Goal: Task Accomplishment & Management: Complete application form

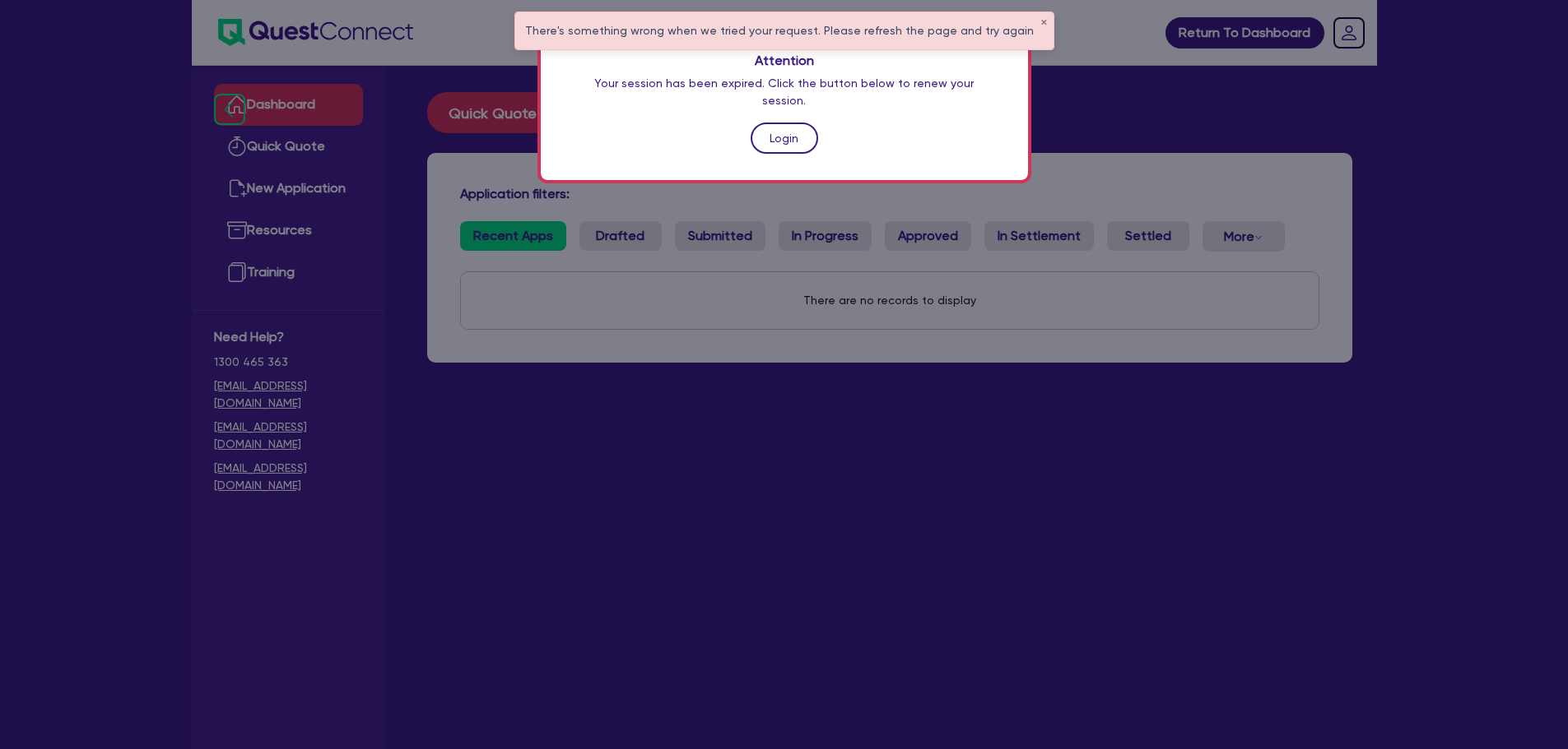
click at [791, 123] on link "Login" at bounding box center [784, 138] width 68 height 31
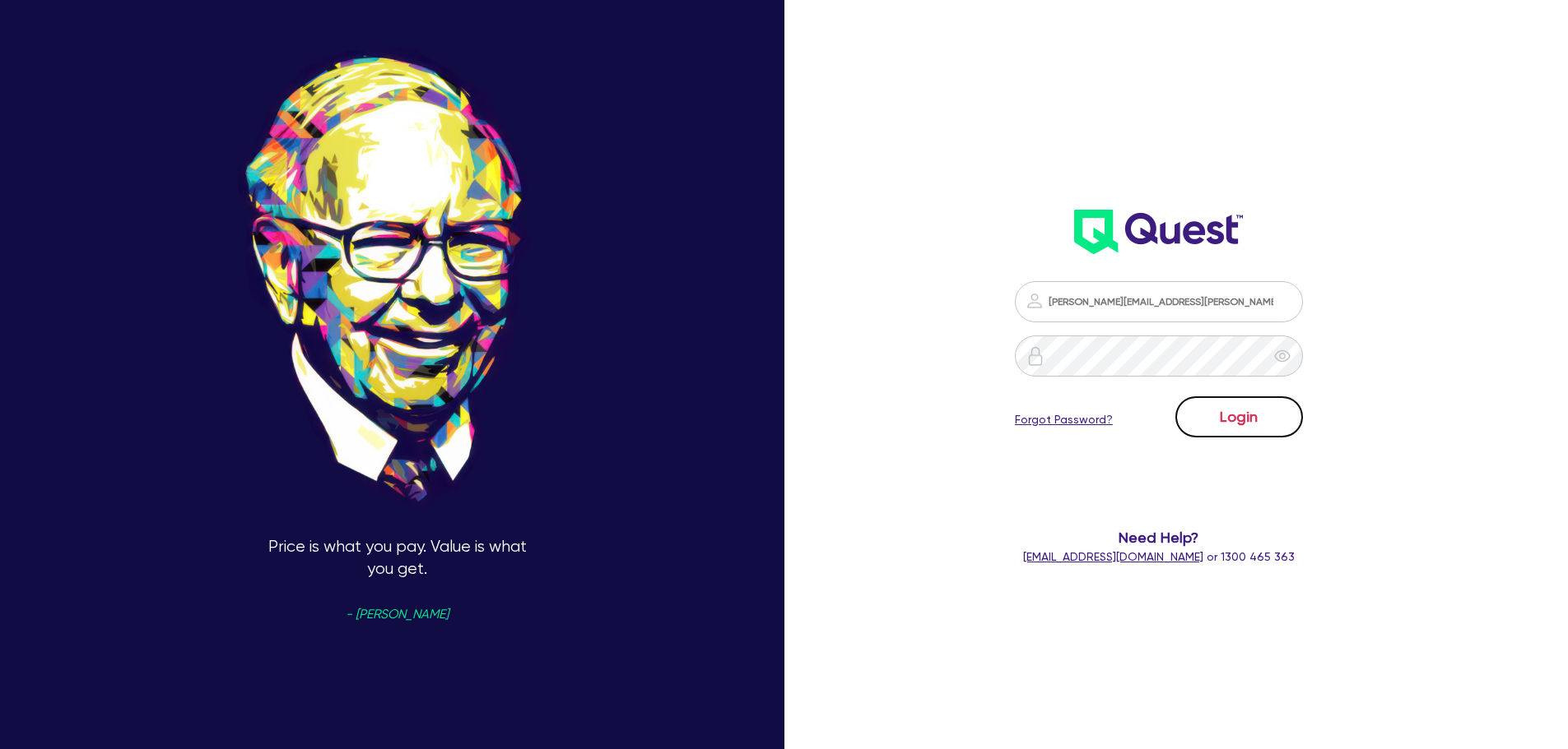
click at [1228, 429] on button "Login" at bounding box center [1239, 416] width 127 height 41
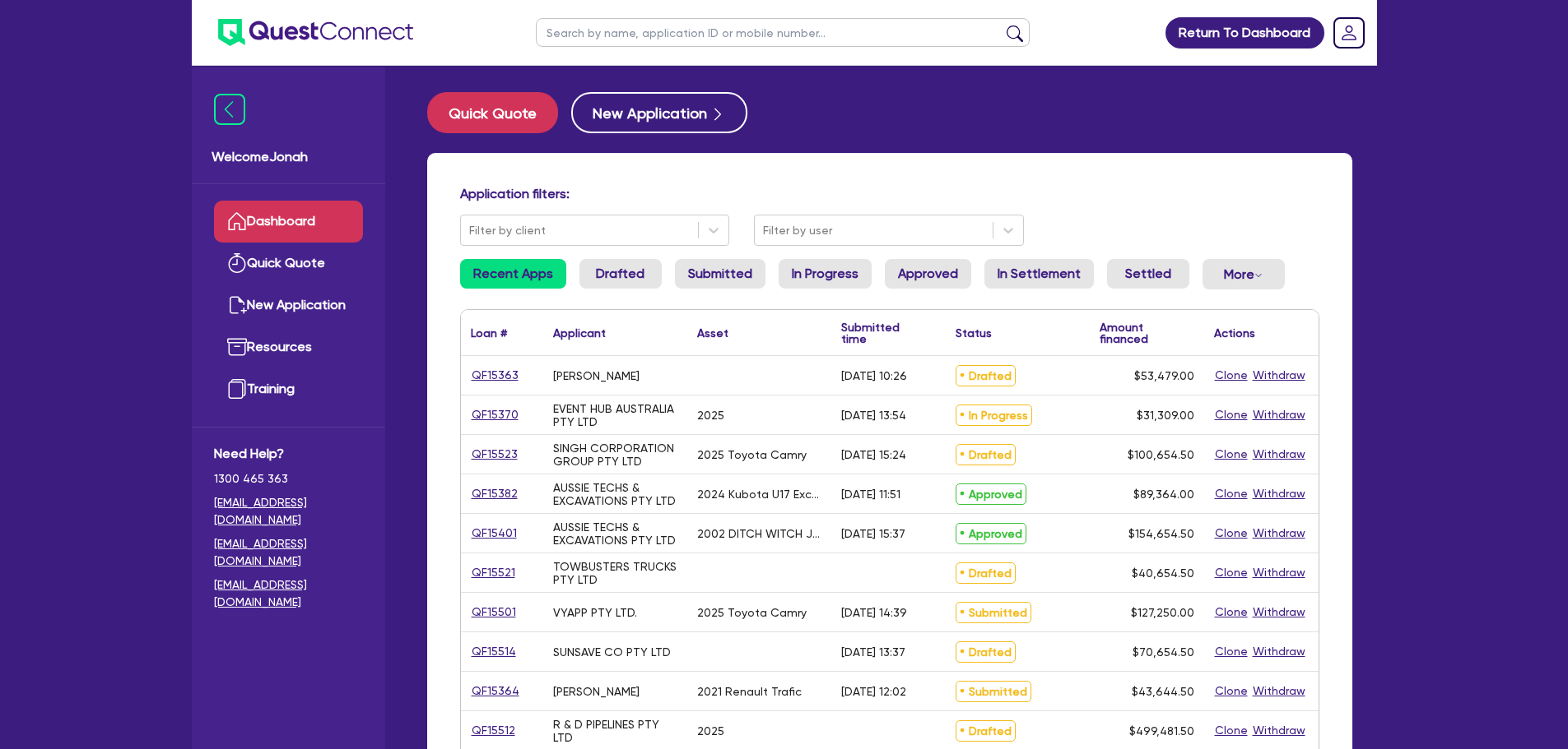
click at [644, 46] on input "text" at bounding box center [782, 32] width 494 height 29
type input "[PERSON_NAME]"
click at [1001, 25] on button "submit" at bounding box center [1015, 36] width 27 height 23
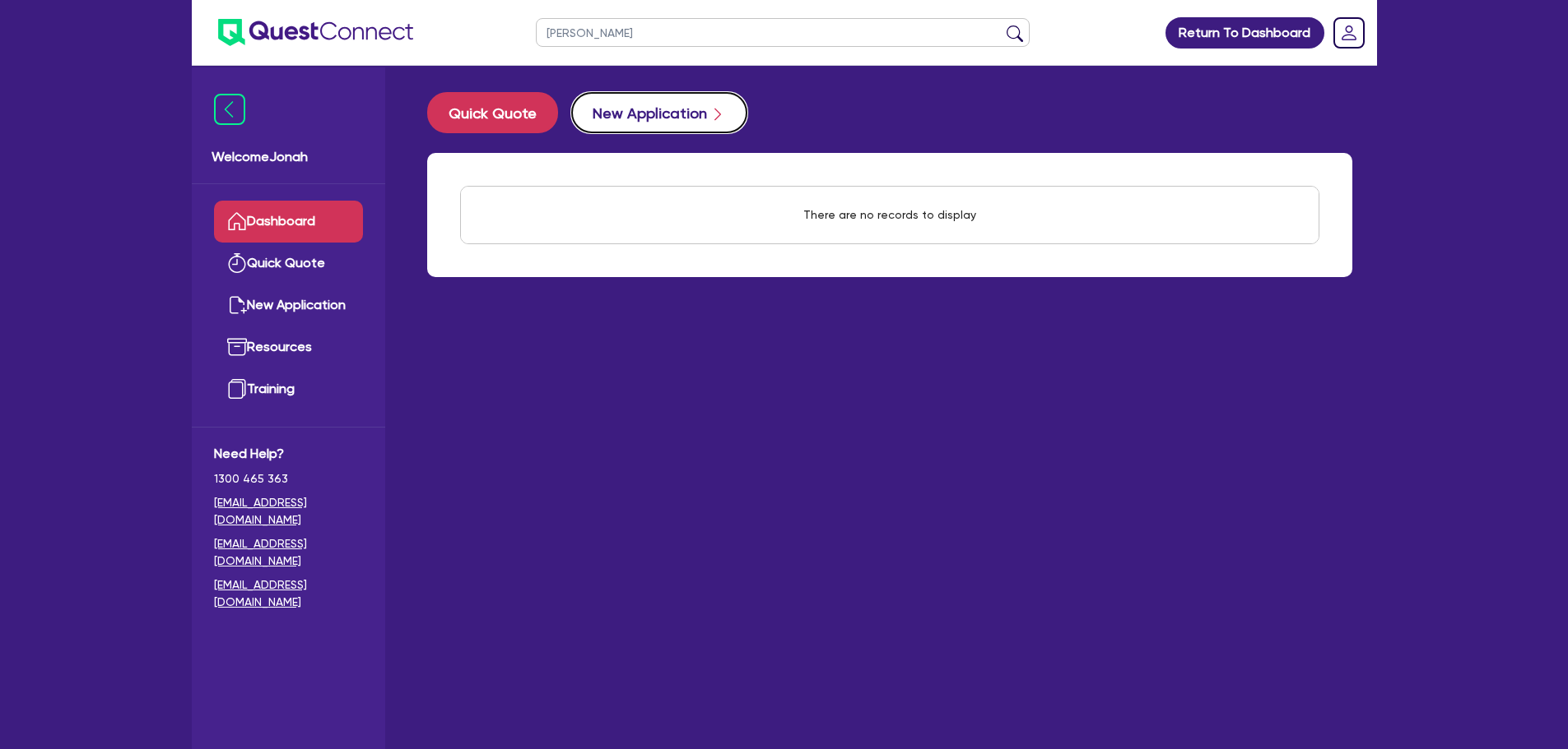
click at [659, 111] on button "New Application" at bounding box center [659, 112] width 176 height 41
select select "Other"
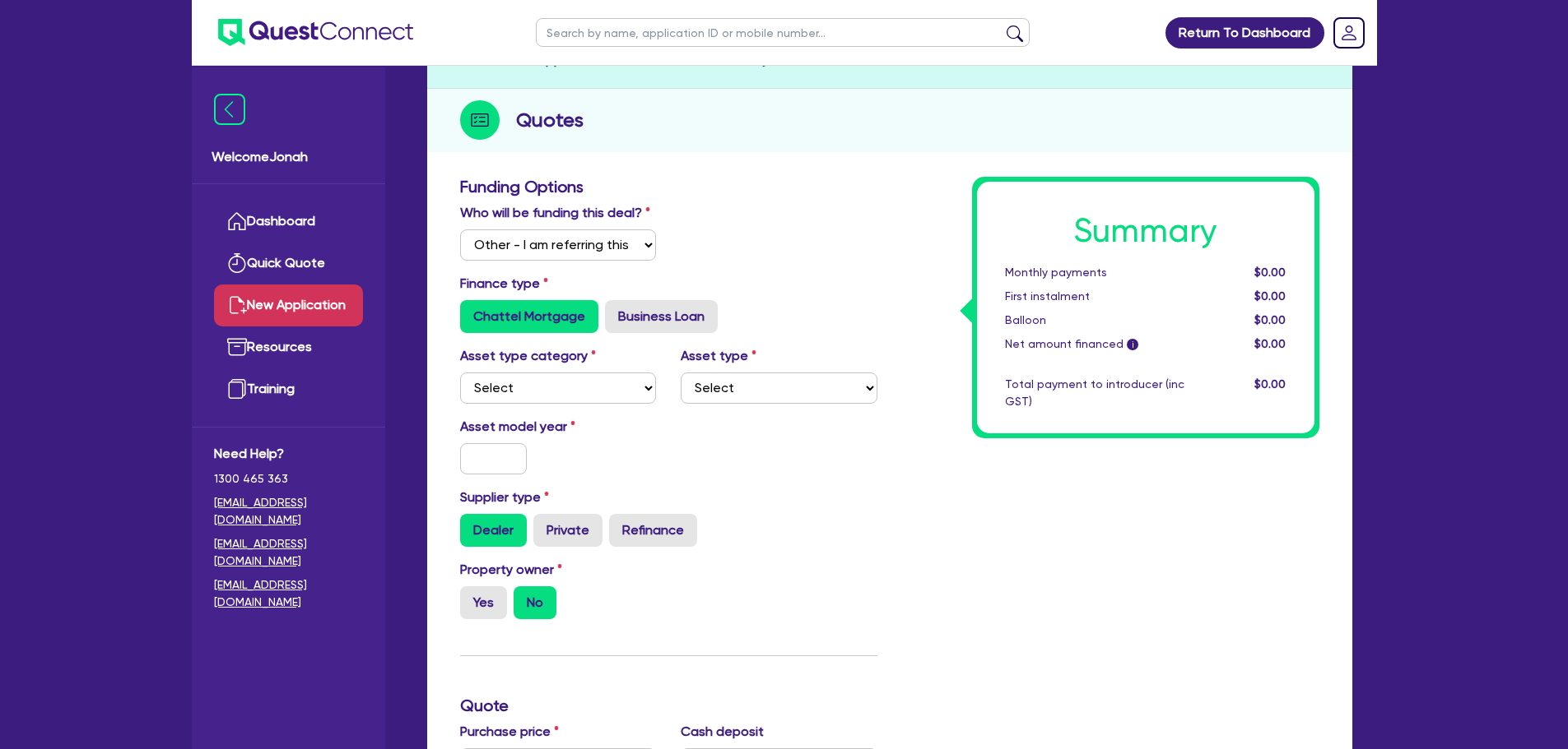
scroll to position [164, 0]
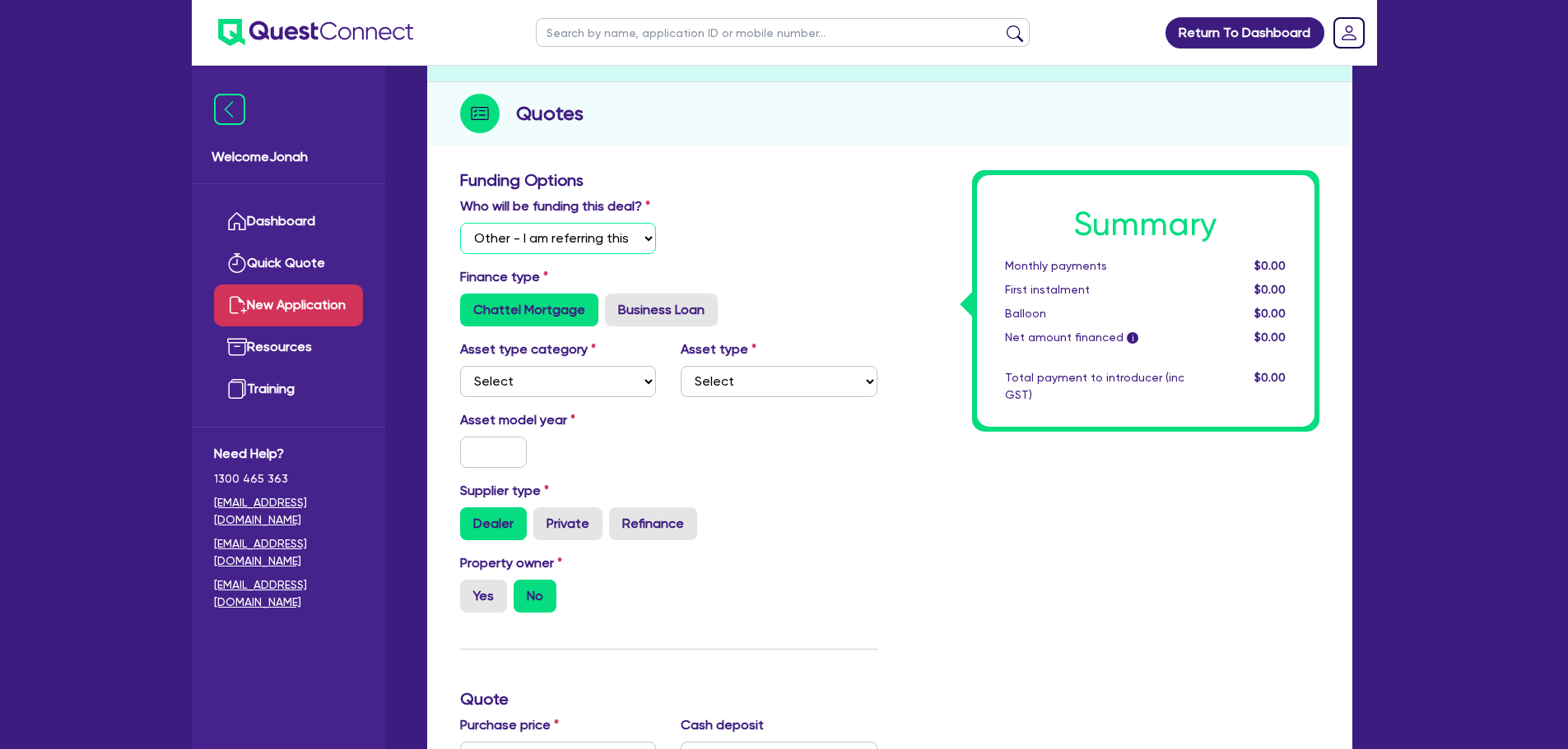
click at [593, 240] on select "Select I will fund 100% I will co-fund with Quest I want Quest to fund 100% Oth…" at bounding box center [558, 239] width 197 height 31
click at [576, 215] on label "Who will be funding this deal?" at bounding box center [555, 206] width 190 height 20
click at [574, 236] on select "Select I will fund 100% I will co-fund with Quest I want Quest to fund 100% Oth…" at bounding box center [558, 239] width 197 height 31
click at [574, 372] on select "Select Cars and light trucks Primary assets Secondary assets Tertiary assets" at bounding box center [558, 381] width 197 height 31
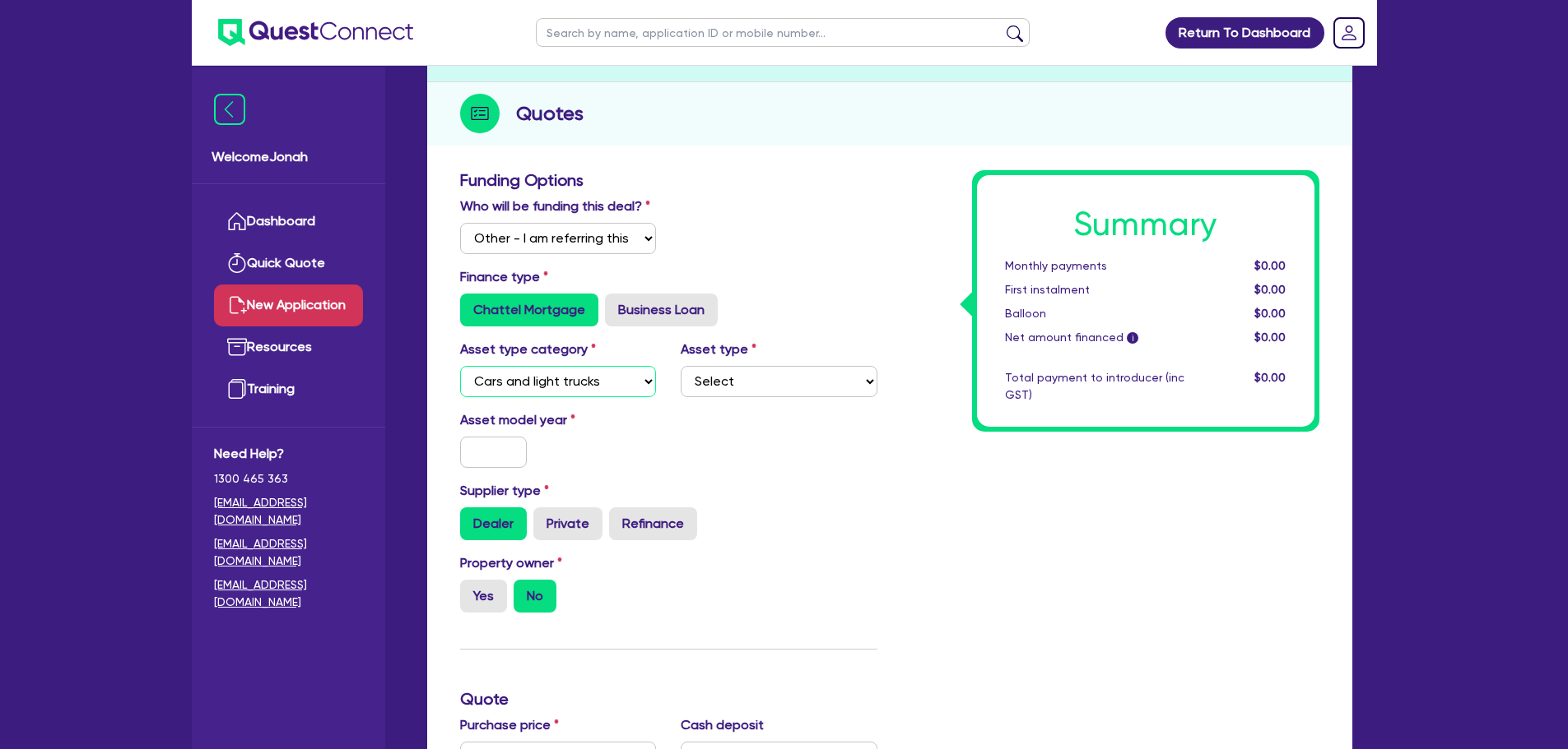
click at [460, 366] on select "Select Cars and light trucks Primary assets Secondary assets Tertiary assets" at bounding box center [558, 381] width 197 height 31
click at [725, 382] on select "Select Passenger vehicles Vans and utes Light trucks up to 4.5 tonne" at bounding box center [779, 381] width 197 height 31
click at [569, 384] on select "Select Cars and light trucks Primary assets Secondary assets Tertiary assets" at bounding box center [558, 381] width 197 height 31
select select "PRIMARY_ASSETS"
click at [460, 366] on select "Select Cars and light trucks Primary assets Secondary assets Tertiary assets" at bounding box center [558, 381] width 197 height 31
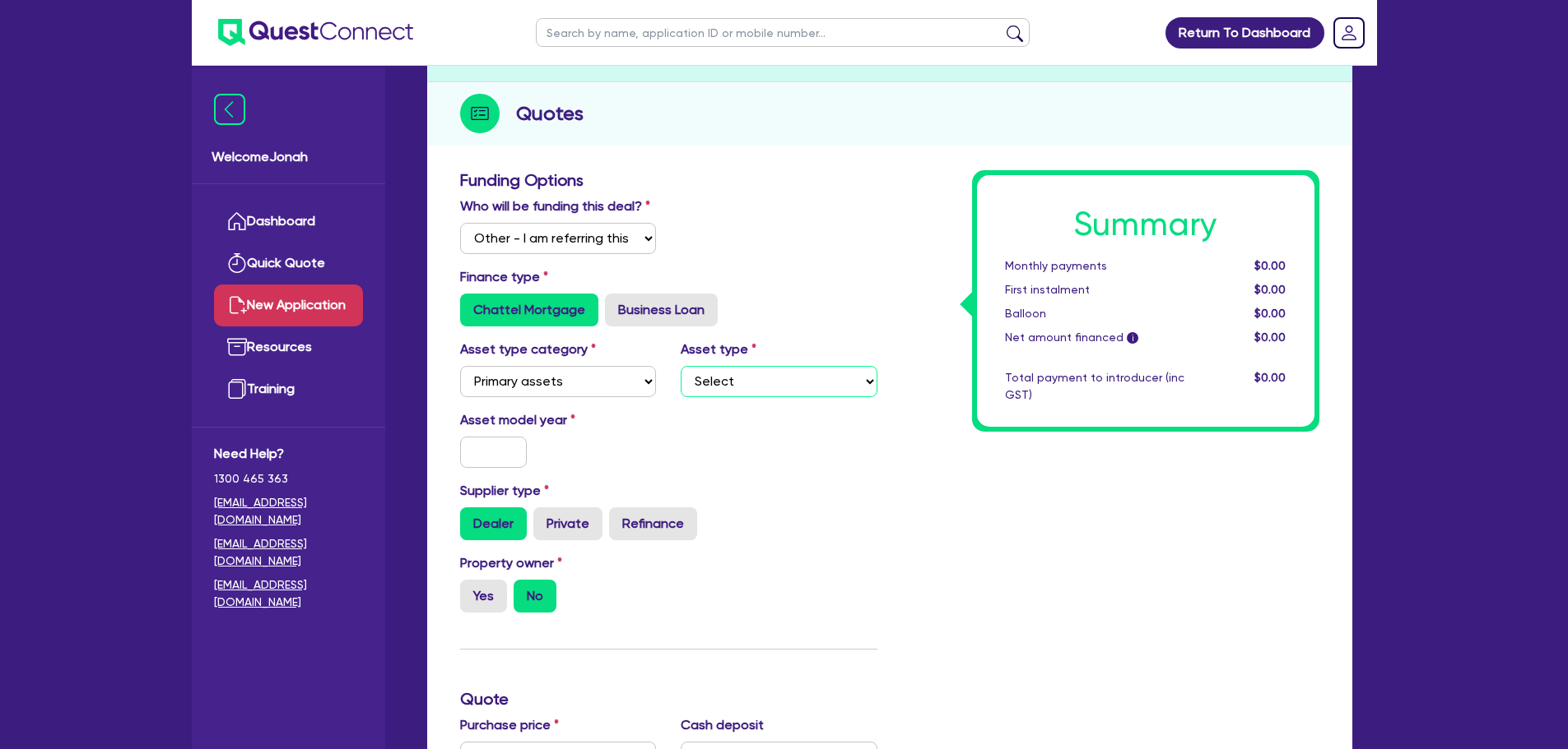
click at [749, 391] on select "Select Heavy trucks over 4.5 tonne Trailers Bus and coaches Yellow goods and ex…" at bounding box center [779, 381] width 197 height 31
select select "TRAILERS"
click at [681, 366] on select "Select Heavy trucks over 4.5 tonne Trailers Bus and coaches Yellow goods and ex…" at bounding box center [779, 381] width 197 height 31
click at [488, 447] on input "text" at bounding box center [494, 452] width 68 height 31
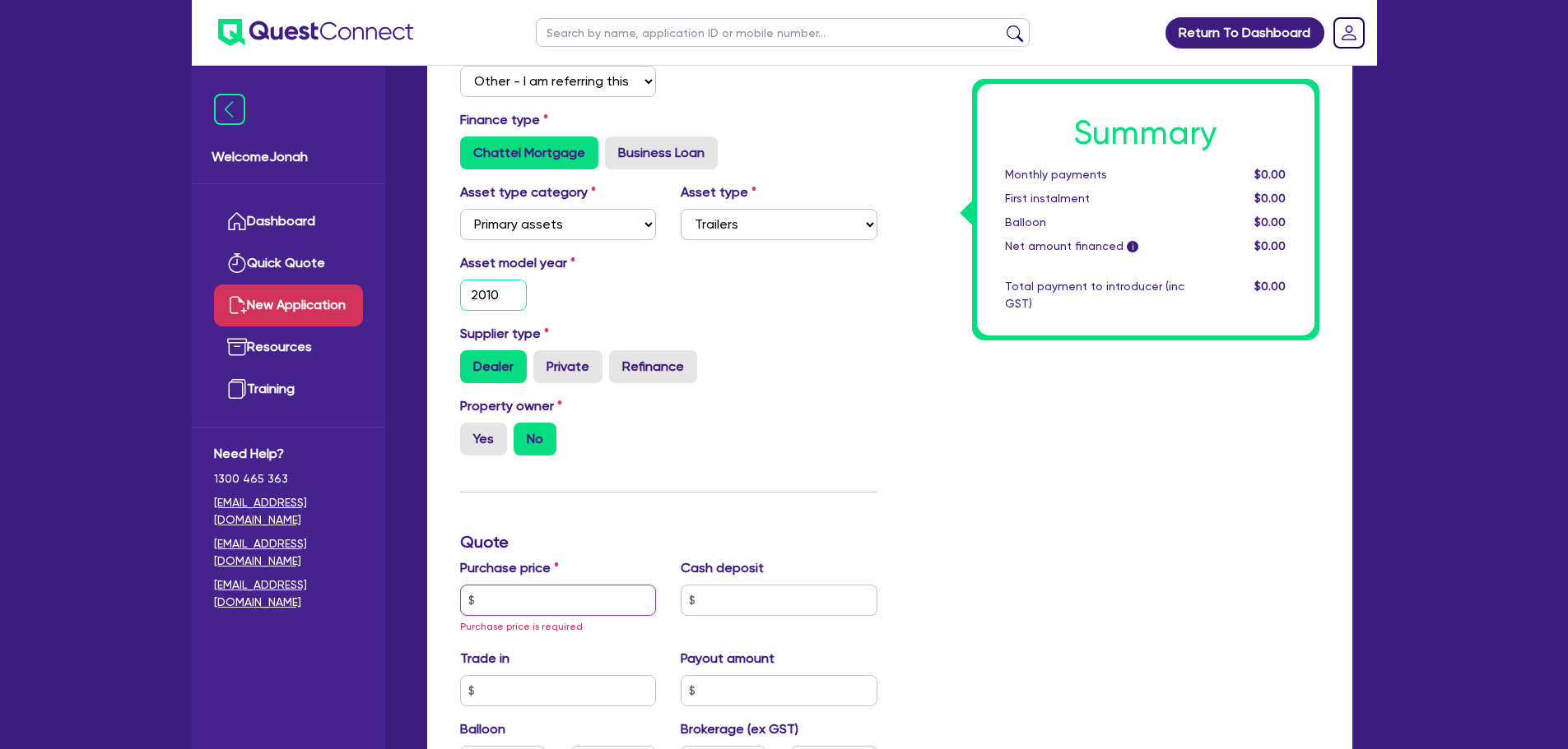
scroll to position [329, 0]
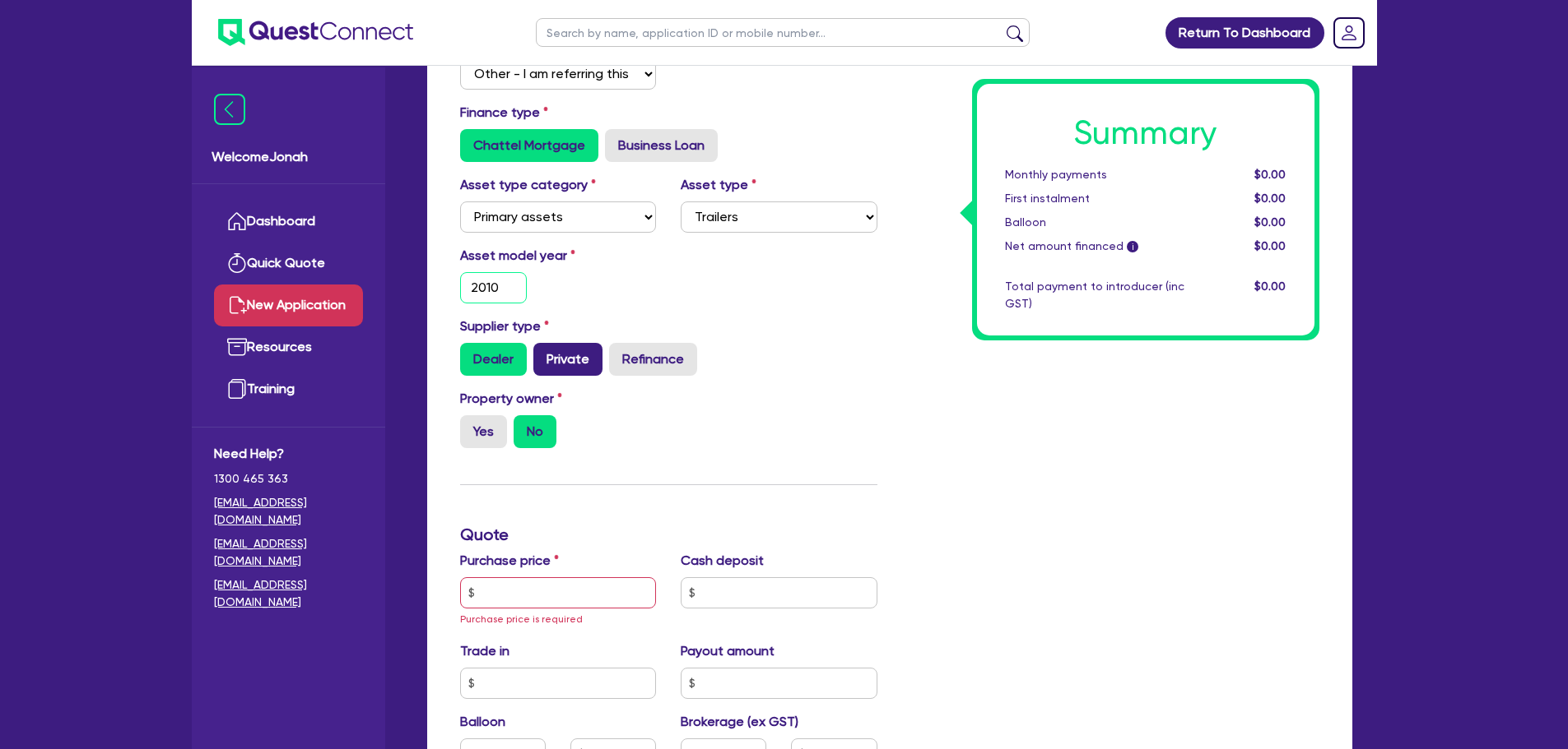
type input "2010"
click at [570, 352] on label "Private" at bounding box center [568, 359] width 69 height 33
click at [544, 352] on input "Private" at bounding box center [538, 348] width 10 height 10
radio input "true"
click at [486, 421] on label "Yes" at bounding box center [483, 432] width 47 height 33
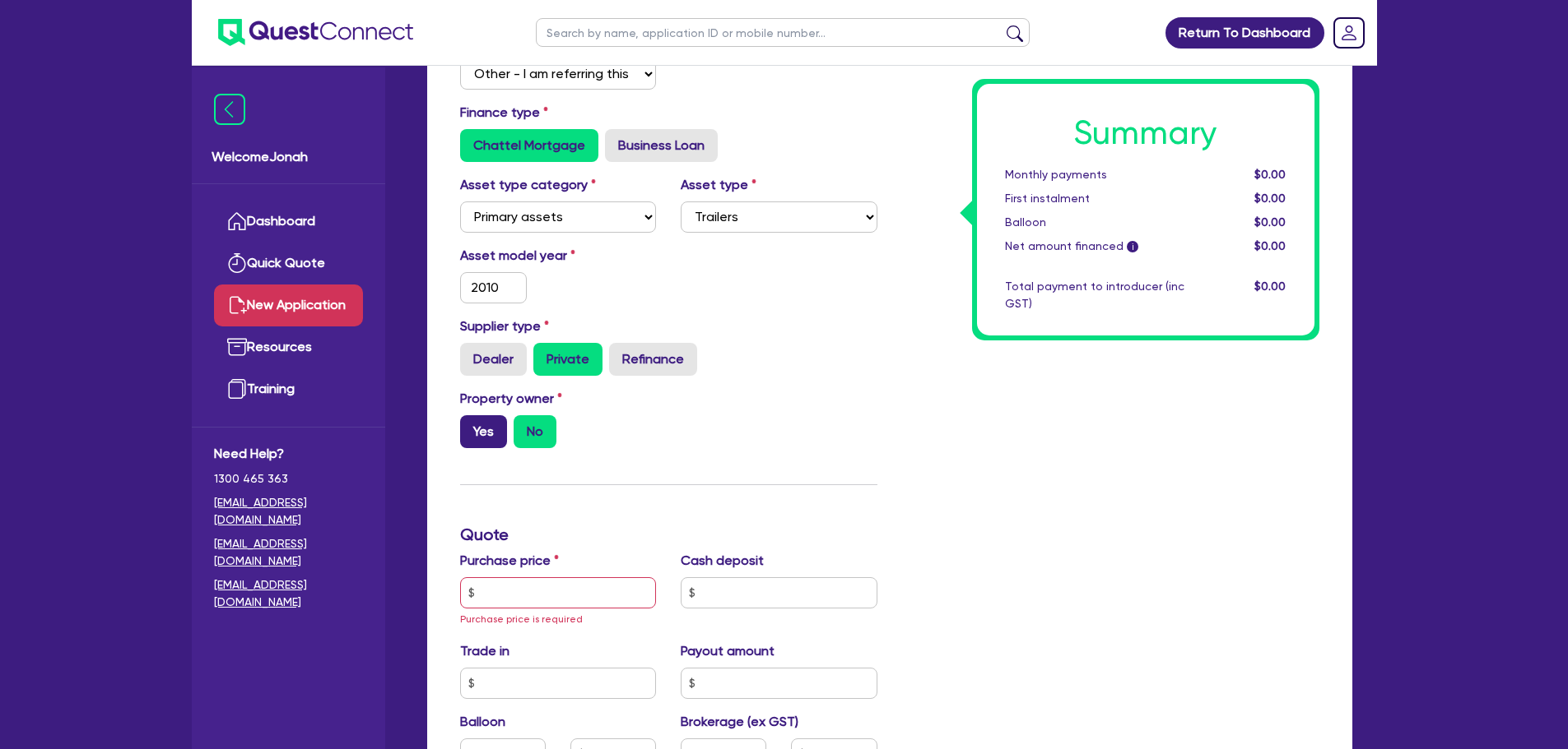
click at [471, 421] on input "Yes" at bounding box center [465, 420] width 10 height 10
radio input "true"
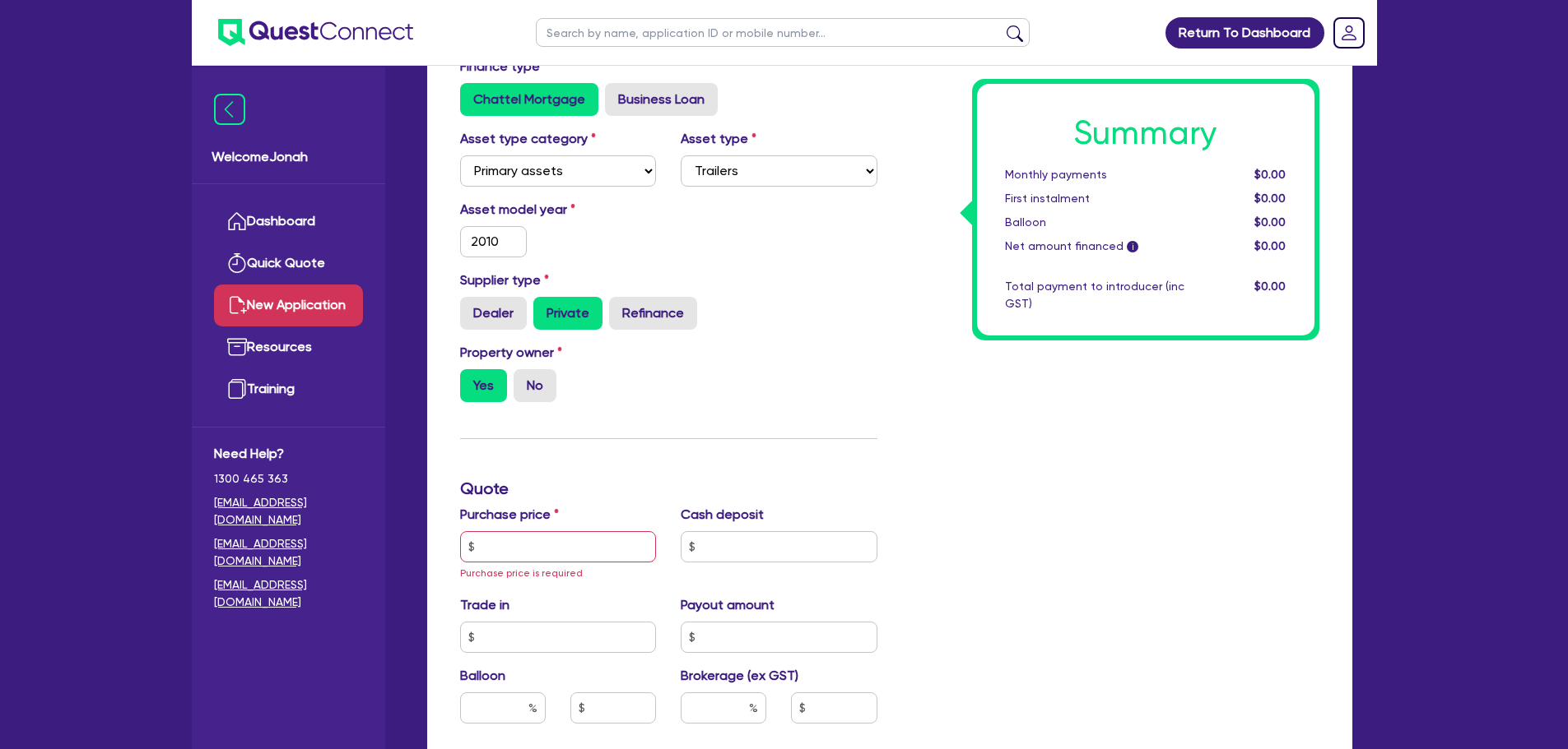
scroll to position [412, 0]
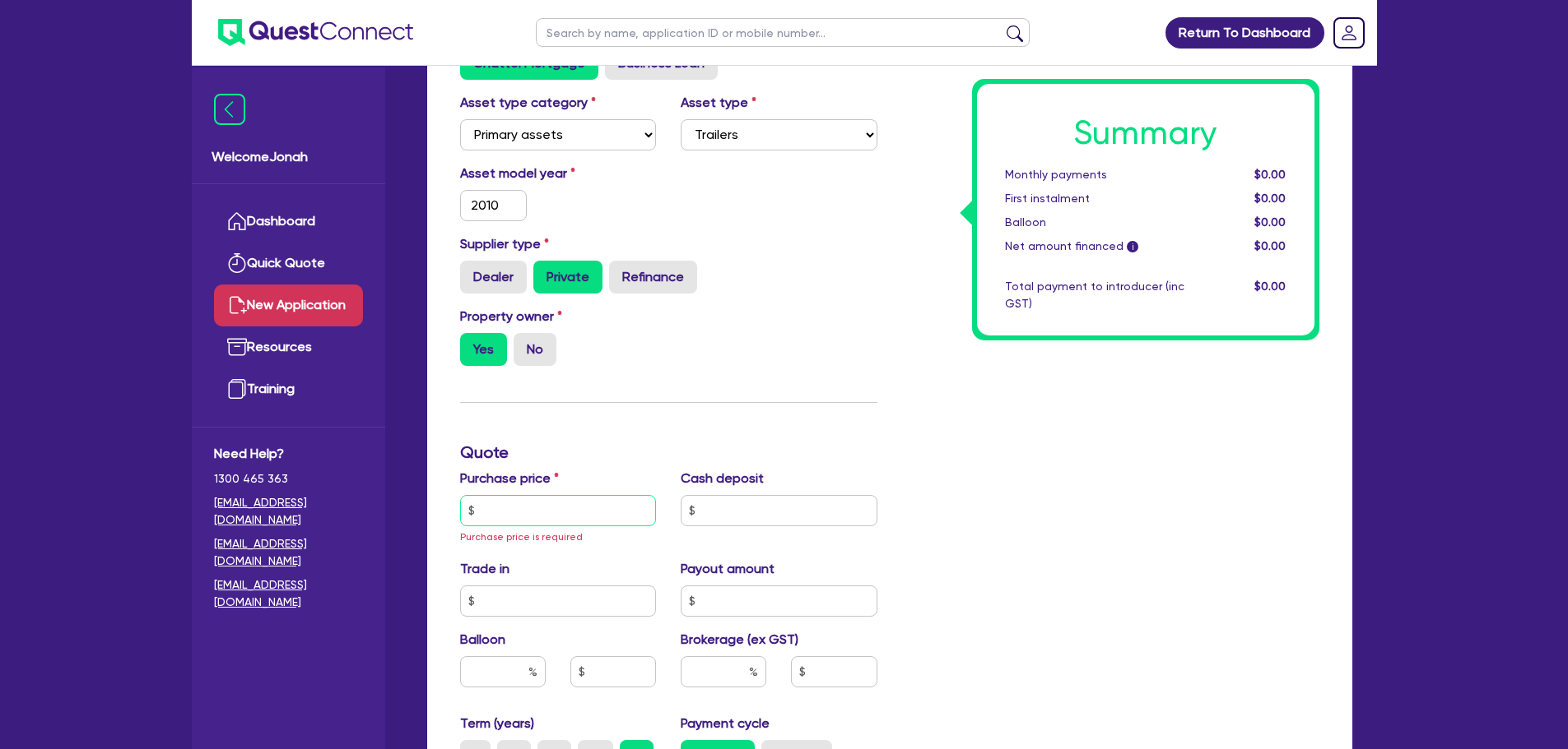
click at [544, 497] on input "text" at bounding box center [558, 510] width 197 height 31
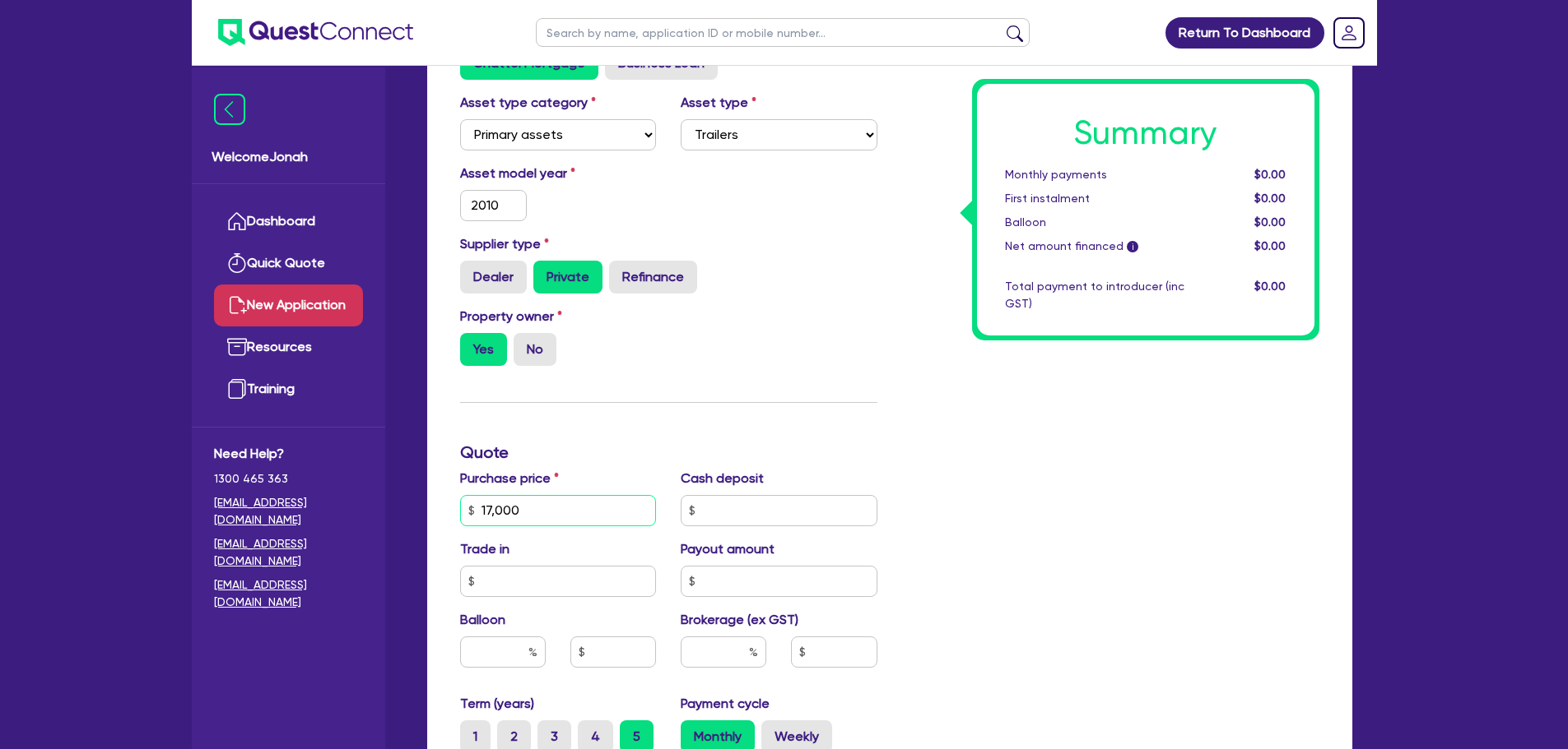
type input "17,000"
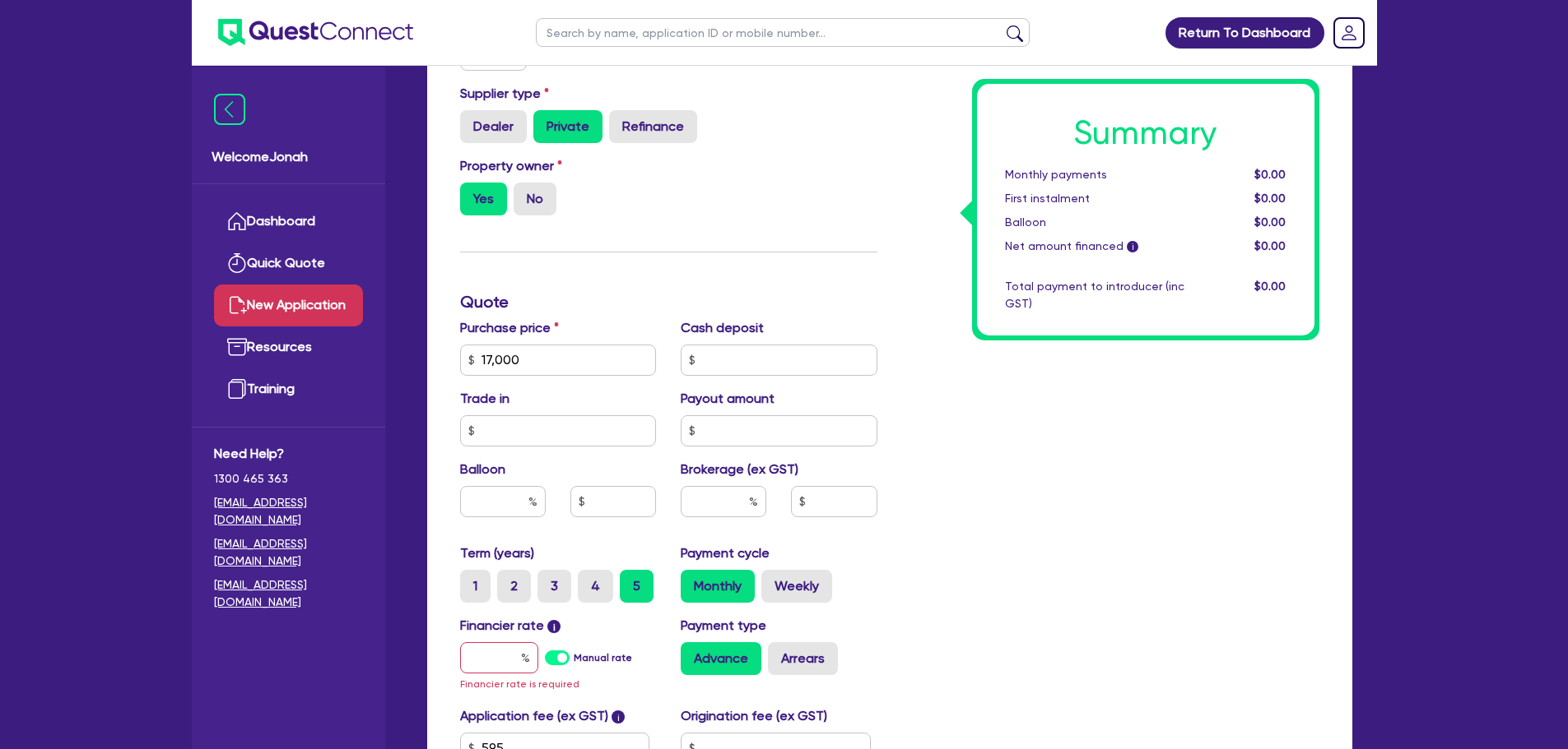
scroll to position [576, 0]
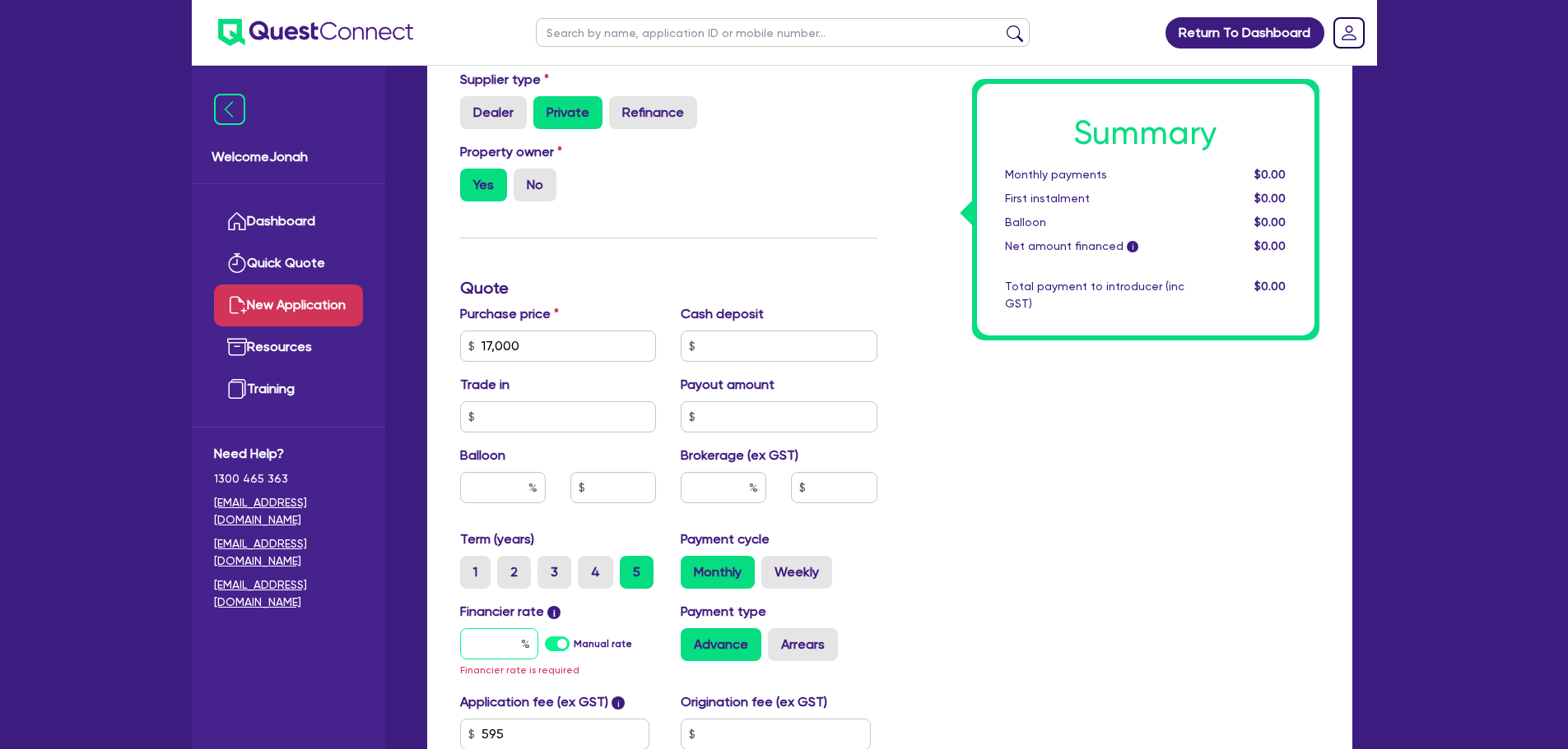
click at [500, 636] on input "text" at bounding box center [499, 643] width 78 height 31
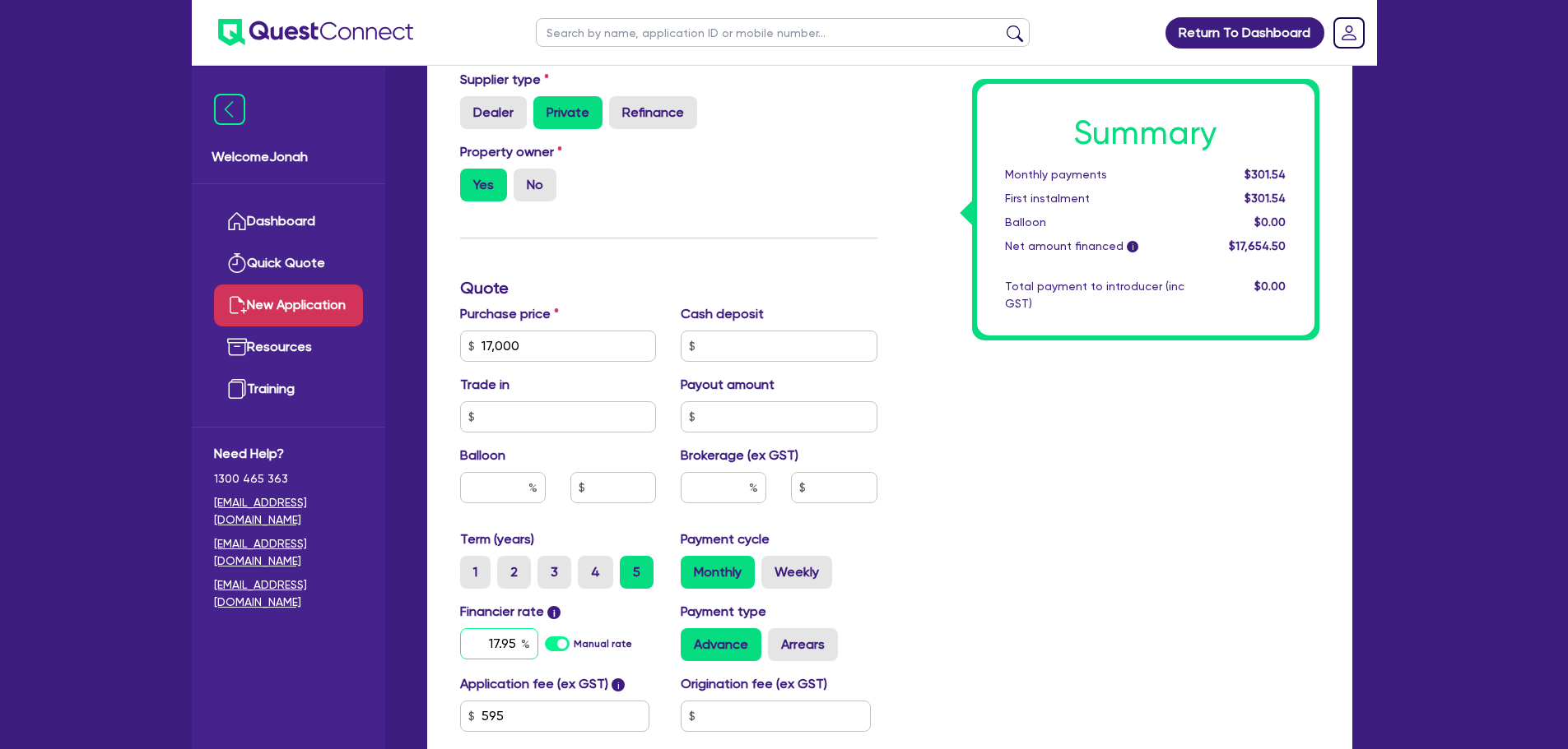
type input "17.95"
click at [1052, 470] on div "Summary Monthly payments $301.54 First instalment $301.54 Balloon $0.00 Net amo…" at bounding box center [1111, 288] width 442 height 1059
click at [789, 582] on label "Weekly" at bounding box center [797, 572] width 70 height 33
click at [772, 567] on input "Weekly" at bounding box center [766, 561] width 10 height 10
radio input "true"
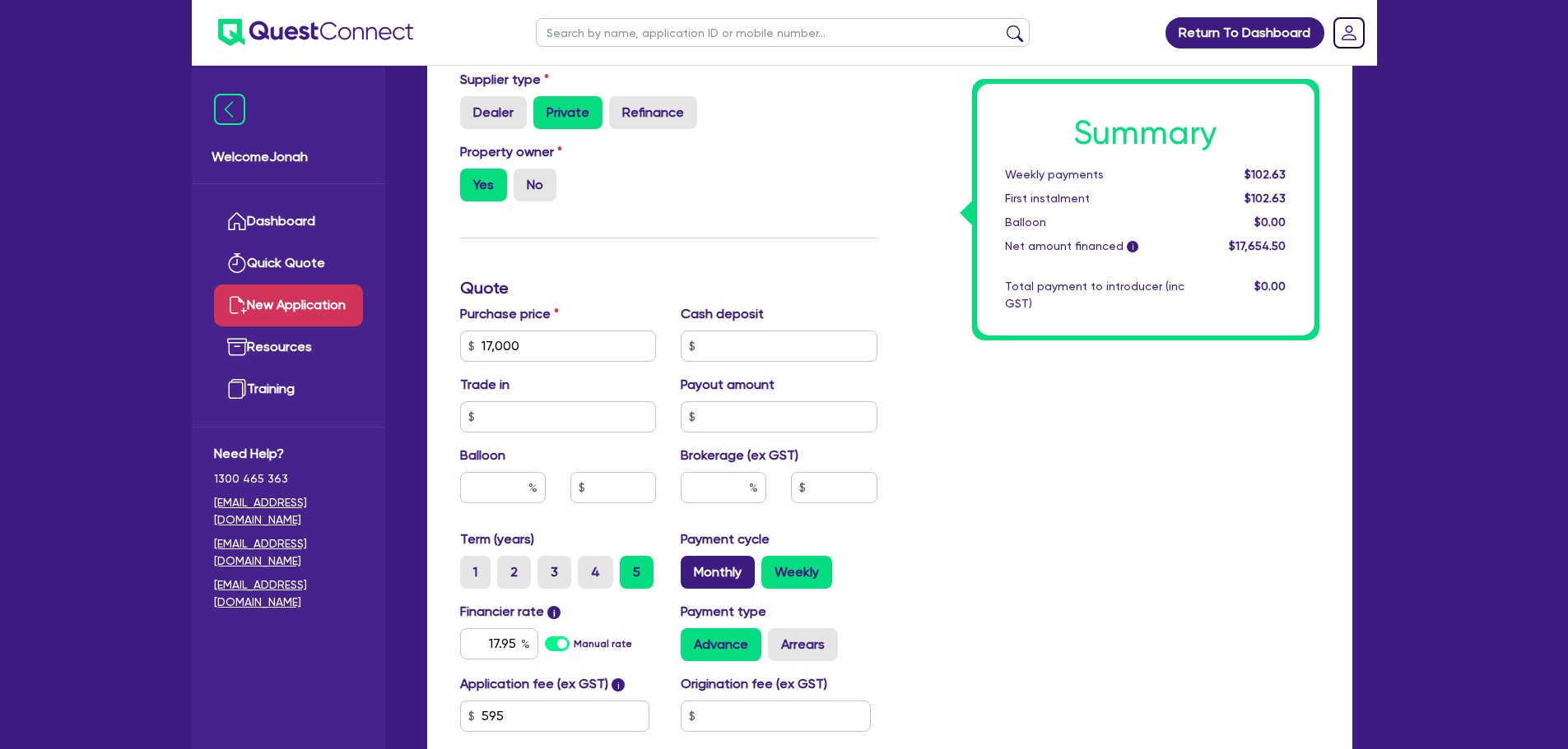
click at [715, 565] on label "Monthly" at bounding box center [718, 572] width 74 height 33
click at [691, 565] on input "Monthly" at bounding box center [686, 561] width 10 height 10
radio input "true"
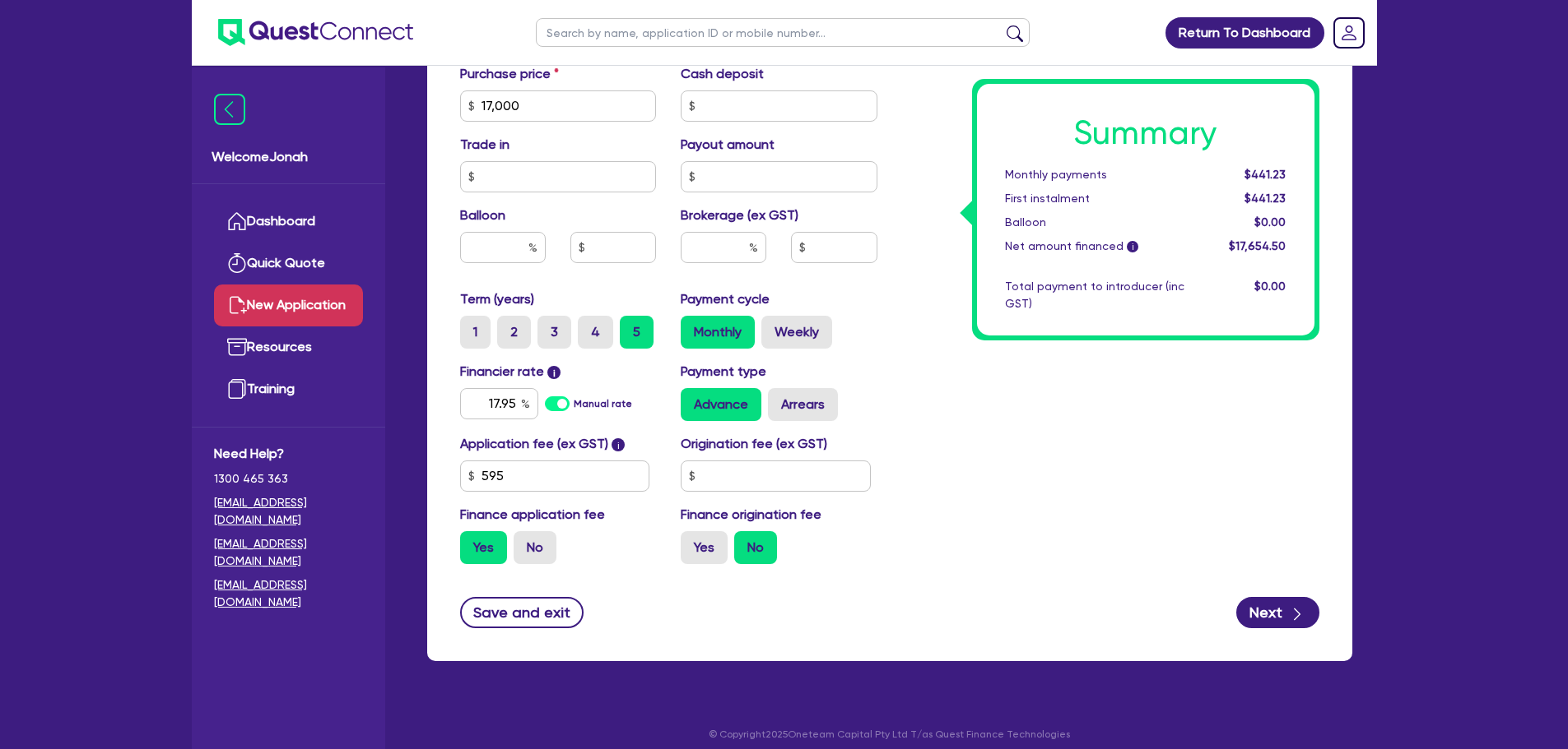
scroll to position [822, 0]
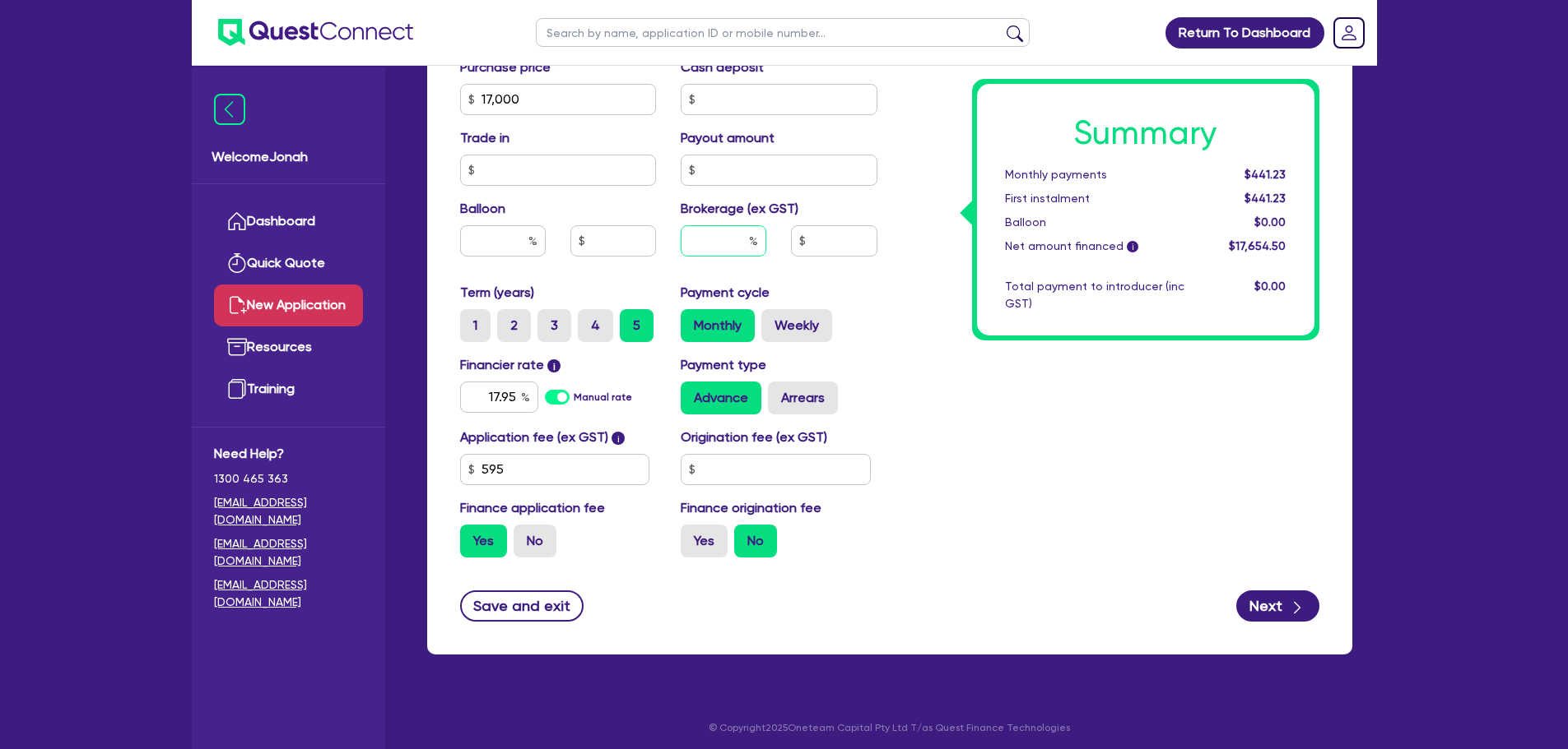
click at [725, 236] on input "text" at bounding box center [724, 240] width 86 height 31
type input "4"
type input "706.18"
click at [1094, 429] on div "Summary Monthly payments $441.23 First instalment $441.23 Balloon $0.00 Net amo…" at bounding box center [1111, 42] width 442 height 1059
drag, startPoint x: 728, startPoint y: 244, endPoint x: 743, endPoint y: 239, distance: 15.8
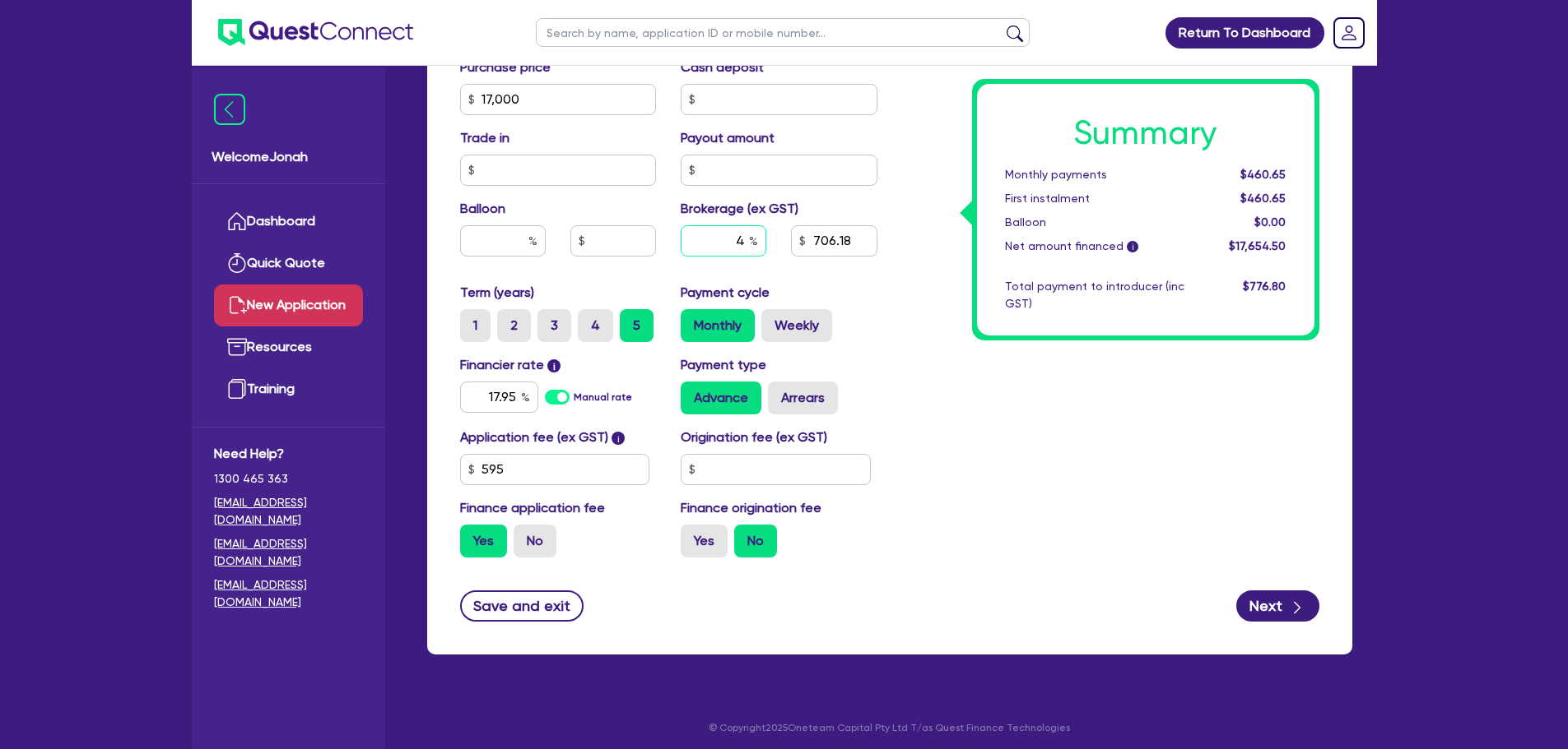
click at [743, 239] on input "4" at bounding box center [724, 240] width 86 height 31
type input "8"
click at [957, 393] on div "Summary Monthly payments $460.65 First instalment $460.65 Balloon $0.00 Net amo…" at bounding box center [1111, 42] width 442 height 1059
click at [1243, 606] on button "Next" at bounding box center [1277, 605] width 83 height 31
type input "1,412.36"
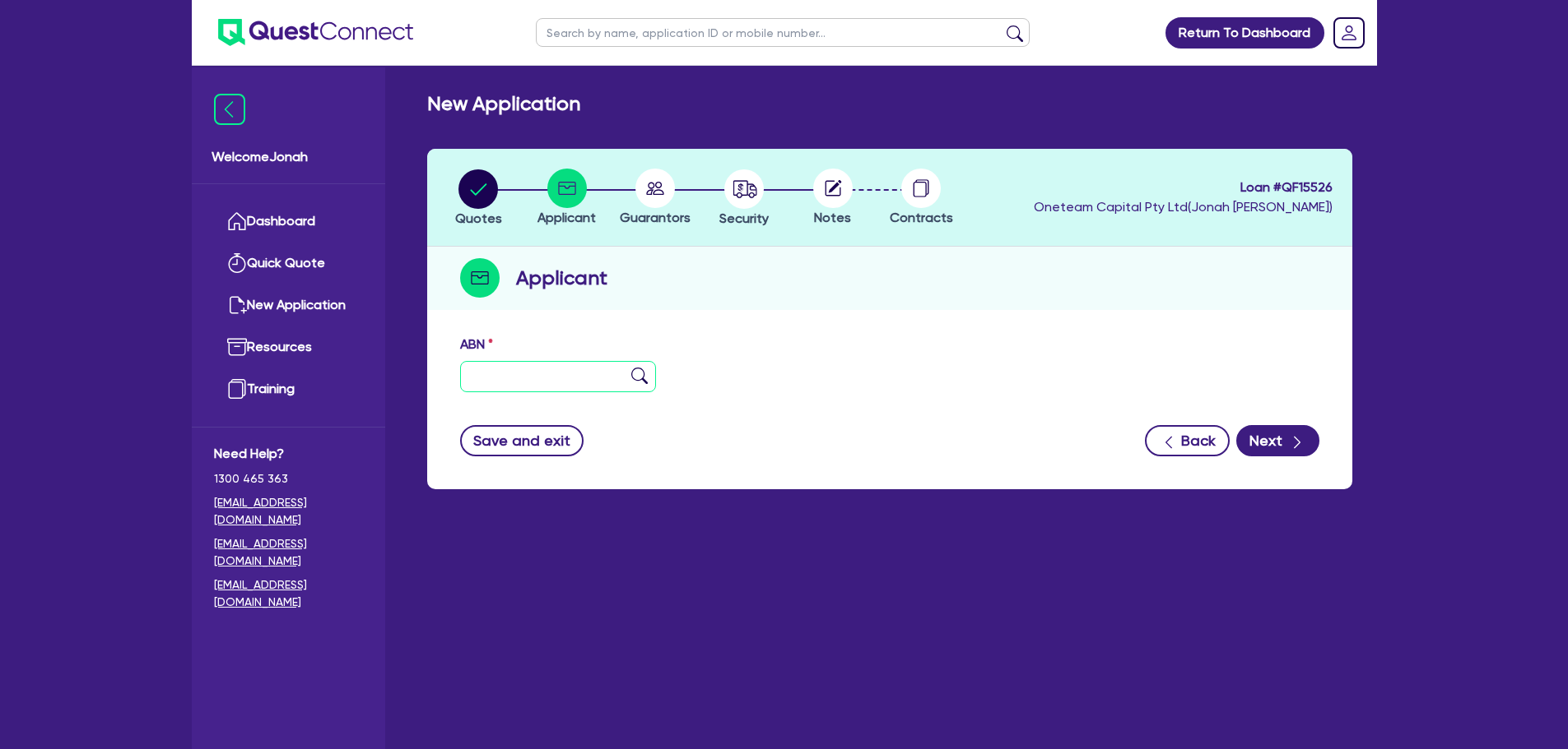
click at [525, 385] on input "text" at bounding box center [558, 376] width 197 height 31
paste input "45 603 806 729"
type input "45 603 806 729"
click at [633, 375] on img at bounding box center [639, 375] width 16 height 16
type input "[PERSON_NAME]"
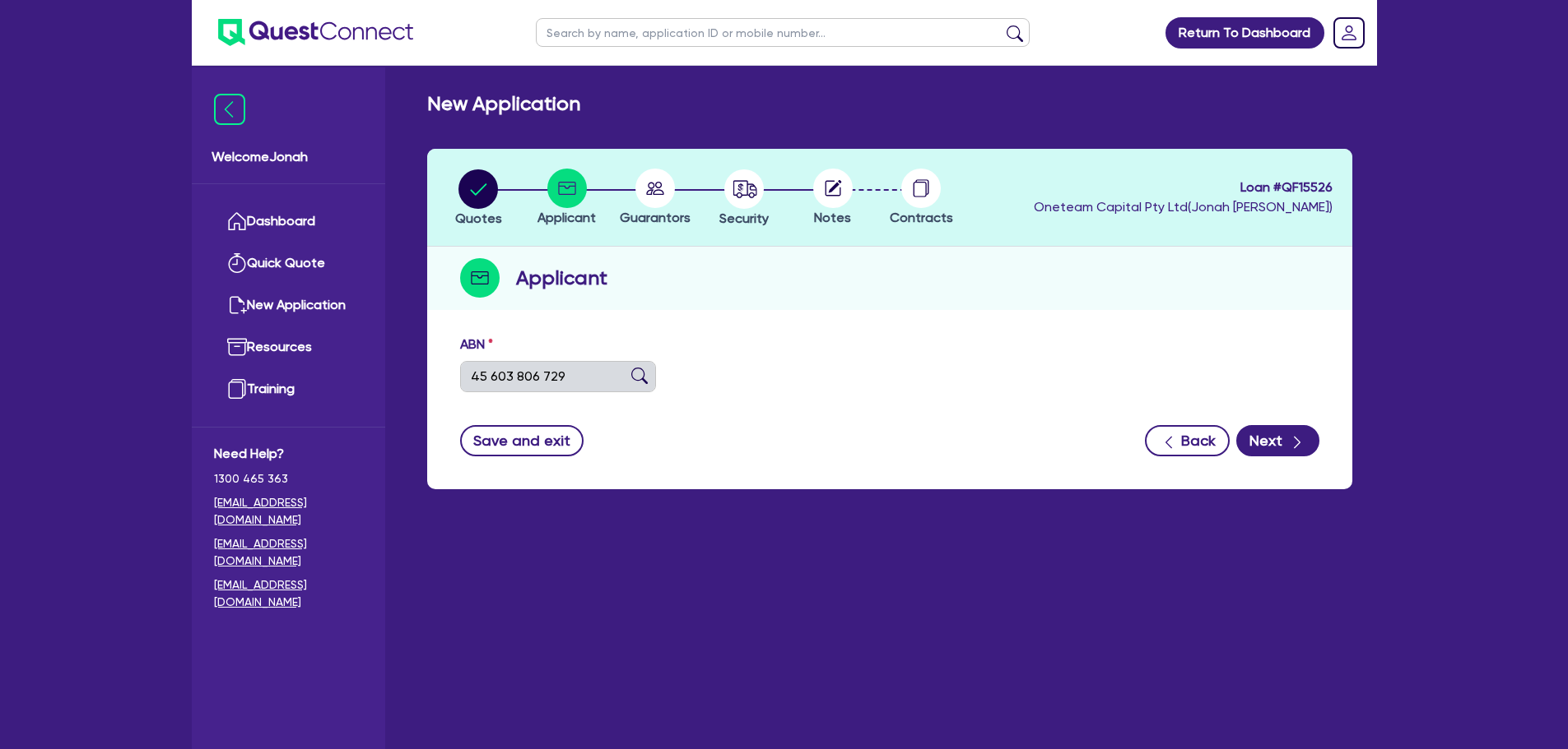
select select "SOLE_TRADER"
type input "[DATE]"
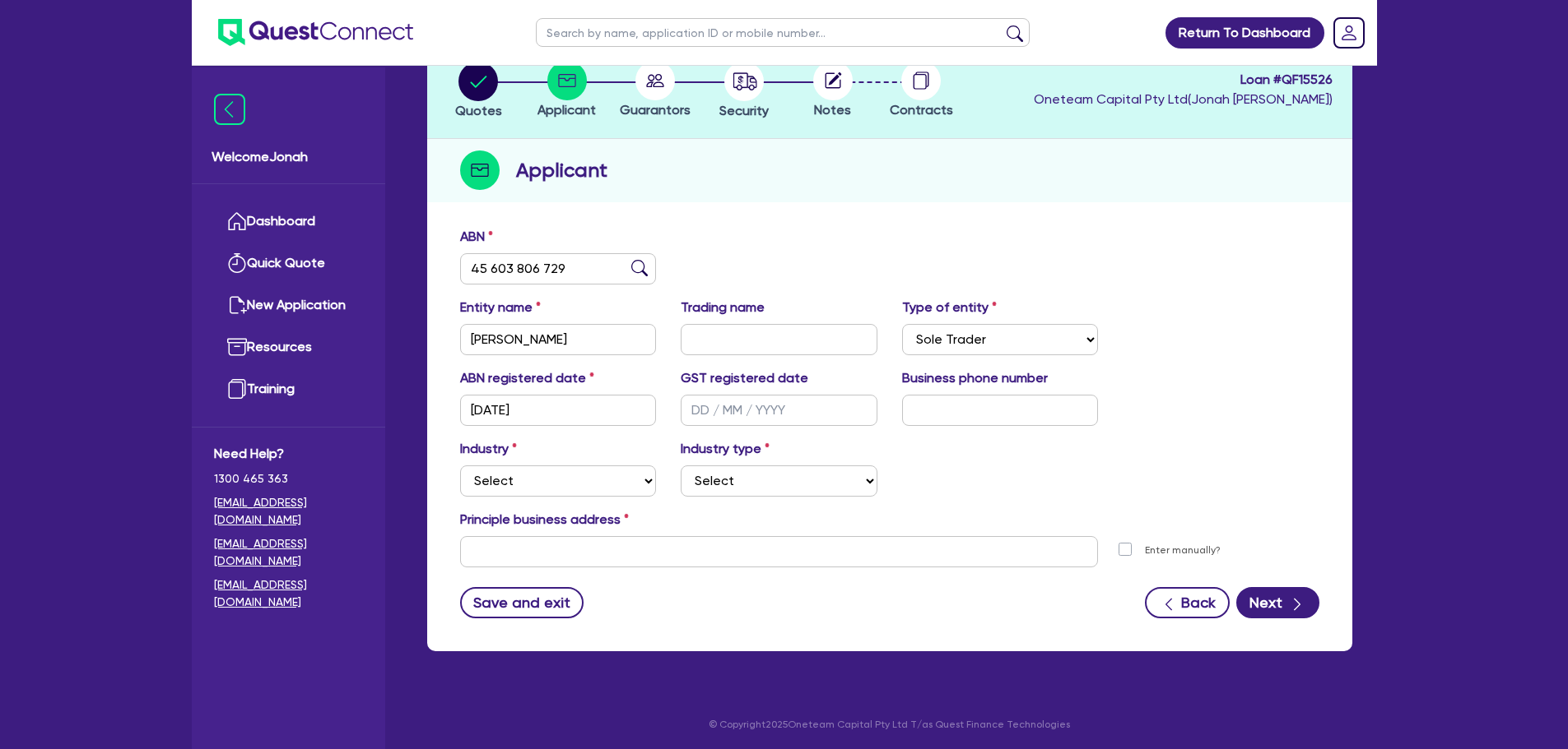
scroll to position [110, 0]
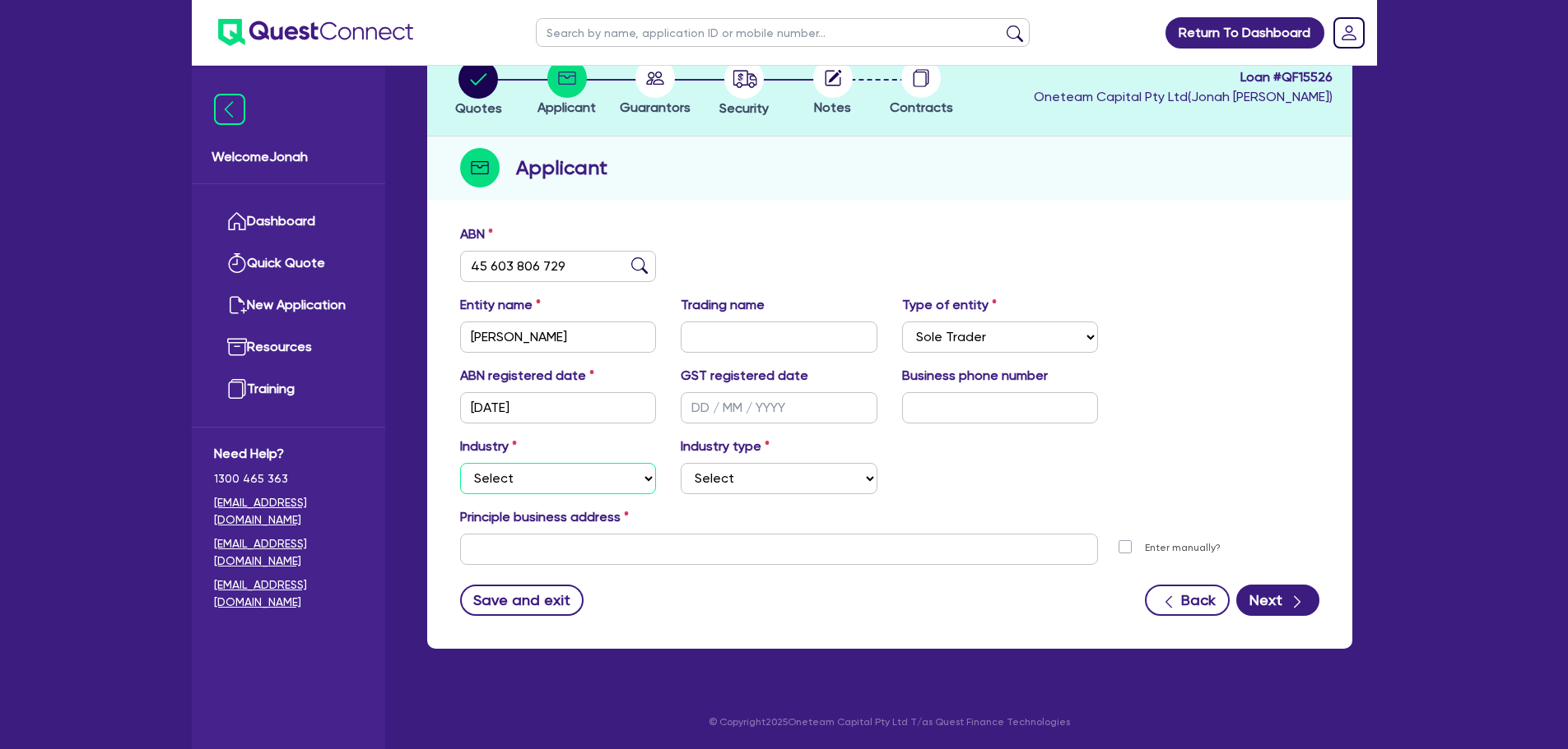
click at [611, 473] on select "Select Accomodation & Food Services Administrative & Support Services Agricultu…" at bounding box center [558, 478] width 197 height 31
select select "TRANSPORT_WAREHOUSING"
click at [460, 463] on select "Select Accomodation & Food Services Administrative & Support Services Agricultu…" at bounding box center [558, 478] width 197 height 31
click at [737, 472] on select "Select Taxi & Luxury Car Services Passengers & Freight Transport Services Posta…" at bounding box center [779, 478] width 197 height 31
select select "PASSENGERS_FREIGHT_TRANSPORT"
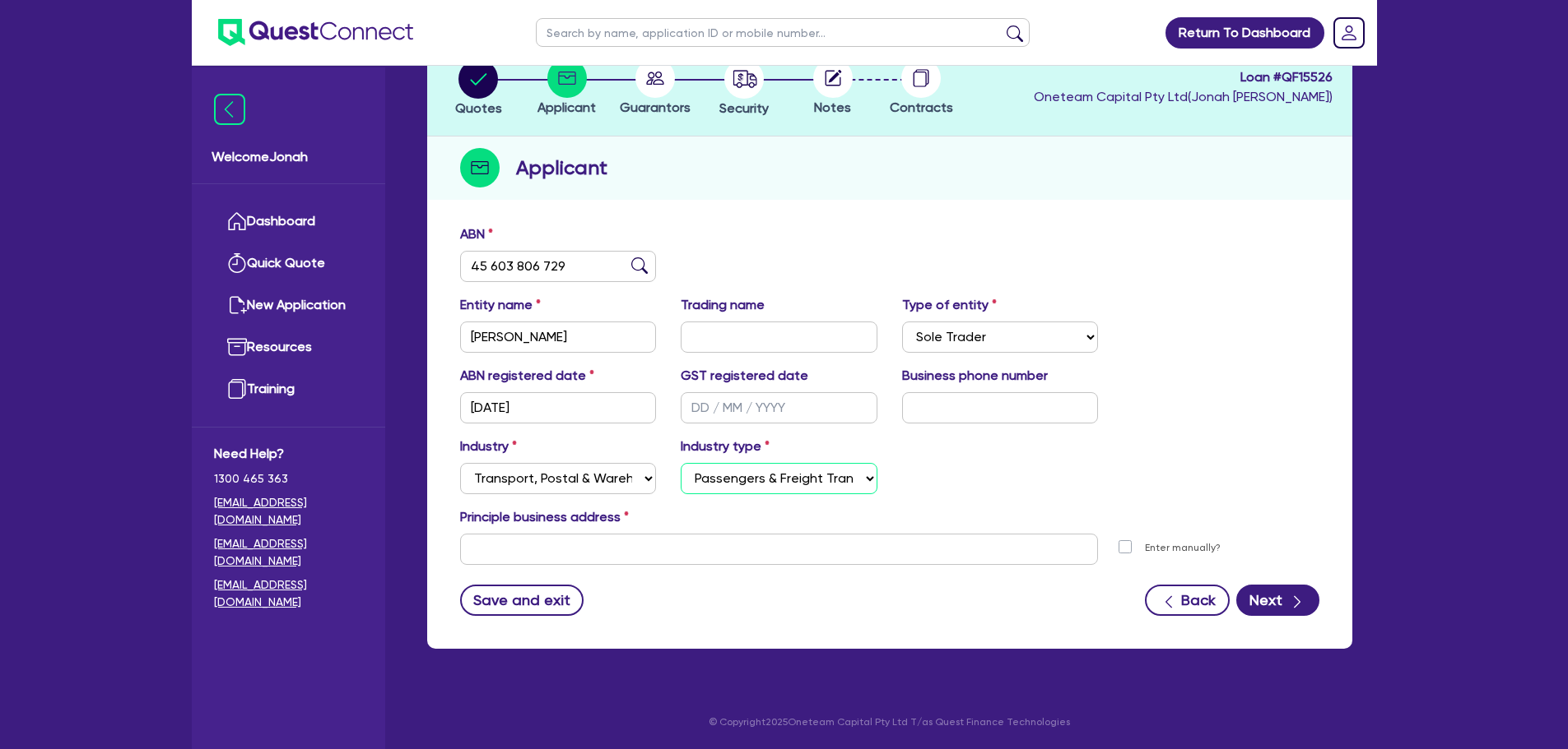
click at [681, 463] on select "Select Taxi & Luxury Car Services Passengers & Freight Transport Services Posta…" at bounding box center [779, 478] width 197 height 31
click at [786, 548] on input "text" at bounding box center [780, 549] width 639 height 31
click at [623, 551] on input "text" at bounding box center [780, 549] width 639 height 31
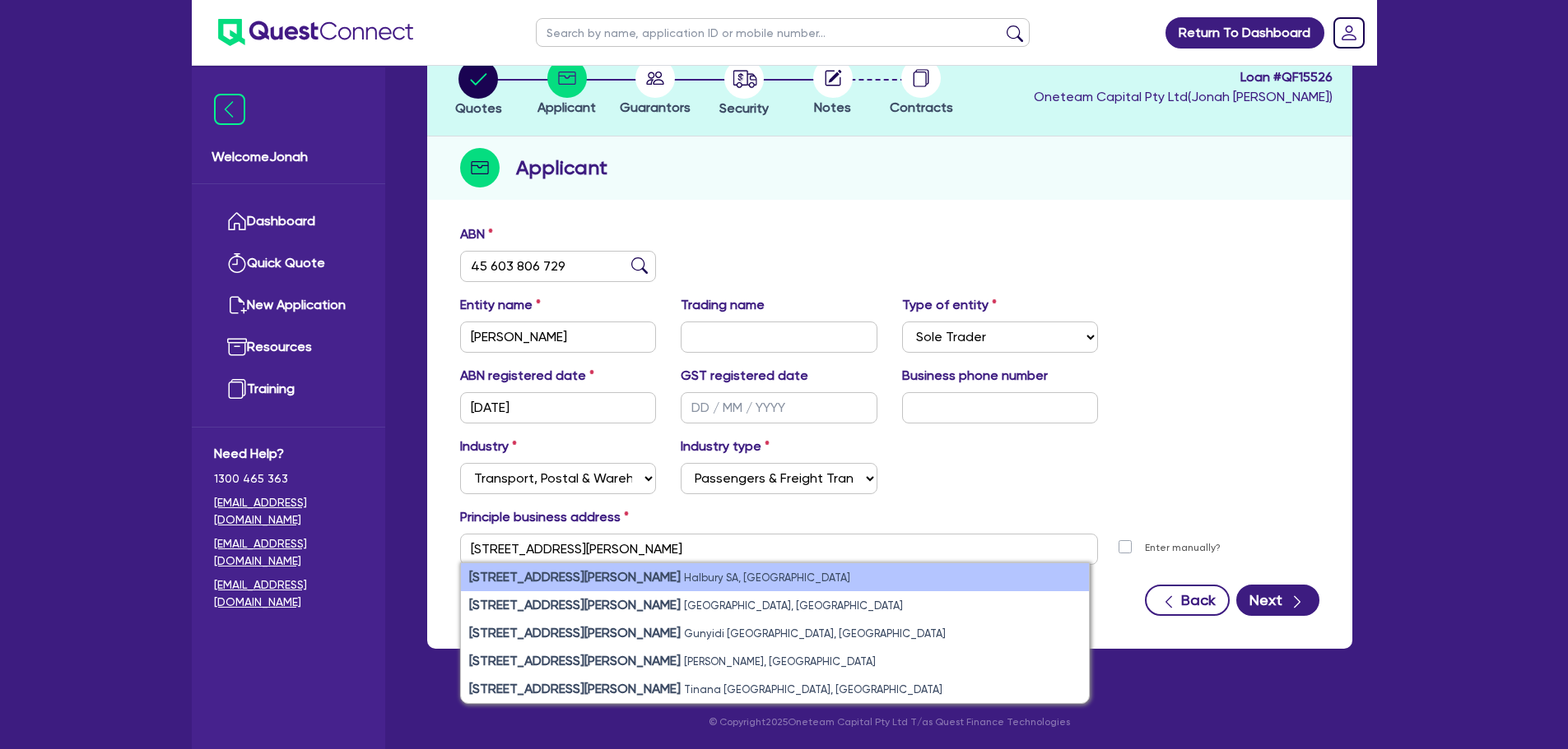
click at [684, 579] on small "Halbury SA, [GEOGRAPHIC_DATA]" at bounding box center [766, 577] width 166 height 12
type input "[STREET_ADDRESS][PERSON_NAME]"
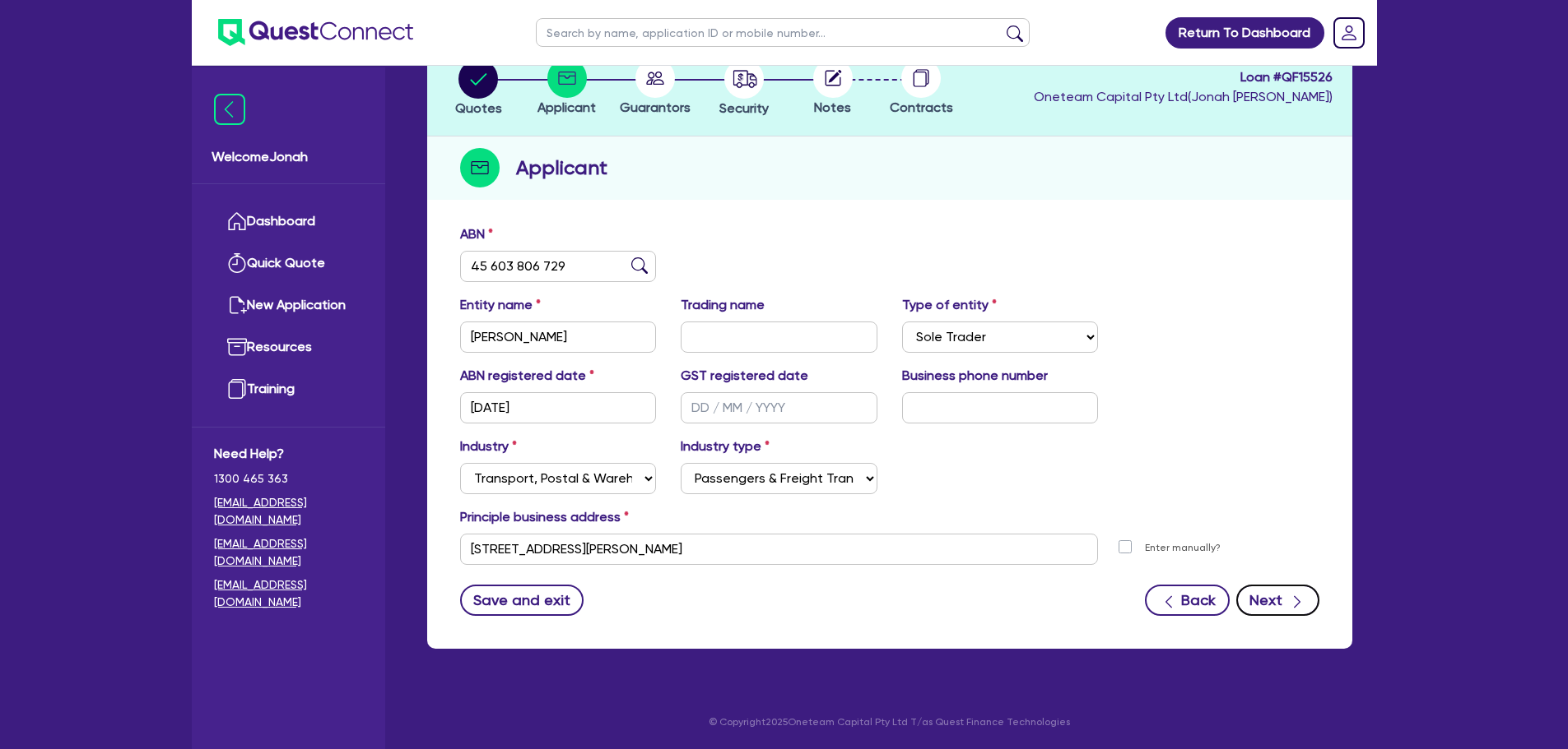
click at [1263, 601] on button "Next" at bounding box center [1277, 600] width 83 height 31
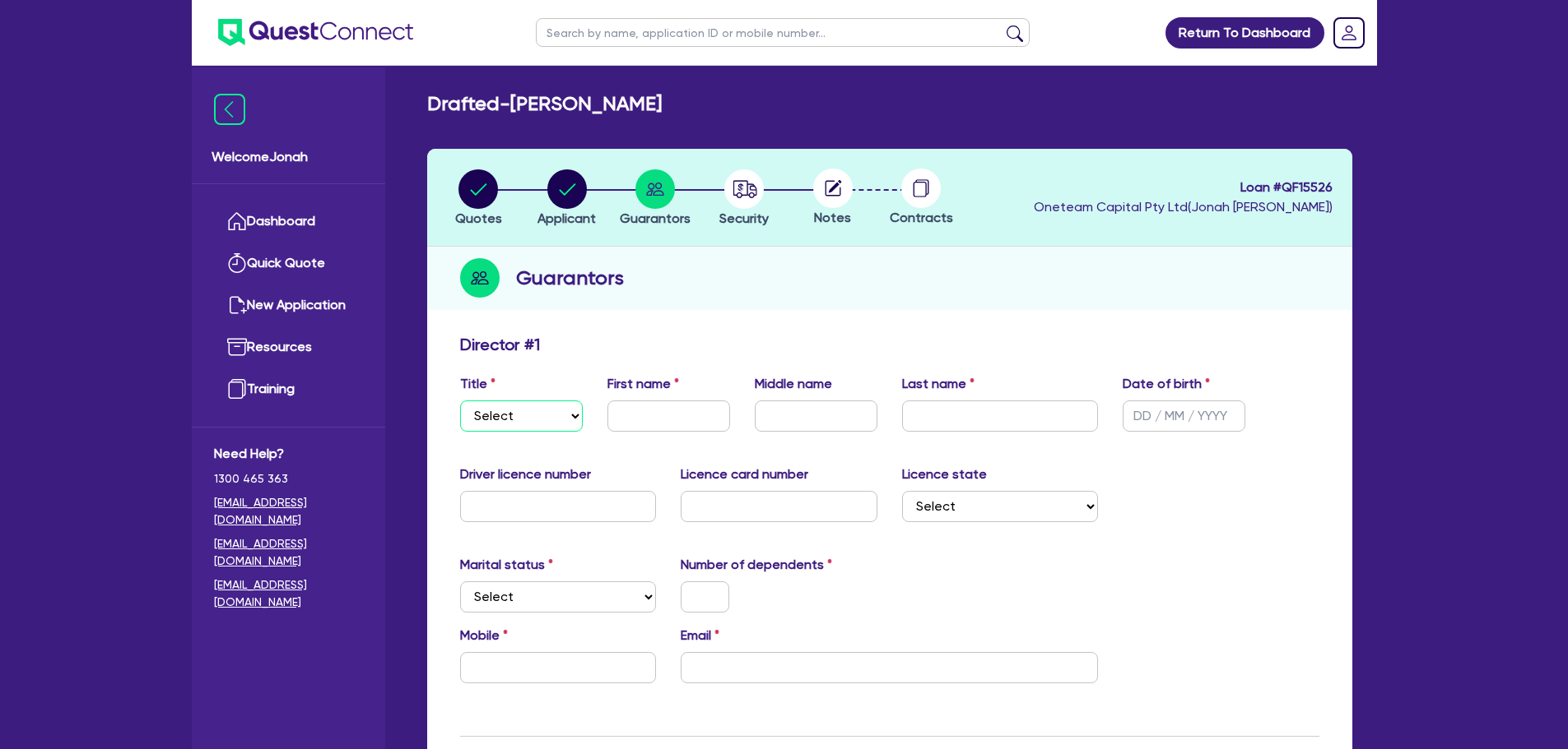
click at [520, 413] on select "Select Mr Mrs Ms Miss Dr" at bounding box center [521, 415] width 123 height 31
select select "MRS"
click at [460, 400] on select "Select Mr Mrs Ms Miss Dr" at bounding box center [521, 415] width 123 height 31
click at [650, 411] on input "text" at bounding box center [668, 415] width 123 height 31
type input "[PERSON_NAME]"
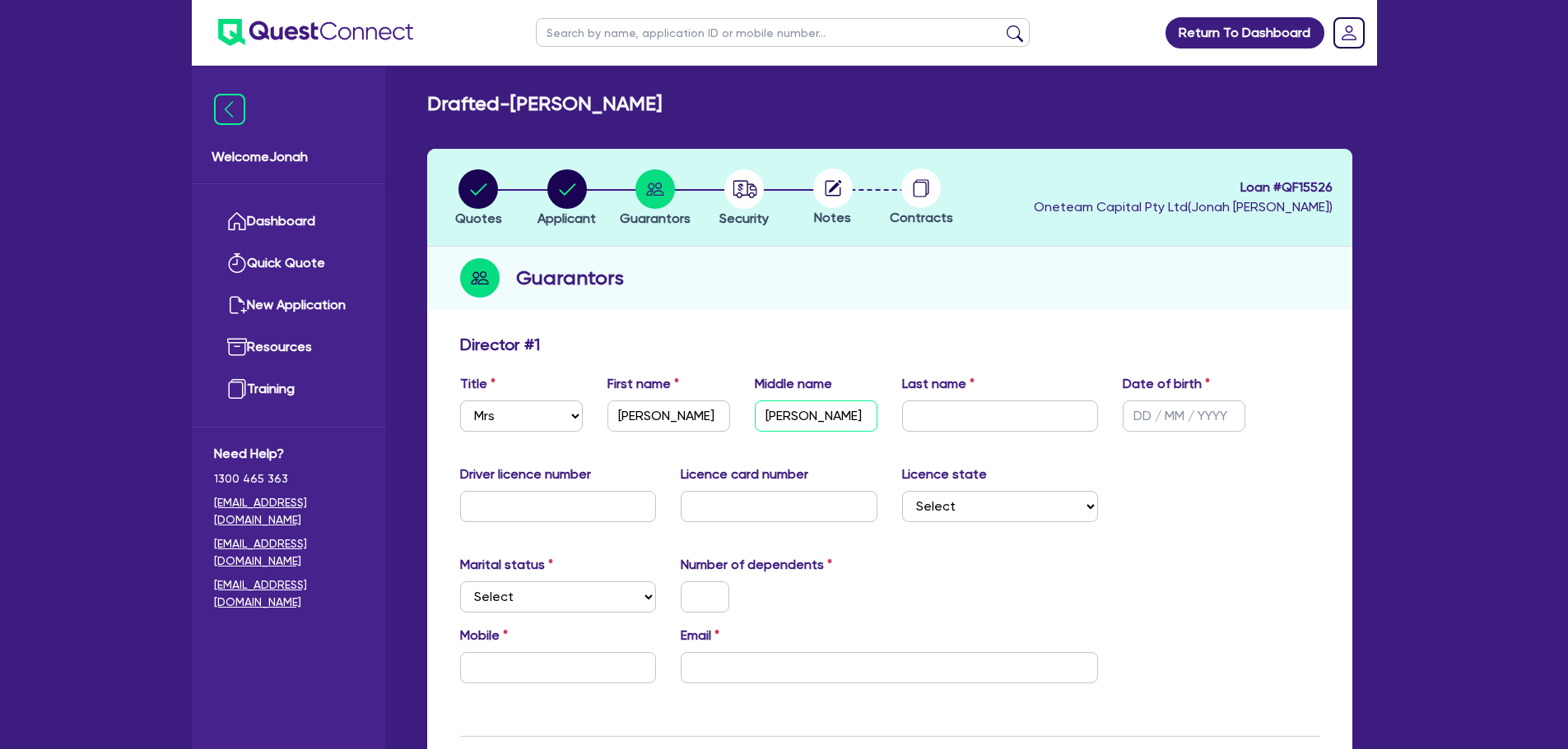
type input "[PERSON_NAME]"
type input "[DATE]"
type input "D03602447"
type input "CY7530"
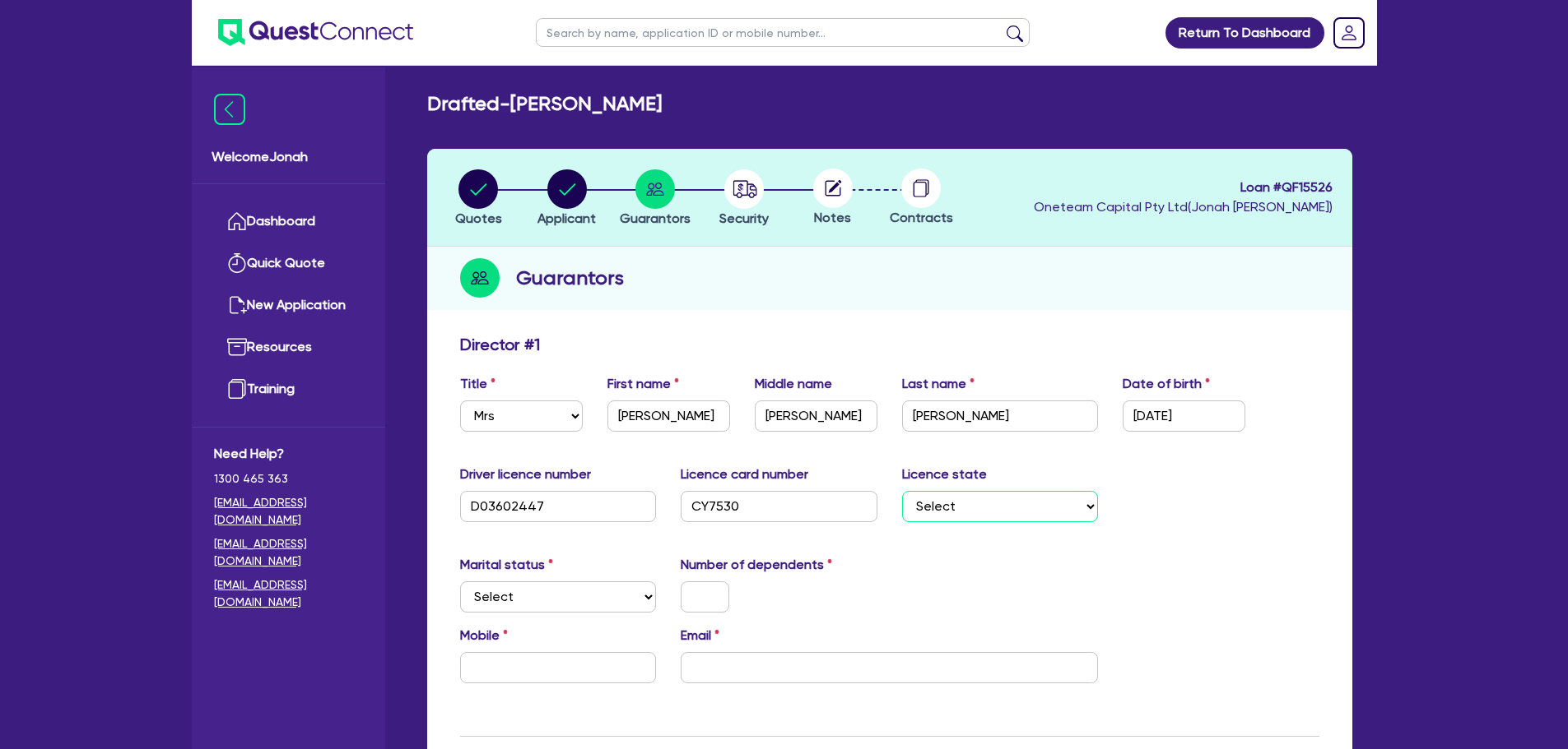
click at [995, 498] on select "Select [GEOGRAPHIC_DATA] [GEOGRAPHIC_DATA] [GEOGRAPHIC_DATA] [GEOGRAPHIC_DATA] …" at bounding box center [1000, 507] width 197 height 31
select select "SA"
click at [902, 491] on select "Select [GEOGRAPHIC_DATA] [GEOGRAPHIC_DATA] [GEOGRAPHIC_DATA] [GEOGRAPHIC_DATA] …" at bounding box center [1000, 507] width 197 height 31
click at [604, 596] on select "Select Single Married De Facto / Partner" at bounding box center [558, 597] width 197 height 31
select select "MARRIED"
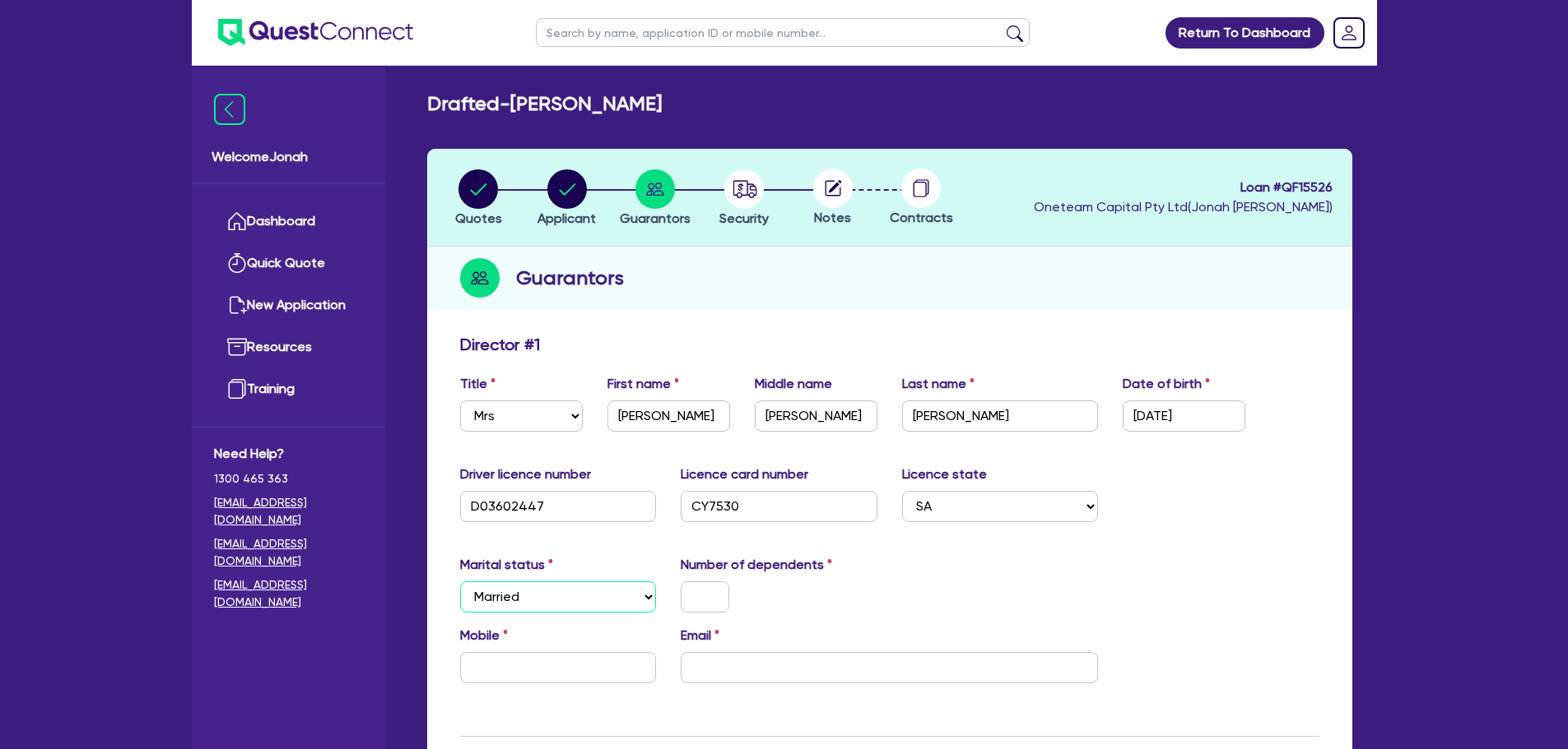
click at [460, 582] on select "Select Single Married De Facto / Partner" at bounding box center [558, 597] width 197 height 31
click at [703, 599] on input "text" at bounding box center [705, 597] width 48 height 31
click at [566, 658] on input "text" at bounding box center [558, 667] width 197 height 31
click at [576, 663] on input "text" at bounding box center [558, 667] width 197 height 31
paste input "0429 954 779"
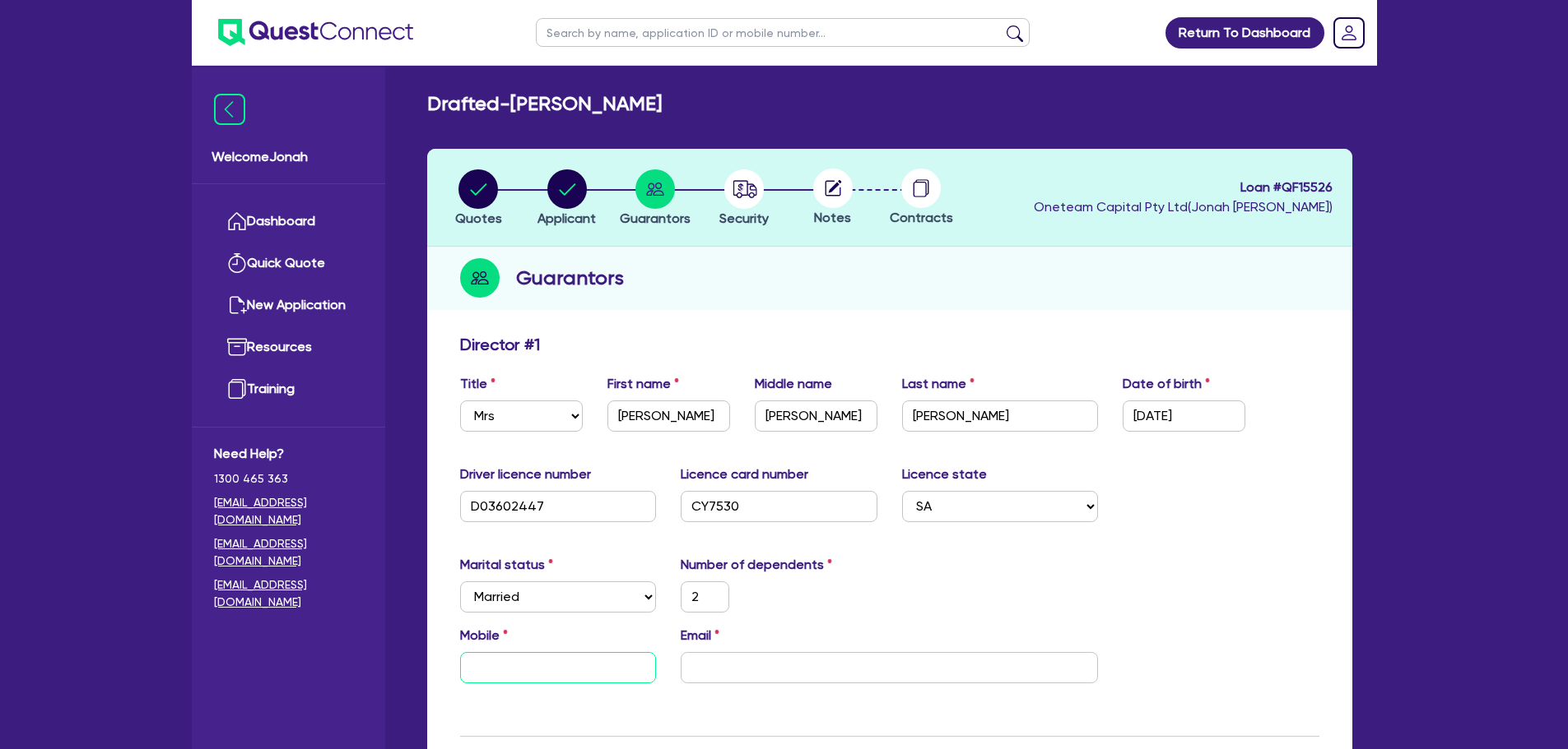
type input "2"
type input "0429 954 779"
click at [902, 650] on div "Email" at bounding box center [889, 655] width 442 height 58
click at [896, 662] on input "email" at bounding box center [889, 667] width 417 height 31
paste input "[EMAIL_ADDRESS][DOMAIN_NAME]"
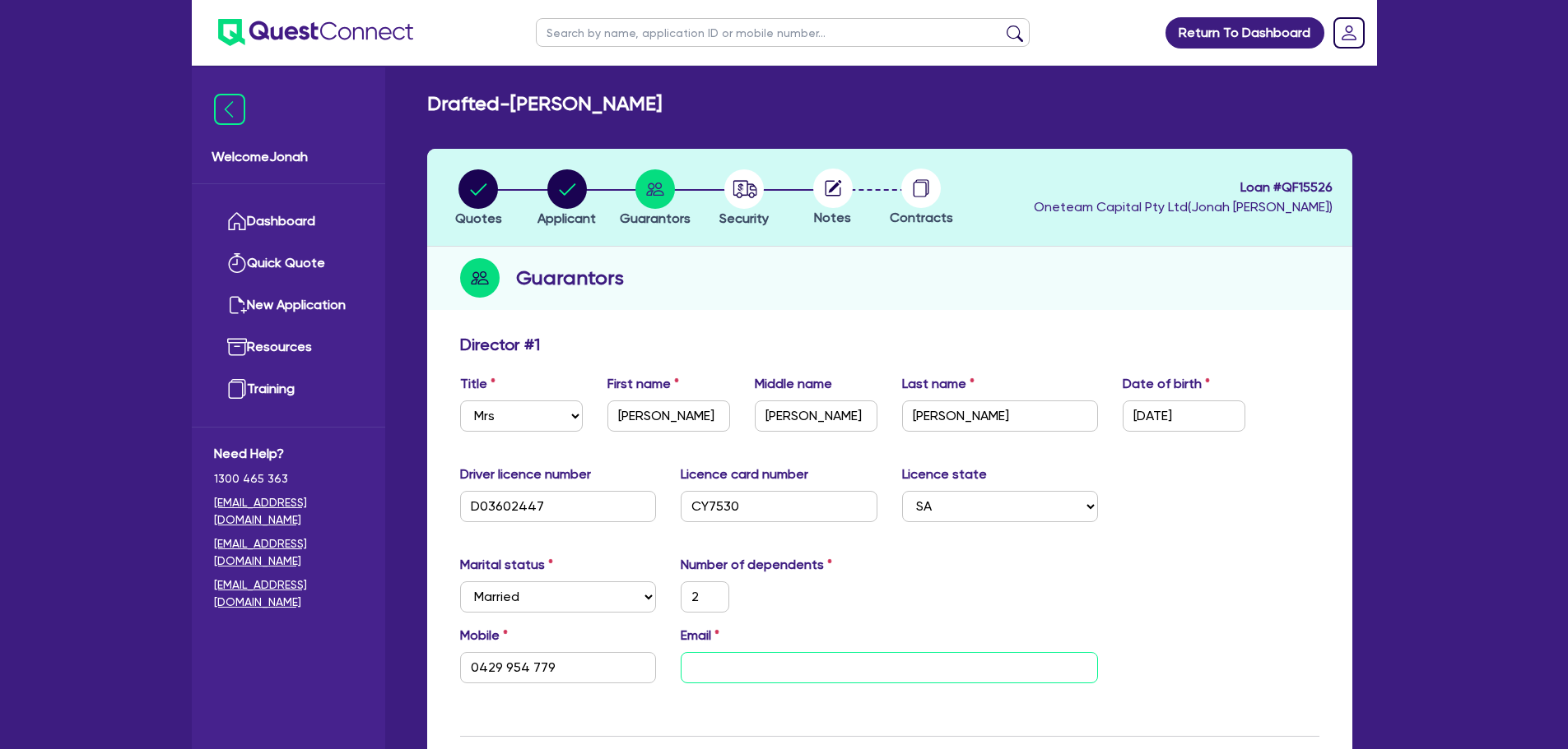
type input "2"
type input "0429 954 779"
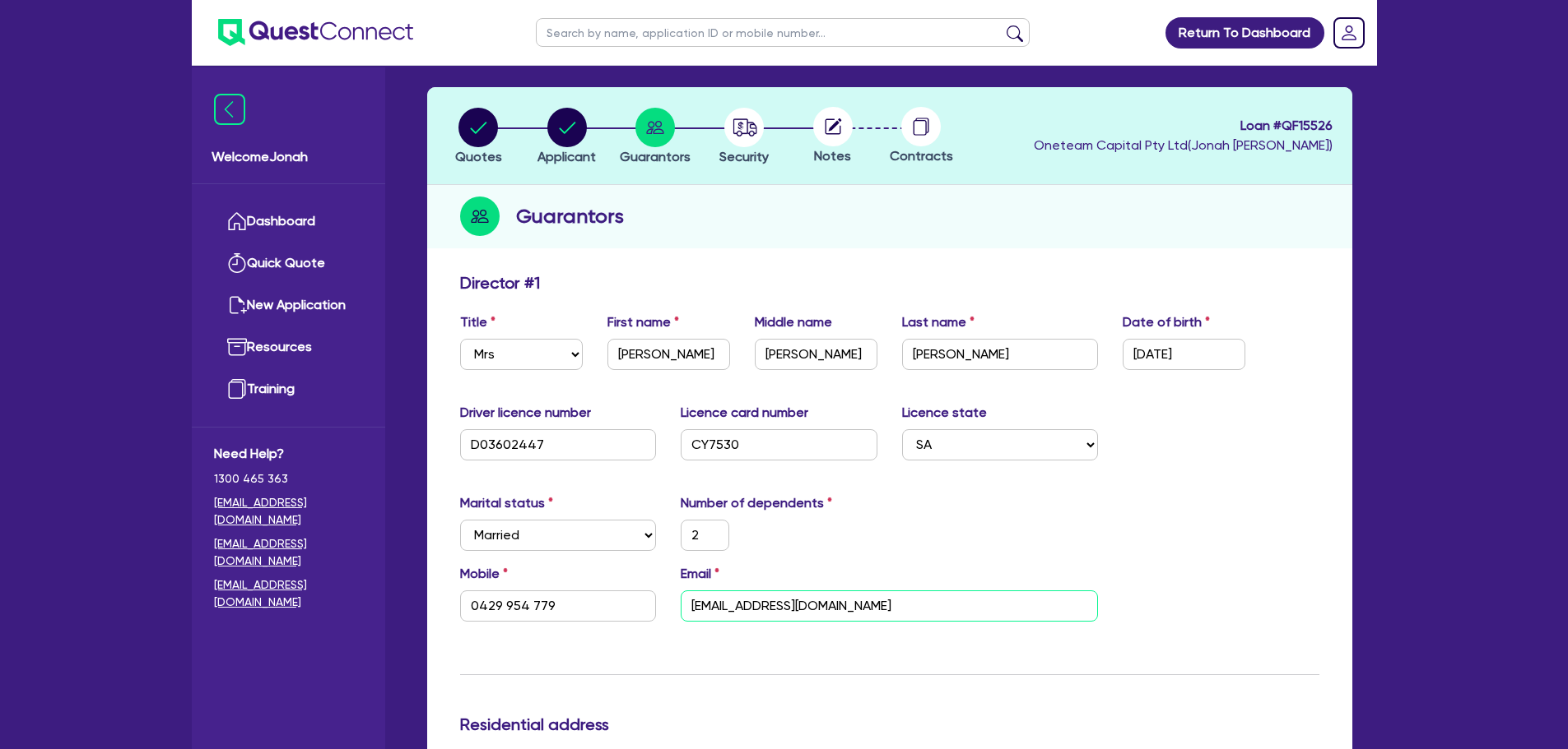
scroll to position [329, 0]
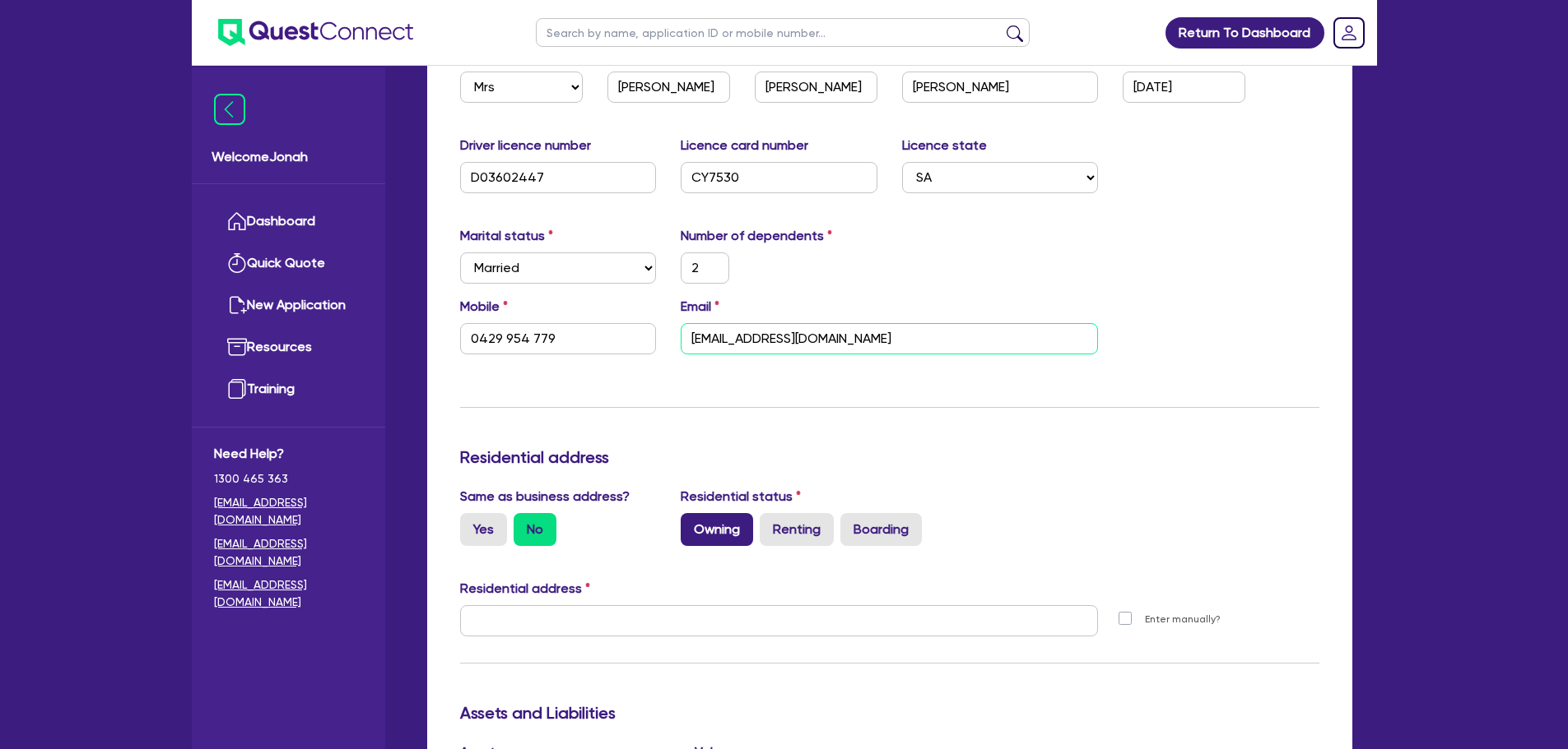
type input "[EMAIL_ADDRESS][DOMAIN_NAME]"
click at [715, 527] on label "Owning" at bounding box center [717, 529] width 72 height 33
click at [691, 524] on input "Owning" at bounding box center [686, 518] width 10 height 10
radio input "true"
type input "2"
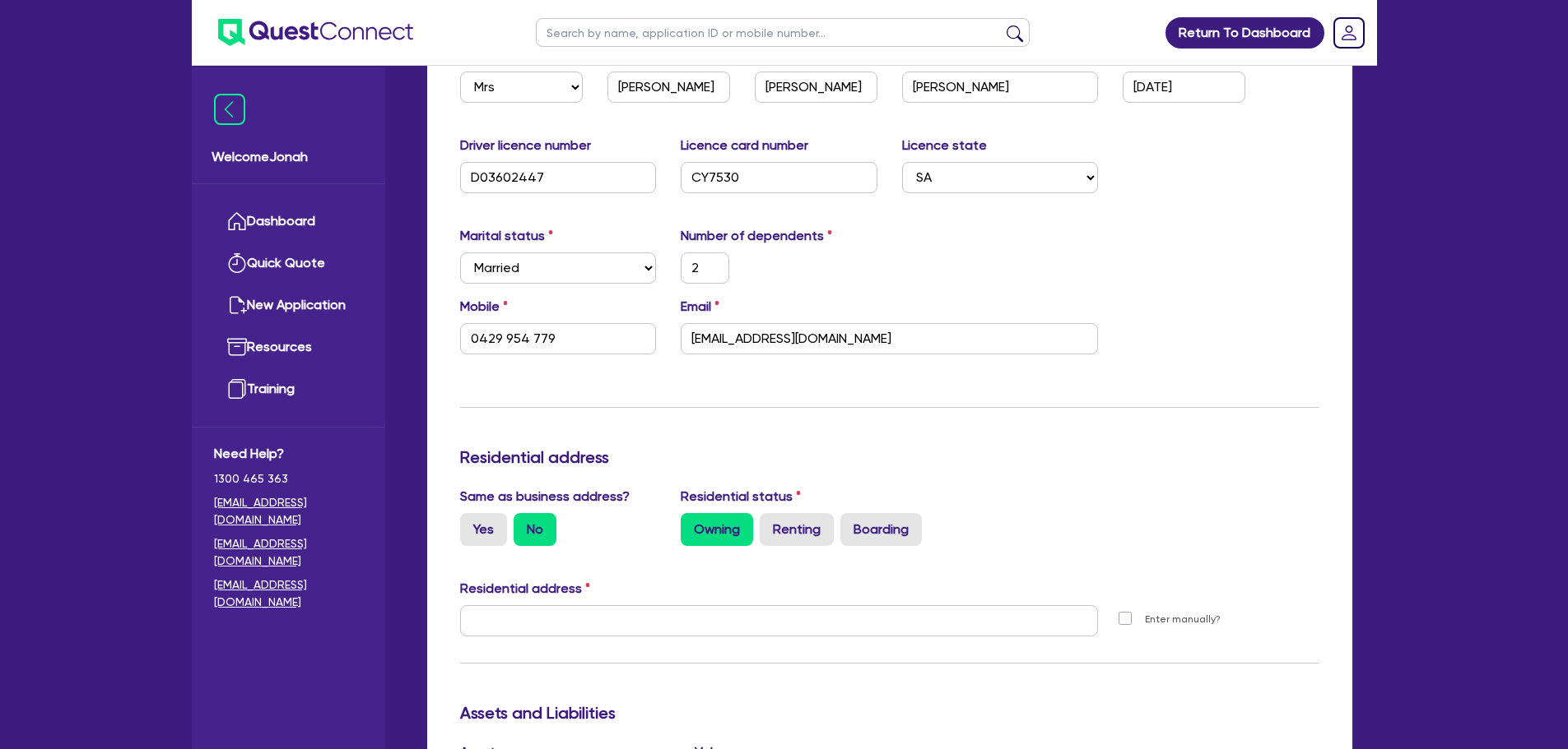
type input "0429 954 779"
click at [500, 536] on label "Yes" at bounding box center [483, 529] width 47 height 33
click at [471, 524] on input "Yes" at bounding box center [465, 518] width 10 height 10
radio input "true"
type input "2"
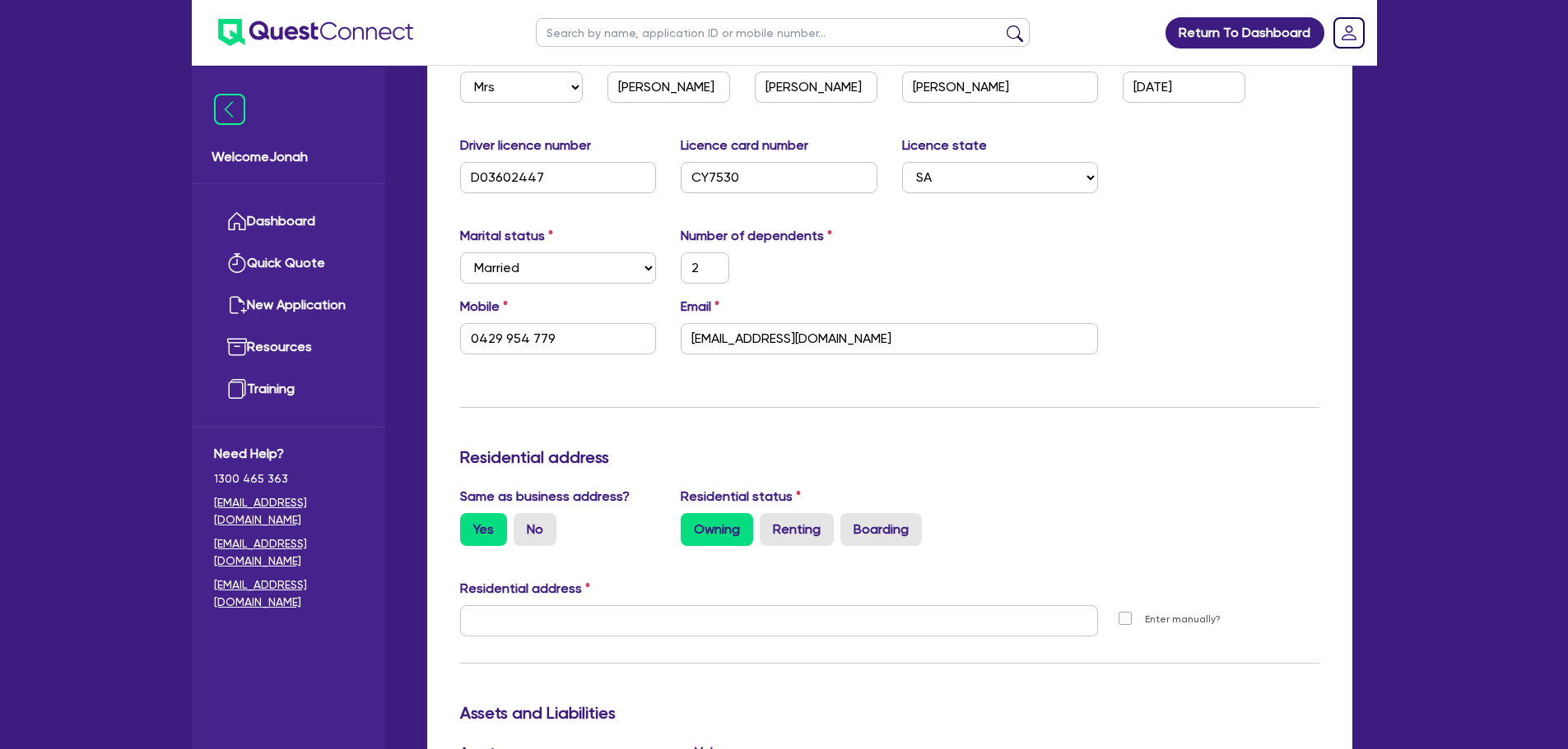
type input "0429 954 779"
type input "[STREET_ADDRESS][PERSON_NAME]"
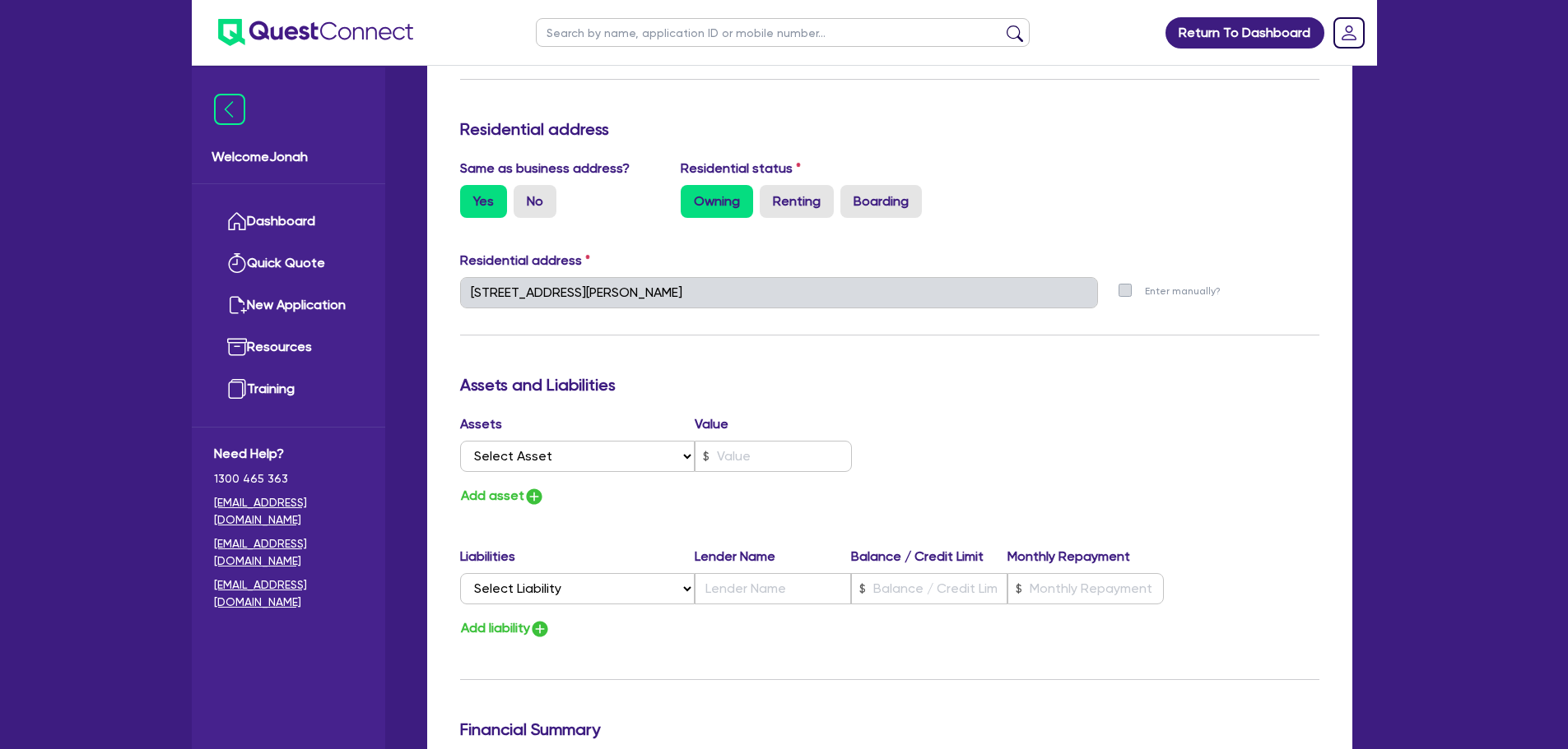
scroll to position [658, 0]
click at [592, 462] on select "Select Asset Cash Property Investment property Vehicle Truck Trailer Equipment …" at bounding box center [578, 455] width 236 height 31
select select "VEHICLE"
click at [460, 440] on select "Select Asset Cash Property Investment property Vehicle Truck Trailer Equipment …" at bounding box center [578, 455] width 236 height 31
type input "2"
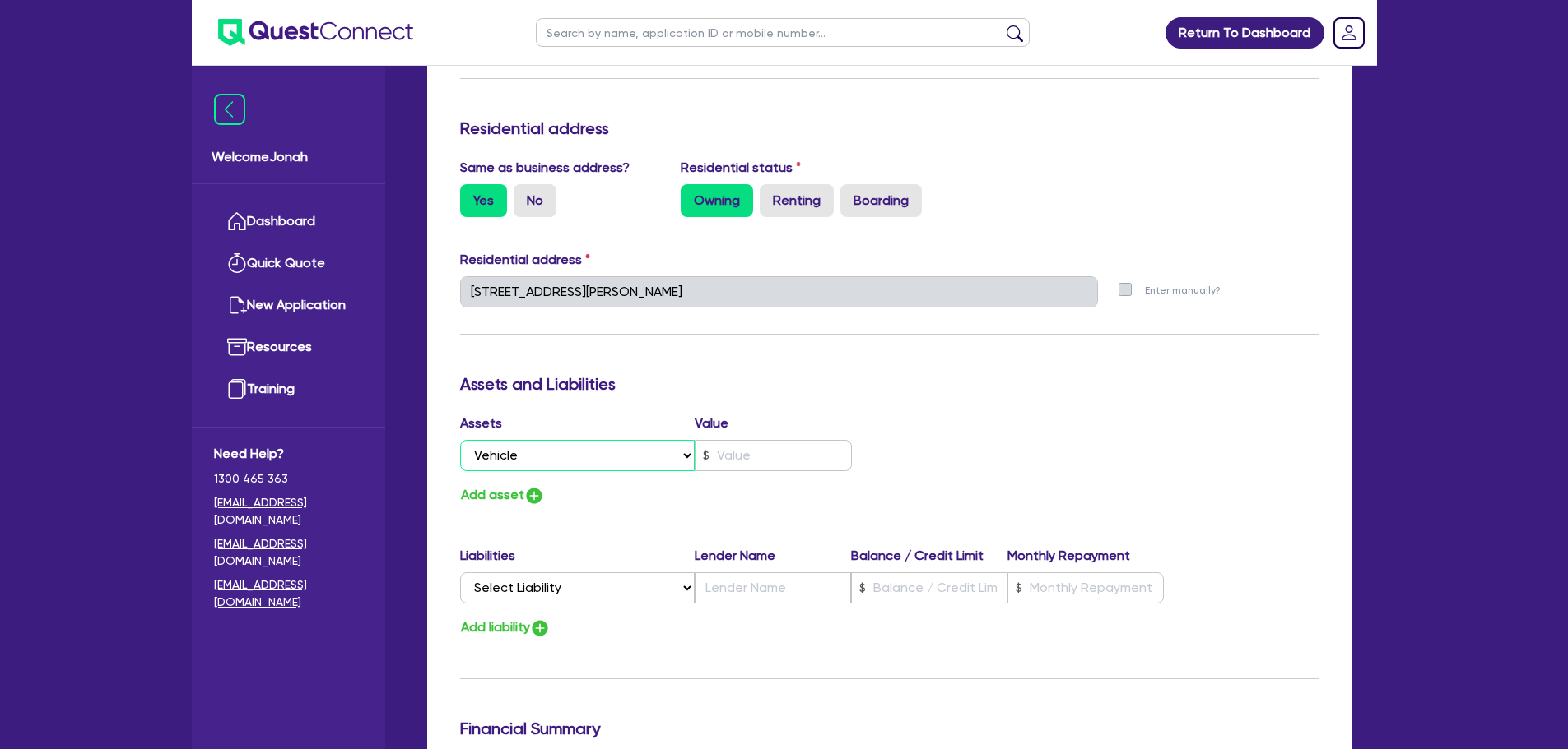
type input "0429 954 779"
click at [775, 451] on input "text" at bounding box center [772, 455] width 157 height 31
type input "2"
type input "0429 954 779"
type input "2"
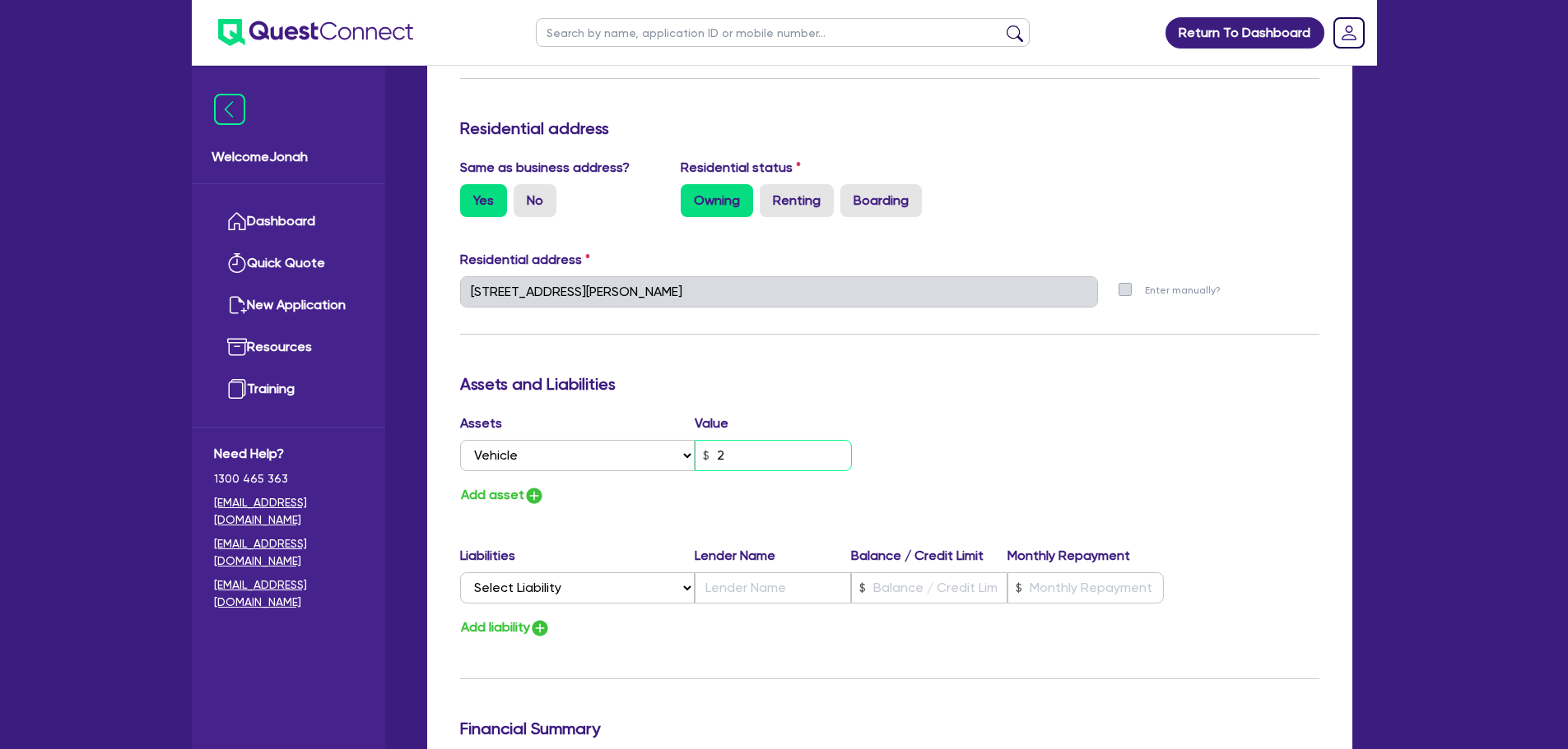
type input "2"
type input "0429 954 779"
type input "28"
type input "2"
type input "0429 954 779"
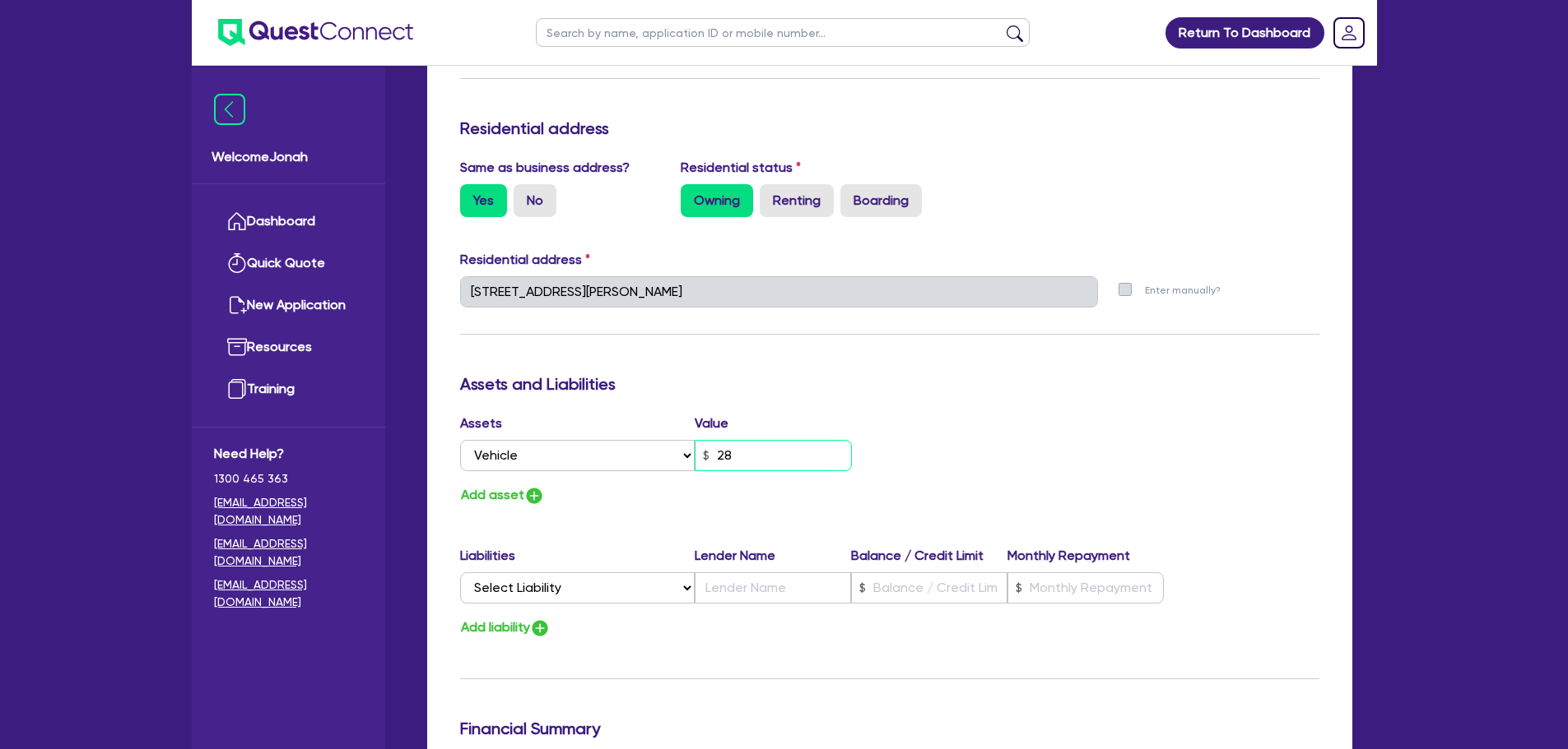
type input "280"
type input "2"
type input "0429 954 779"
type input "2,800"
type input "2"
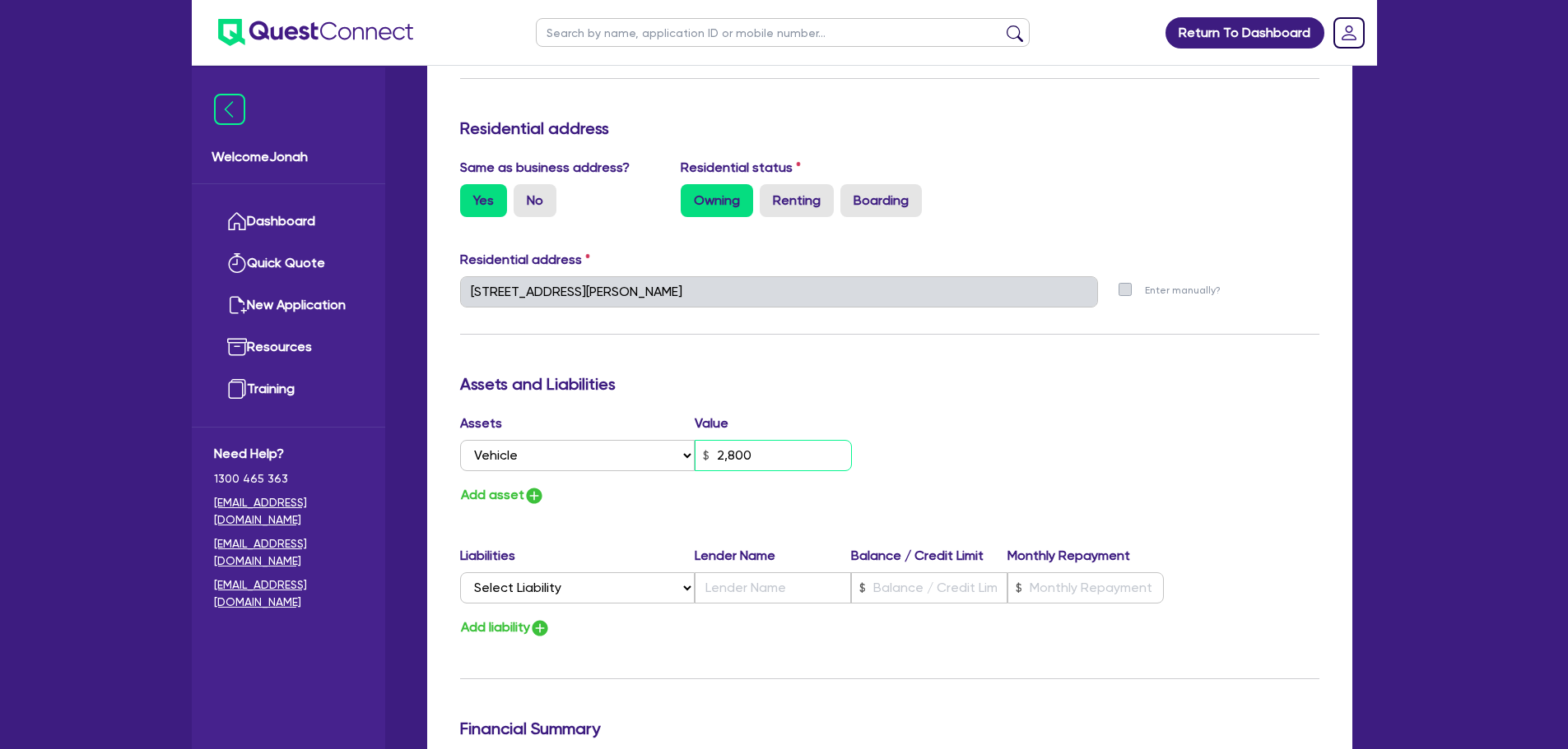
type input "0429 954 779"
type input "28,000"
click at [644, 585] on select "Select Liability Credit card Mortgage Investment property loan Vehicle loan Tru…" at bounding box center [577, 587] width 235 height 31
select select "TRAILER_LOAN"
click at [460, 572] on select "Select Liability Credit card Mortgage Investment property loan Vehicle loan Tru…" at bounding box center [577, 587] width 235 height 31
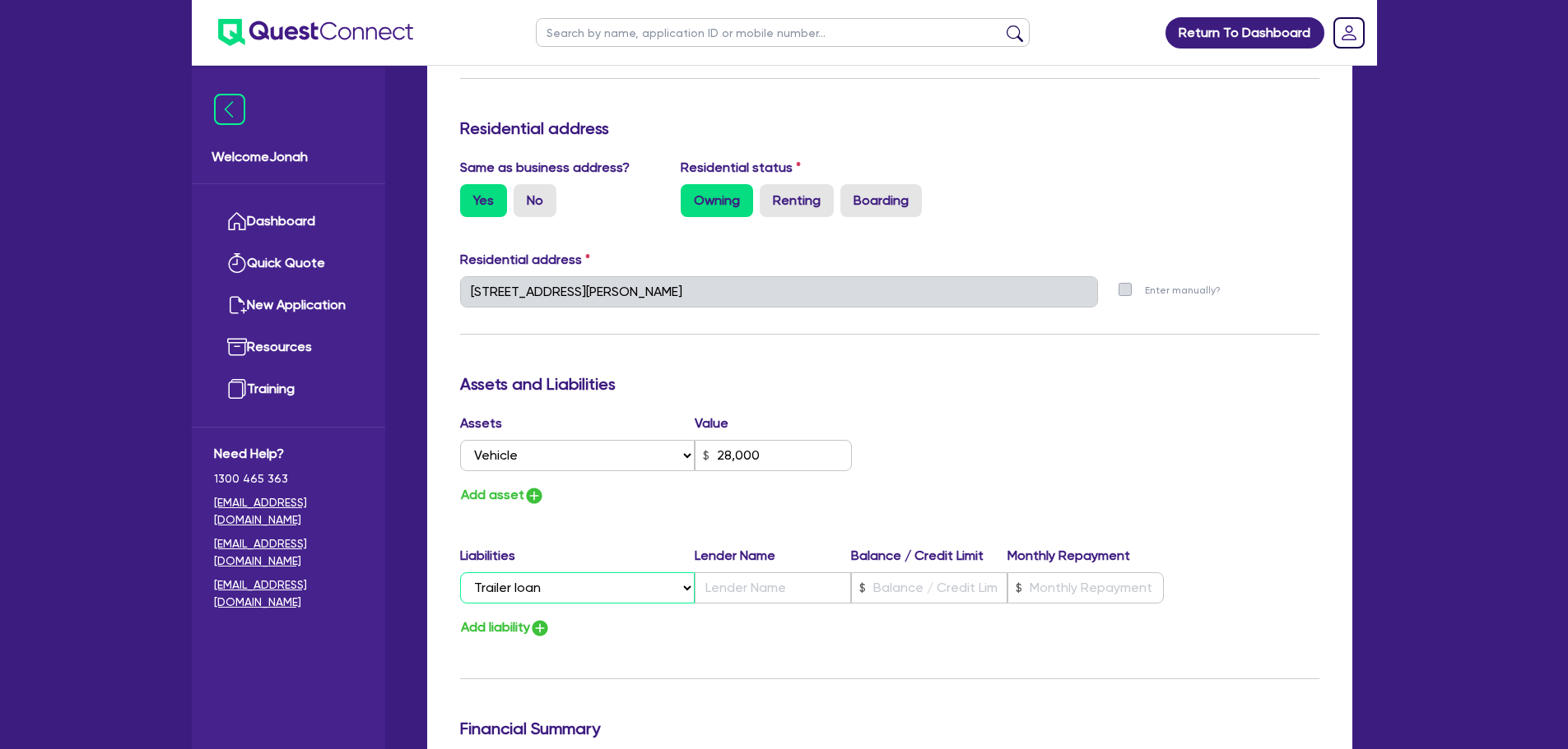
type input "2"
type input "0429 954 779"
type input "28,000"
click at [529, 498] on img "button" at bounding box center [533, 495] width 20 height 20
type input "2"
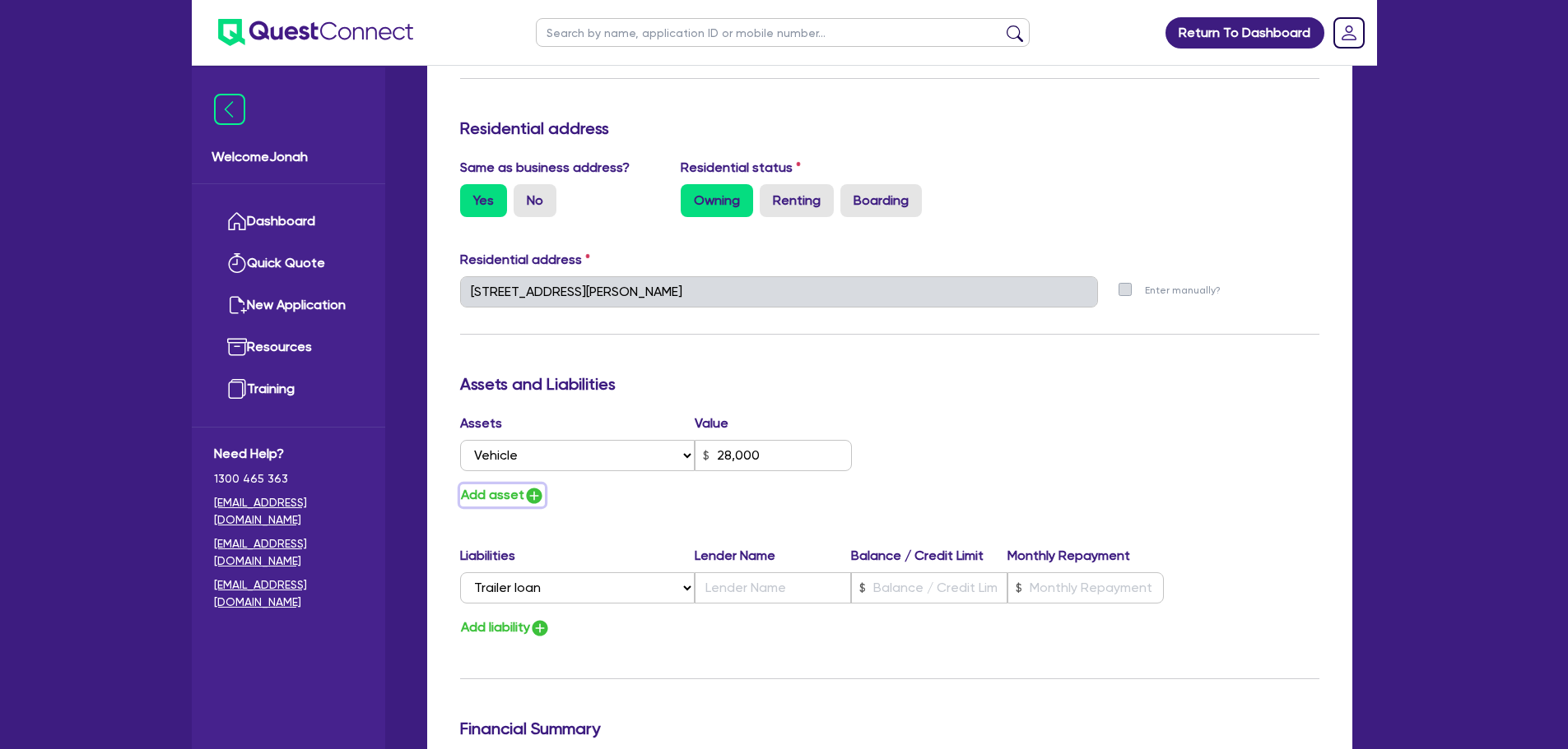
type input "0429 954 779"
type input "28,000"
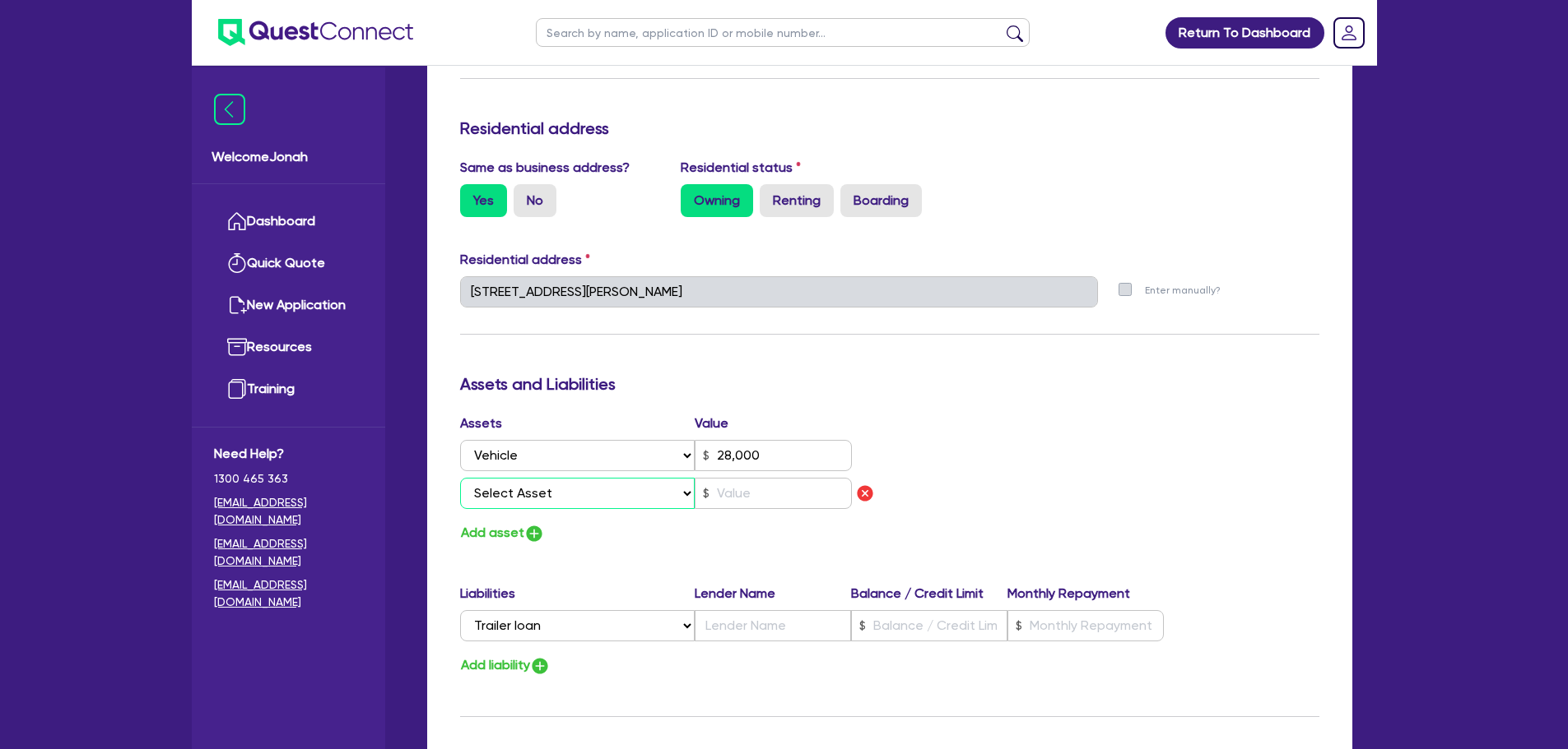
click at [576, 480] on select "Select Asset Cash Property Investment property Vehicle Truck Trailer Equipment …" at bounding box center [578, 493] width 236 height 31
select select "TRAILER"
click at [460, 478] on select "Select Asset Cash Property Investment property Vehicle Truck Trailer Equipment …" at bounding box center [578, 493] width 236 height 31
type input "2"
type input "0429 954 779"
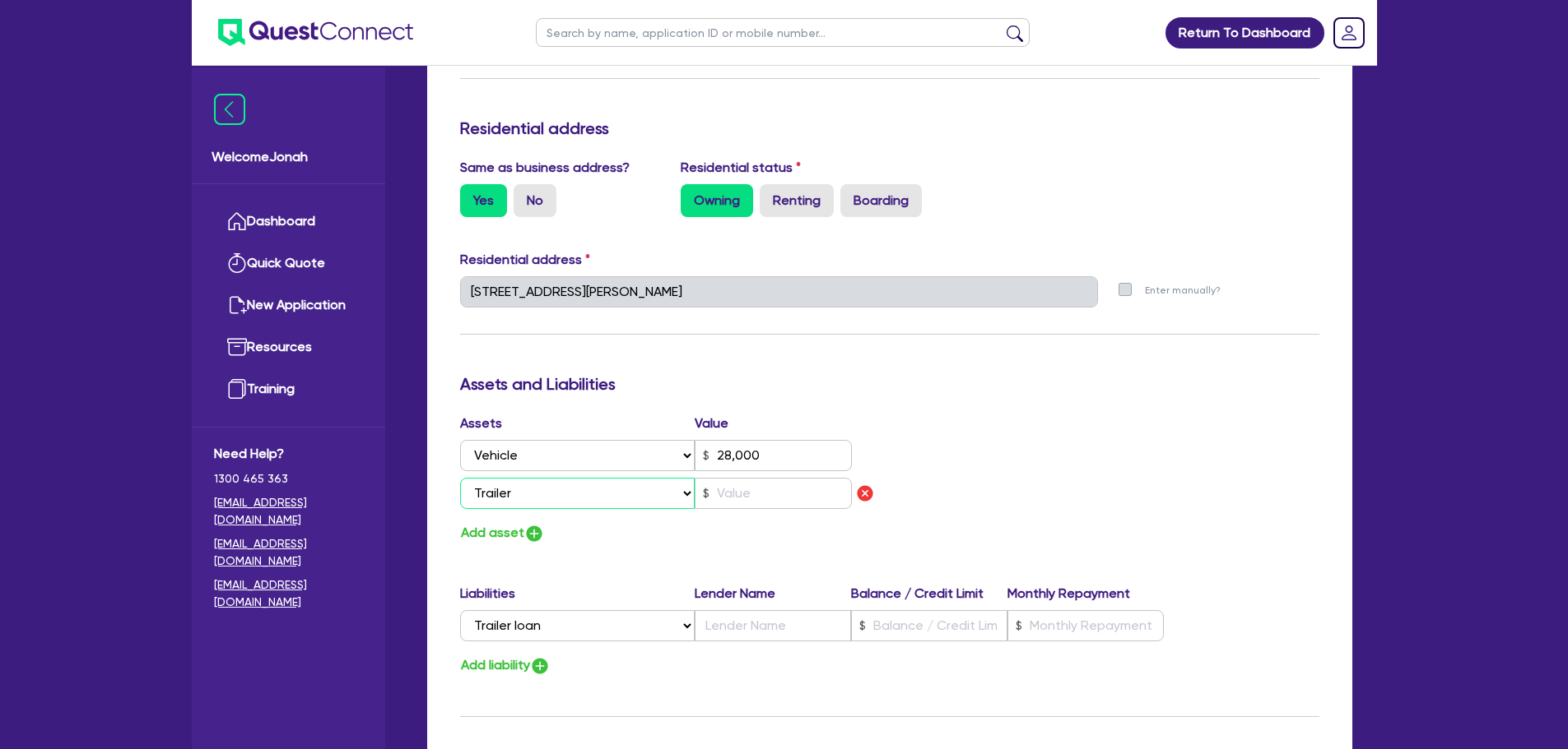
type input "28,000"
click at [746, 508] on input "text" at bounding box center [772, 493] width 157 height 31
type input "2"
type input "0429 954 779"
type input "28,000"
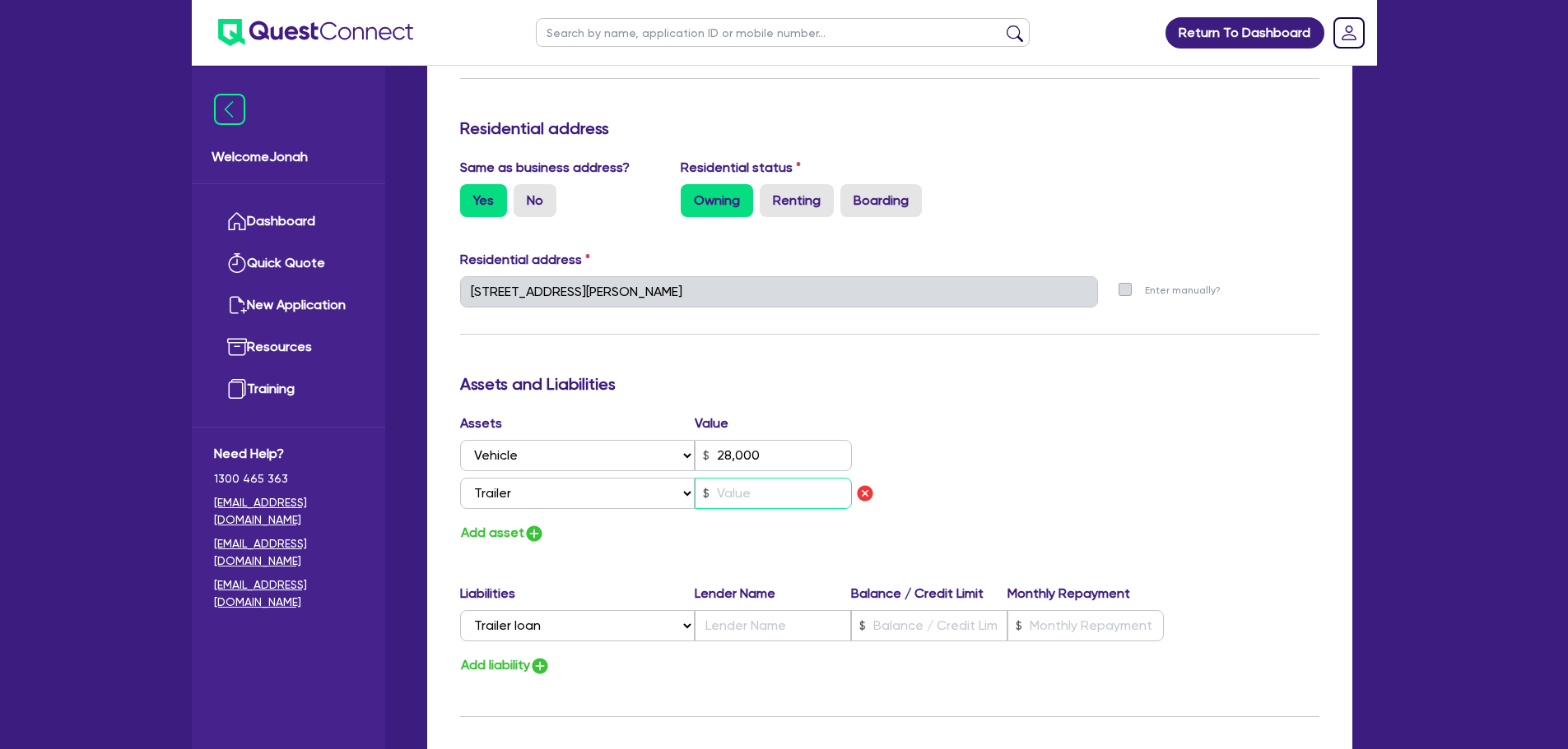
type input "4"
type input "2"
type input "0429 954 779"
type input "28,000"
type input "40"
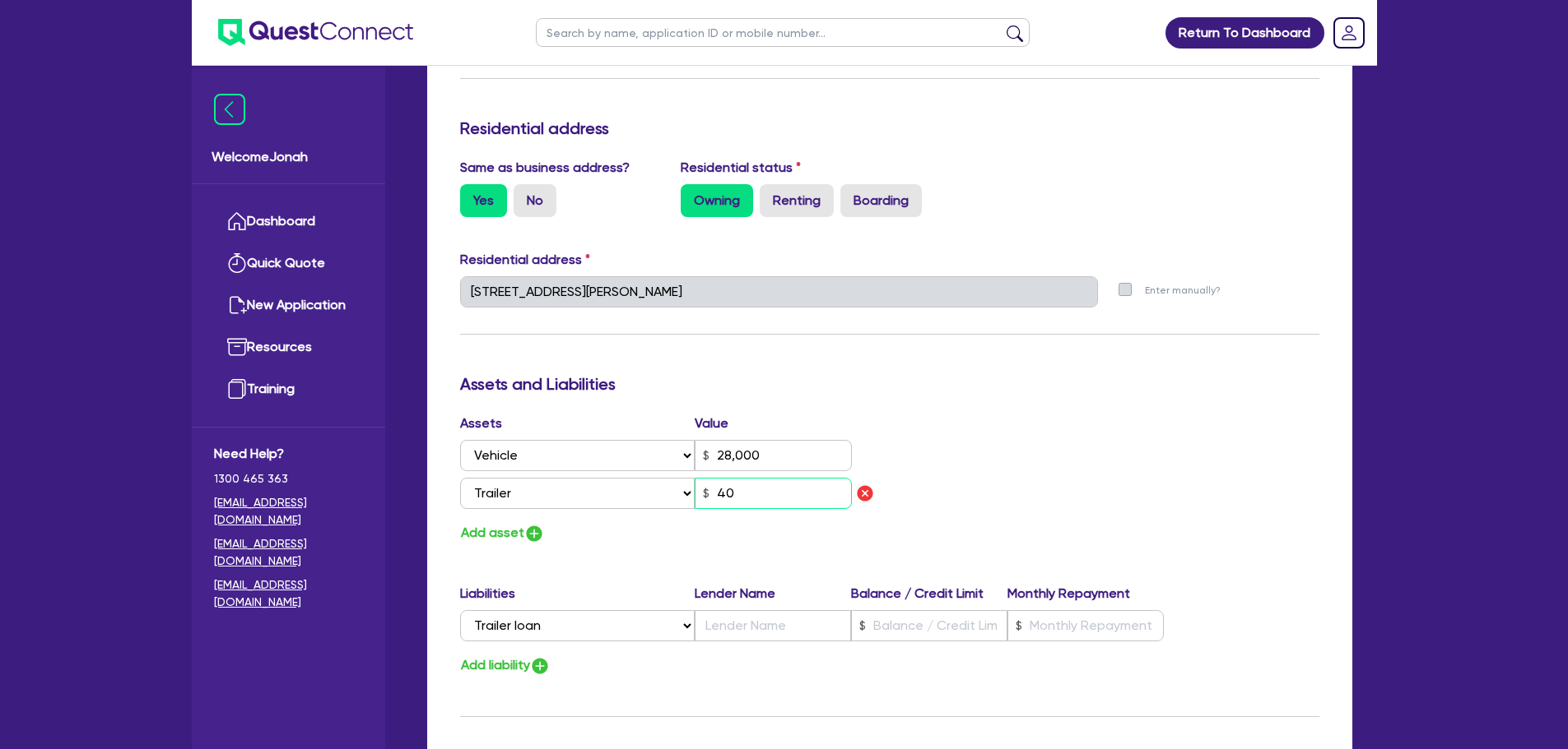
type input "2"
type input "0429 954 779"
type input "28,000"
type input "400"
type input "2"
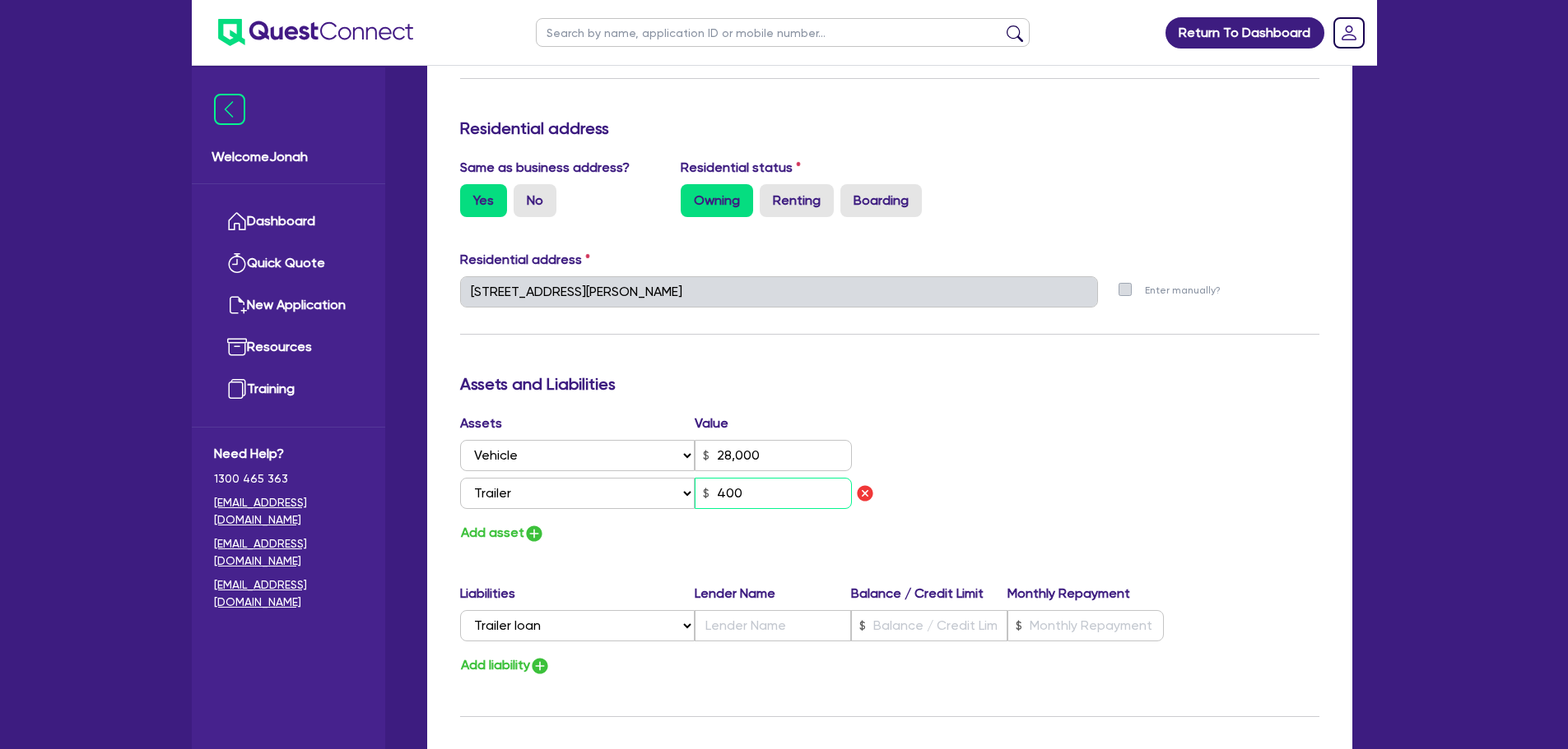
type input "0429 954 779"
type input "28,000"
type input "4,000"
click at [558, 621] on select "Select Liability Credit card Mortgage Investment property loan Vehicle loan Tru…" at bounding box center [577, 625] width 235 height 31
select select "CREDIT_CARD"
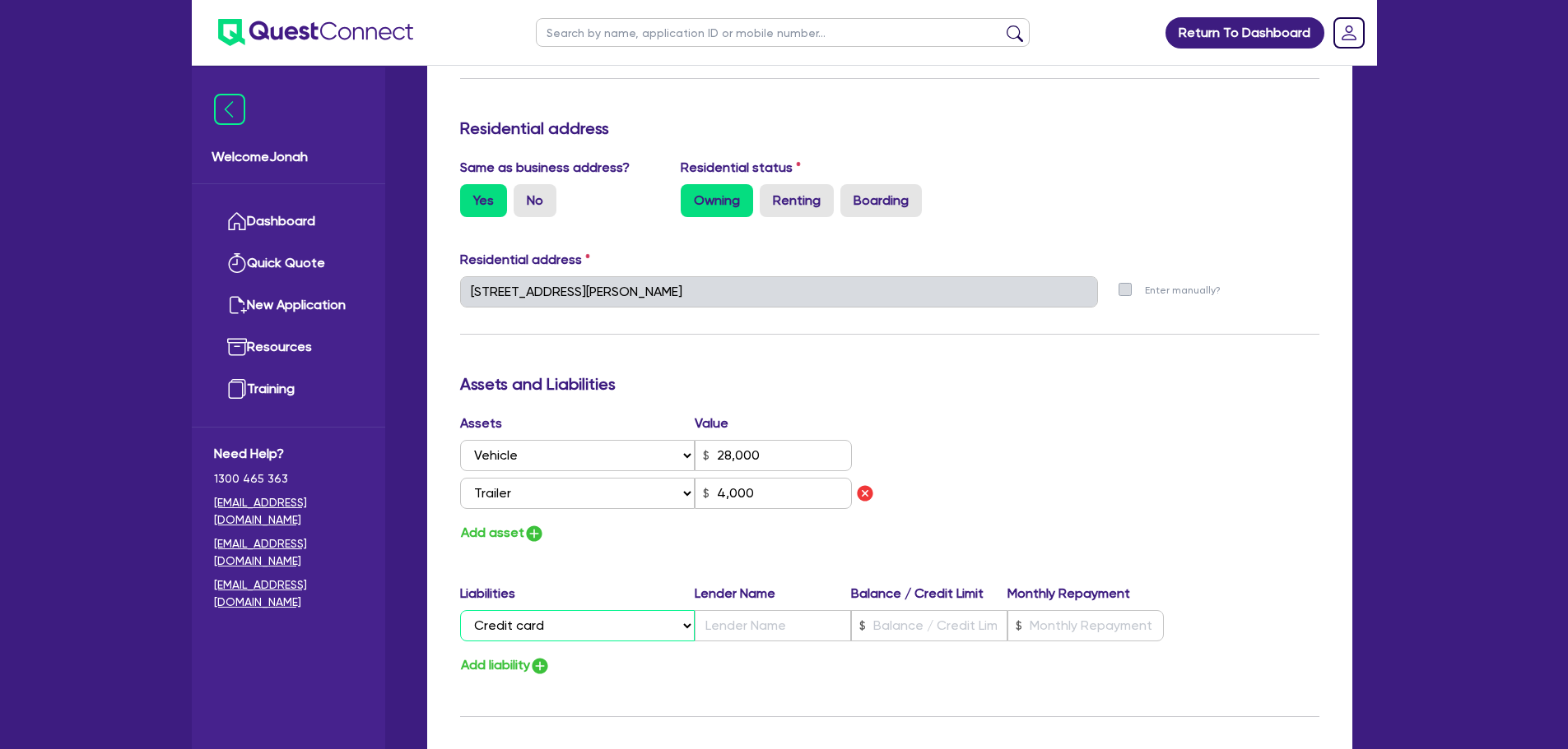
click at [460, 610] on select "Select Liability Credit card Mortgage Investment property loan Vehicle loan Tru…" at bounding box center [577, 625] width 235 height 31
type input "2"
type input "0429 954 779"
type input "28,000"
type input "4,000"
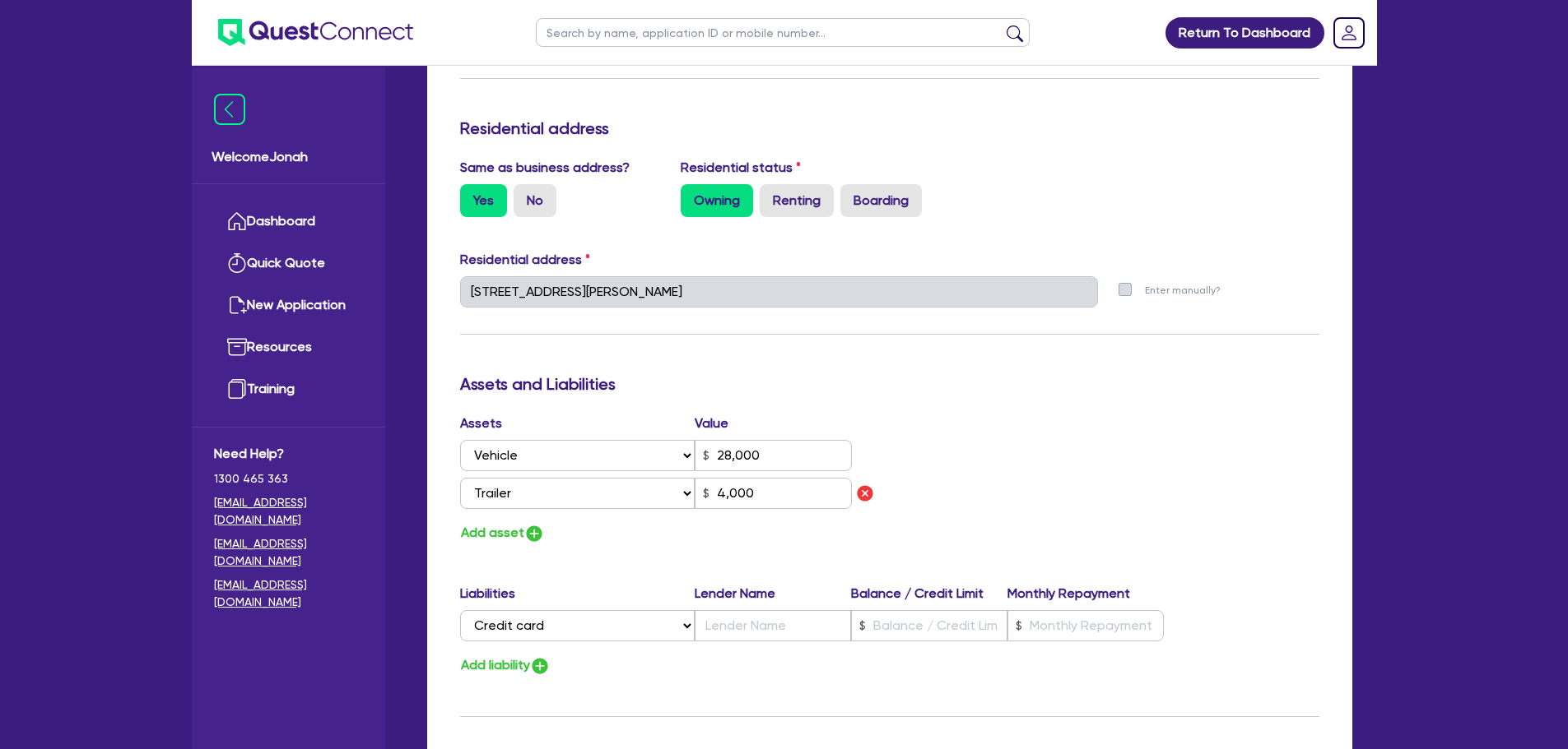
click at [523, 651] on div "Liabilities Lender Name Balance / Credit Limit Monthly Repayment Select Liabili…" at bounding box center [889, 630] width 883 height 93
click at [527, 659] on button "Add liability" at bounding box center [505, 665] width 90 height 22
type input "2"
type input "0429 954 779"
type input "28,000"
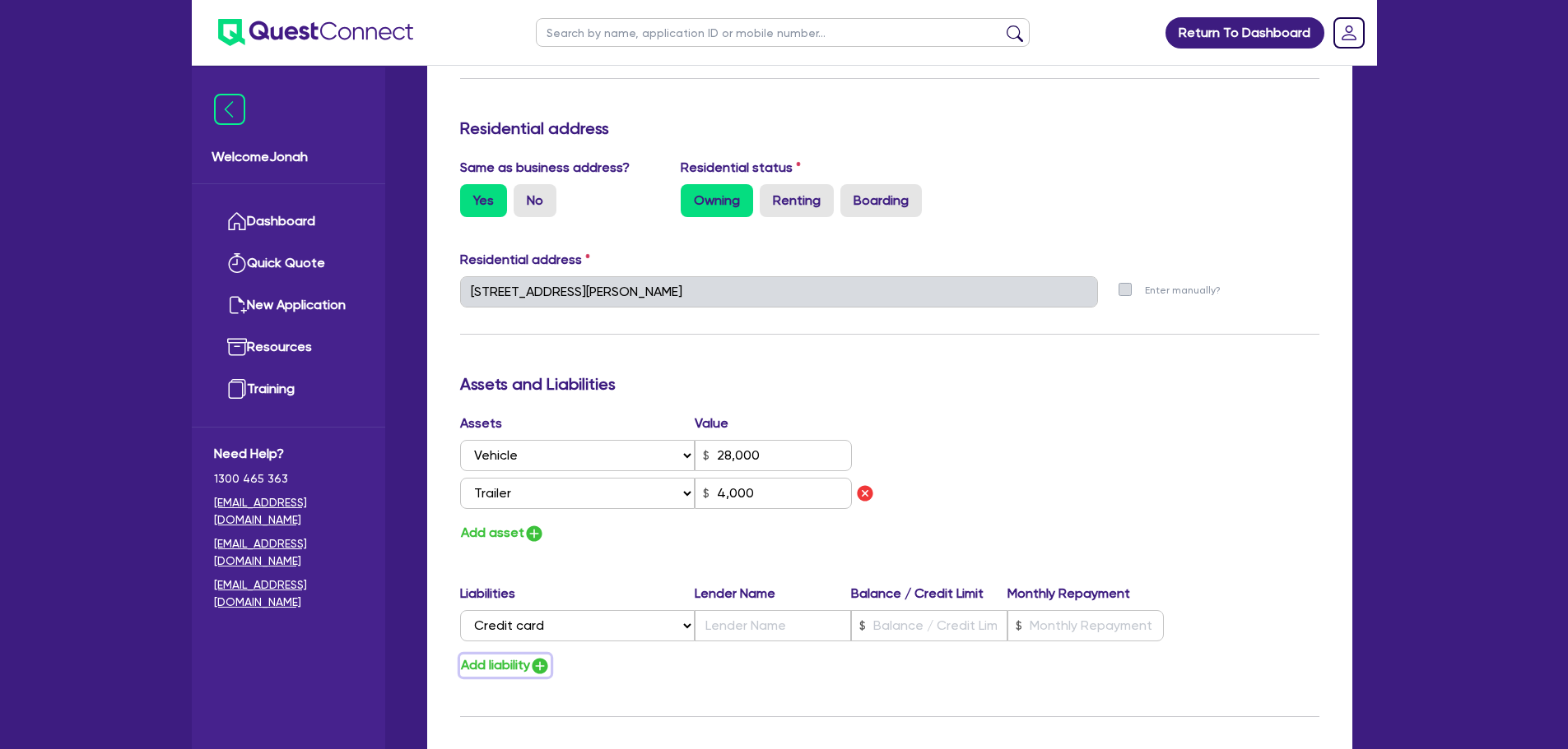
type input "4,000"
click at [545, 656] on select "Select Liability Credit card Mortgage Investment property loan Vehicle loan Tru…" at bounding box center [577, 663] width 235 height 31
select select "CREDIT_CARD"
click at [460, 648] on select "Select Liability Credit card Mortgage Investment property loan Vehicle loan Tru…" at bounding box center [577, 663] width 235 height 31
type input "2"
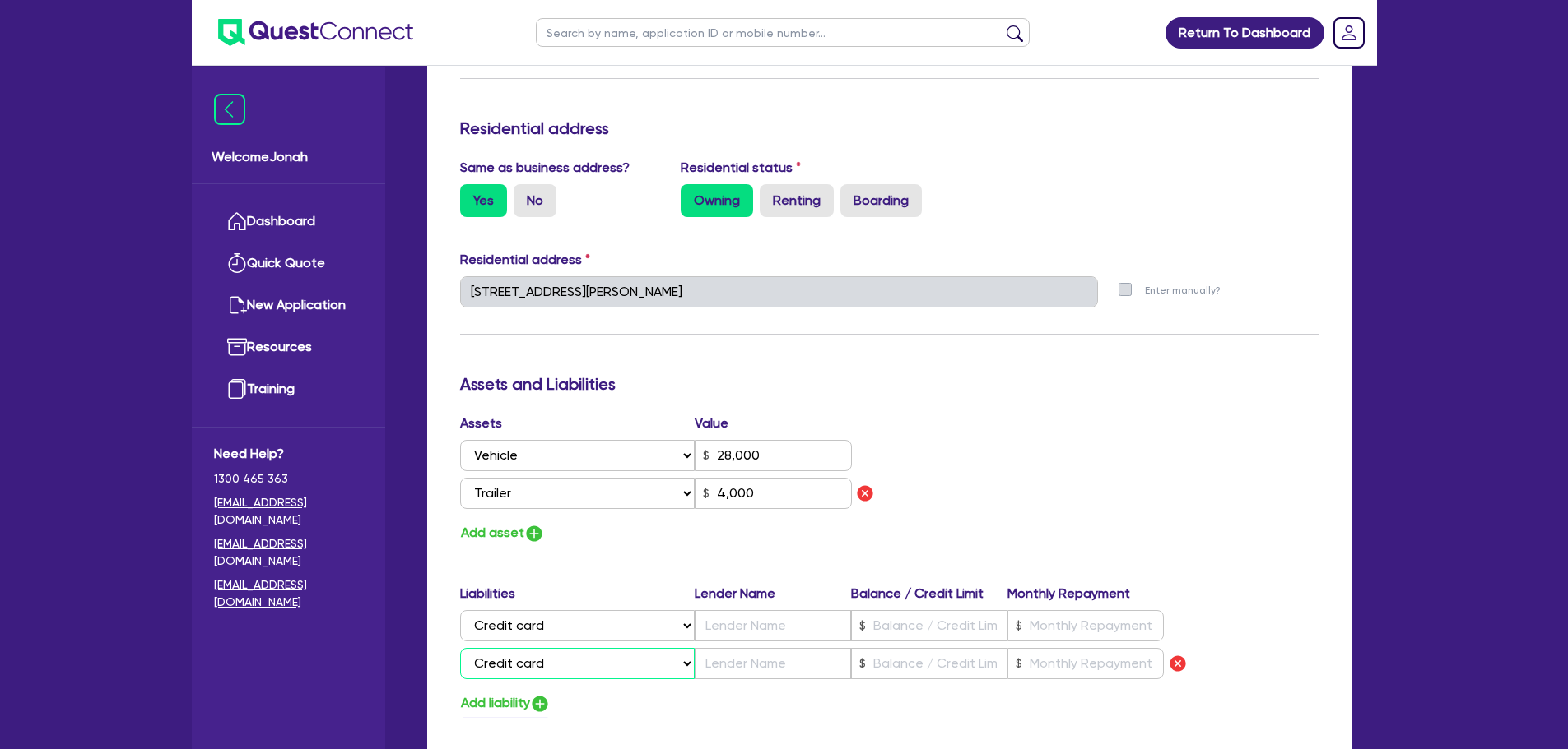
type input "0429 954 779"
type input "28,000"
type input "4,000"
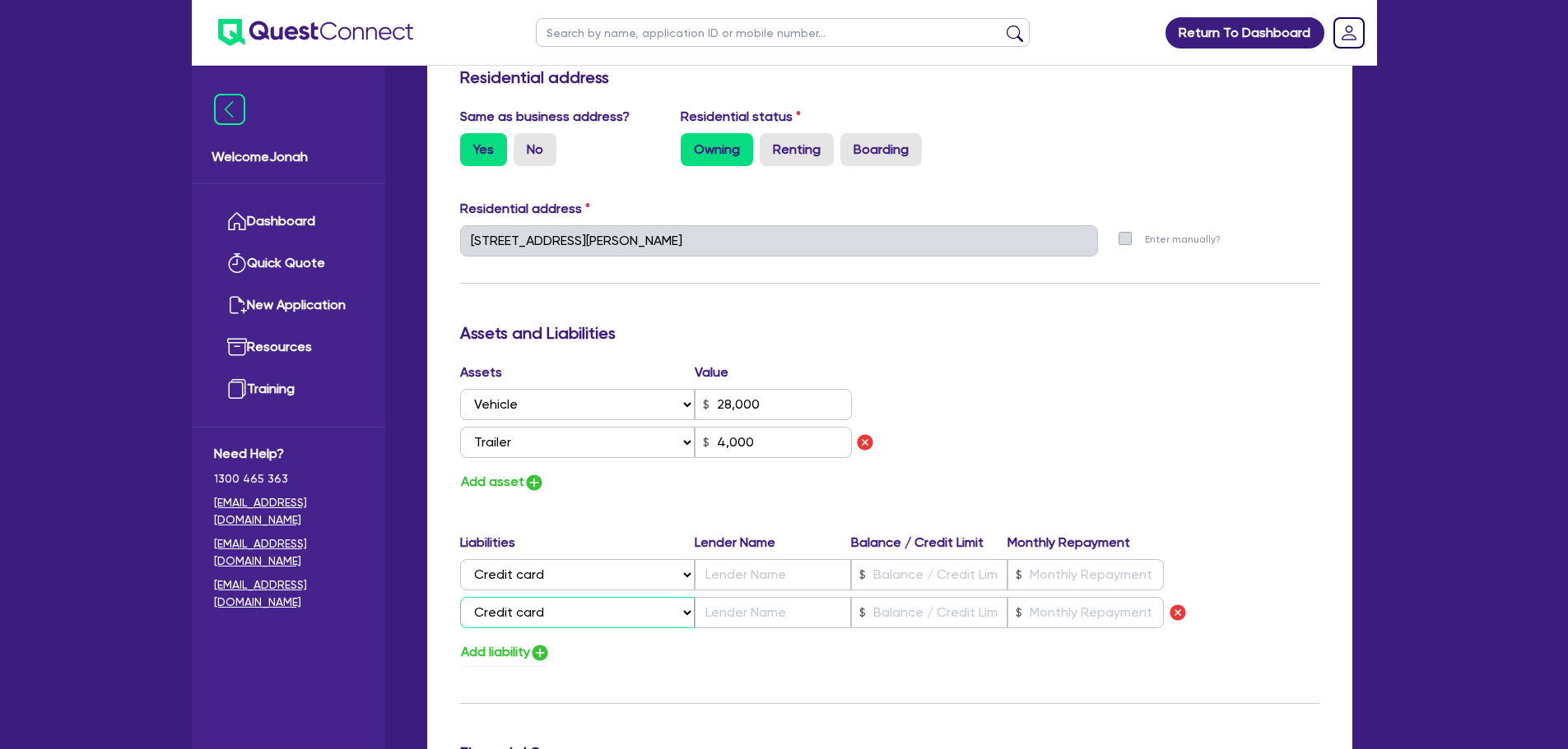
scroll to position [822, 0]
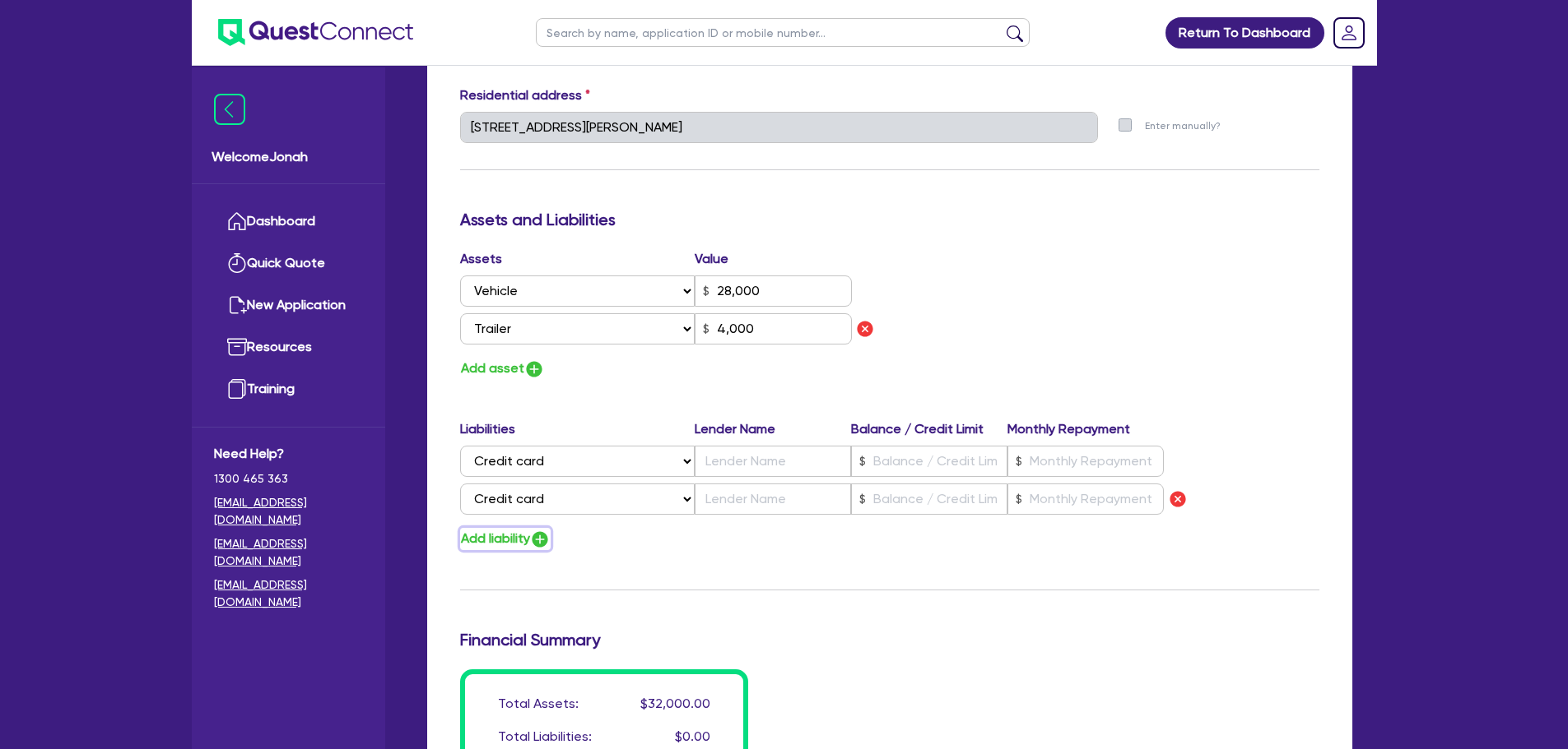
click at [532, 541] on button "Add liability" at bounding box center [505, 539] width 90 height 22
type input "2"
type input "0429 954 779"
type input "28,000"
type input "4,000"
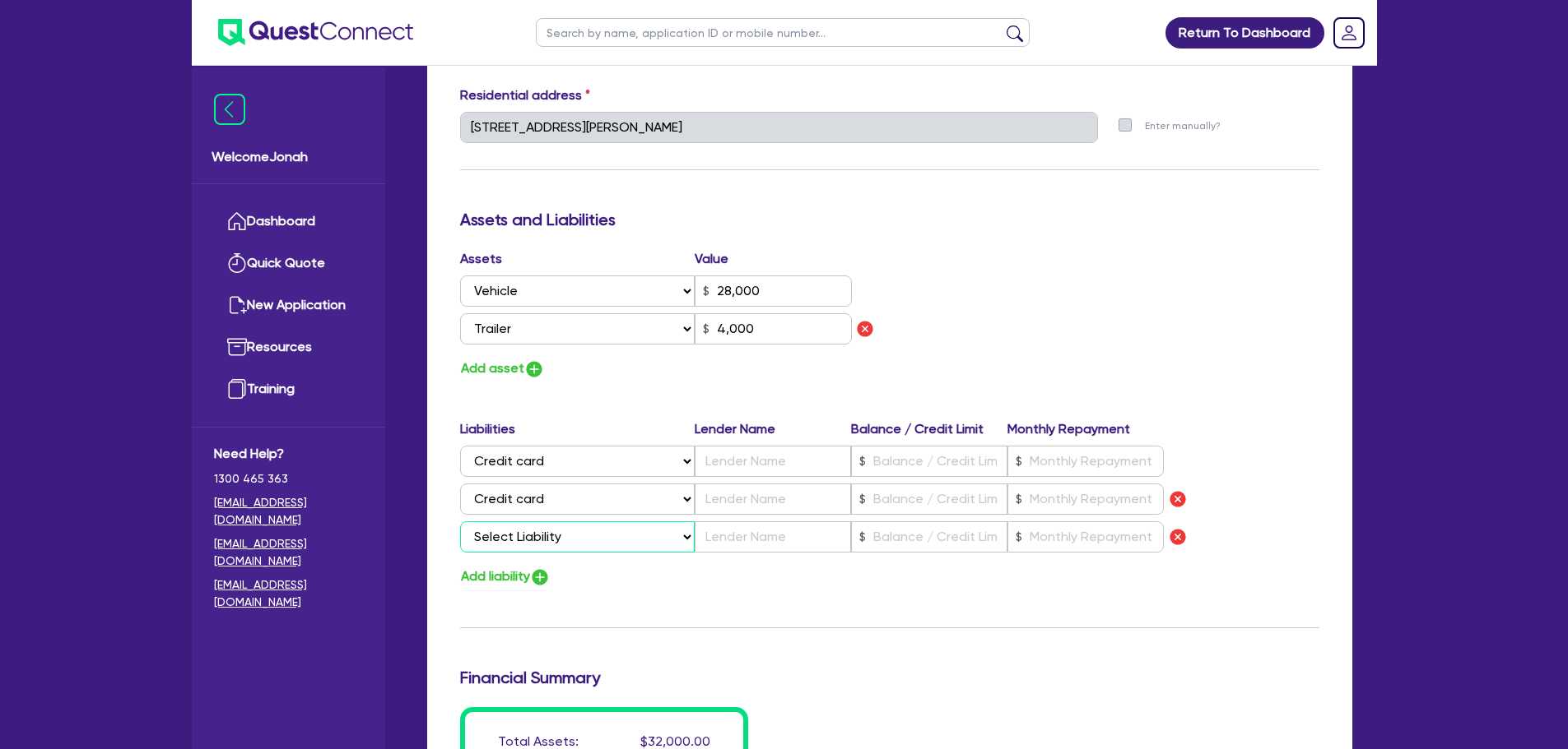
drag, startPoint x: 532, startPoint y: 541, endPoint x: 557, endPoint y: 529, distance: 27.7
click at [557, 529] on select "Select Liability Credit card Mortgage Investment property loan Vehicle loan Tru…" at bounding box center [577, 537] width 235 height 31
select select "CREDIT_CARD"
click at [460, 522] on select "Select Liability Credit card Mortgage Investment property loan Vehicle loan Tru…" at bounding box center [577, 537] width 235 height 31
type input "2"
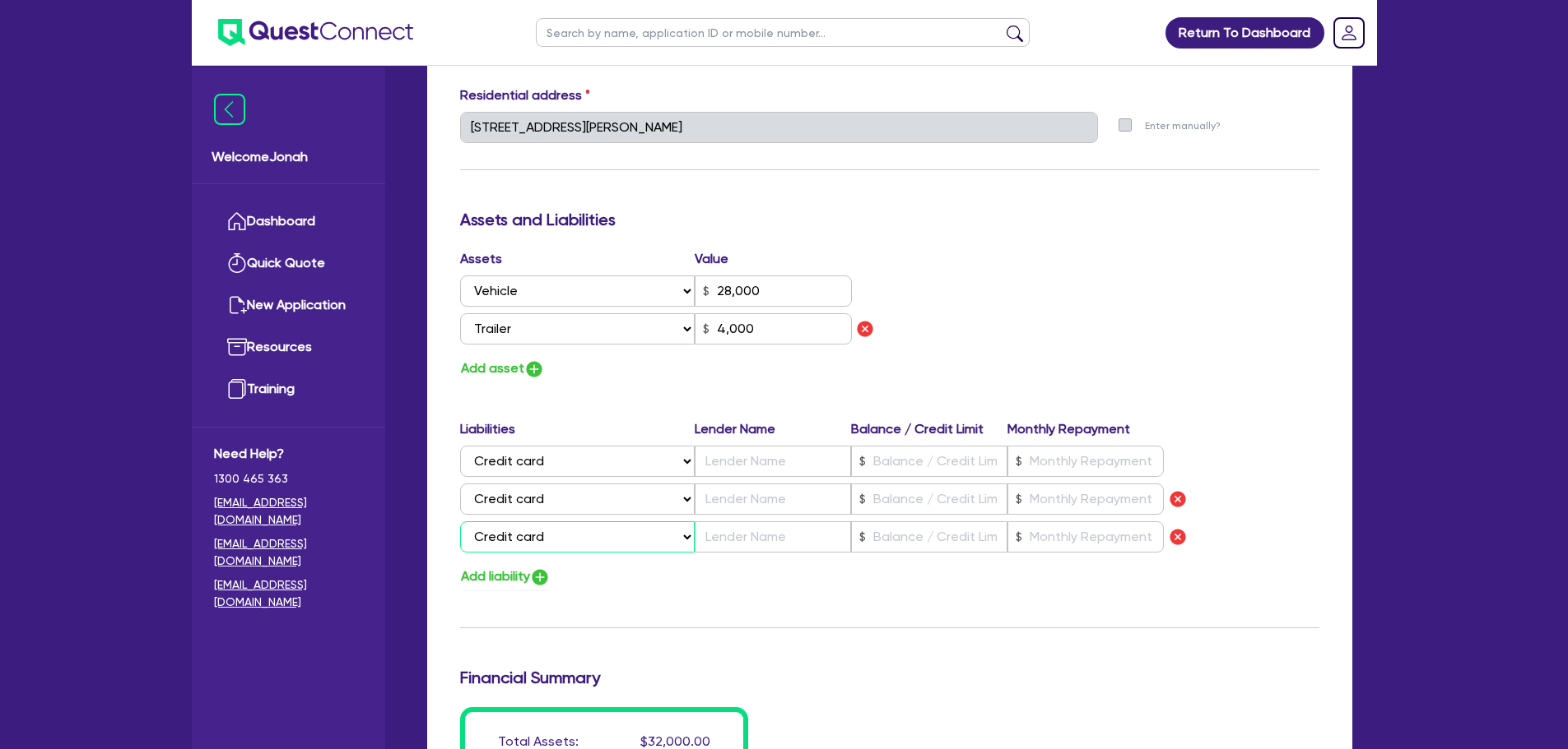
type input "0429 954 779"
type input "28,000"
type input "4,000"
click at [740, 450] on input "text" at bounding box center [772, 461] width 156 height 31
type input "2"
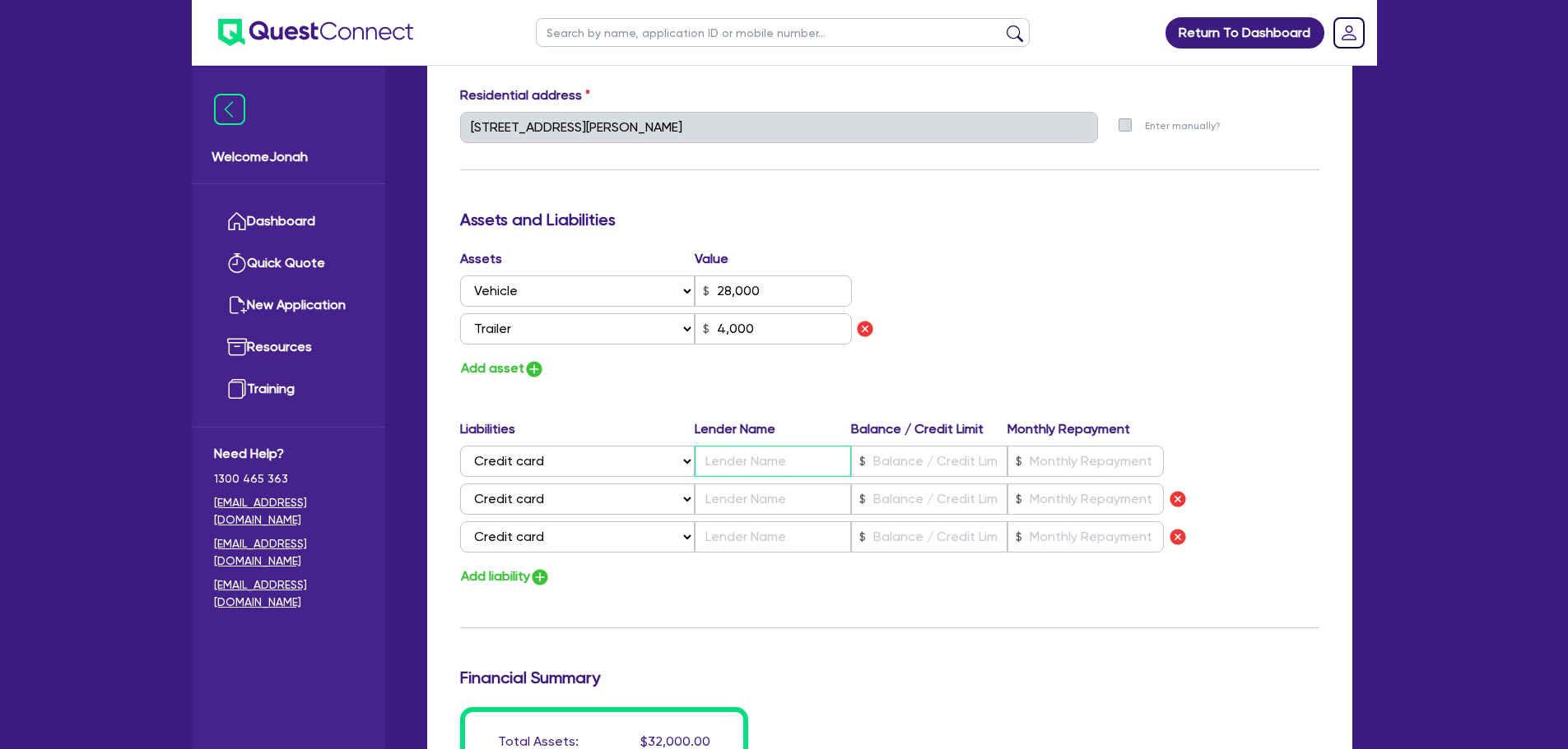
type input "0429 954 779"
type input "28,000"
type input "C"
type input "4,000"
type input "2"
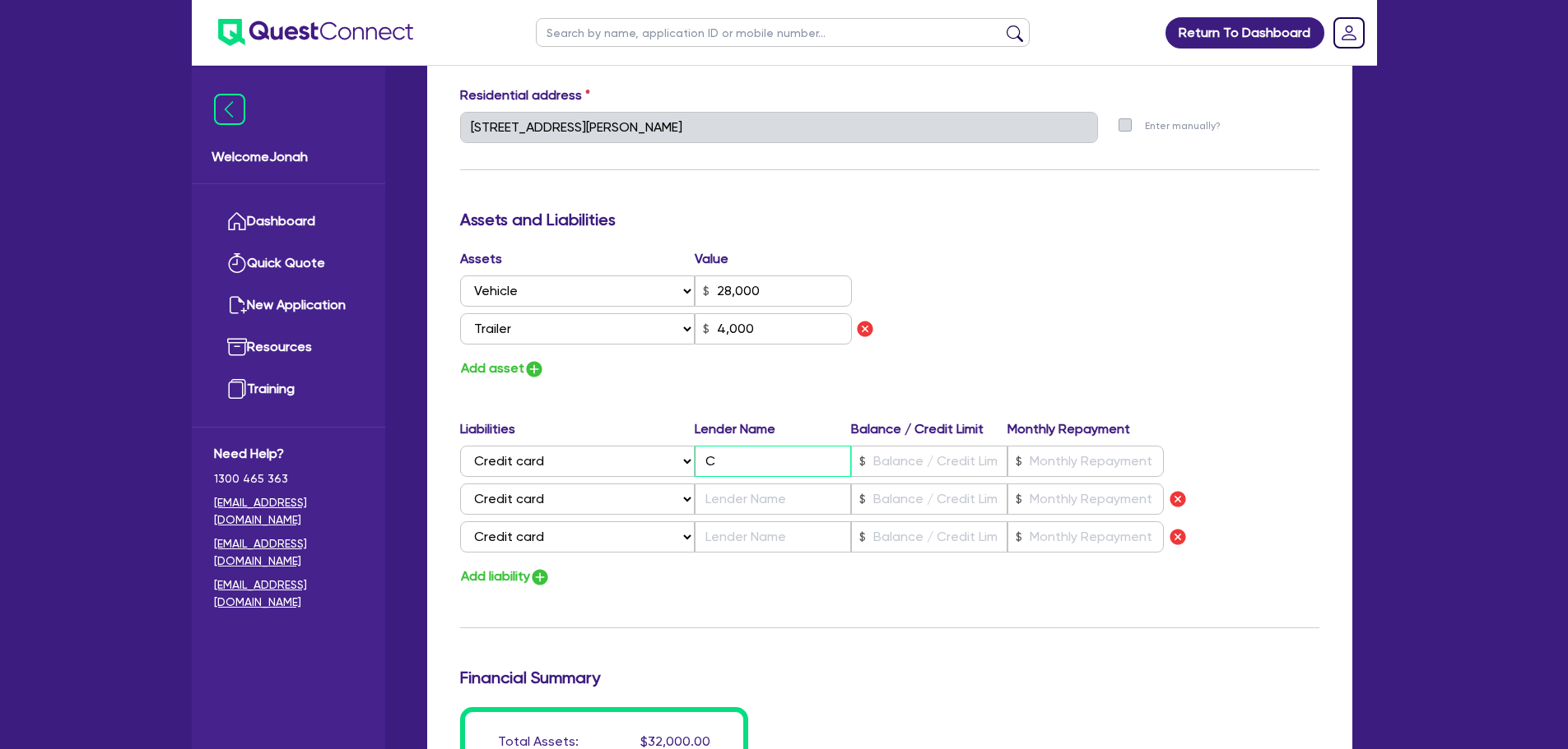
type input "0429 954 779"
type input "28,000"
type input "Co"
type input "4,000"
type input "2"
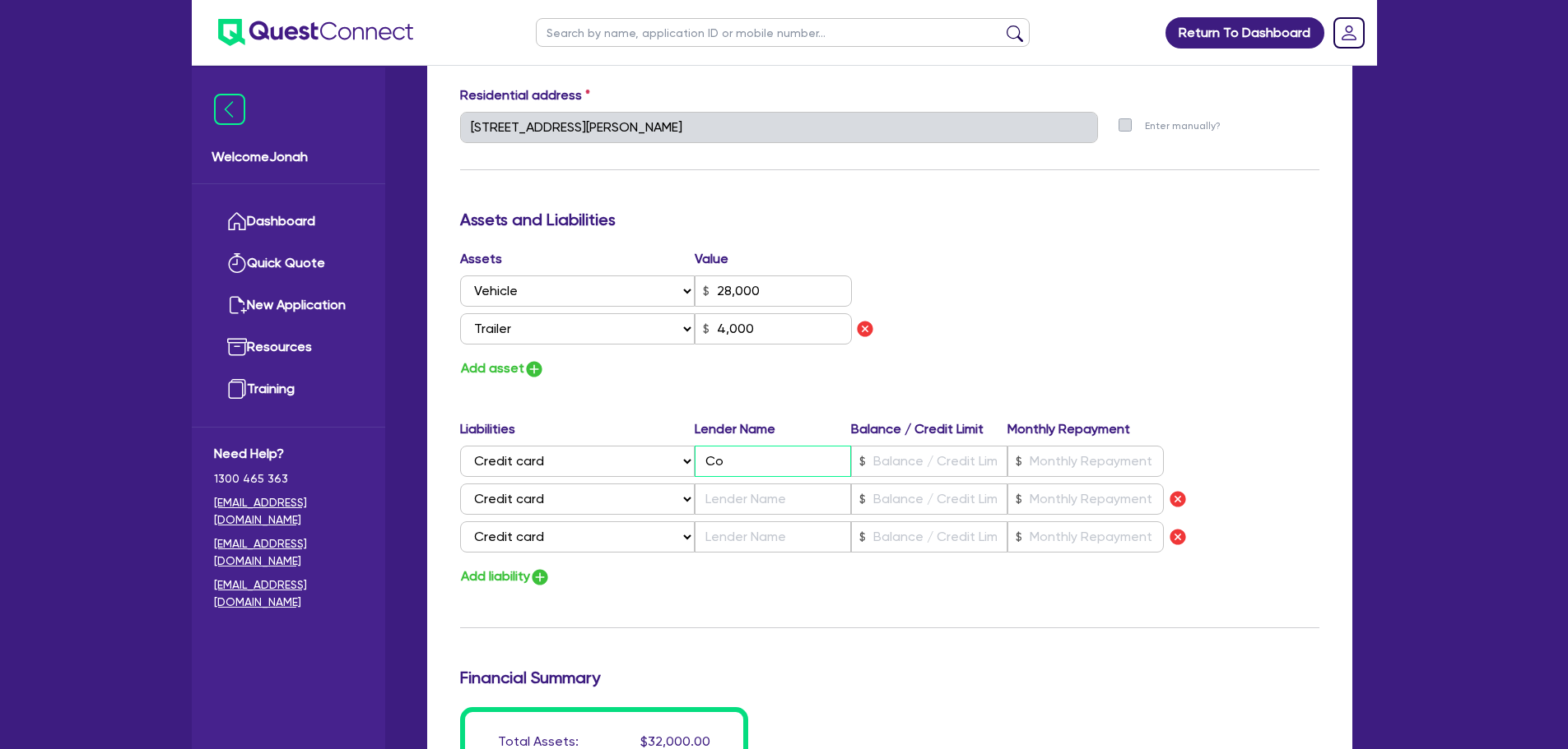
type input "0429 954 779"
type input "28,000"
type input "Com"
type input "4,000"
type input "2"
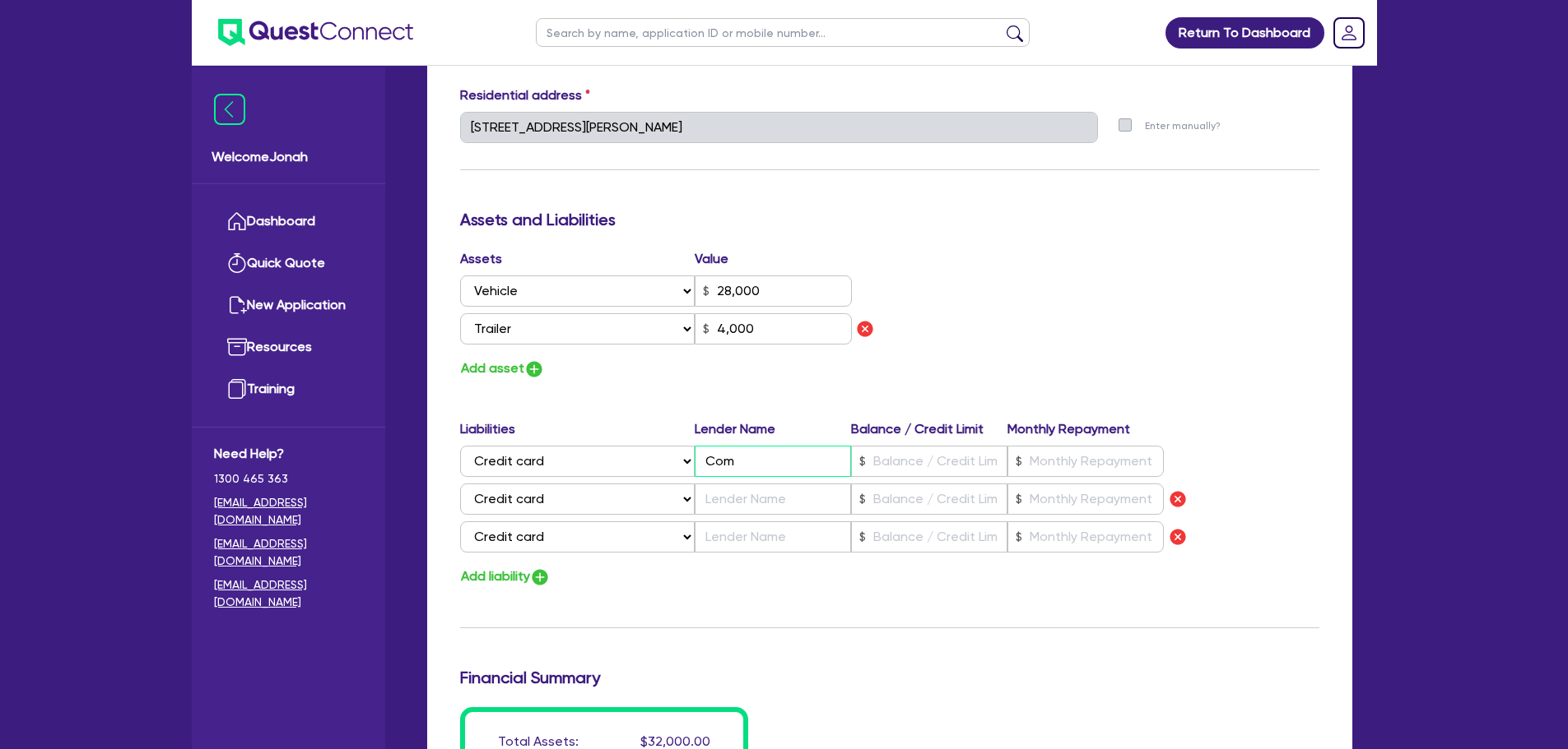
type input "0429 954 779"
type input "28,000"
type input "Comm"
type input "4,000"
type input "2"
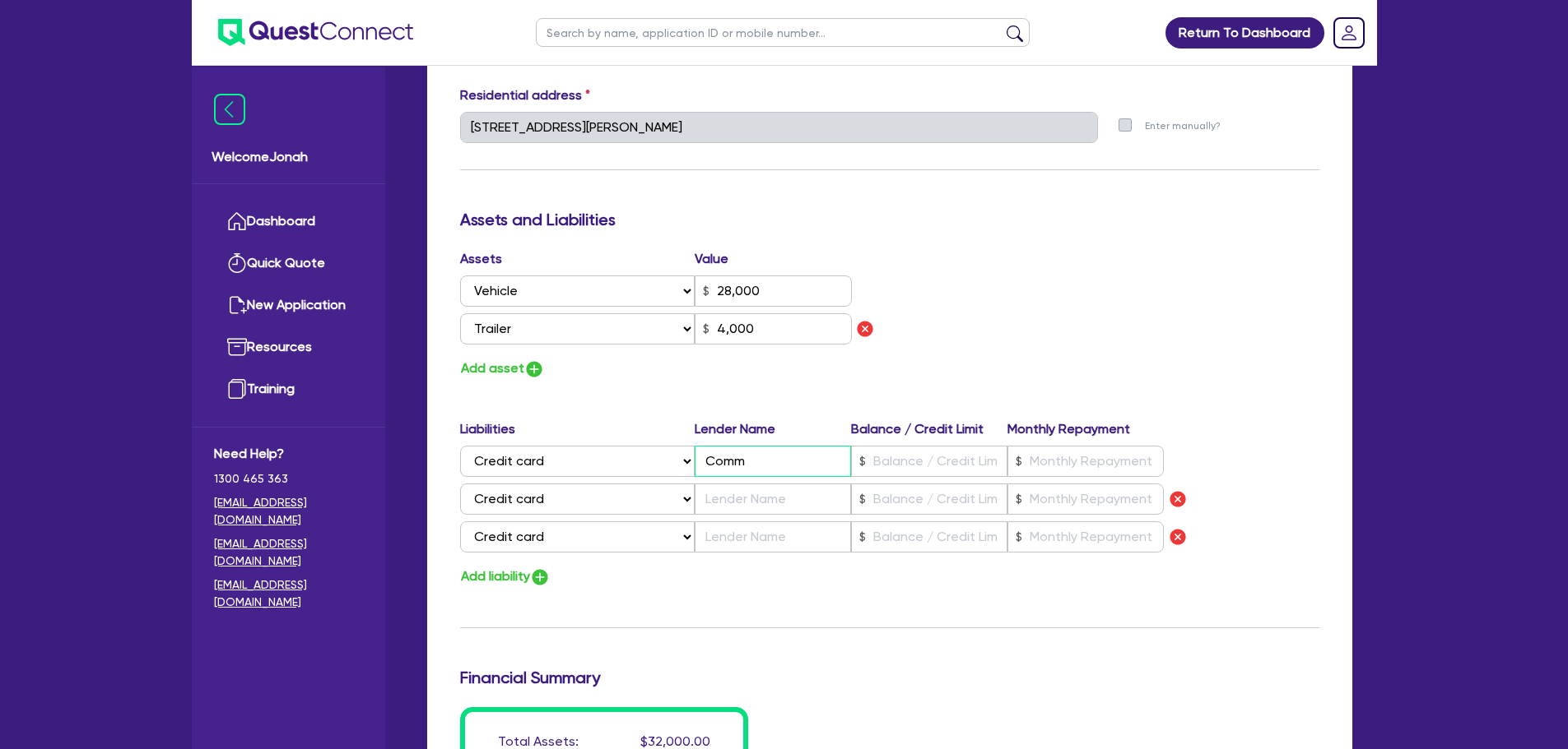
type input "0429 954 779"
type input "28,000"
type input "CommB"
type input "4,000"
type input "2"
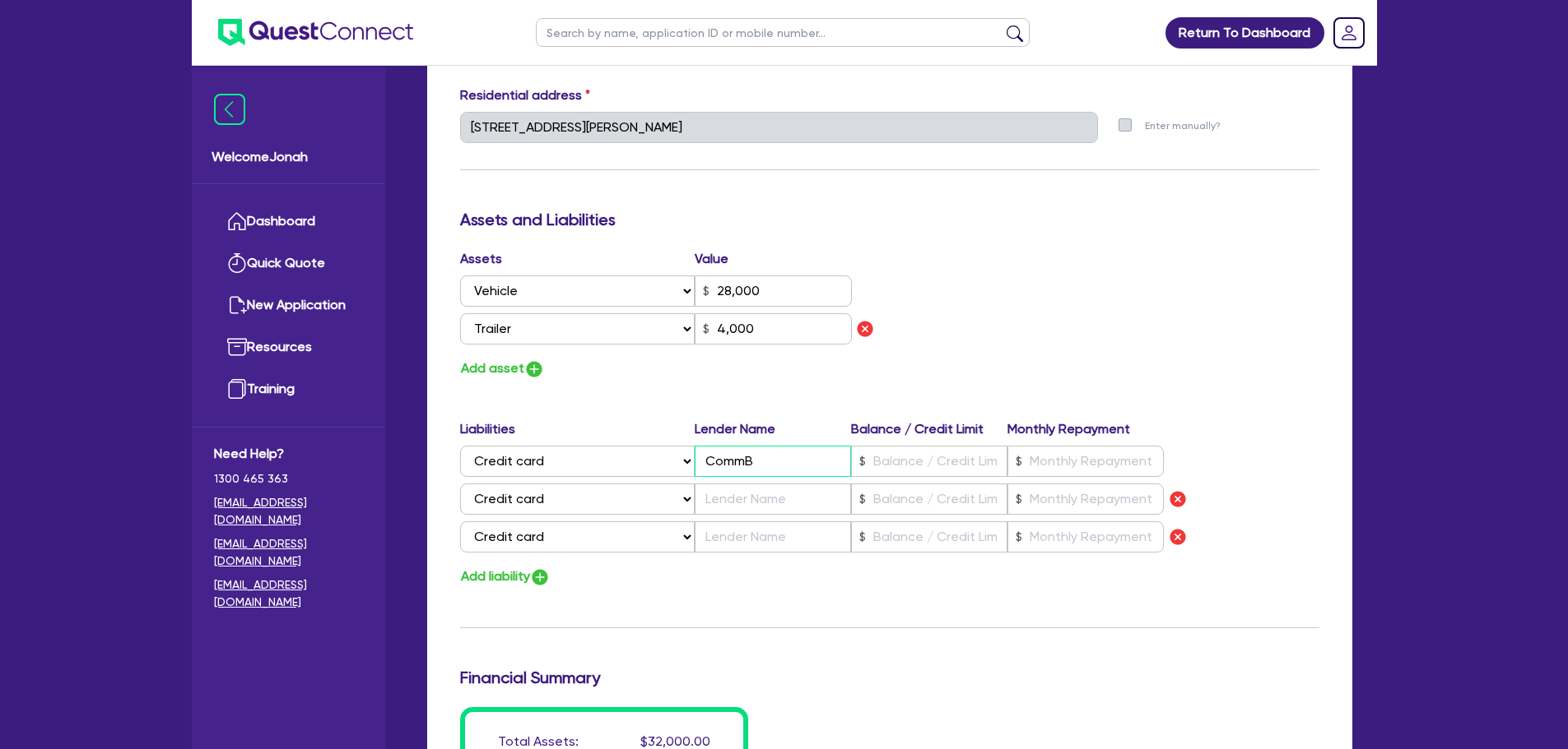
type input "0429 954 779"
type input "28,000"
type input "CommBa"
type input "4,000"
type input "2"
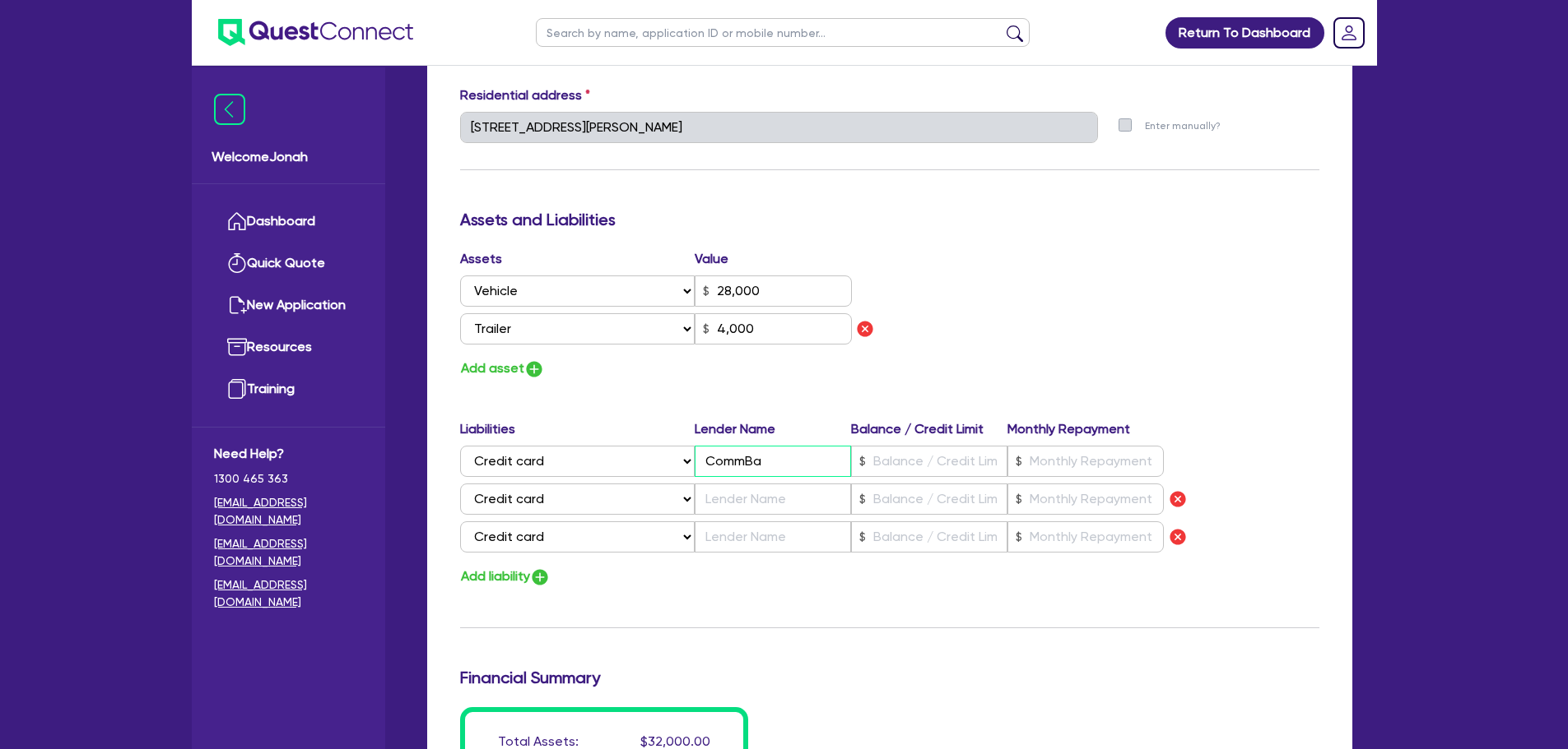
type input "0429 954 779"
type input "28,000"
type input "CommBan"
type input "4,000"
type input "2"
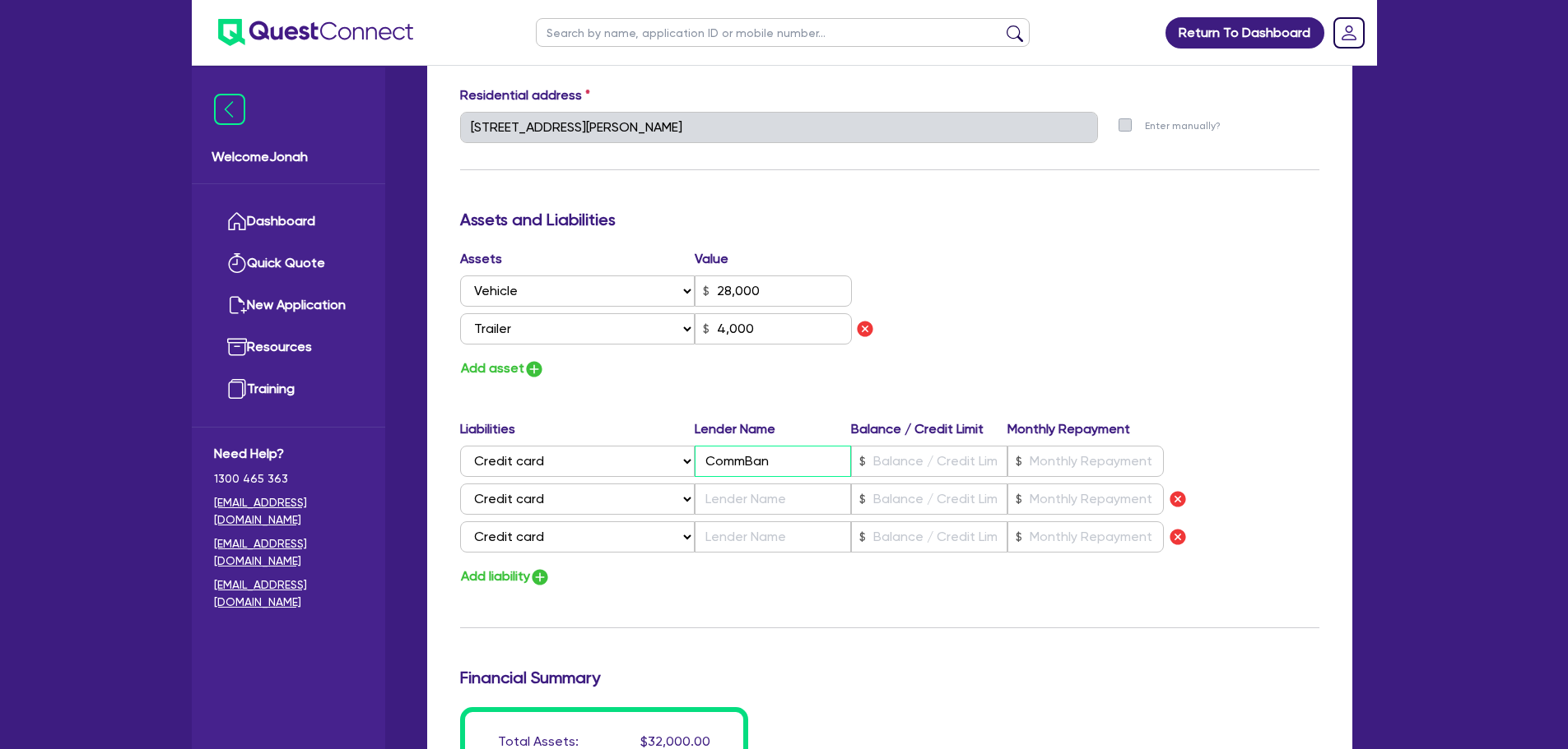
type input "0429 954 779"
type input "28,000"
type input "CommBank"
type input "4,000"
type input "CommBank"
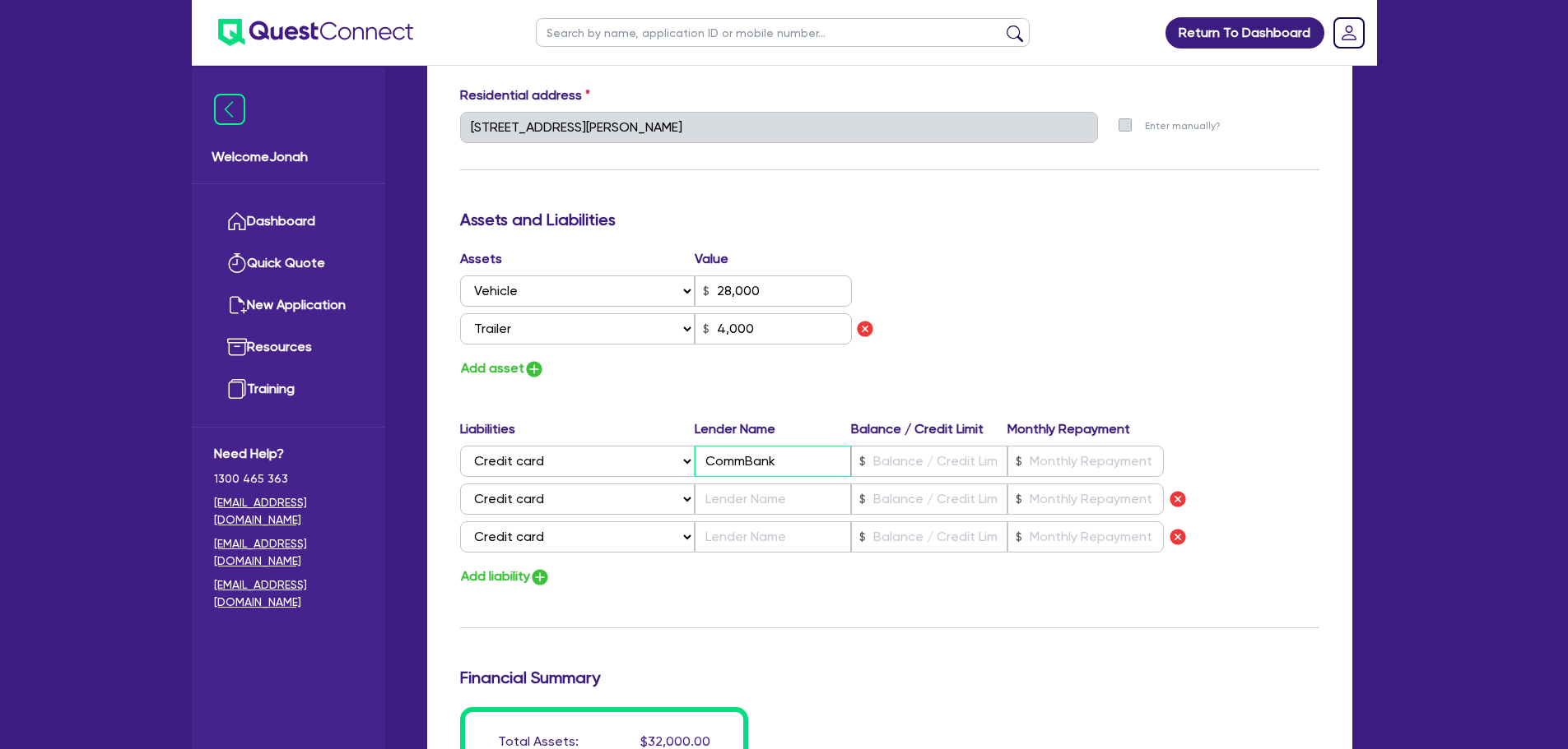
click at [760, 466] on input "CommBank" at bounding box center [772, 461] width 156 height 31
type input "2"
type input "0429 954 779"
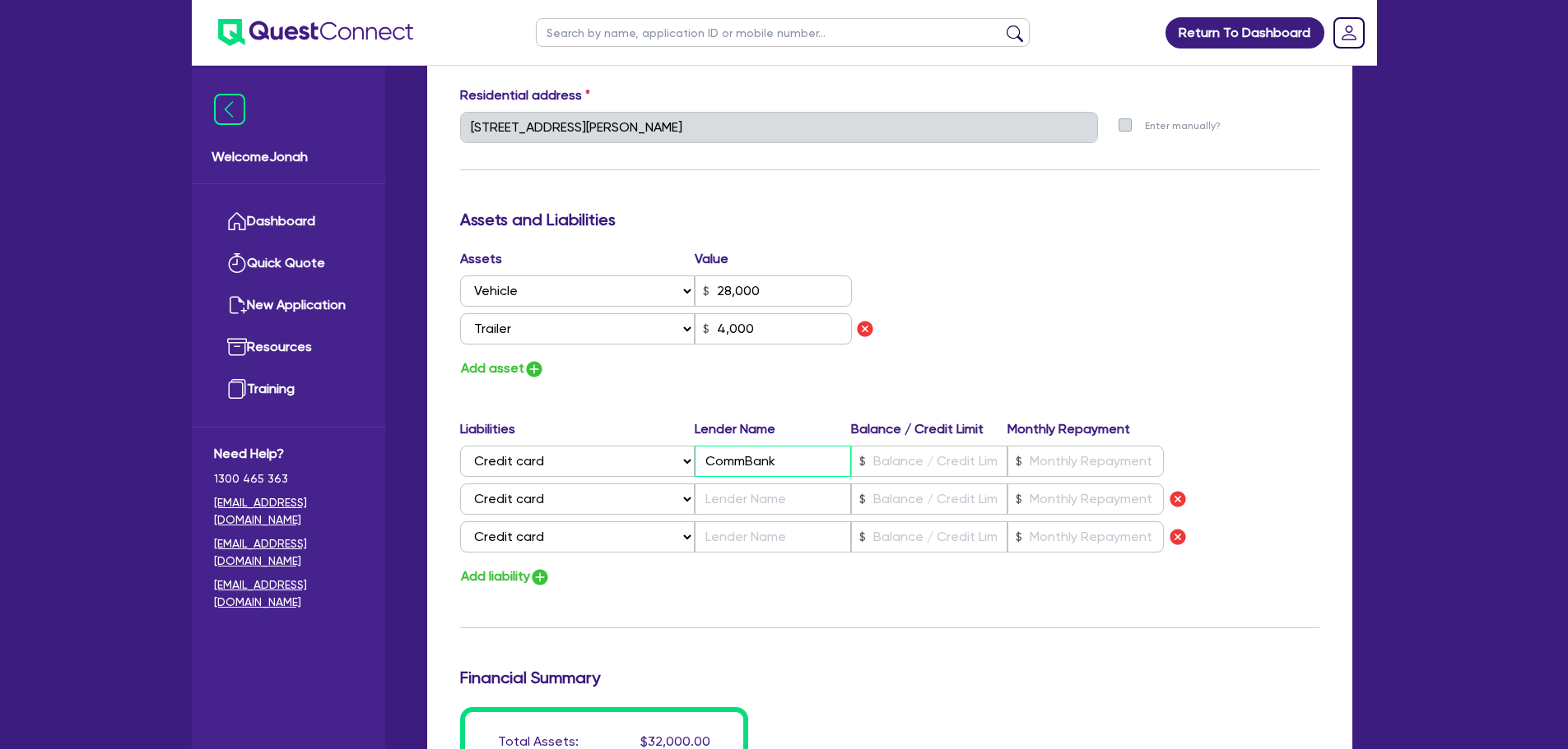
type input "28,000"
type input "C"
type input "4,000"
type input "2"
type input "0429 954 779"
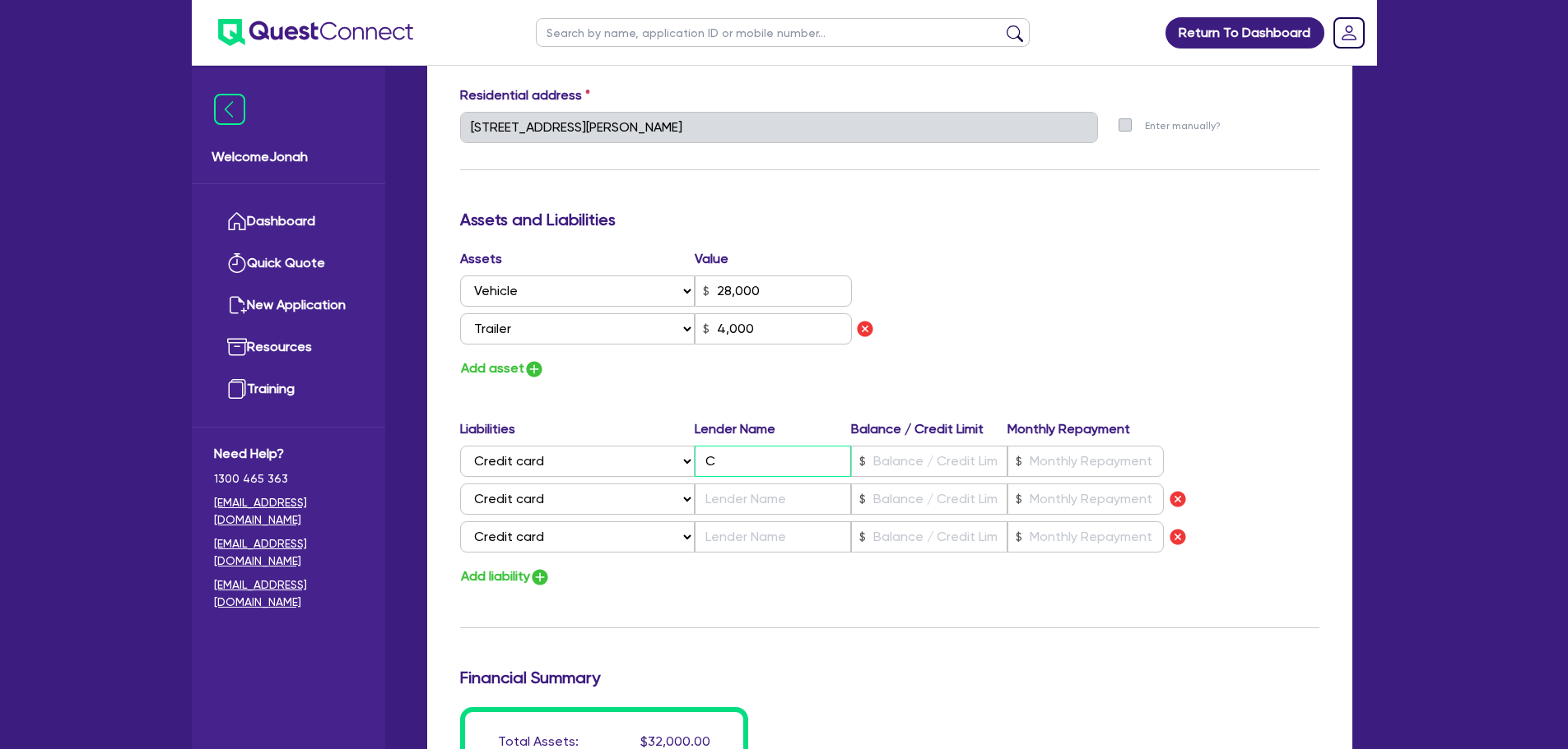
type input "28,000"
type input "CA"
type input "4,000"
type input "2"
type input "0429 954 779"
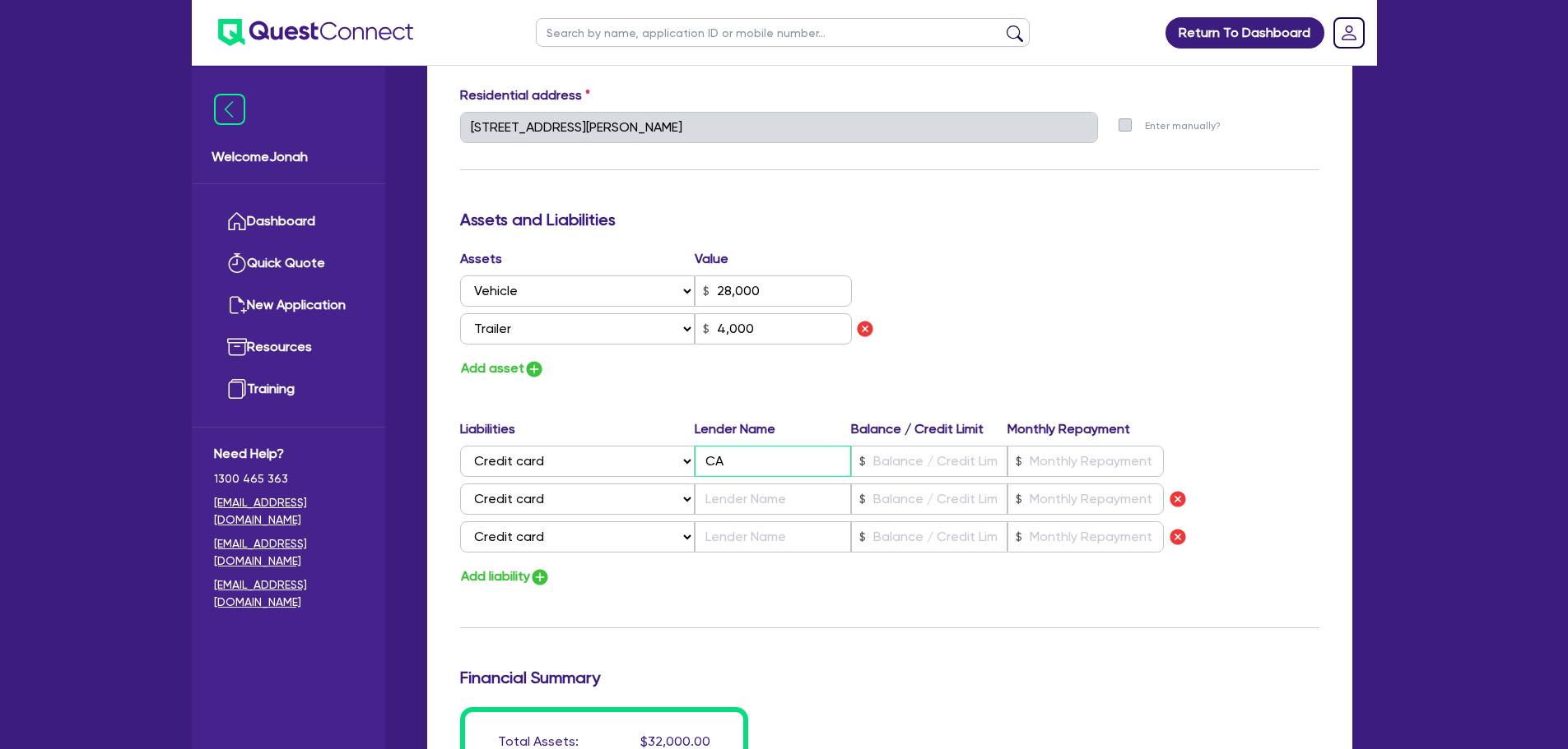
type input "28,000"
type input "C"
type input "4,000"
type input "2"
type input "0429 954 779"
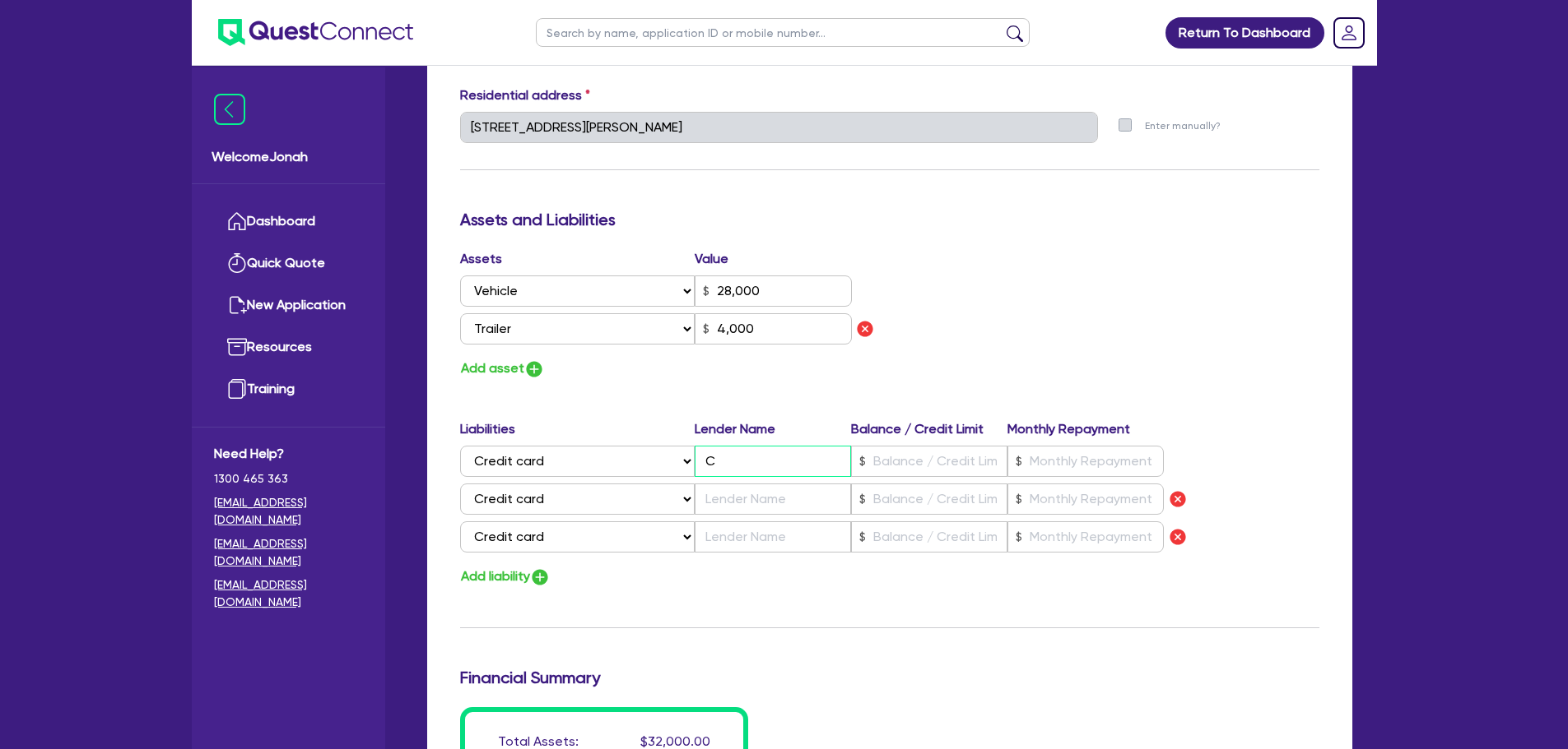
type input "28,000"
type input "CB"
type input "4,000"
type input "2"
type input "0429 954 779"
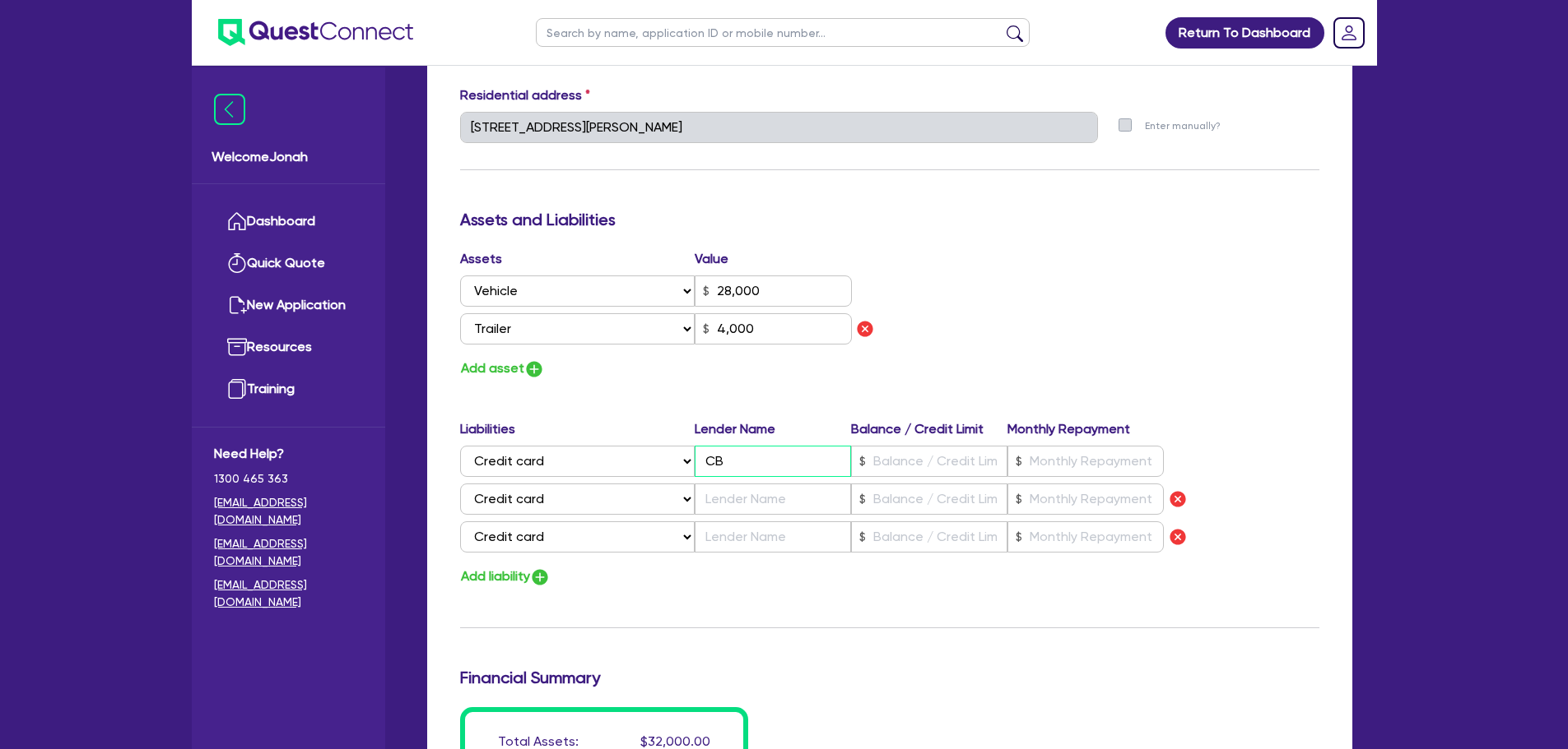
type input "28,000"
type input "CBA"
type input "4,000"
type input "CBA"
type input "2"
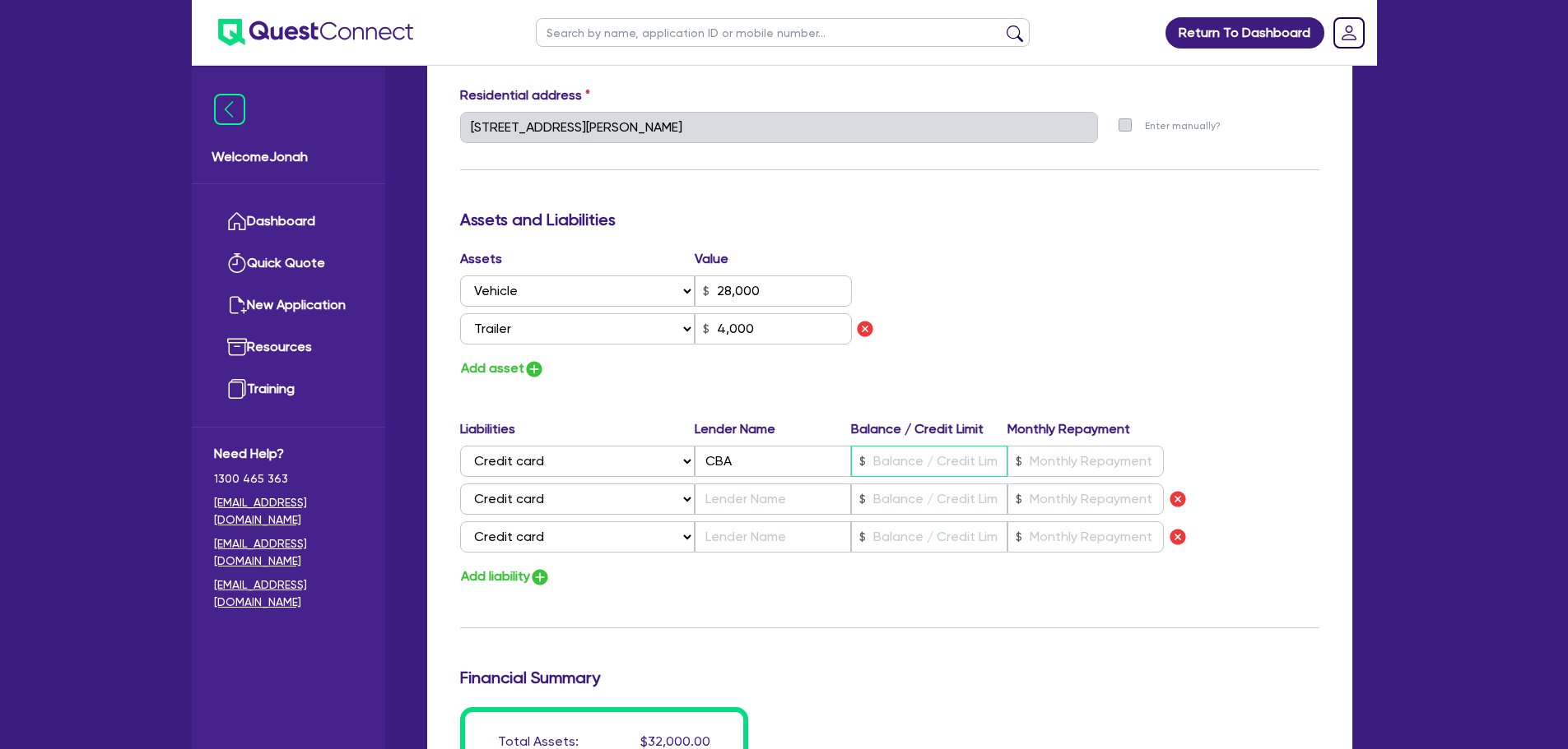
type input "0429 954 779"
type input "28,000"
type input "6"
type input "4,000"
type input "2"
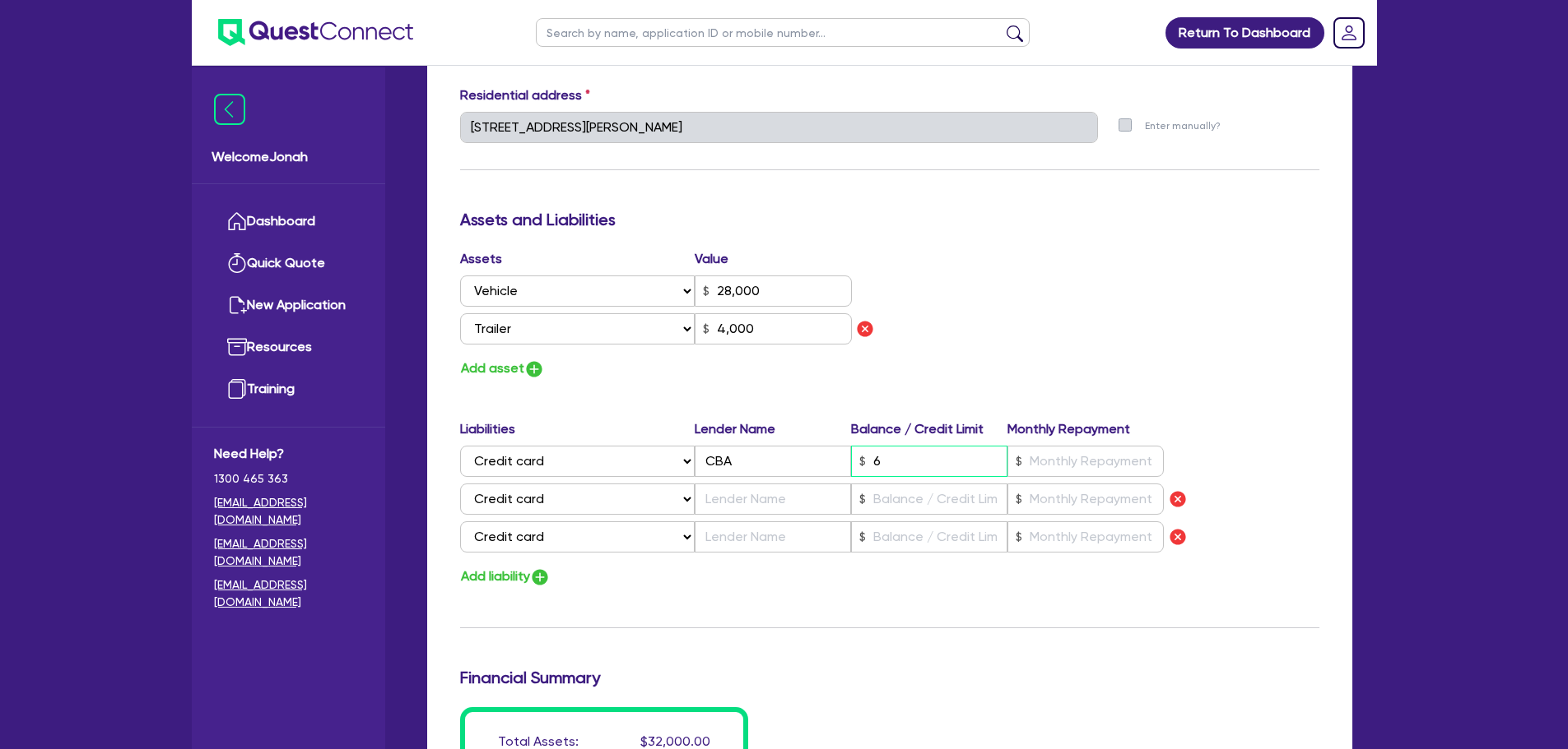
type input "0429 954 779"
type input "28,000"
type input "60"
type input "4,000"
type input "2"
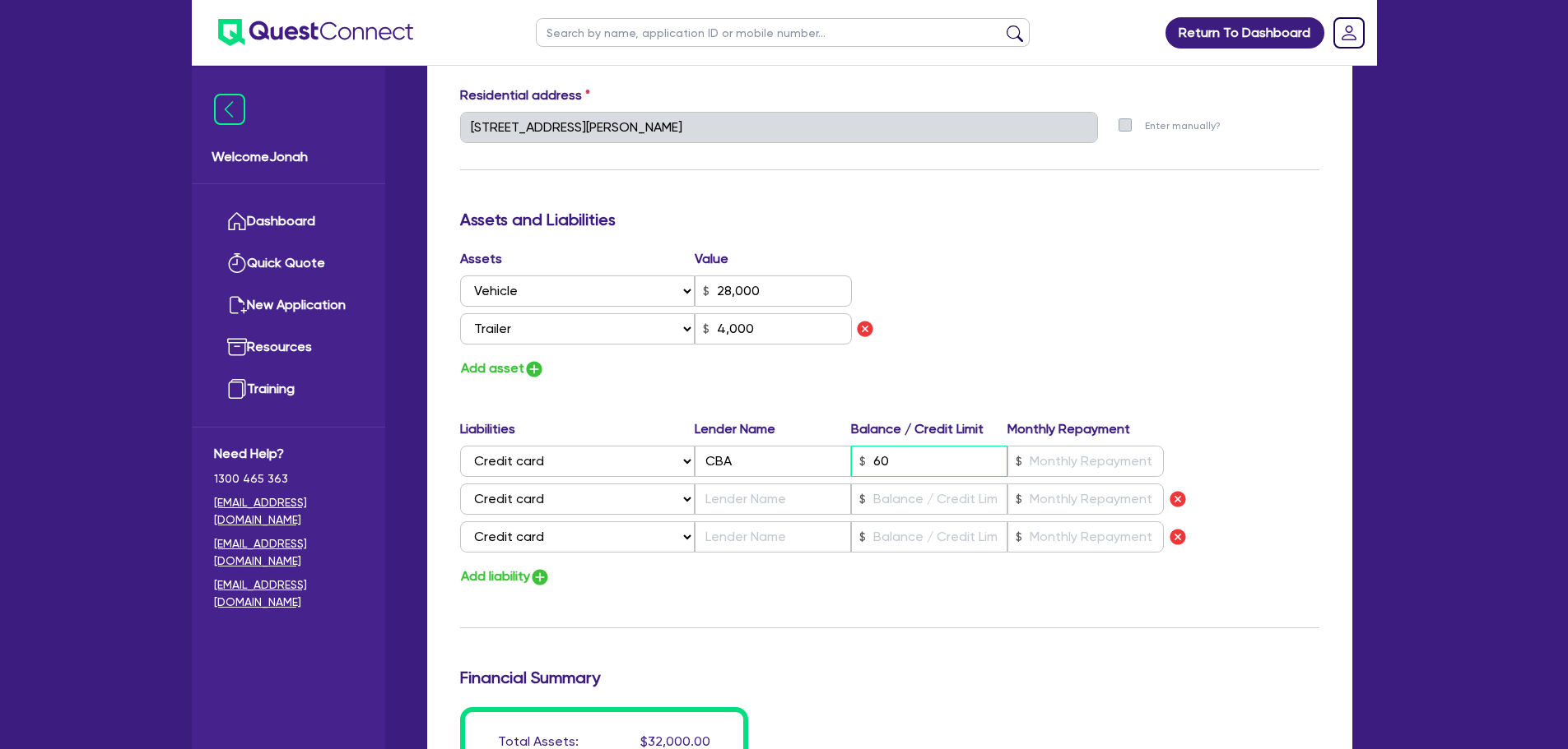
type input "0429 954 779"
type input "28,000"
type input "600"
type input "4,000"
type input "2"
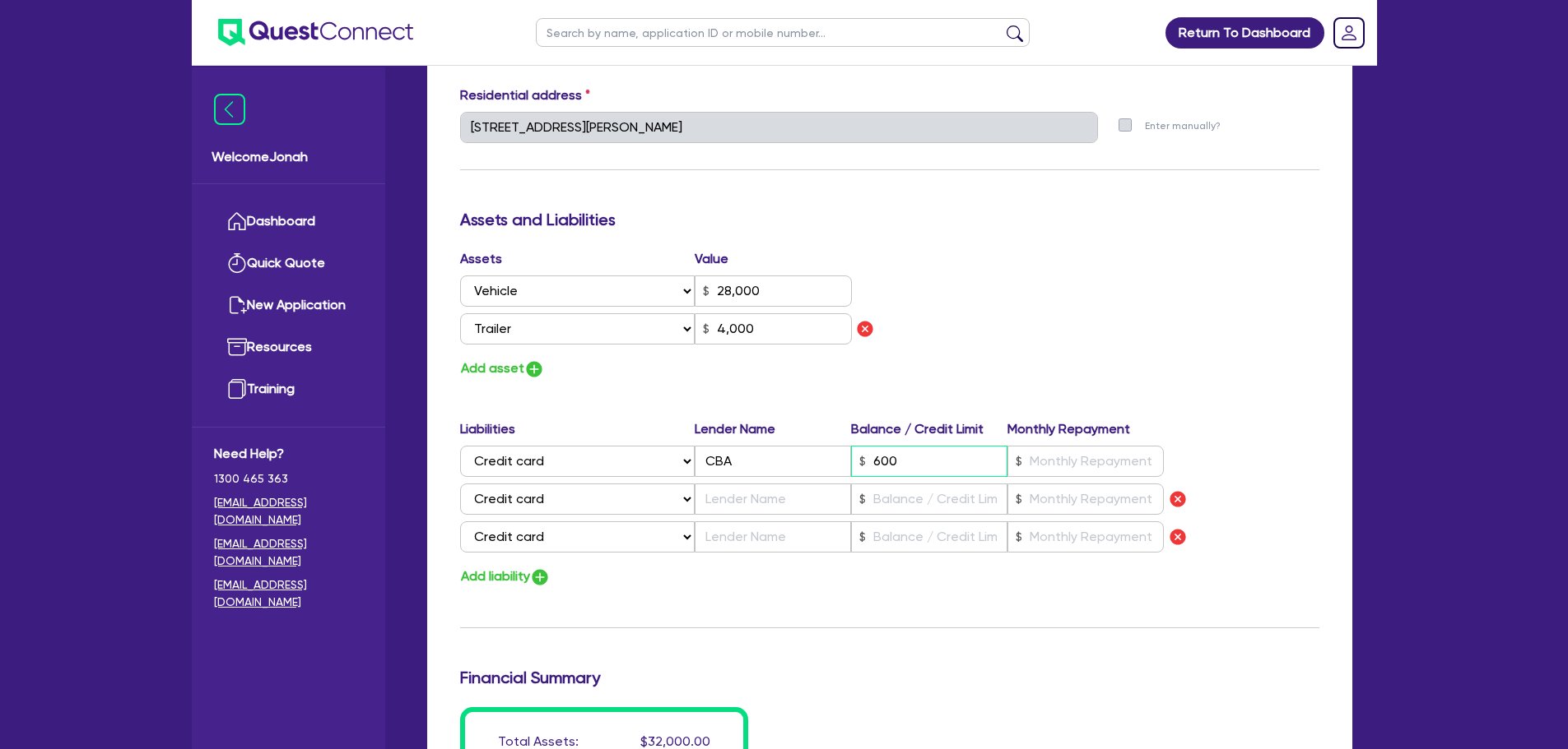
type input "0429 954 779"
type input "28,000"
type input "6,000"
type input "4,000"
type input "6,000"
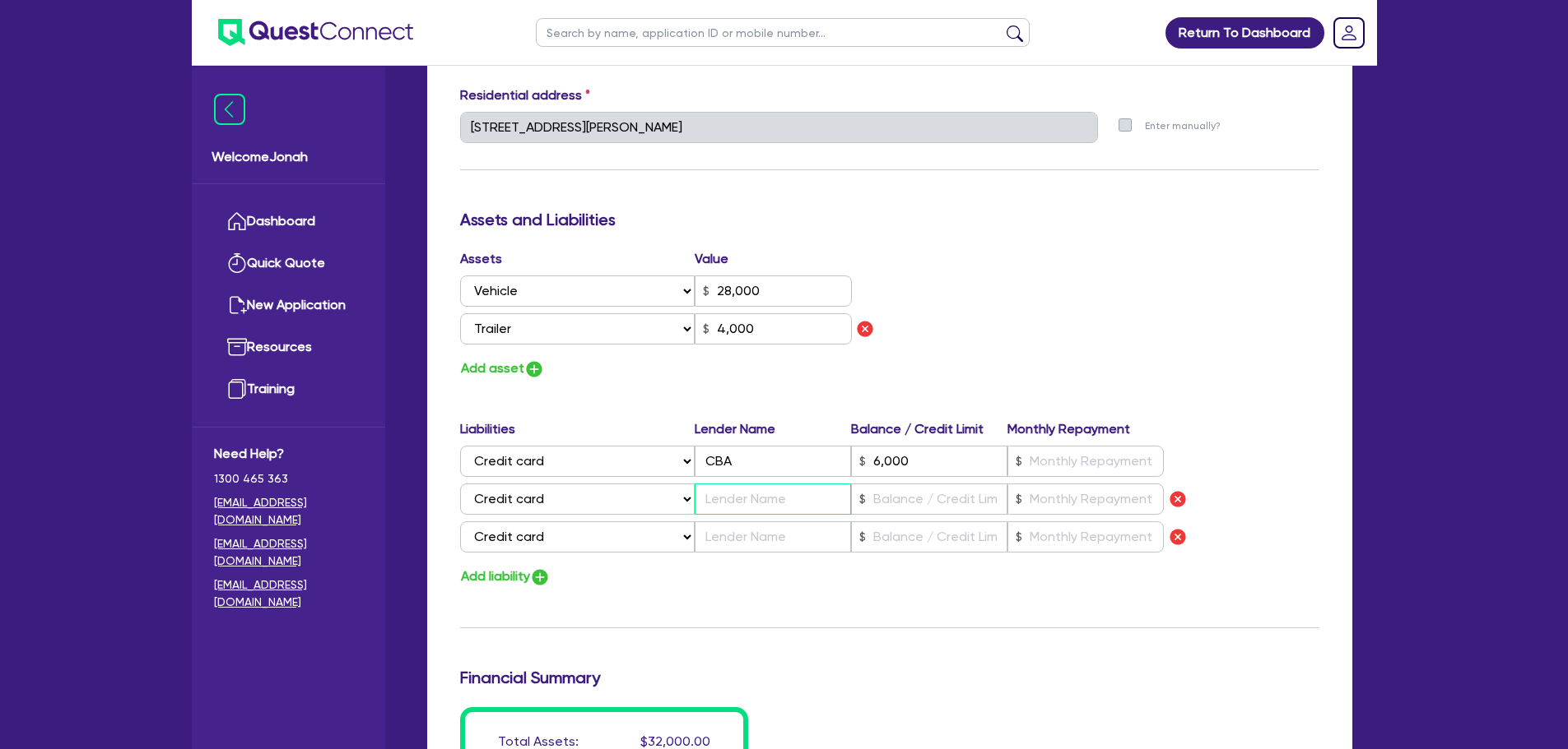
type input "2"
click at [768, 553] on div "Liabilities Lender Name Balance / Credit Limit Monthly Repayment Select Liabili…" at bounding box center [889, 489] width 883 height 140
click at [780, 541] on input "text" at bounding box center [772, 537] width 156 height 31
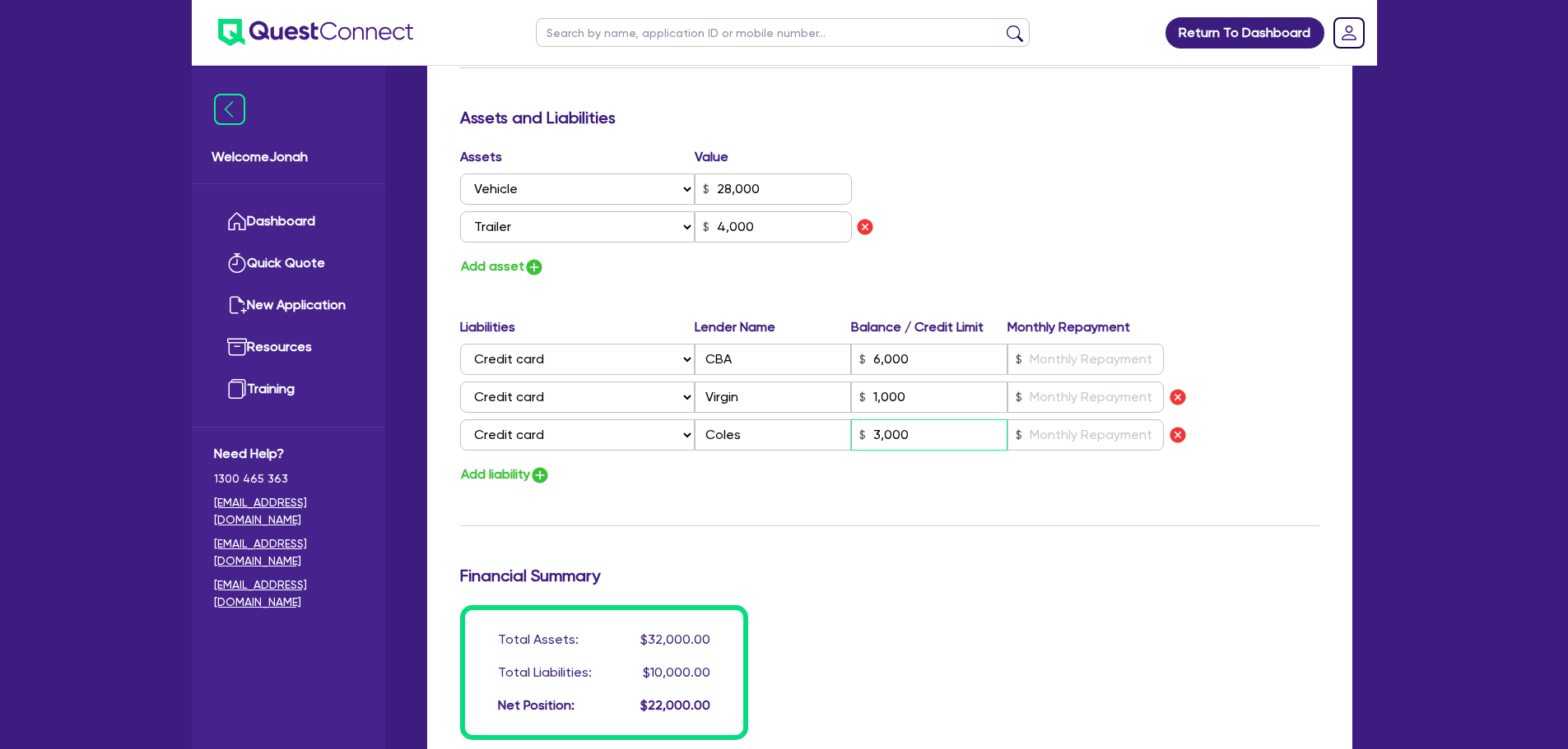
scroll to position [1152, 0]
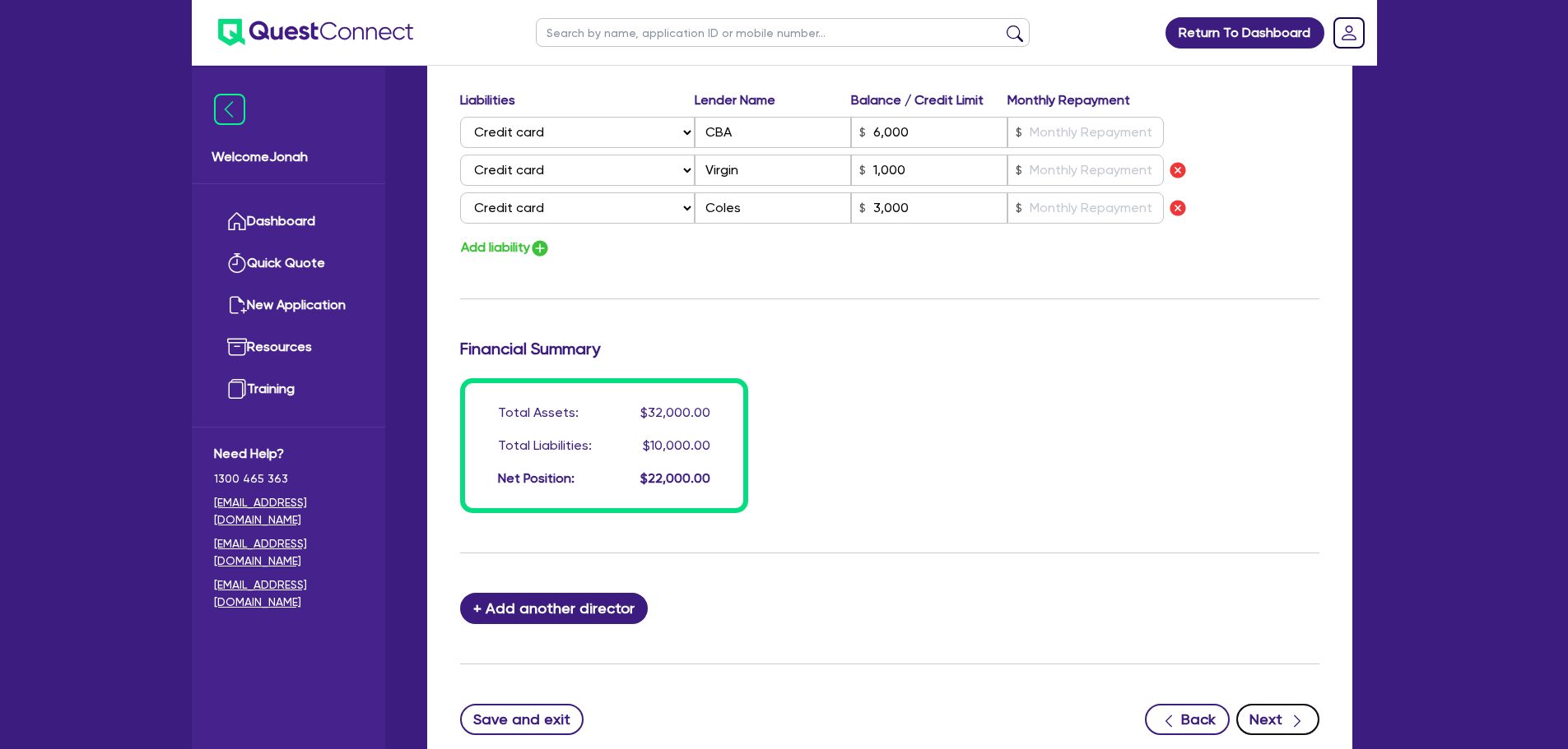
click at [1283, 708] on button "Next" at bounding box center [1277, 720] width 83 height 31
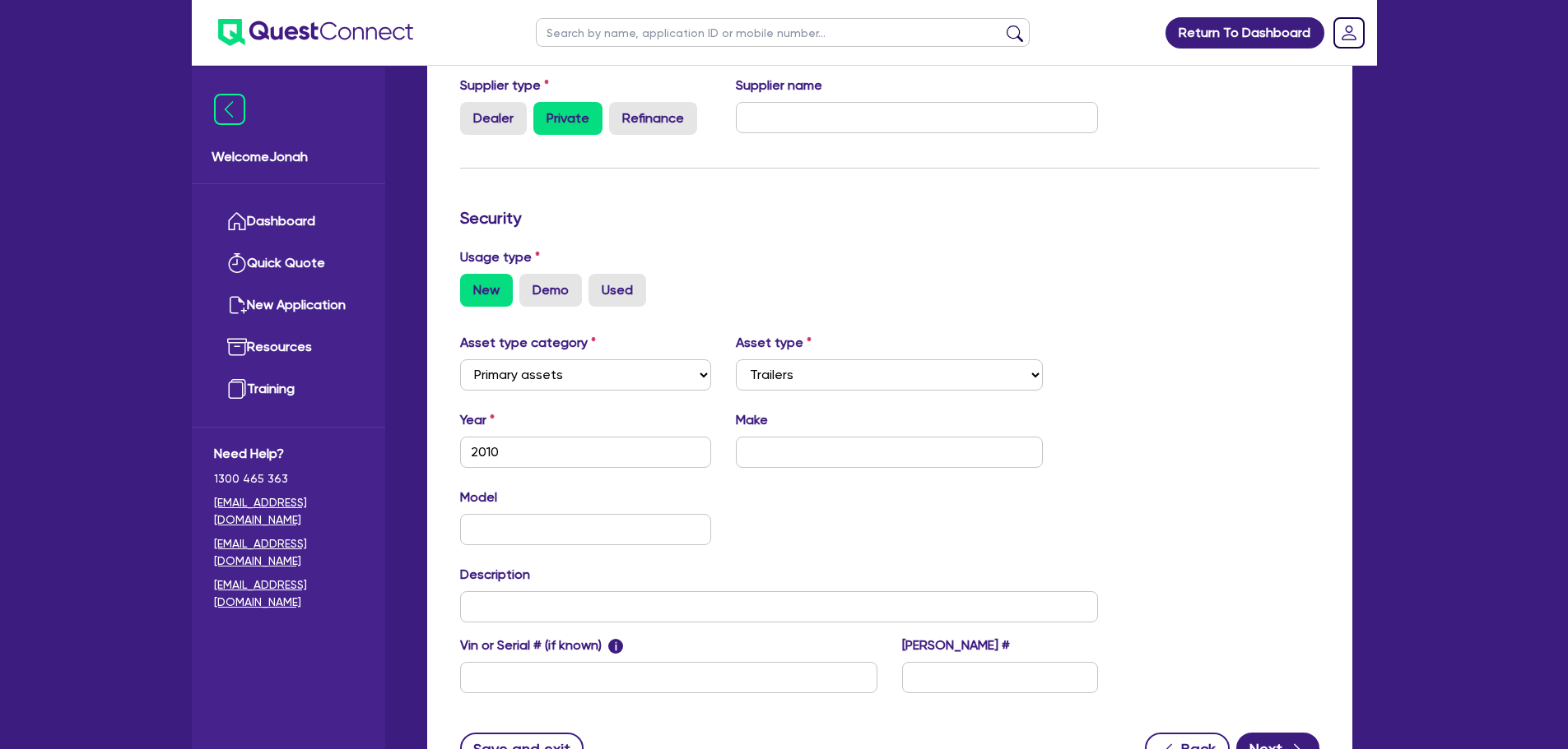
scroll to position [329, 0]
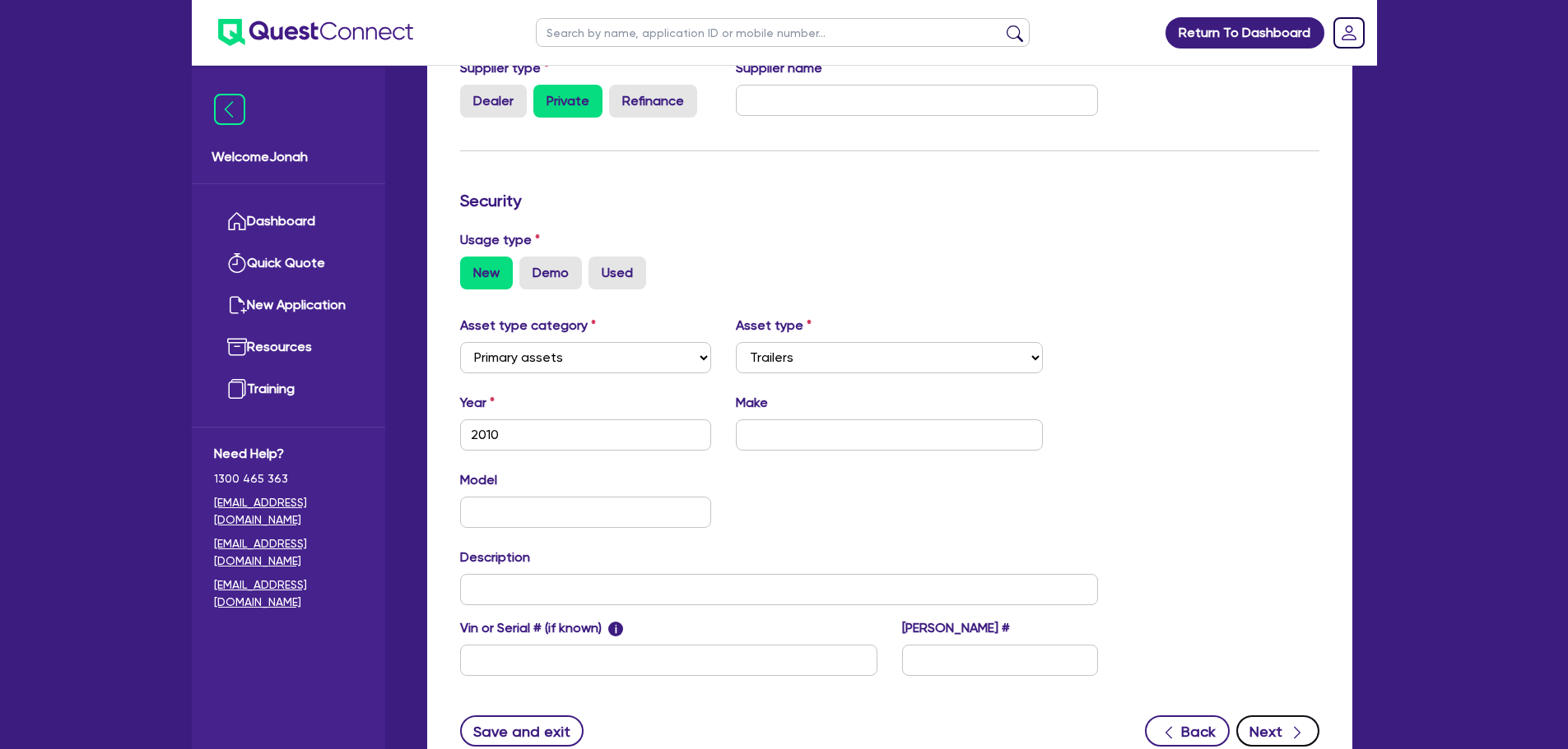
click at [1251, 729] on button "Next" at bounding box center [1277, 731] width 83 height 31
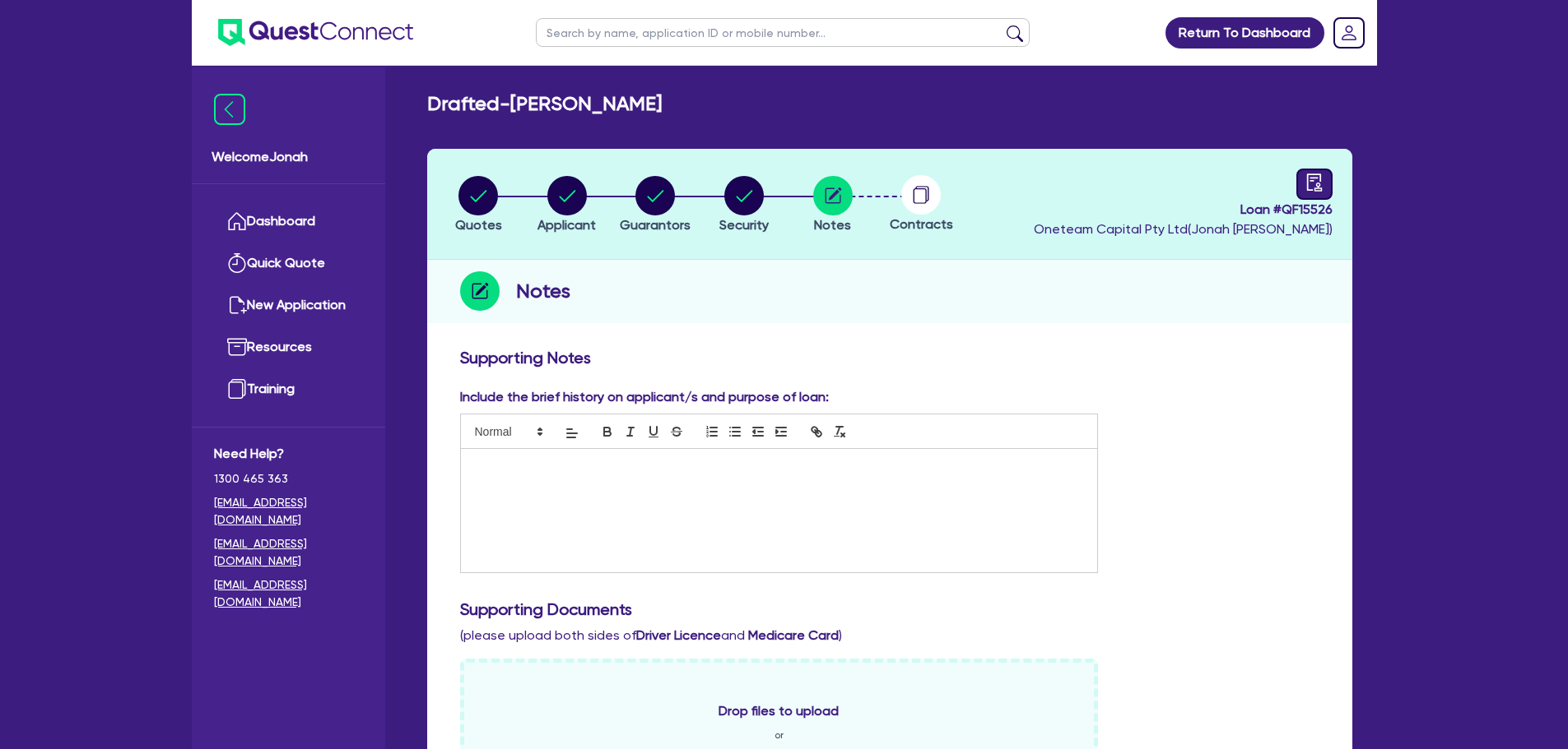
click at [1324, 184] on div at bounding box center [1314, 183] width 36 height 31
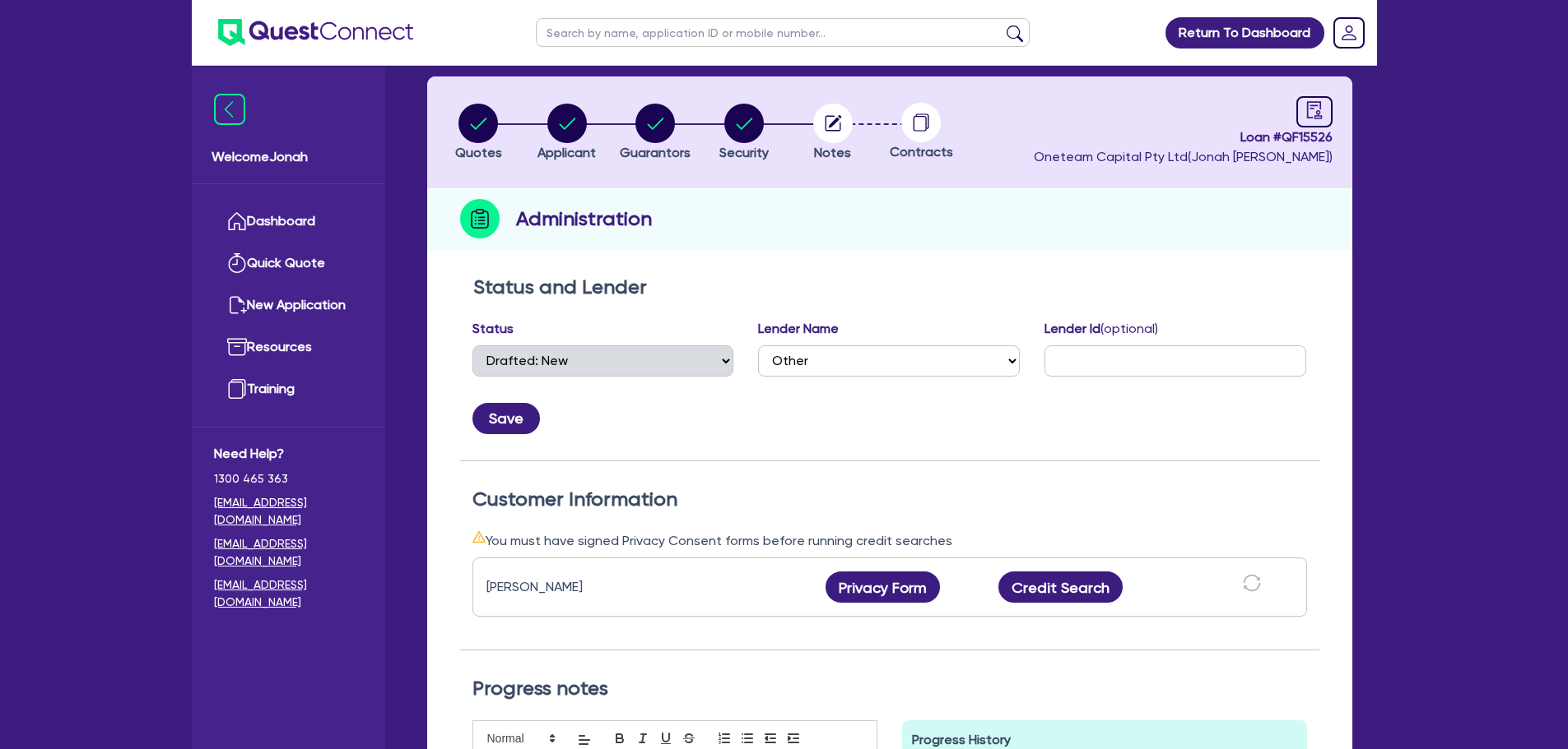
scroll to position [247, 0]
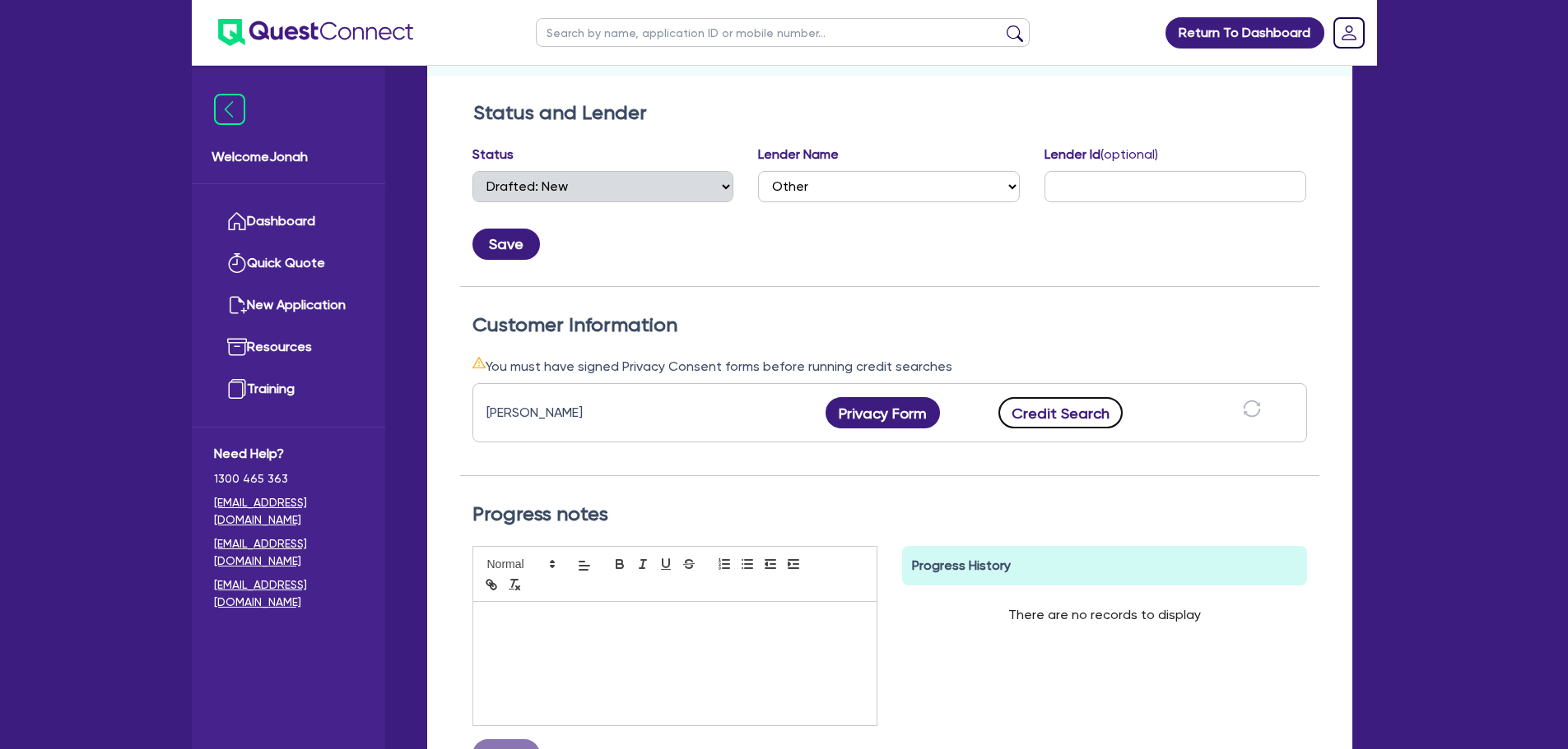
click at [1063, 418] on button "Credit Search" at bounding box center [1061, 413] width 126 height 31
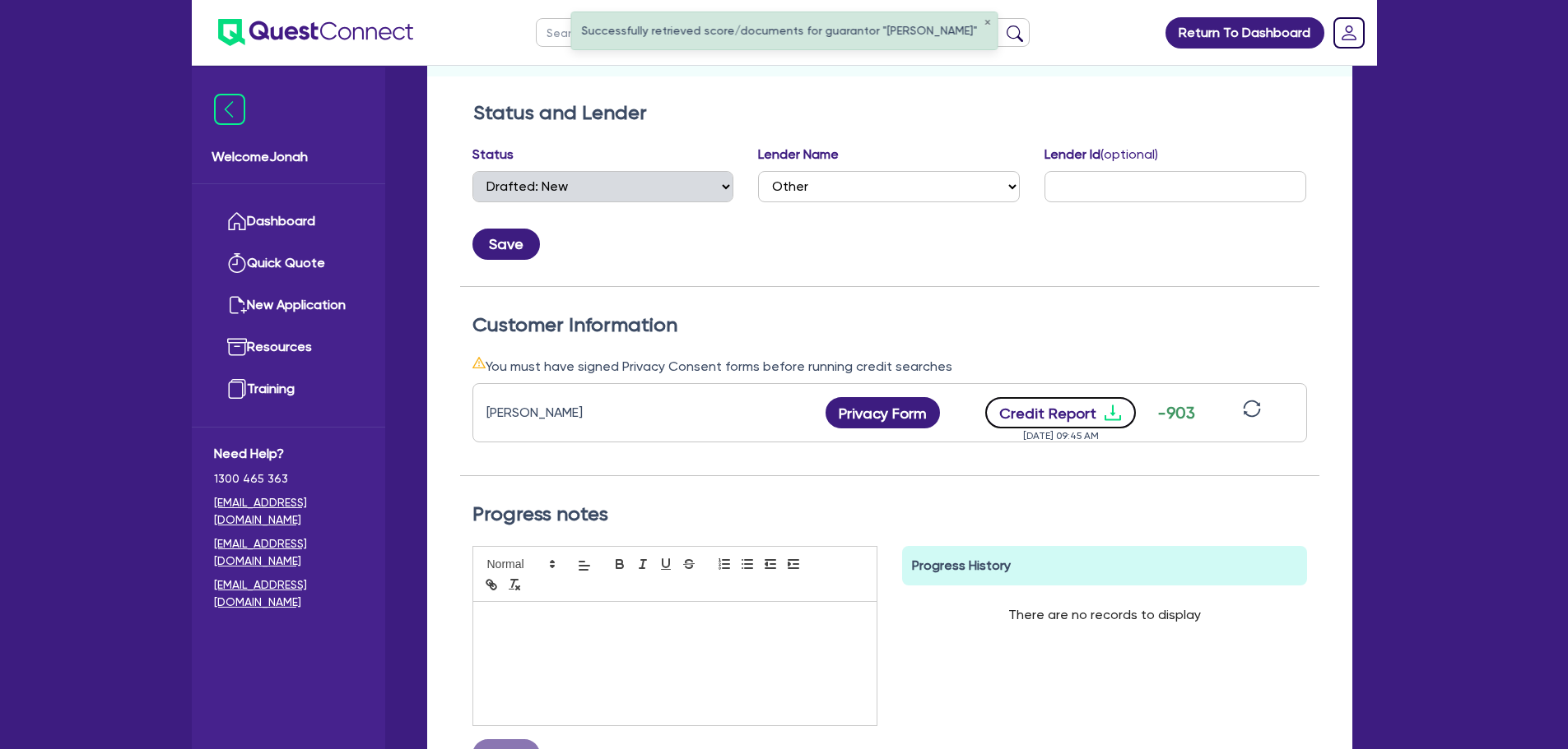
click at [1092, 407] on button "Credit Report" at bounding box center [1060, 413] width 150 height 31
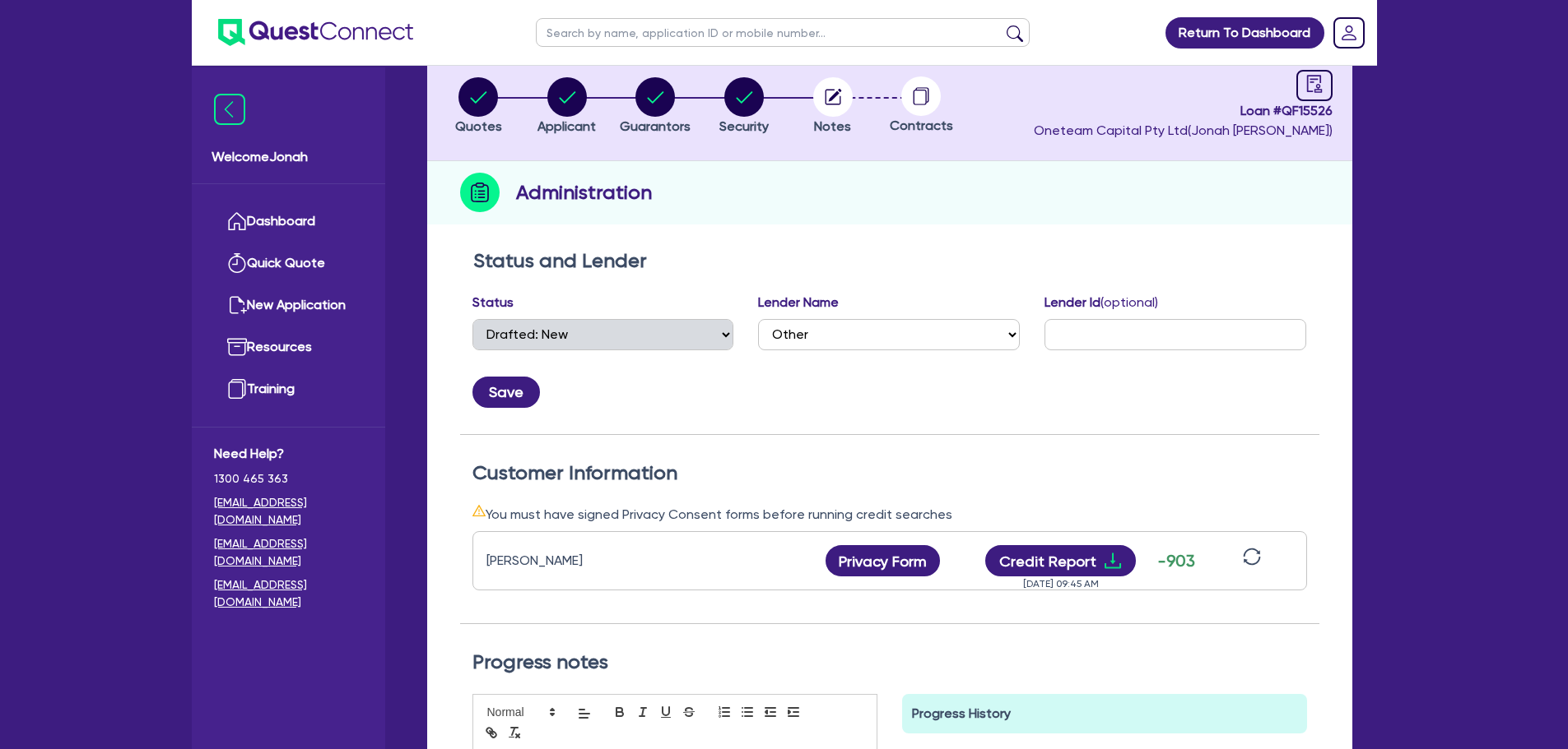
scroll to position [0, 0]
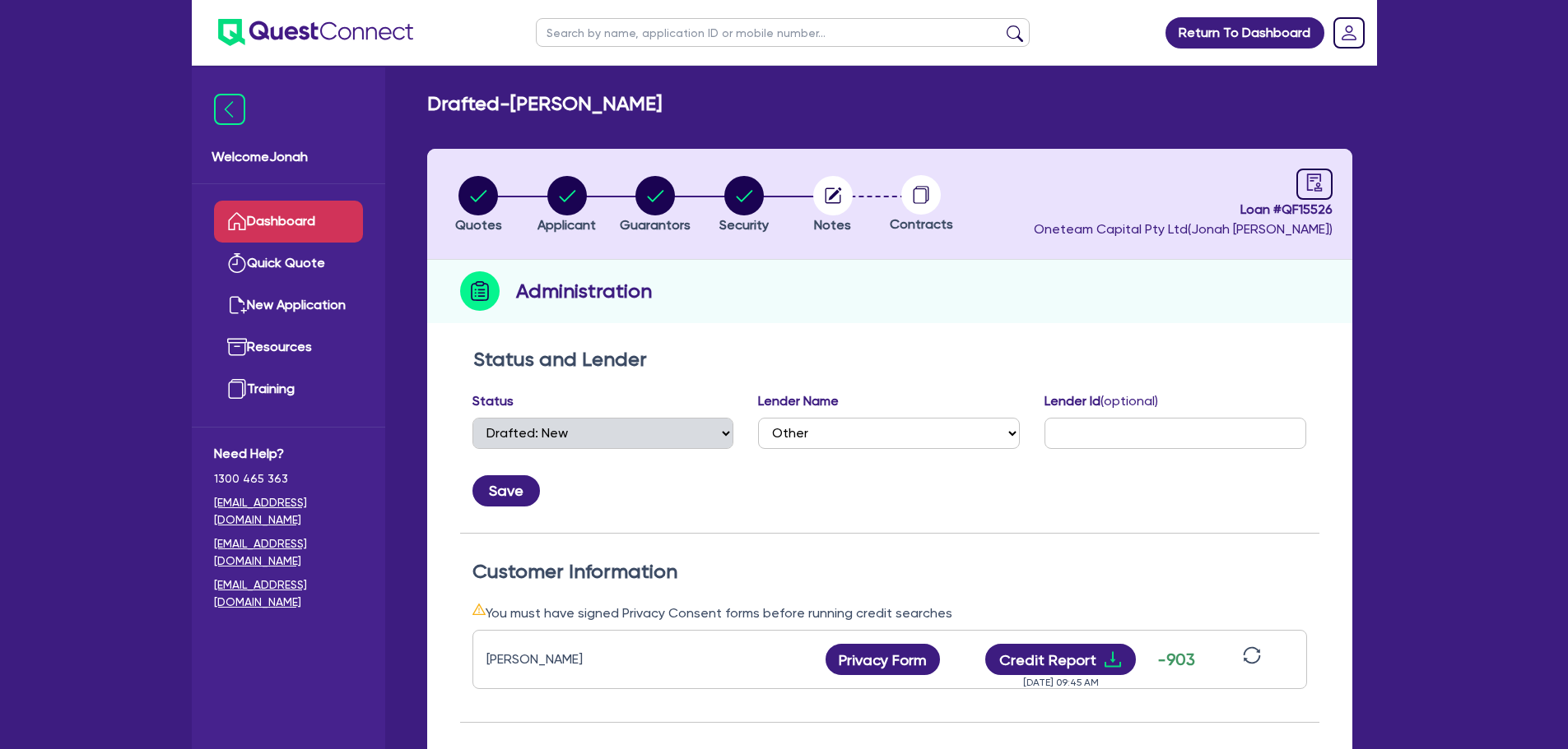
click at [260, 211] on link "Dashboard" at bounding box center [288, 221] width 149 height 42
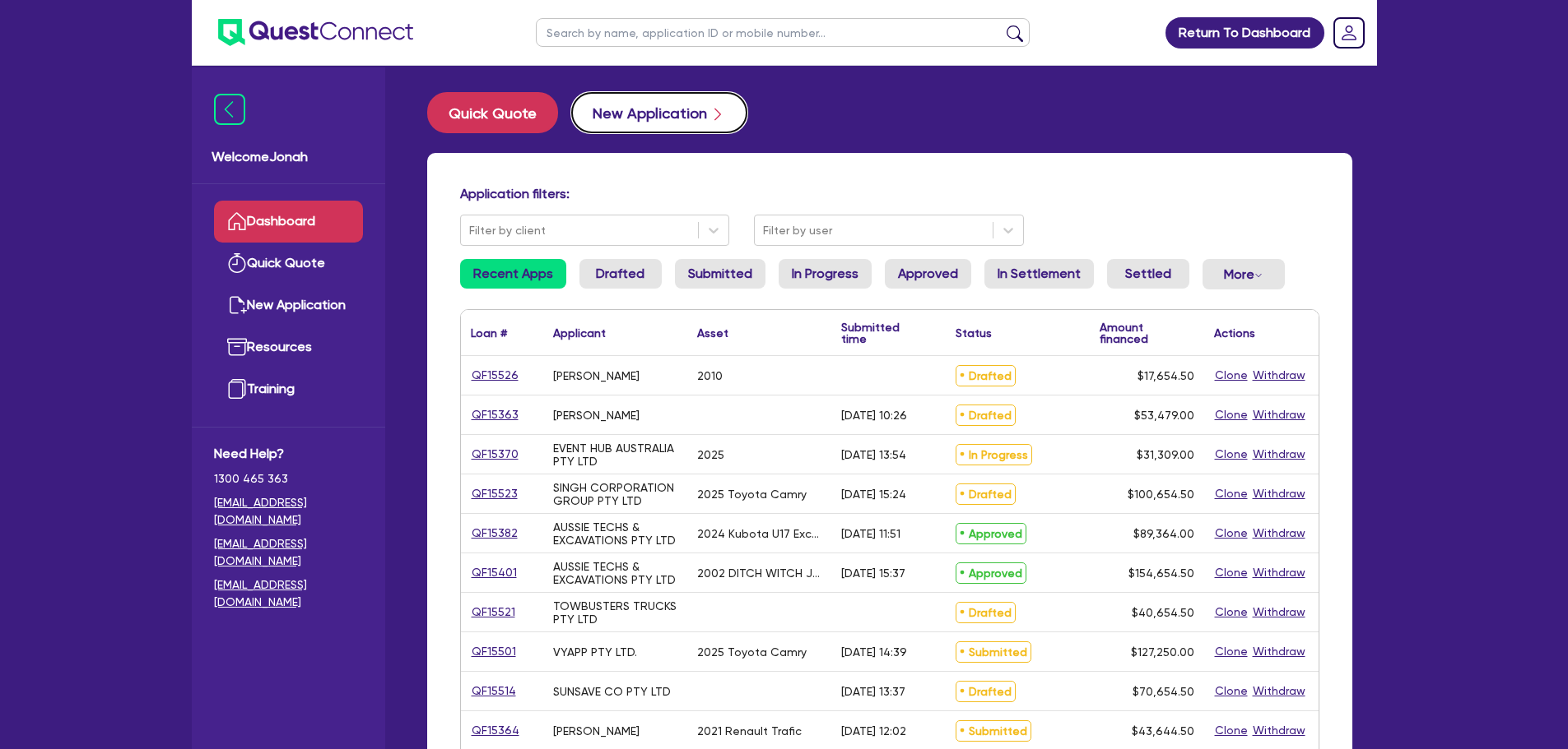
click at [668, 121] on button "New Application" at bounding box center [659, 112] width 176 height 41
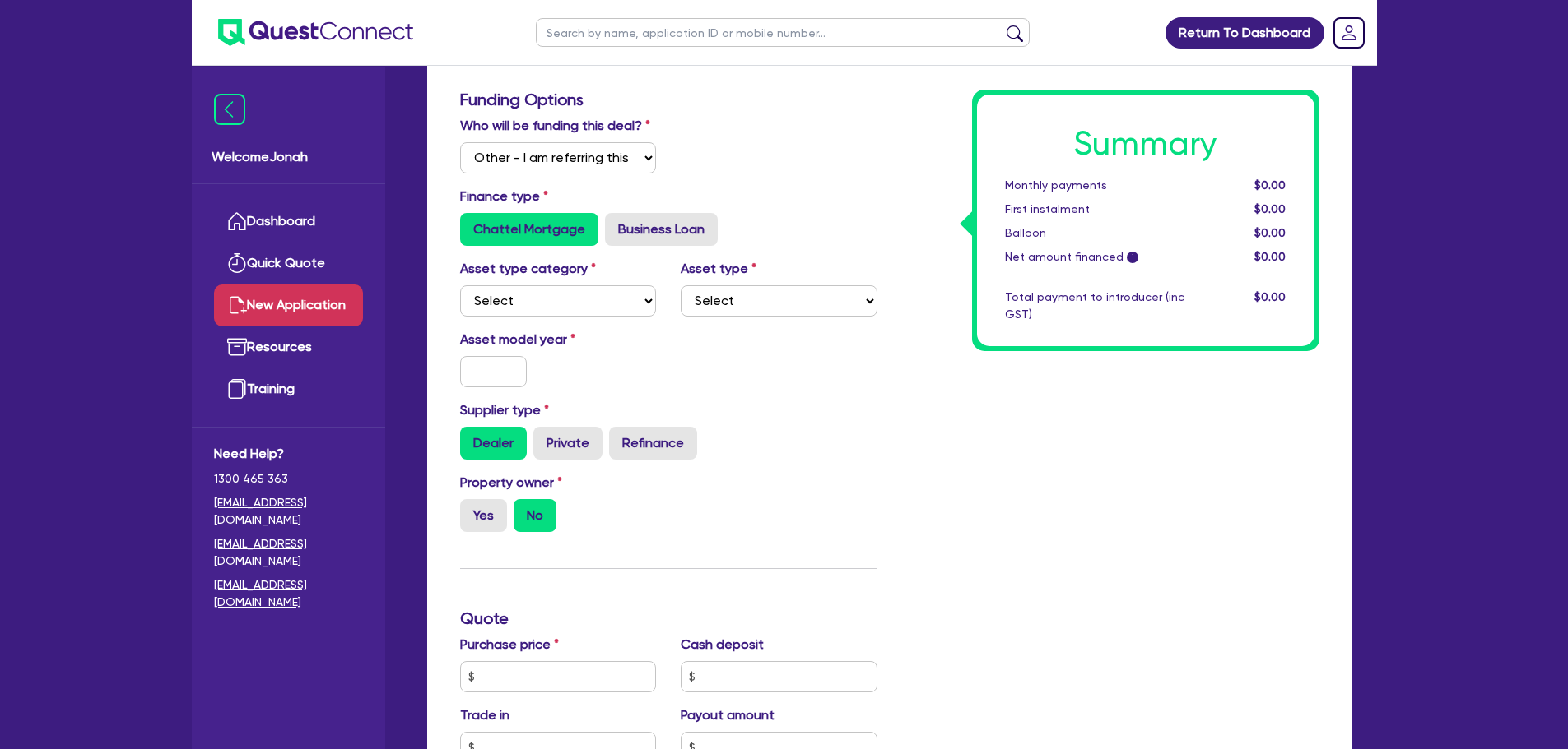
scroll to position [247, 0]
click at [590, 155] on select "Select I will fund 100% I will co-fund with Quest I want Quest to fund 100% Oth…" at bounding box center [558, 156] width 197 height 31
click at [460, 141] on select "Select I will fund 100% I will co-fund with Quest I want Quest to fund 100% Oth…" at bounding box center [558, 156] width 197 height 31
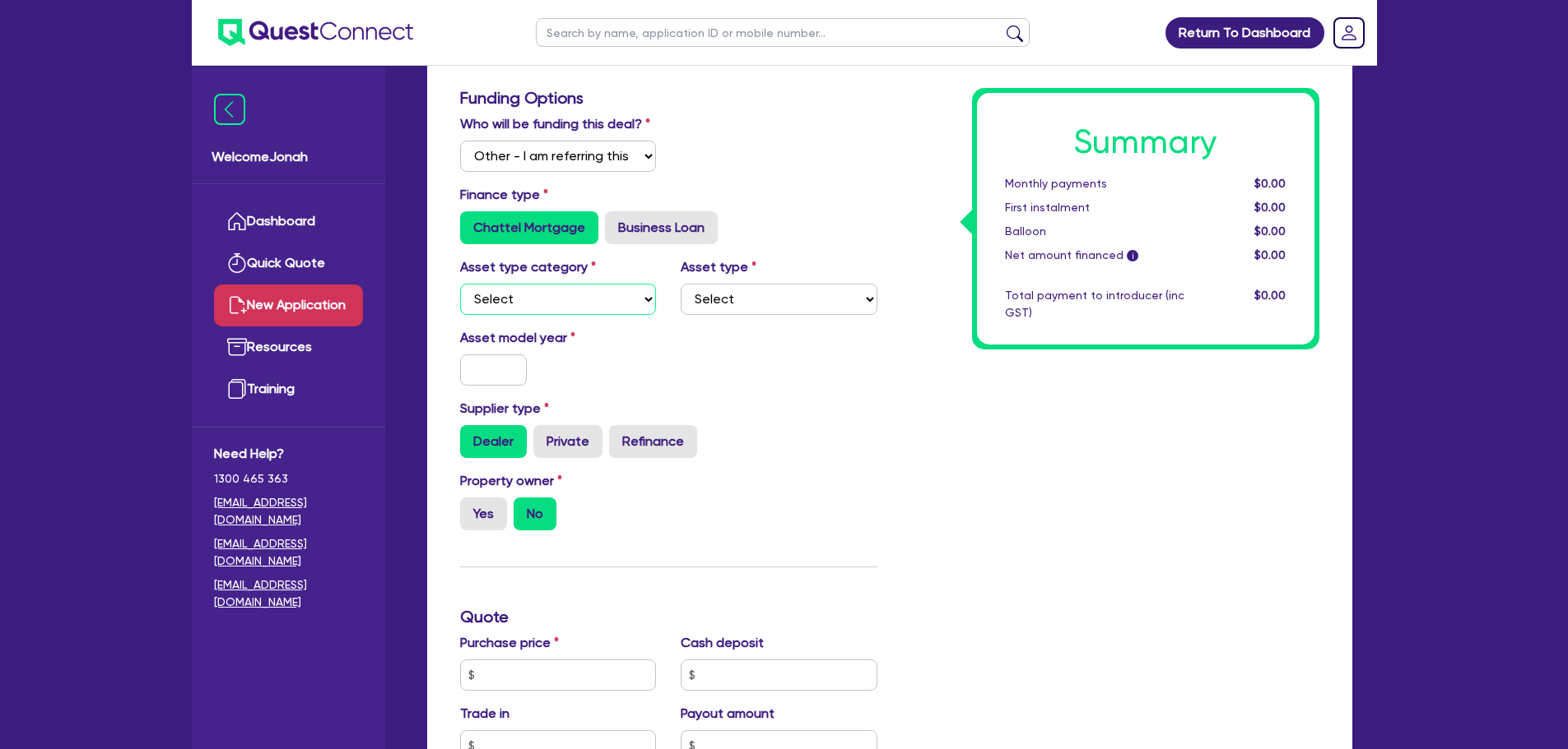
click at [541, 296] on select "Select Cars and light trucks Primary assets Secondary assets Tertiary assets" at bounding box center [558, 299] width 197 height 31
click at [460, 284] on select "Select Cars and light trucks Primary assets Secondary assets Tertiary assets" at bounding box center [558, 299] width 197 height 31
click at [756, 297] on select "Select Passenger vehicles Vans and utes Light trucks up to 4.5 tonne" at bounding box center [779, 299] width 197 height 31
click at [681, 284] on select "Select Passenger vehicles Vans and utes Light trucks up to 4.5 tonne" at bounding box center [779, 299] width 197 height 31
click at [499, 358] on input "text" at bounding box center [494, 370] width 68 height 31
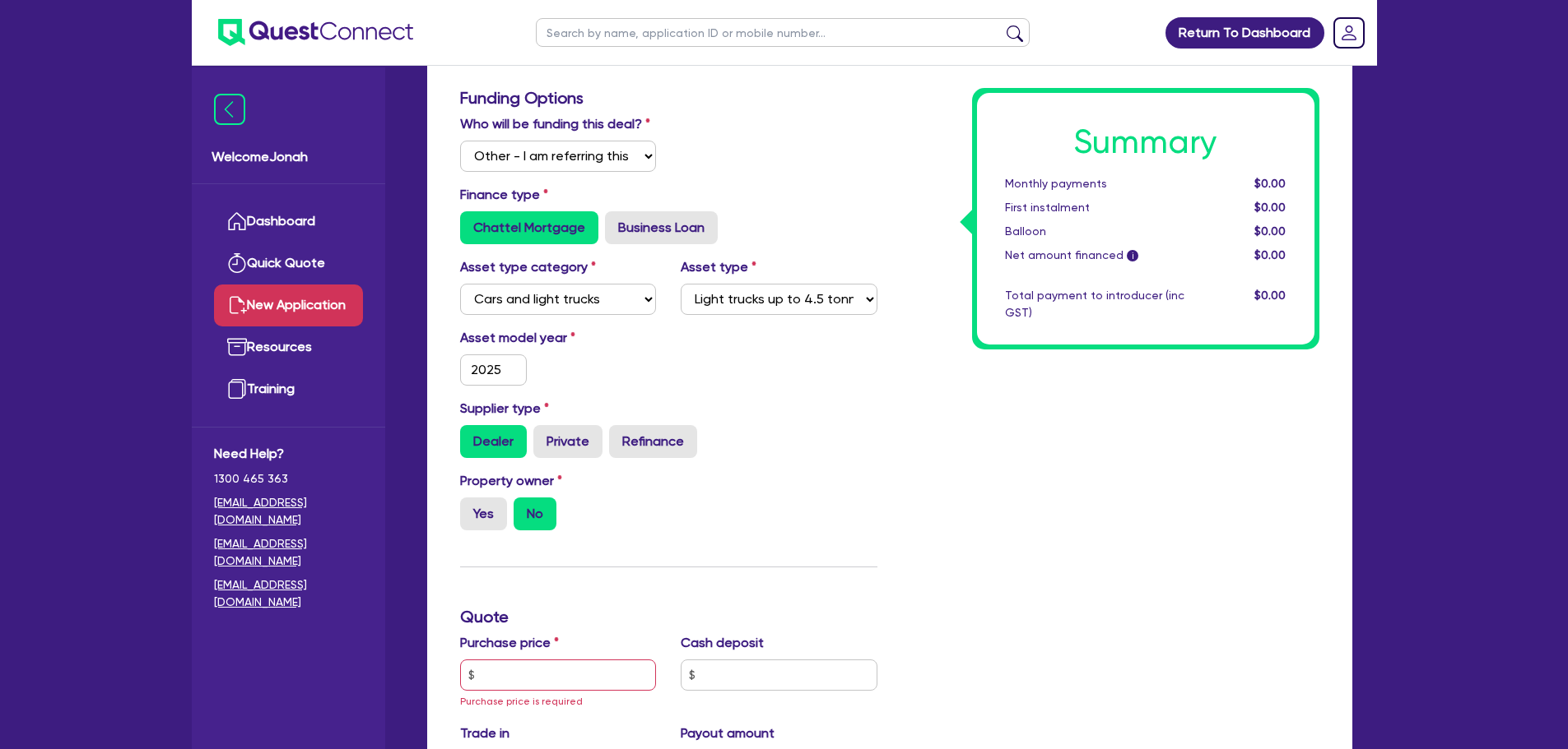
click at [886, 438] on div "Supplier type Dealer Private Refinance" at bounding box center [668, 429] width 442 height 59
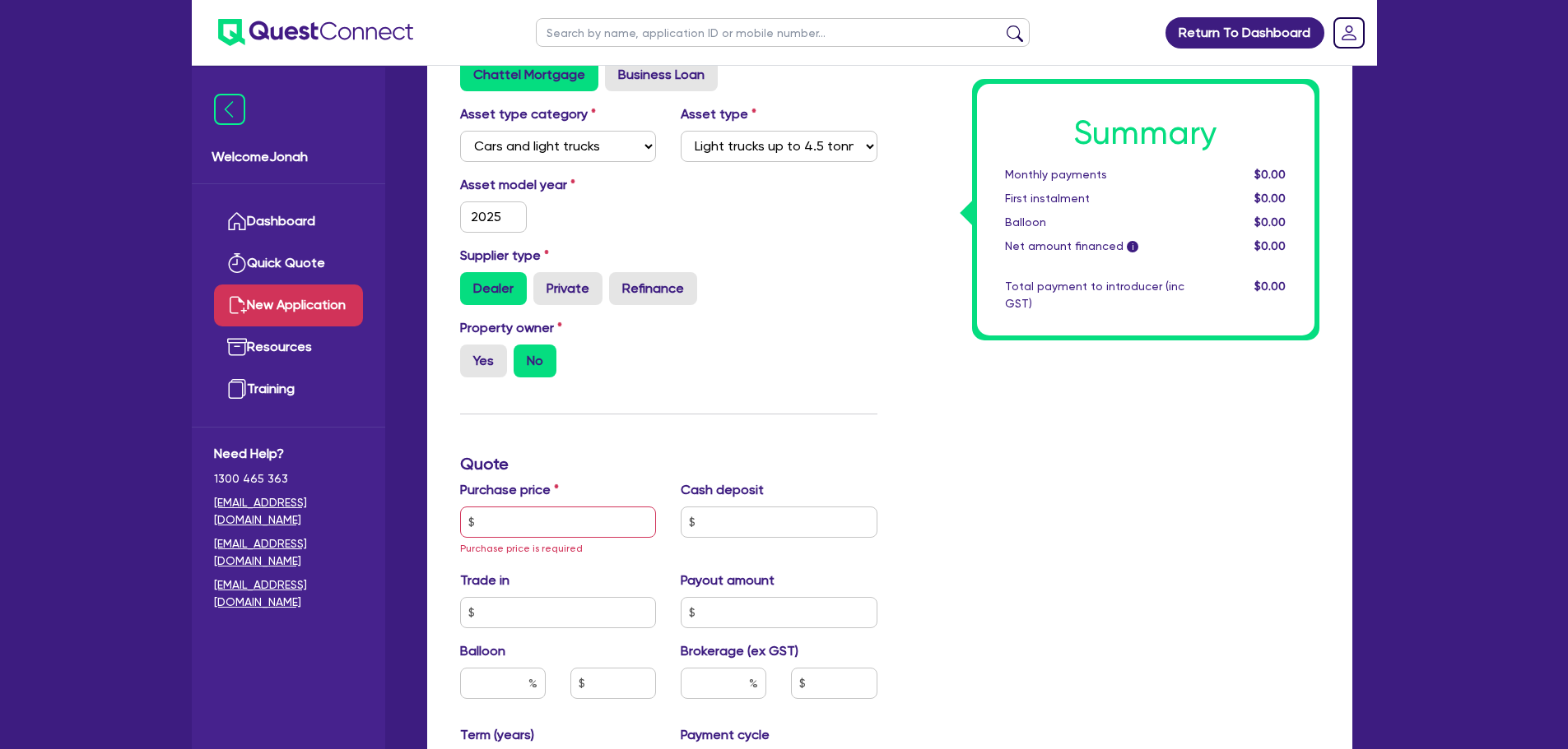
scroll to position [412, 0]
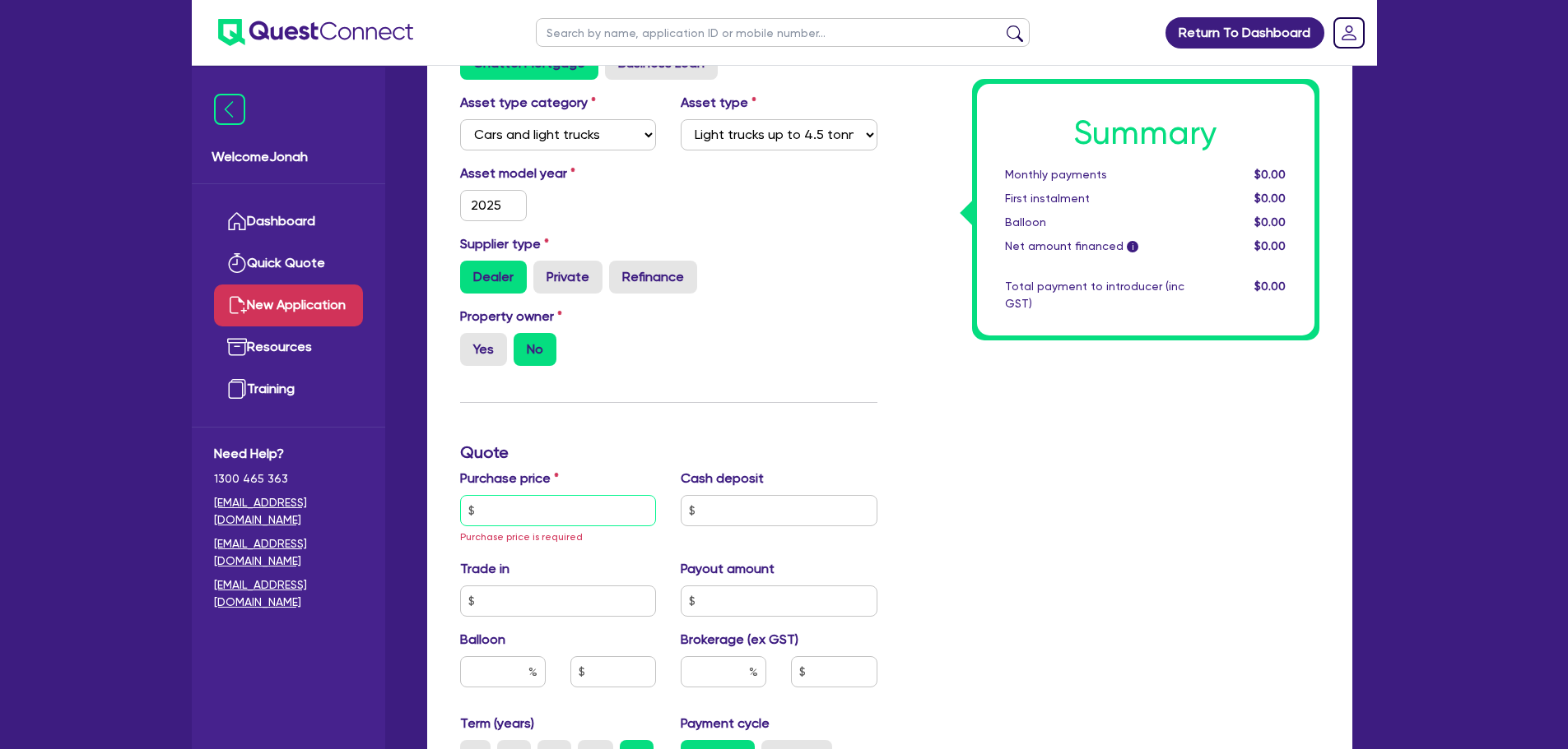
click at [576, 518] on input "text" at bounding box center [558, 510] width 197 height 31
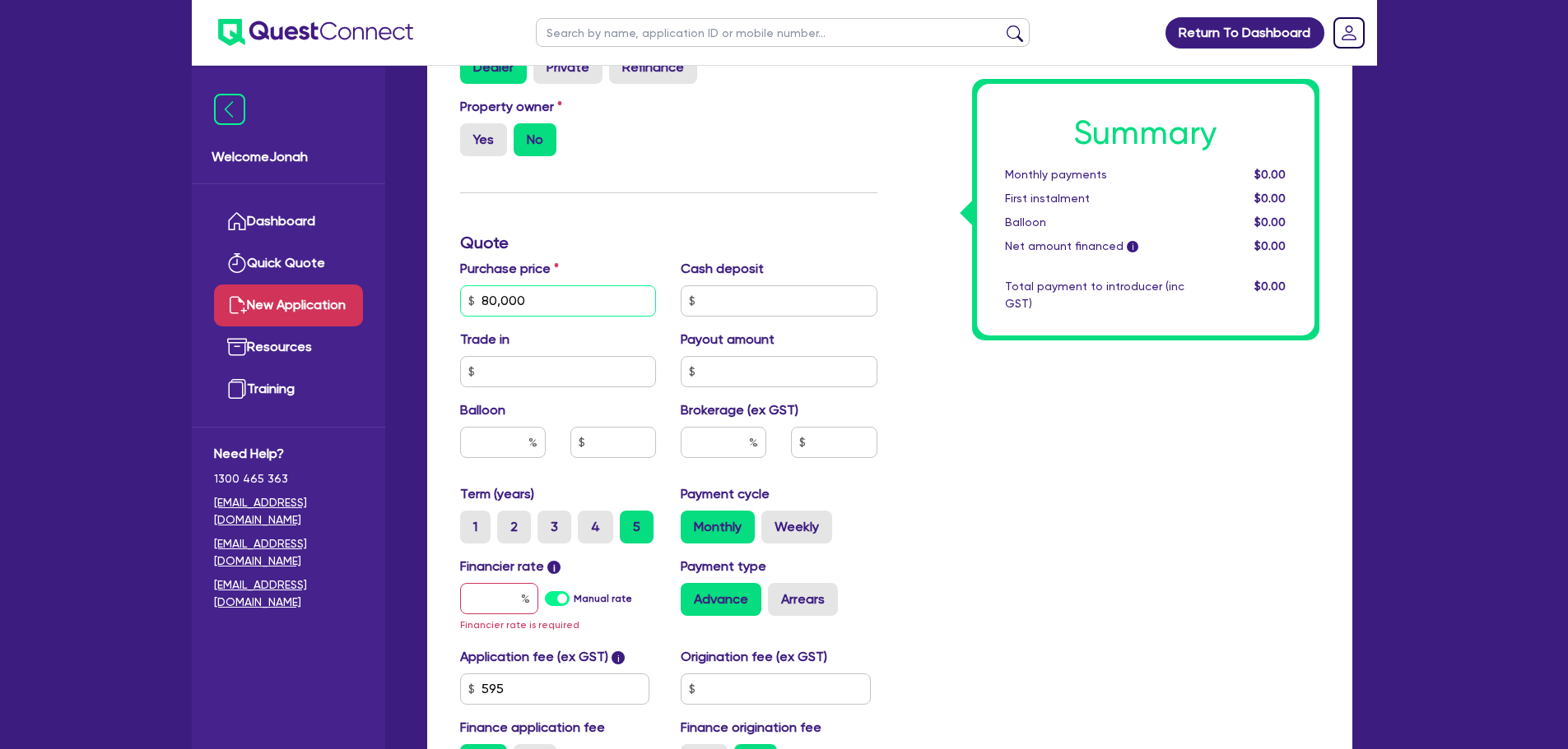
scroll to position [658, 0]
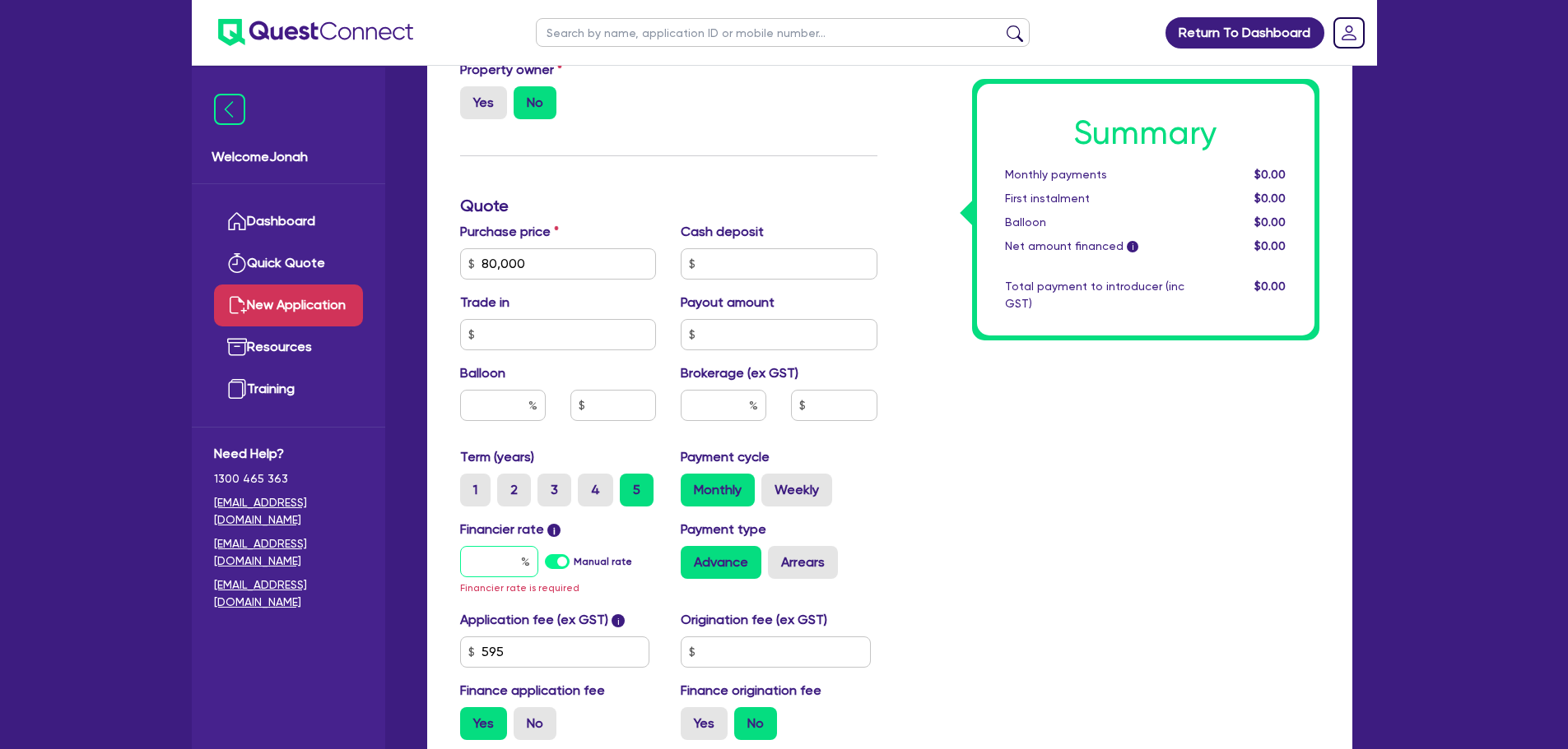
click at [497, 554] on input "text" at bounding box center [499, 562] width 78 height 31
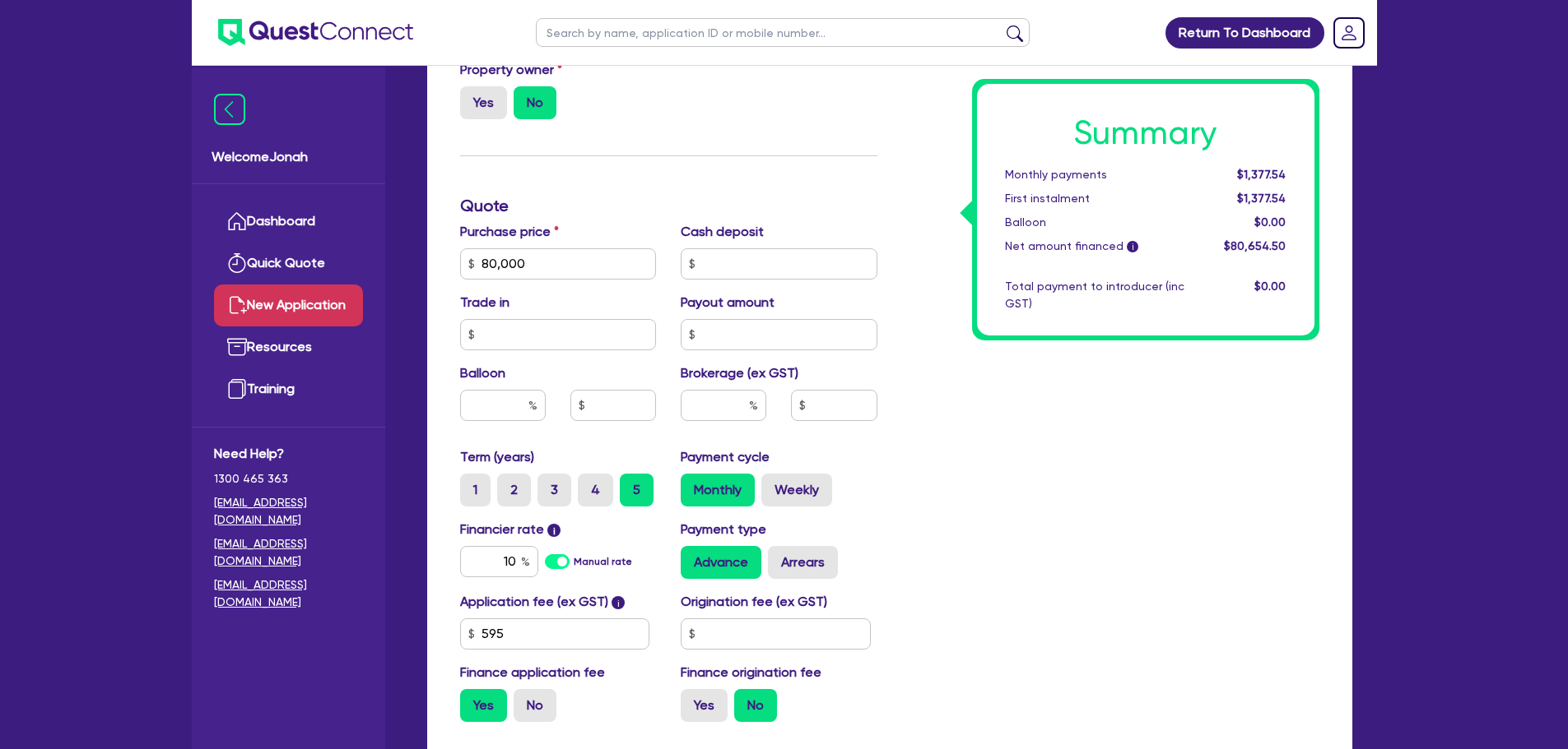
click at [1147, 419] on div "Summary Monthly payments $1,377.54 First instalment $1,377.54 Balloon $0.00 Net…" at bounding box center [1111, 206] width 442 height 1059
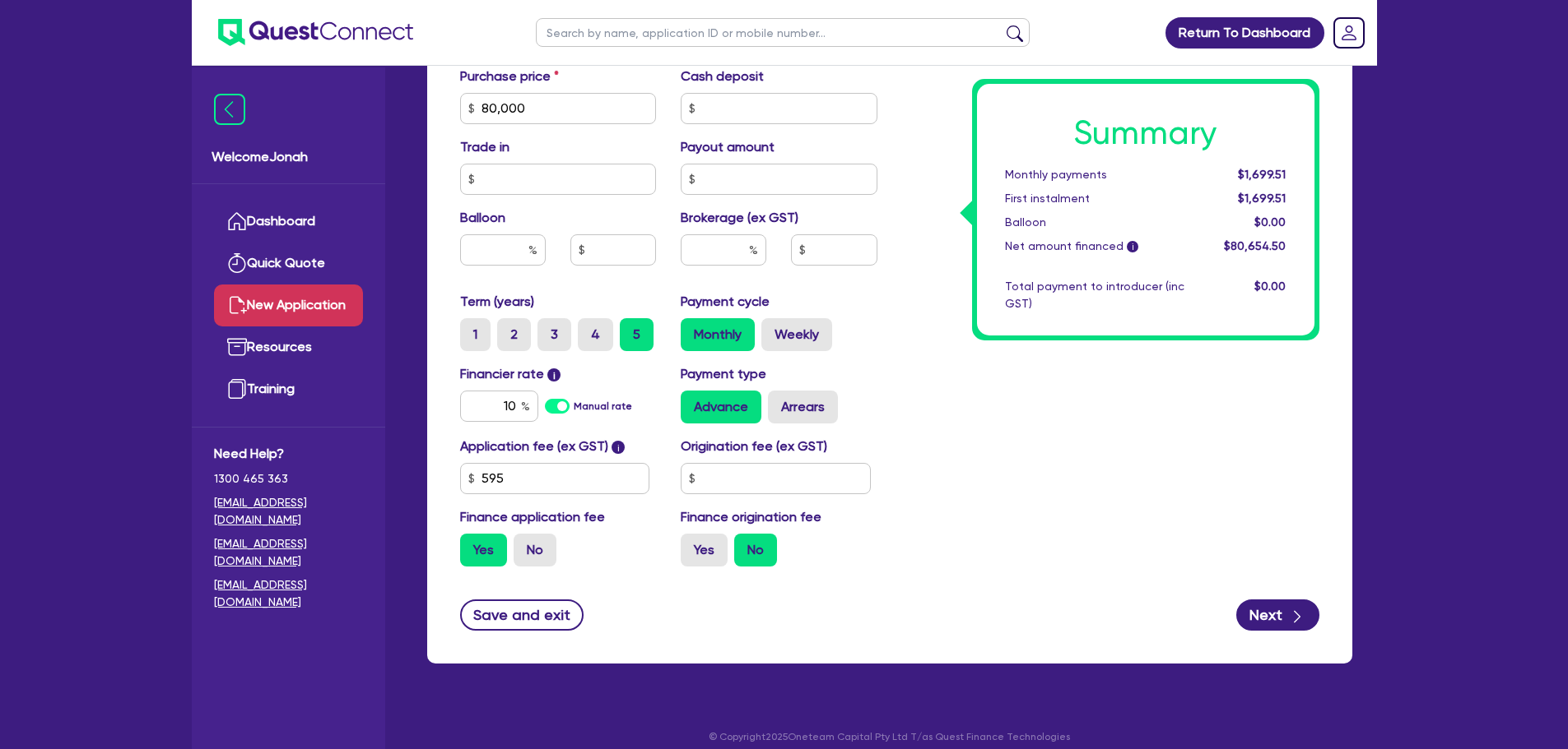
scroll to position [822, 0]
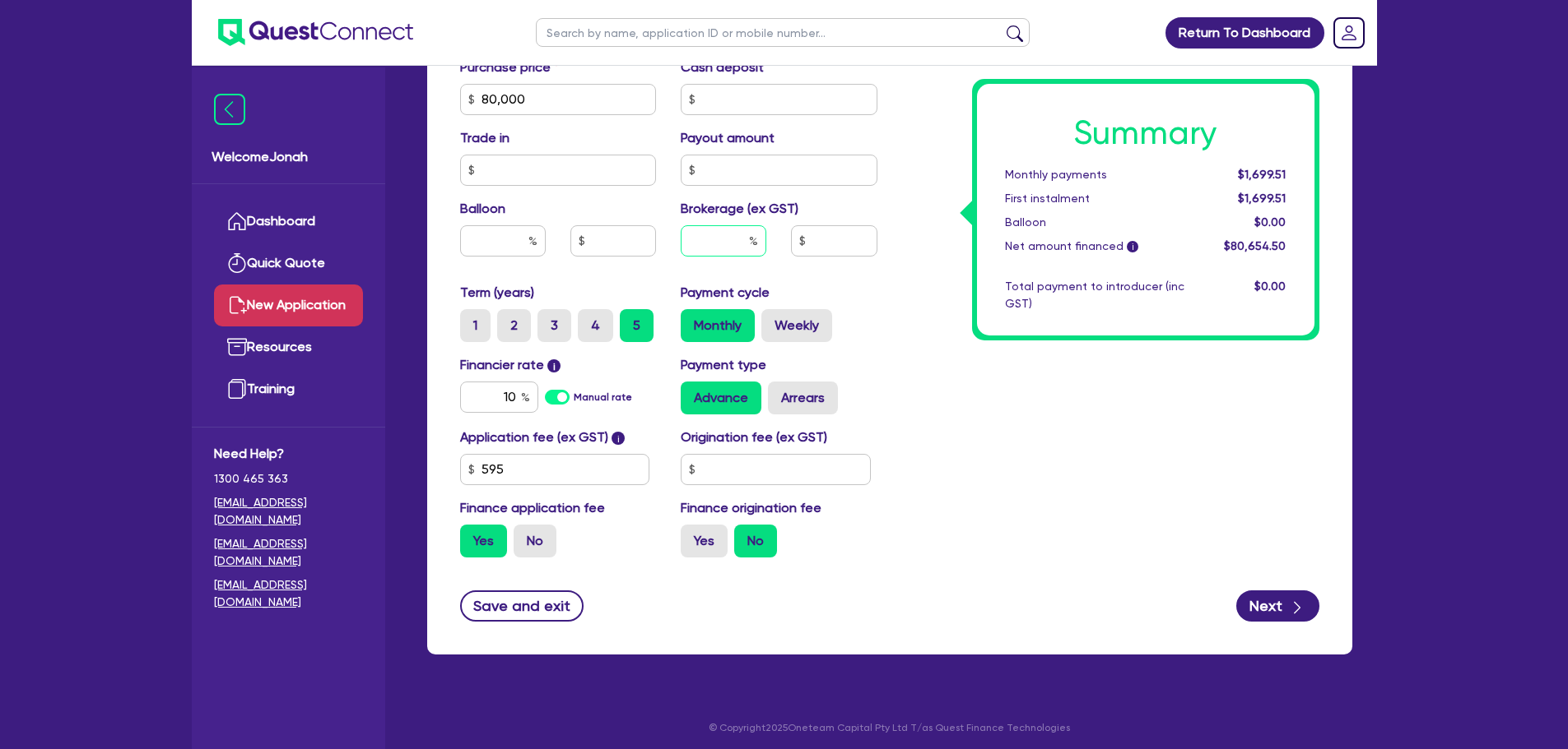
click at [740, 240] on input "text" at bounding box center [724, 240] width 86 height 31
click at [1129, 578] on form "Funding Options Who will be funding this deal? Select I will fund 100% I will c…" at bounding box center [890, 67] width 860 height 1109
drag, startPoint x: 733, startPoint y: 239, endPoint x: 745, endPoint y: 238, distance: 12.0
click at [745, 238] on input "2" at bounding box center [724, 240] width 86 height 31
click at [1094, 481] on div "Summary Monthly payments $1,736.90 First instalment $1,736.90 Balloon $0.00 Net…" at bounding box center [1111, 42] width 442 height 1059
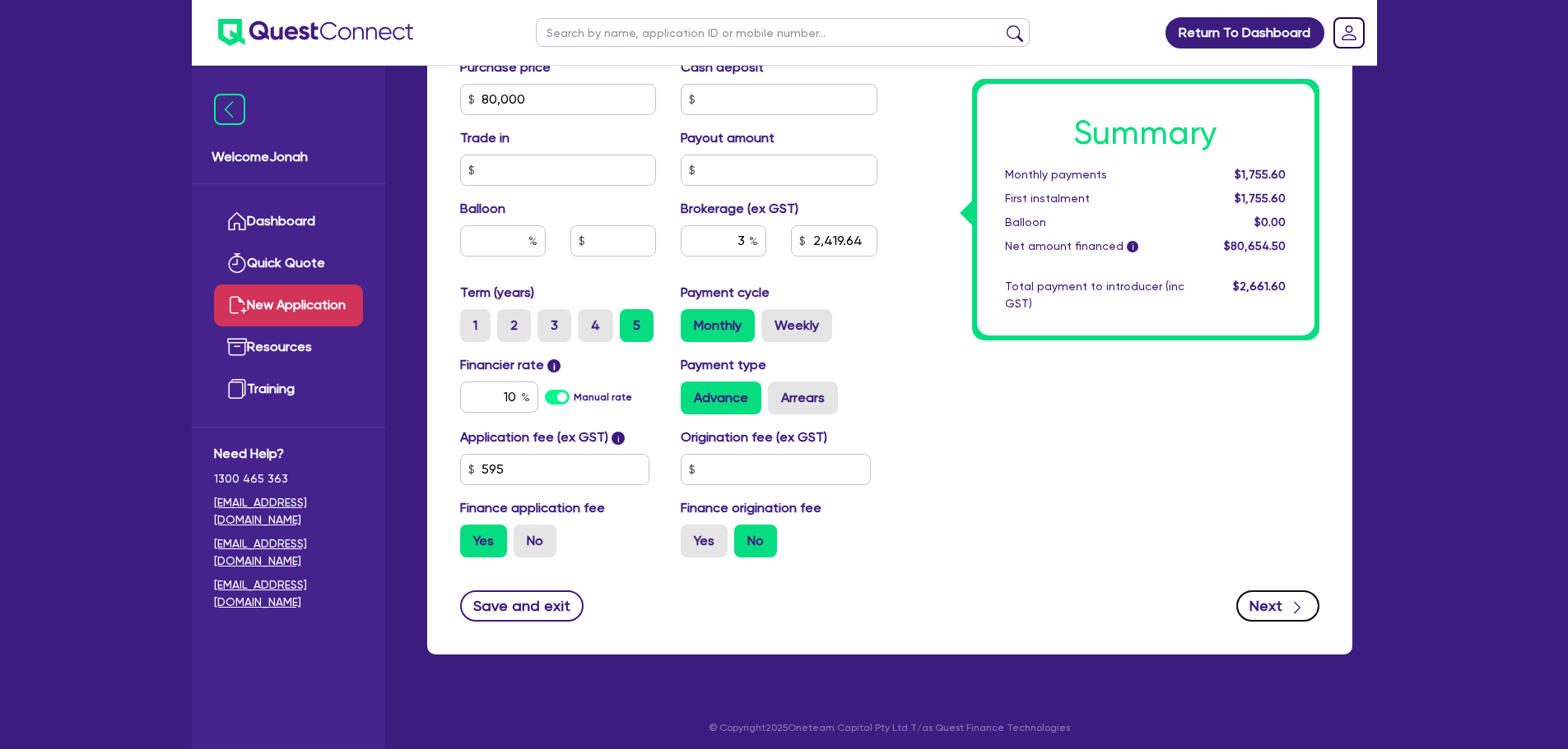
click at [1301, 601] on icon "button" at bounding box center [1296, 607] width 16 height 16
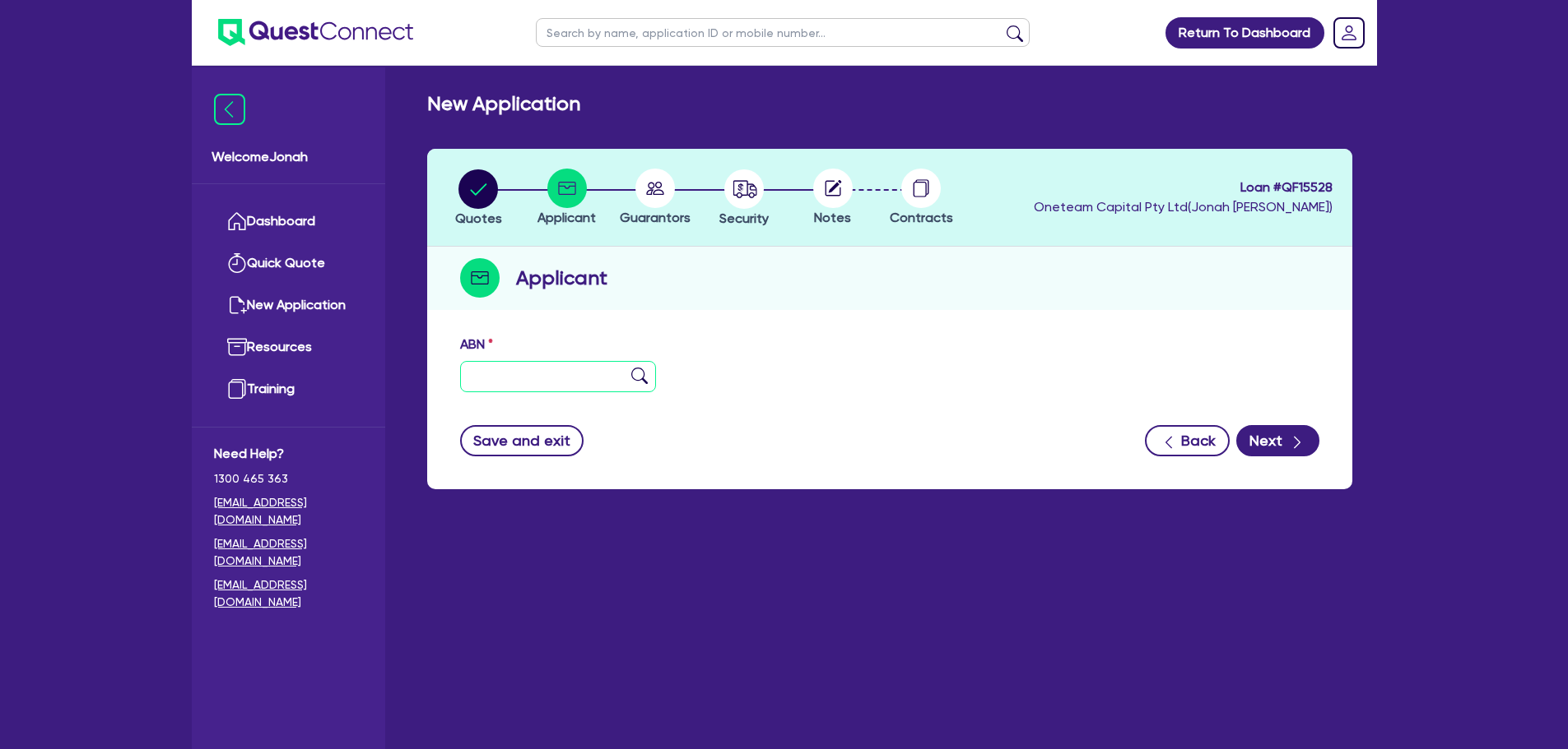
click at [576, 385] on input "text" at bounding box center [558, 376] width 197 height 31
paste input "94 802 982 553"
click at [638, 379] on img at bounding box center [639, 375] width 16 height 16
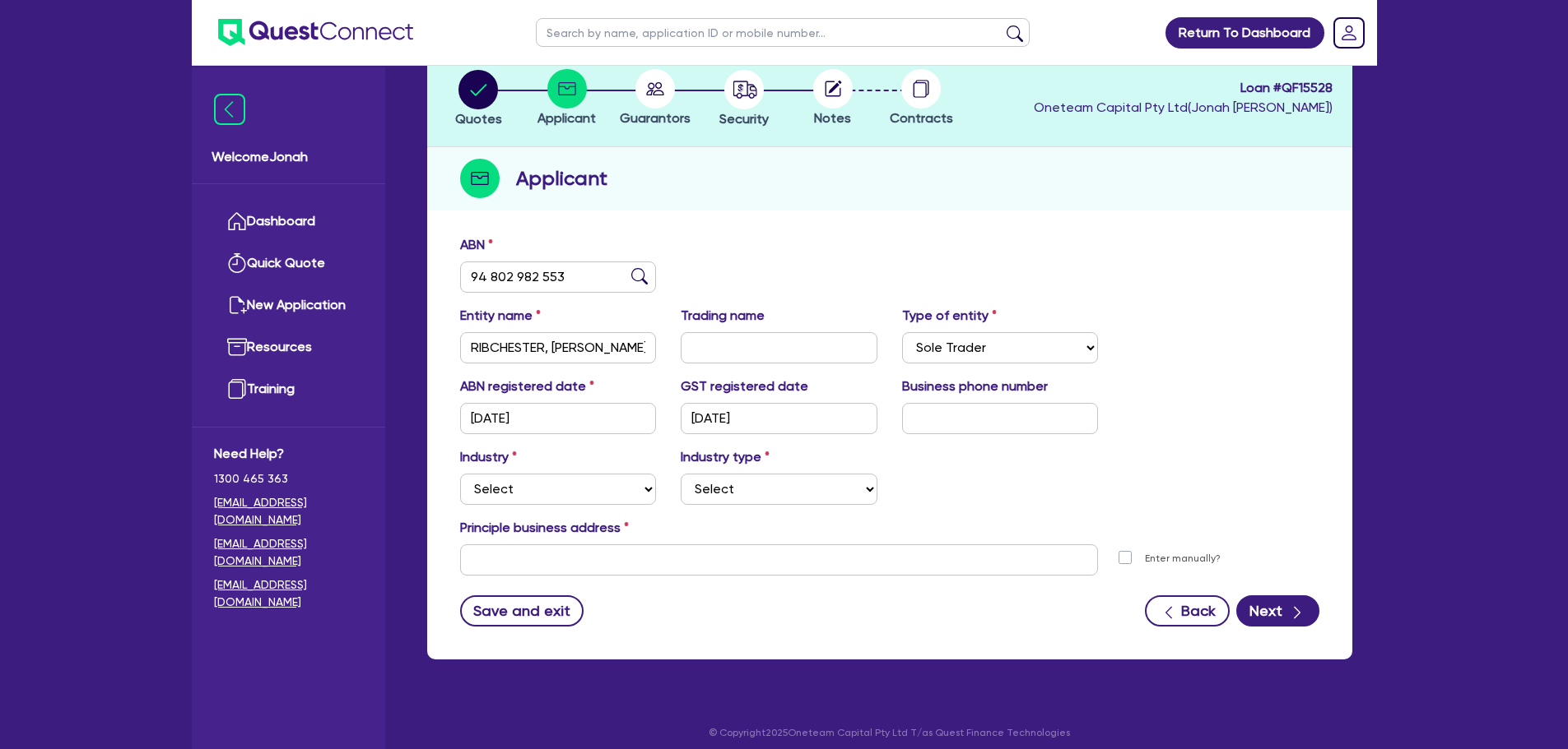
scroll to position [110, 0]
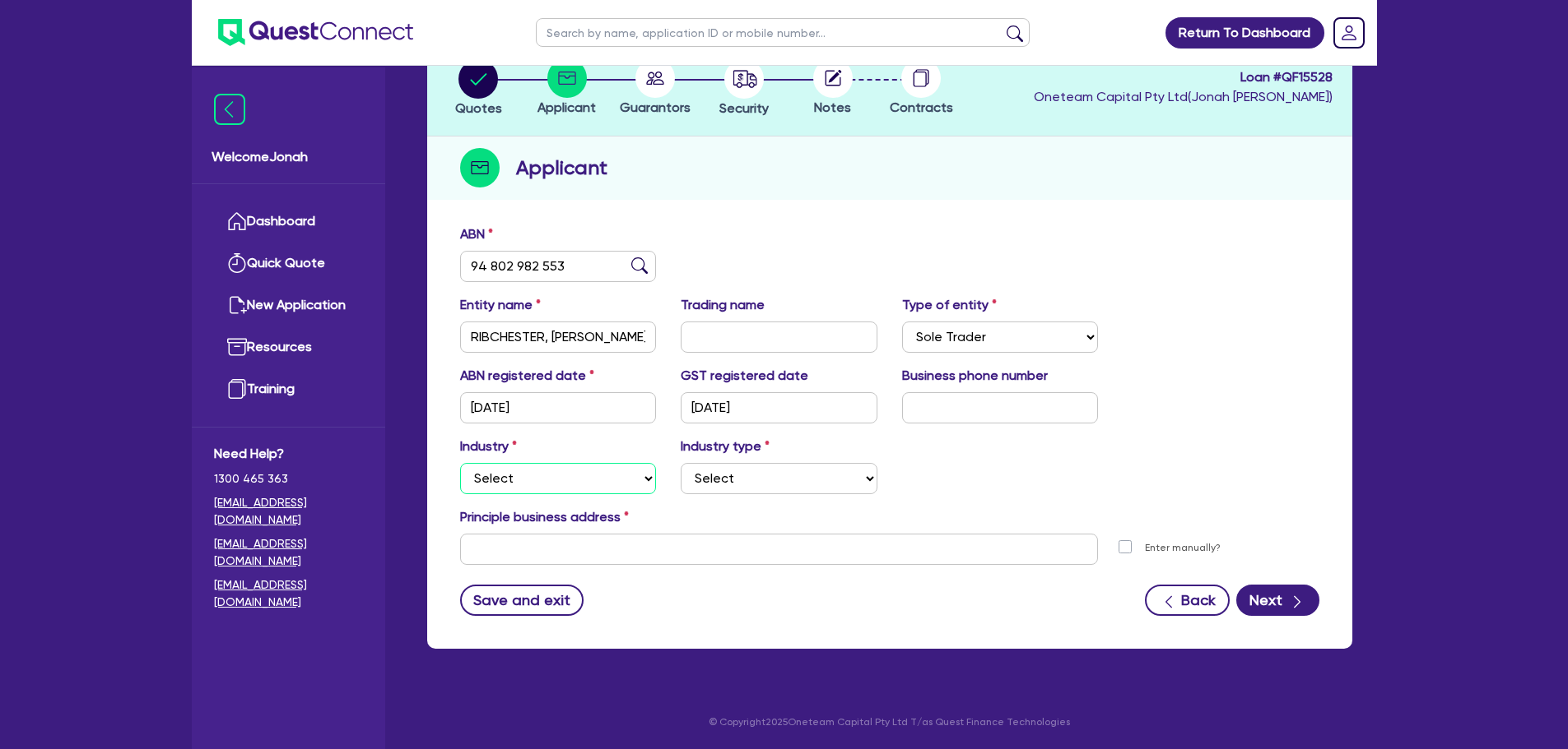
click at [547, 477] on select "Select Accomodation & Food Services Administrative & Support Services Agricultu…" at bounding box center [558, 478] width 197 height 31
click at [460, 463] on select "Select Accomodation & Food Services Administrative & Support Services Agricultu…" at bounding box center [558, 478] width 197 height 31
click at [844, 490] on select "Select Trades People Providing Services Direct to Consumers Trades People Provi…" at bounding box center [779, 478] width 197 height 31
click at [681, 463] on select "Select Trades People Providing Services Direct to Consumers Trades People Provi…" at bounding box center [779, 478] width 197 height 31
click at [800, 480] on select "Select Trades People Providing Services Direct to Consumers Trades People Provi…" at bounding box center [779, 478] width 197 height 31
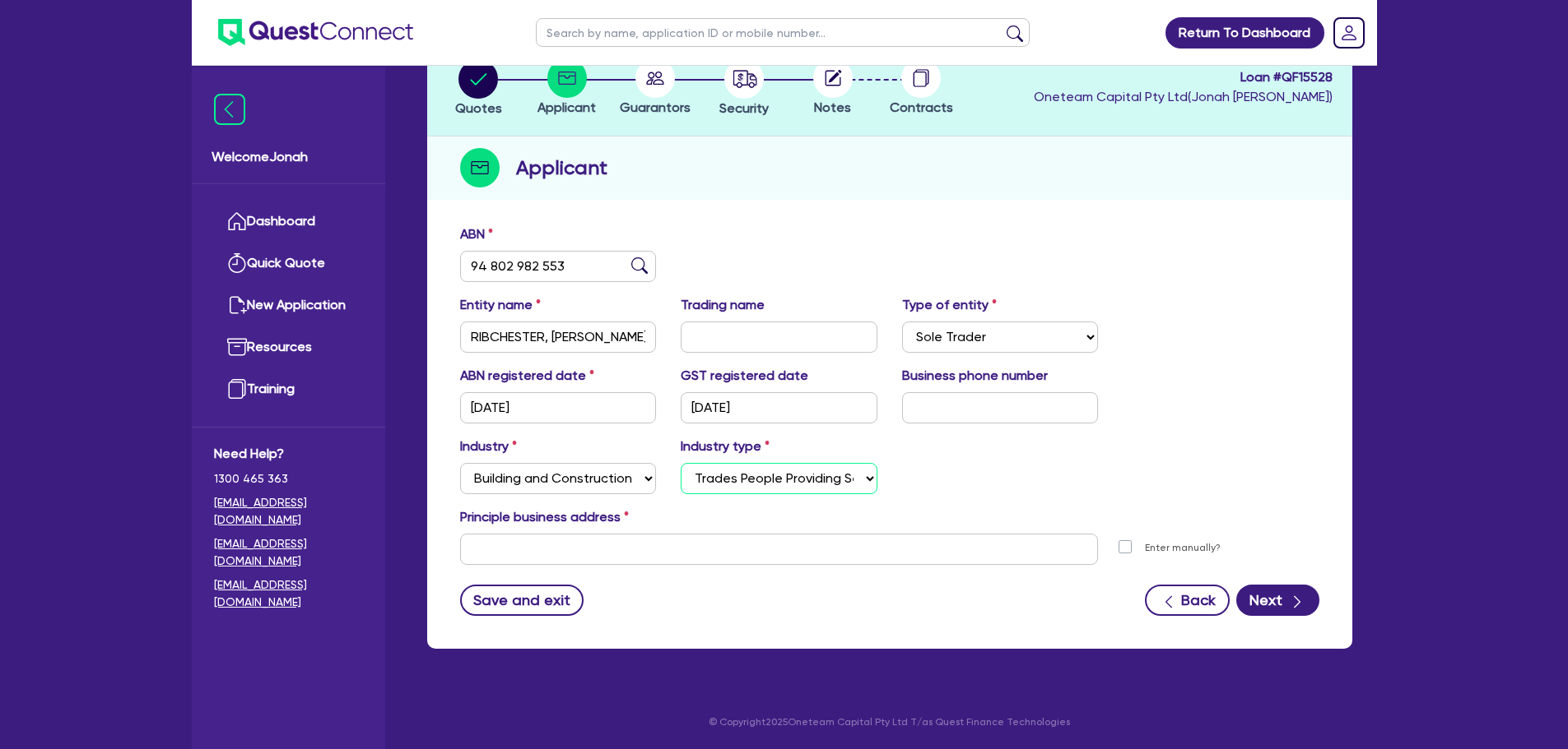
click at [798, 480] on select "Select Trades People Providing Services Direct to Consumers Trades People Provi…" at bounding box center [779, 478] width 197 height 31
click at [707, 550] on input "text" at bounding box center [780, 549] width 639 height 31
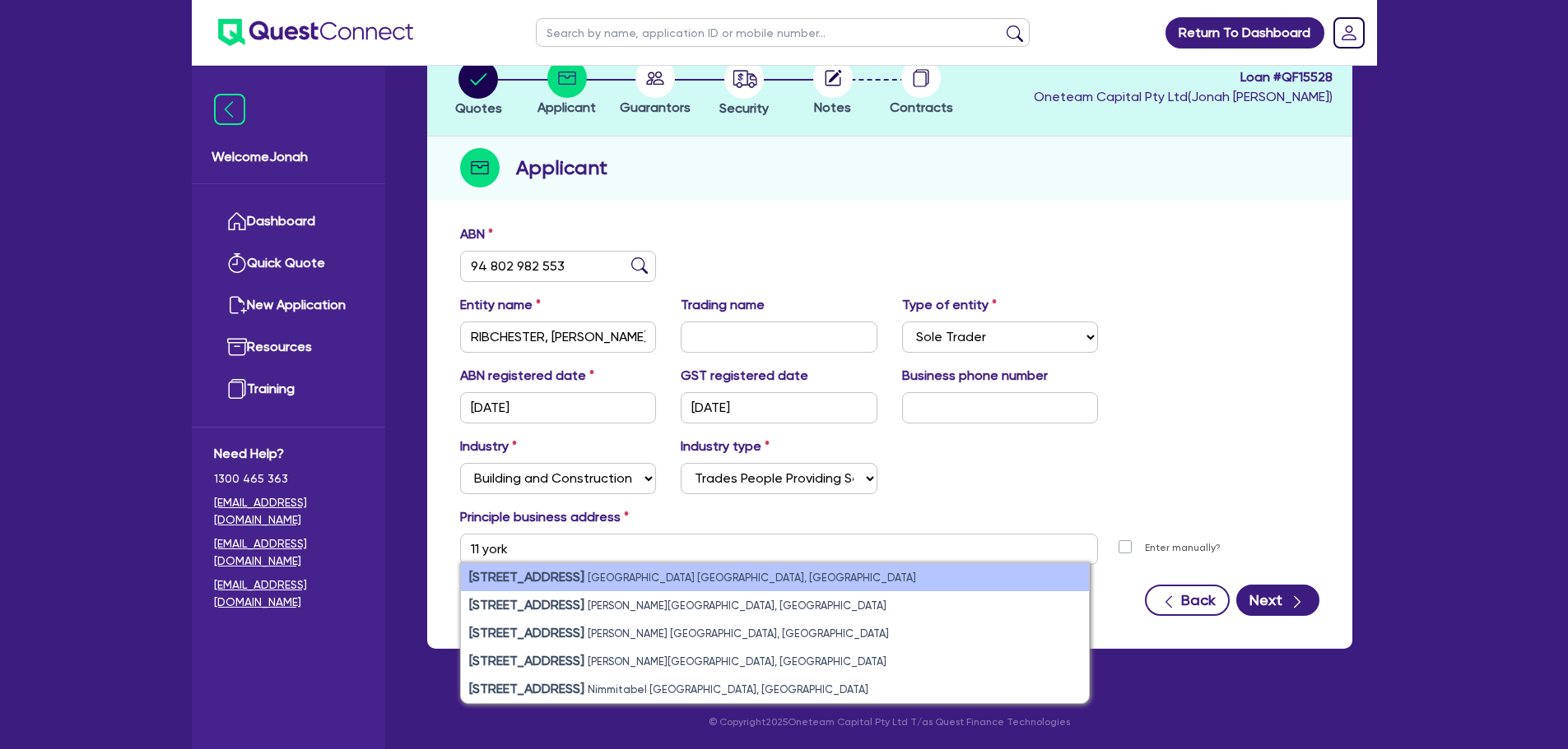
click at [659, 570] on li "[STREET_ADDRESS]" at bounding box center [775, 577] width 628 height 28
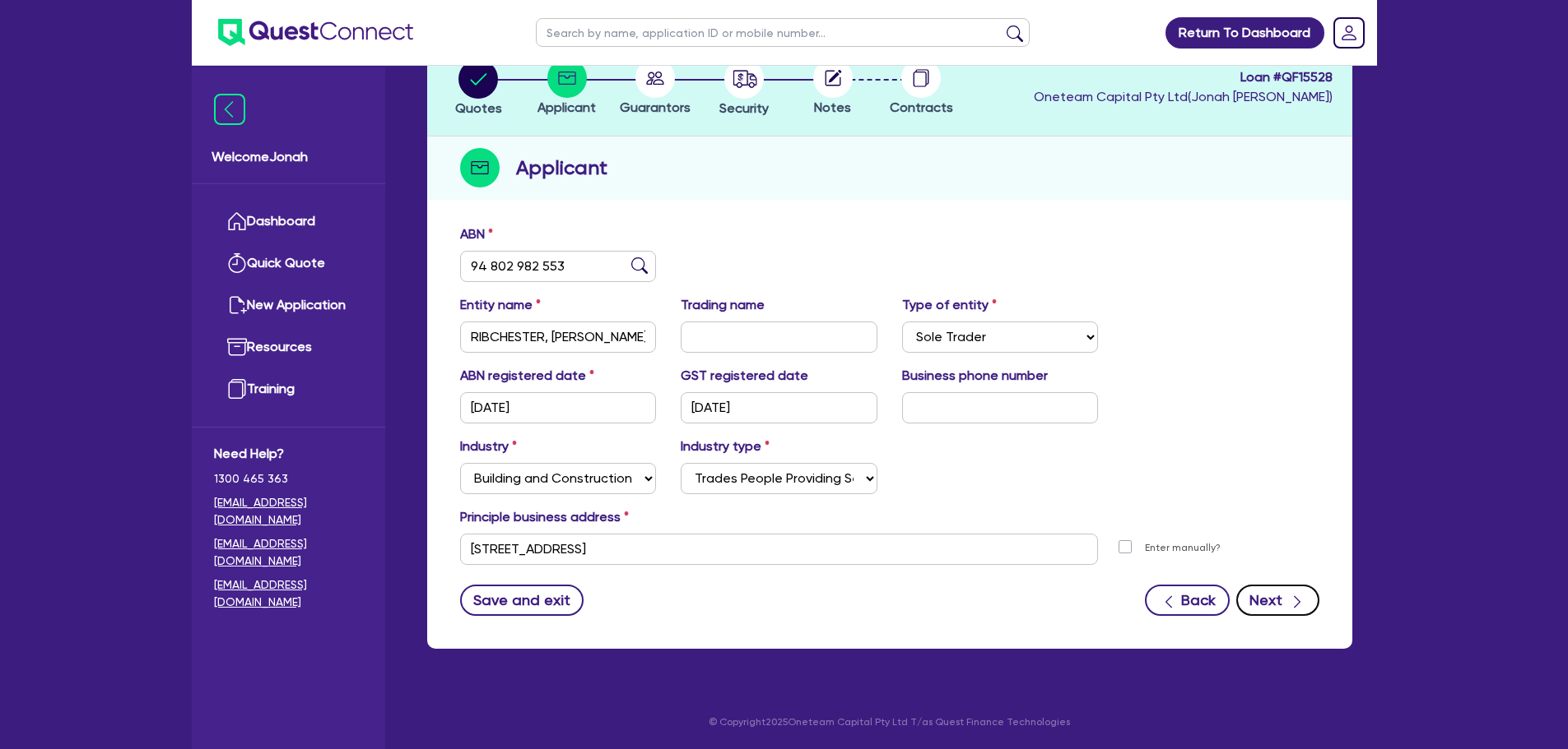
click at [1298, 602] on icon "button" at bounding box center [1296, 602] width 16 height 16
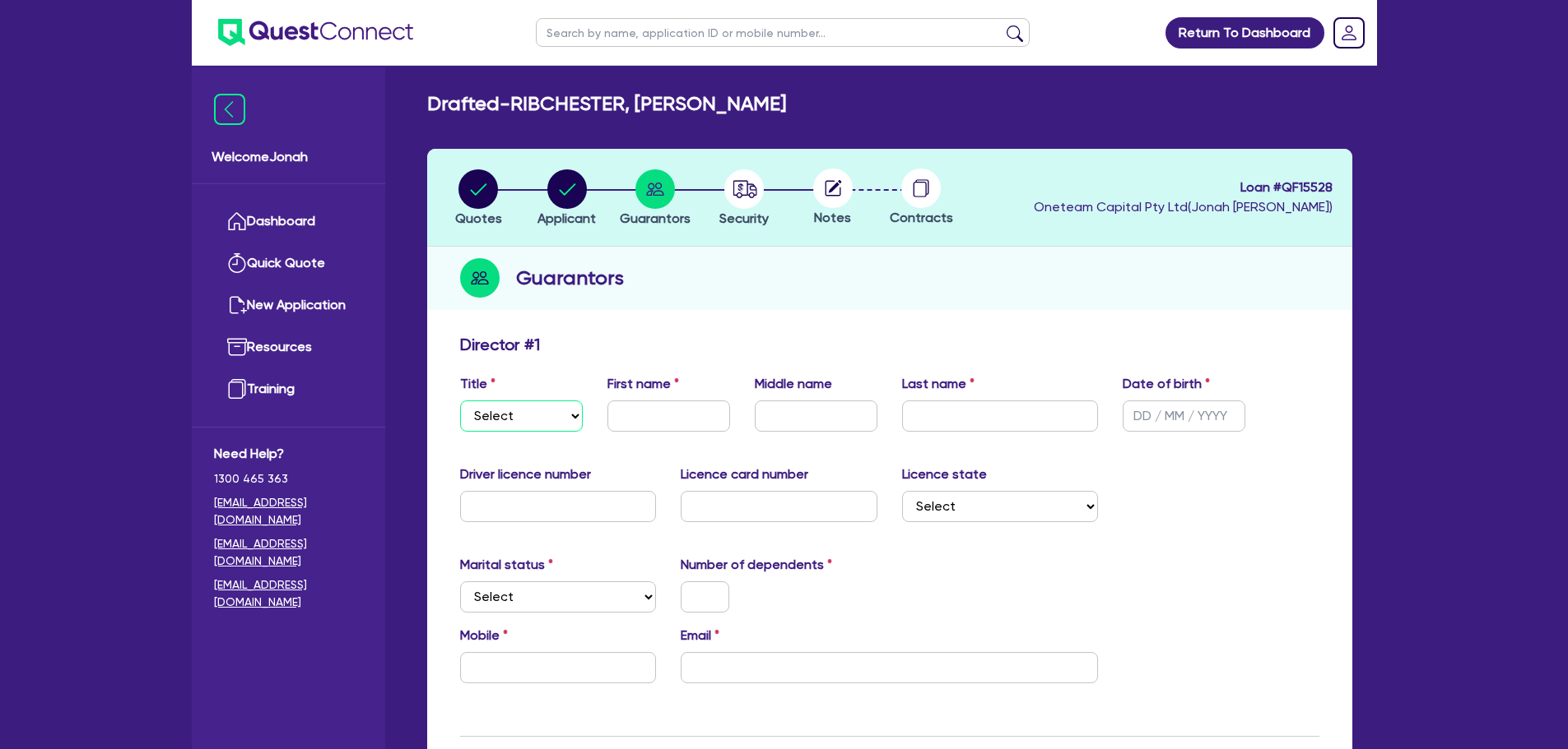
click at [553, 424] on select "Select Mr Mrs Ms Miss Dr" at bounding box center [521, 415] width 123 height 31
click at [460, 400] on select "Select Mr Mrs Ms Miss Dr" at bounding box center [521, 415] width 123 height 31
click at [687, 427] on input "text" at bounding box center [668, 415] width 123 height 31
paste input "Keiran"
click at [1075, 398] on div "Last name" at bounding box center [1000, 403] width 222 height 58
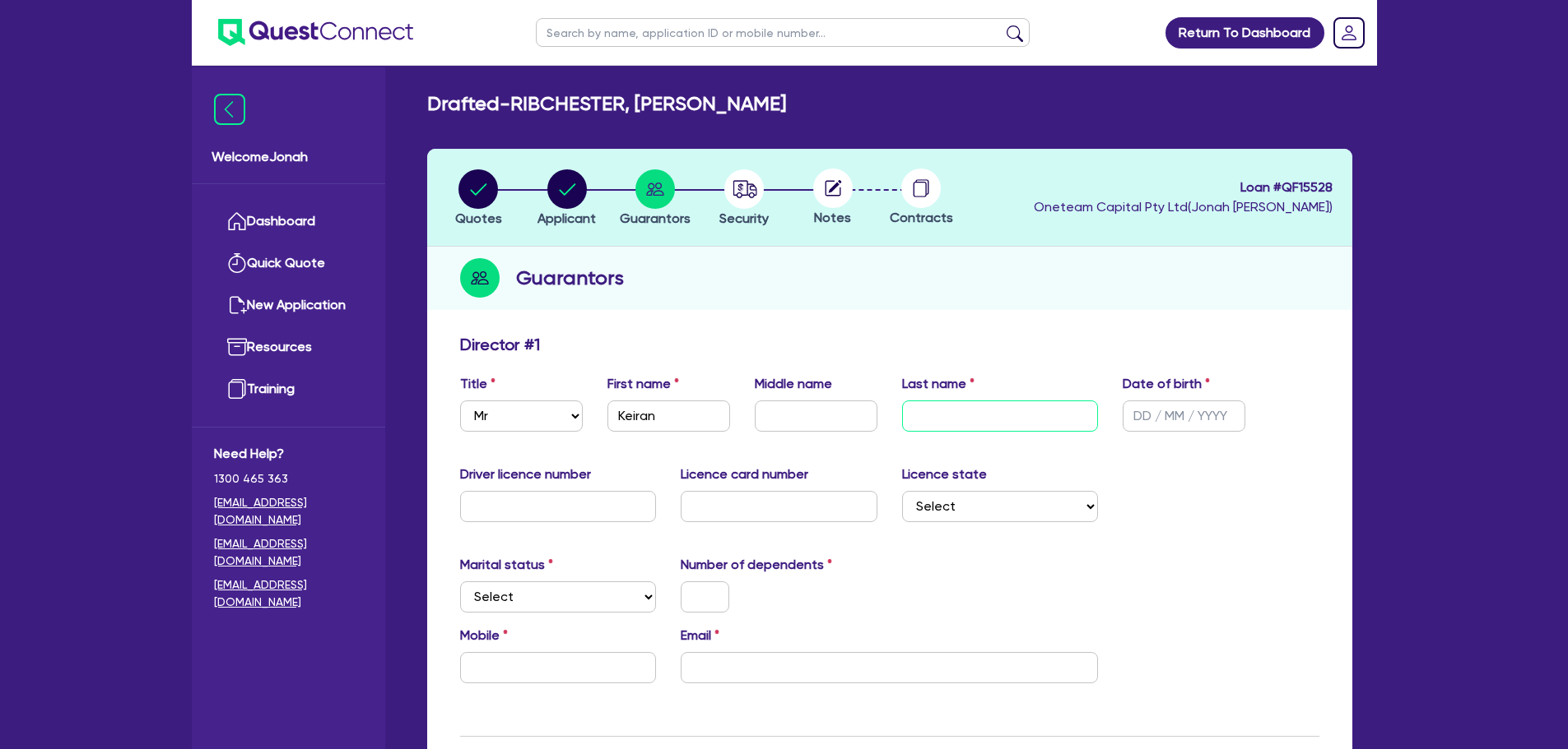
click at [933, 401] on input "text" at bounding box center [1000, 415] width 197 height 31
paste input "Ribchester"
click at [508, 586] on select "Select Single Married De Facto / Partner" at bounding box center [558, 597] width 197 height 31
click at [460, 582] on select "Select Single Married De Facto / Partner" at bounding box center [558, 597] width 197 height 31
click at [695, 583] on input "text" at bounding box center [705, 597] width 48 height 31
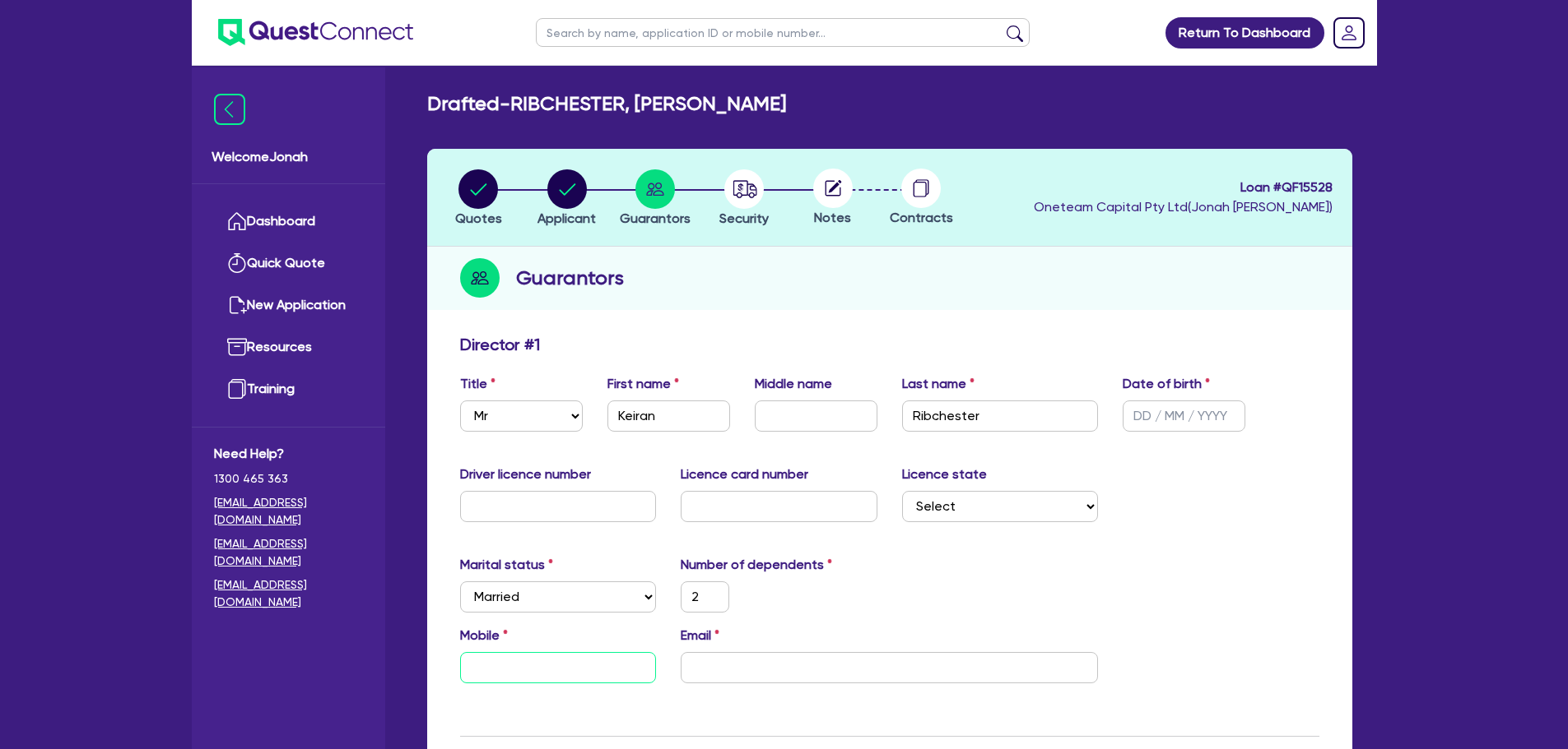
click at [551, 657] on input "text" at bounding box center [558, 667] width 197 height 31
paste input "0404 642 583"
click at [762, 666] on input "email" at bounding box center [889, 667] width 417 height 31
paste input "[EMAIL_ADDRESS][DOMAIN_NAME]"
click at [847, 594] on div "2" at bounding box center [779, 597] width 222 height 31
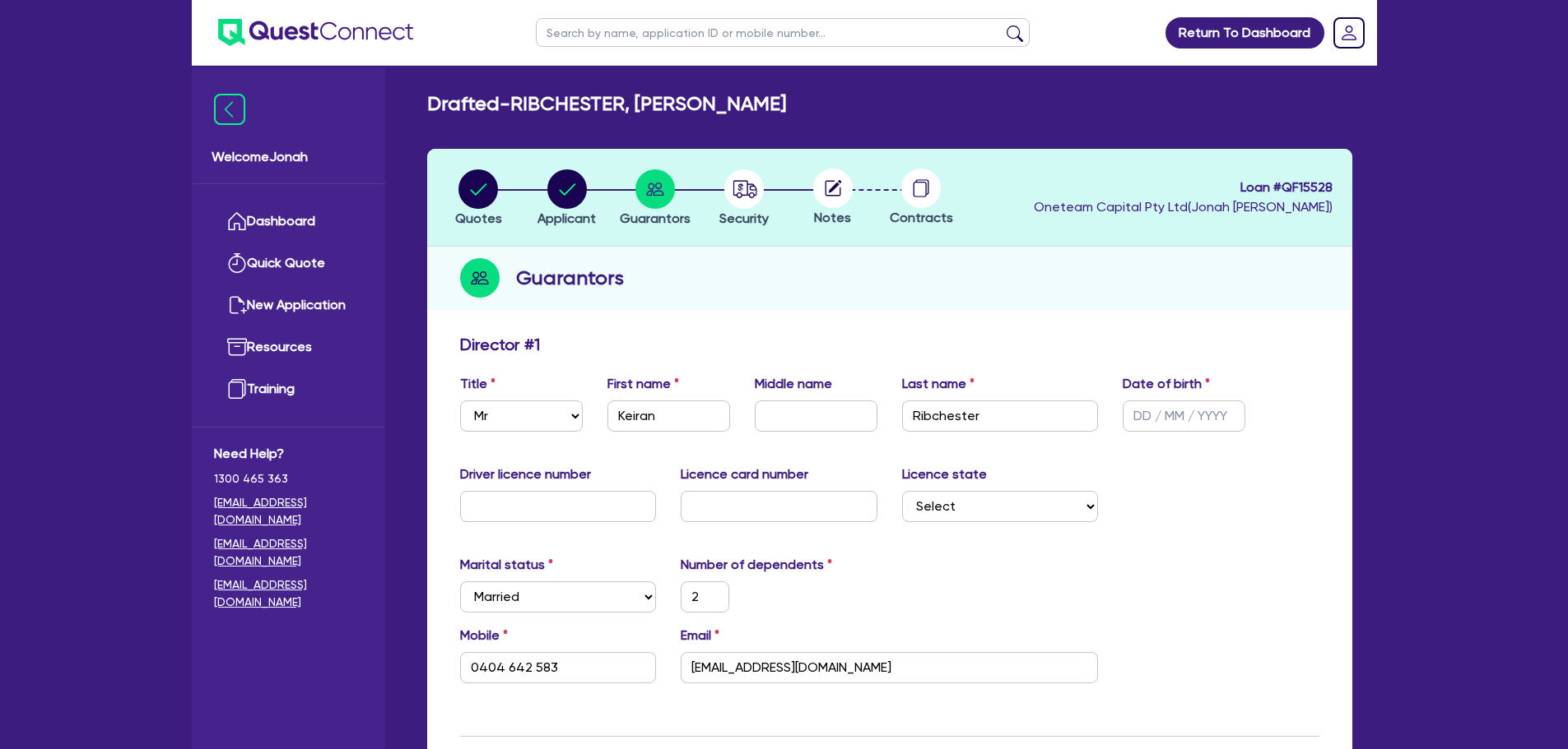
scroll to position [329, 0]
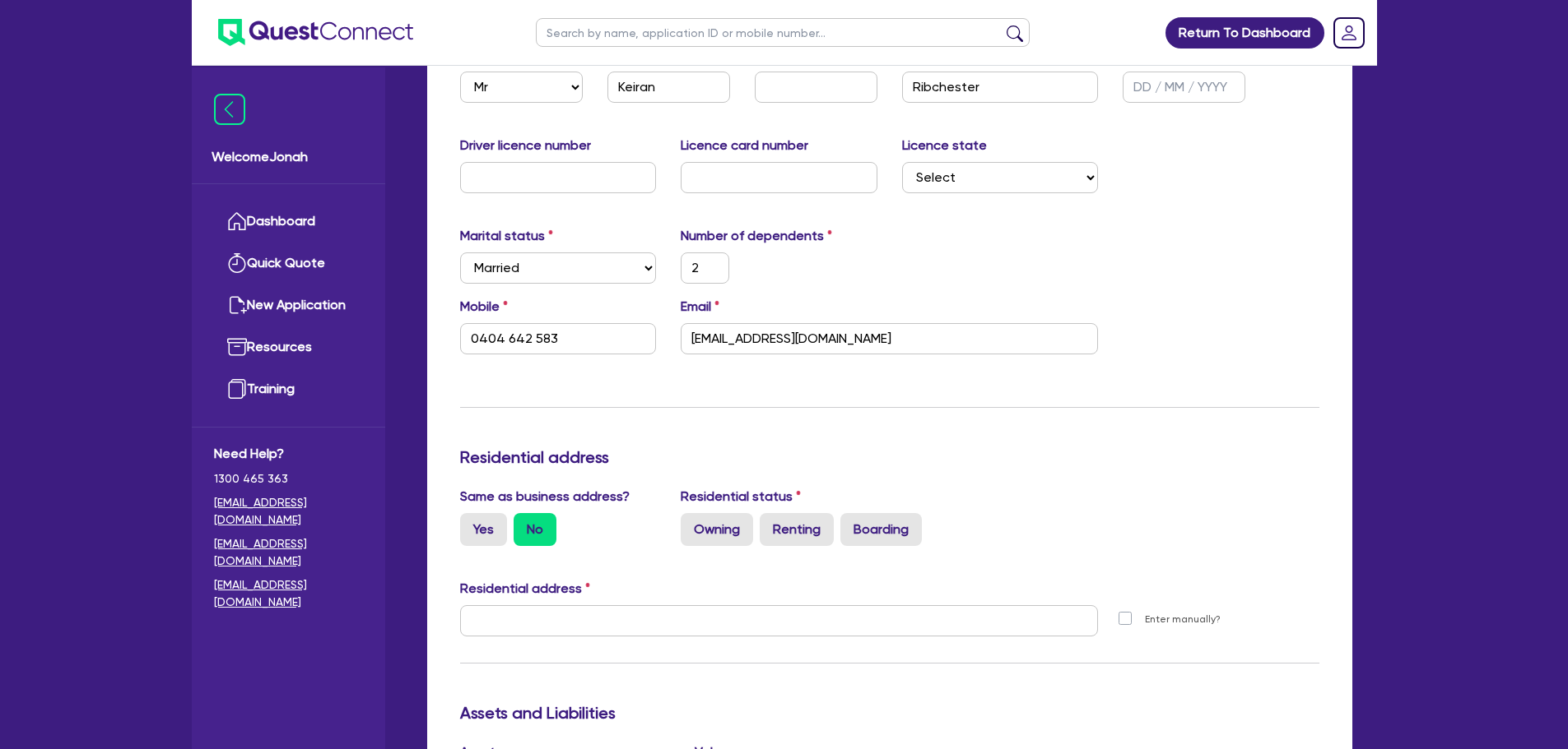
click at [450, 521] on div "Same as business address? Yes No" at bounding box center [558, 516] width 222 height 59
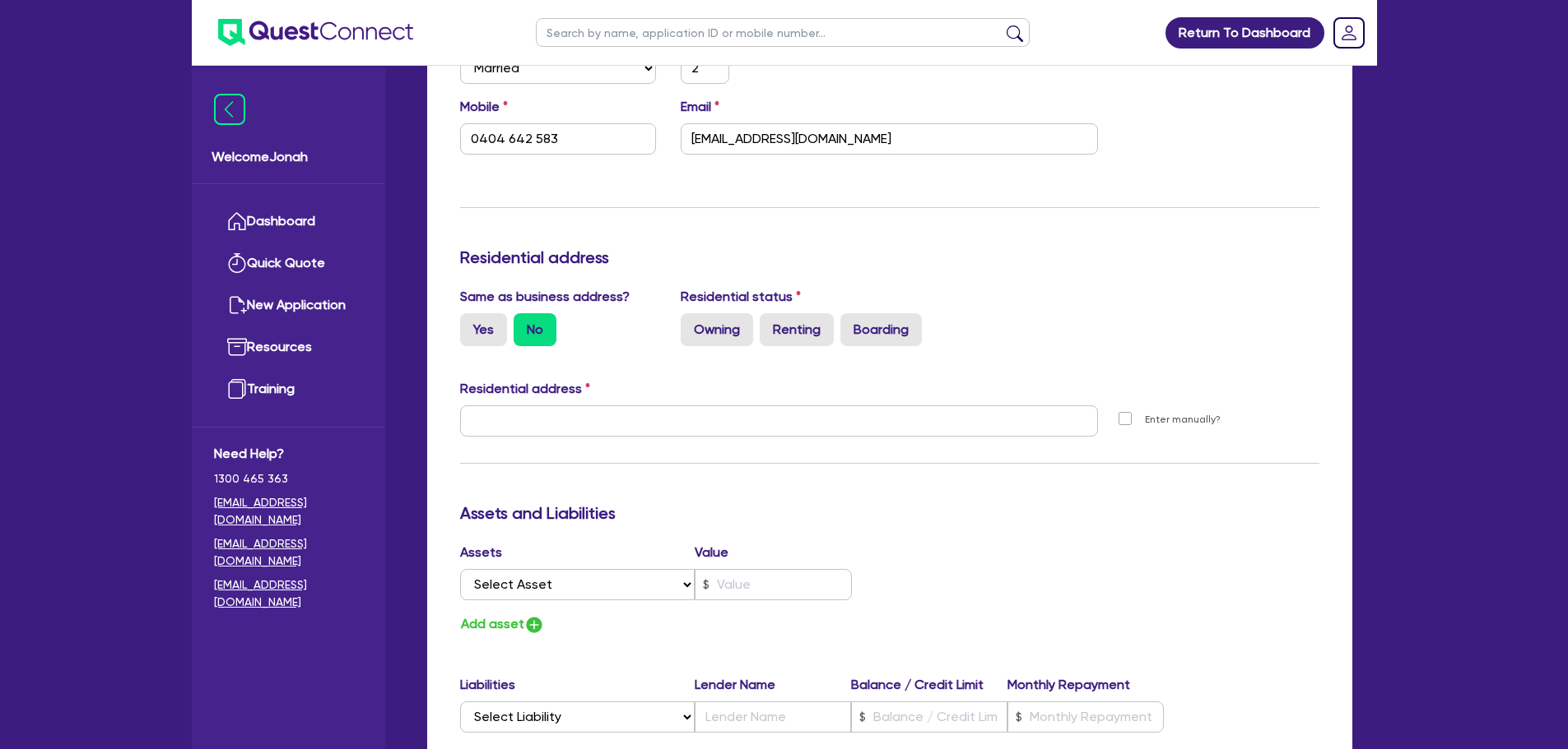
scroll to position [493, 0]
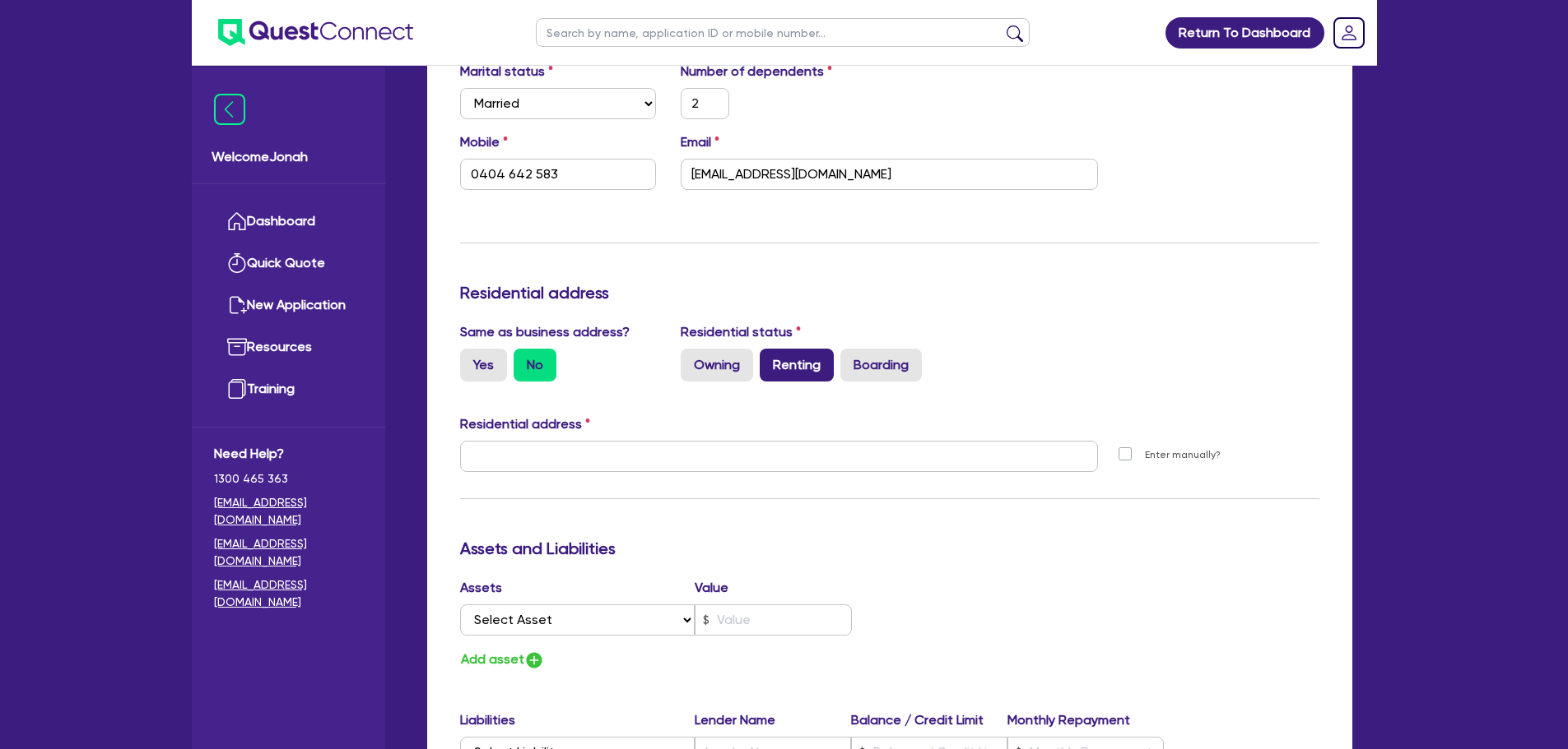
click at [826, 364] on label "Renting" at bounding box center [797, 365] width 74 height 33
click at [770, 359] on input "Renting" at bounding box center [765, 354] width 10 height 10
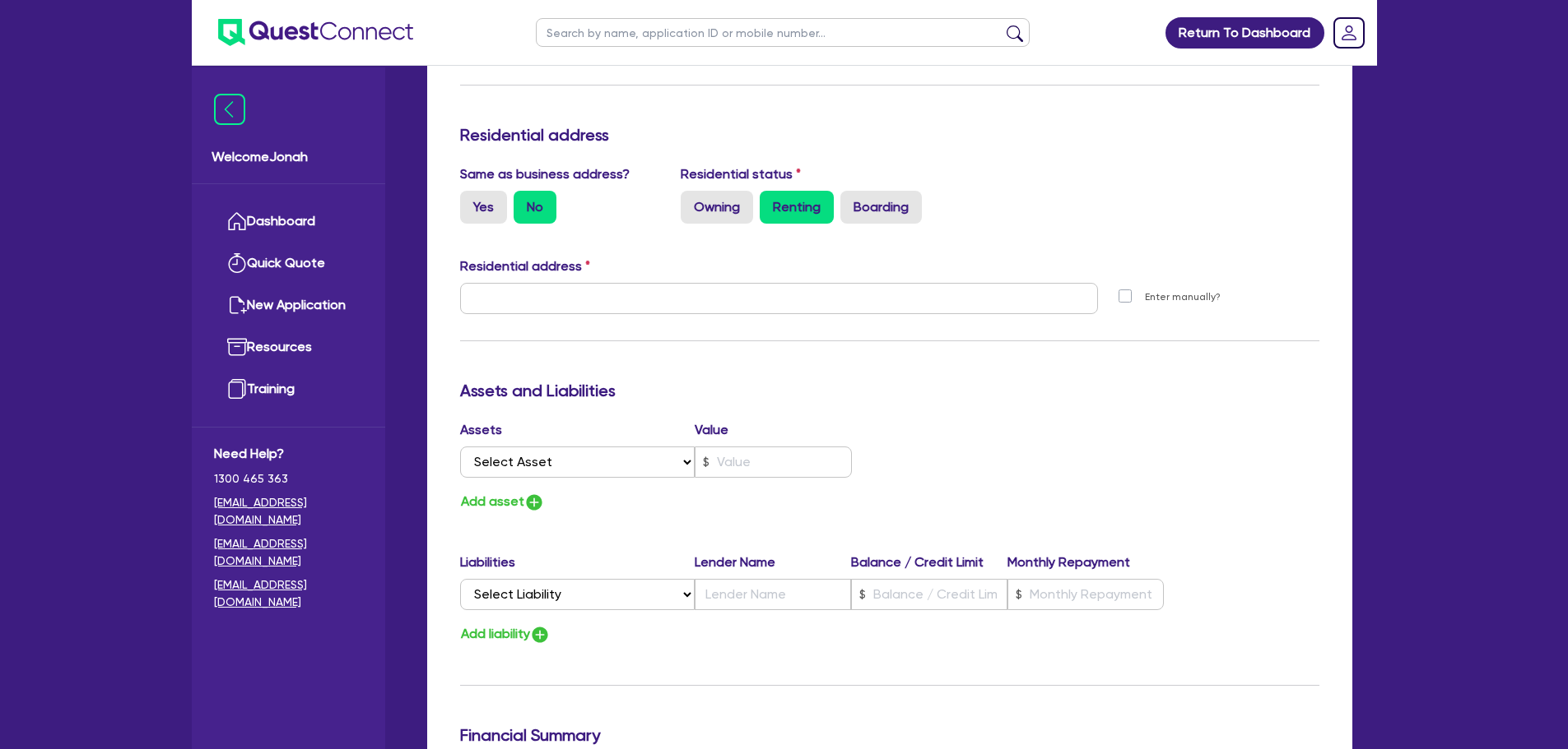
scroll to position [658, 0]
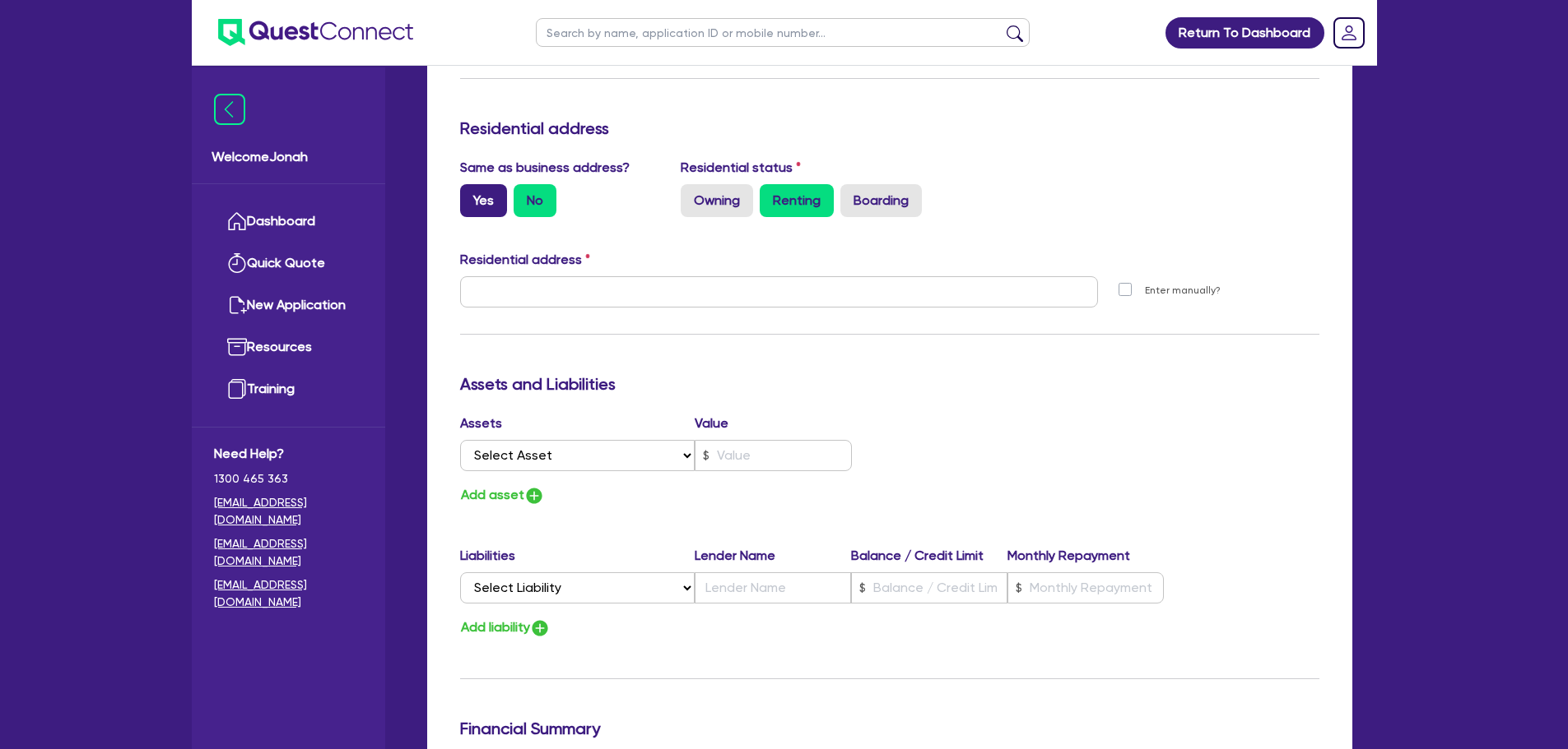
click at [486, 199] on label "Yes" at bounding box center [483, 201] width 47 height 33
click at [471, 195] on input "Yes" at bounding box center [465, 189] width 10 height 10
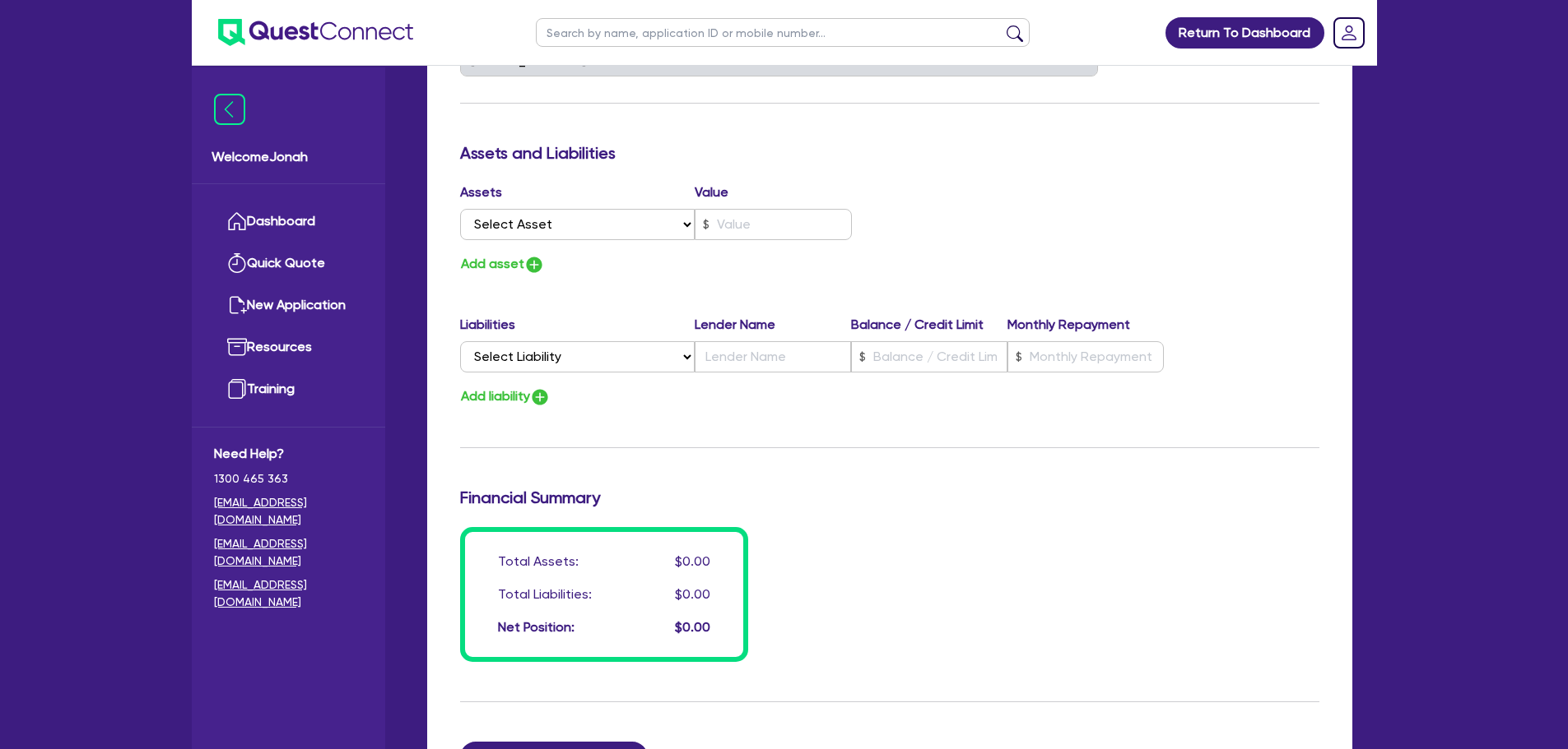
scroll to position [905, 0]
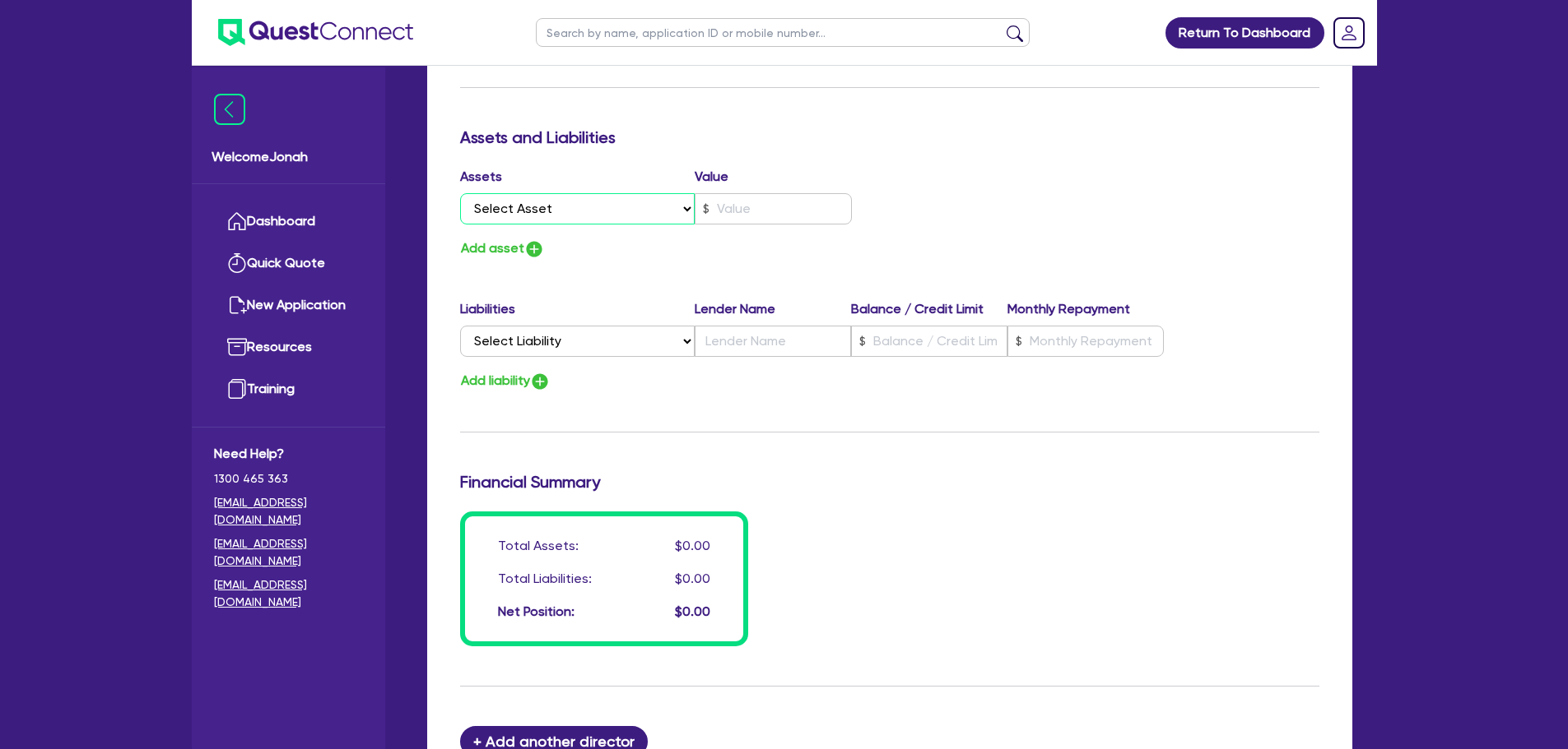
click at [528, 198] on select "Select Asset Cash Property Investment property Vehicle Truck Trailer Equipment …" at bounding box center [578, 208] width 236 height 31
click at [460, 193] on select "Select Asset Cash Property Investment property Vehicle Truck Trailer Equipment …" at bounding box center [578, 208] width 236 height 31
click at [773, 204] on input "text" at bounding box center [772, 208] width 157 height 31
click at [532, 255] on img "button" at bounding box center [533, 249] width 20 height 20
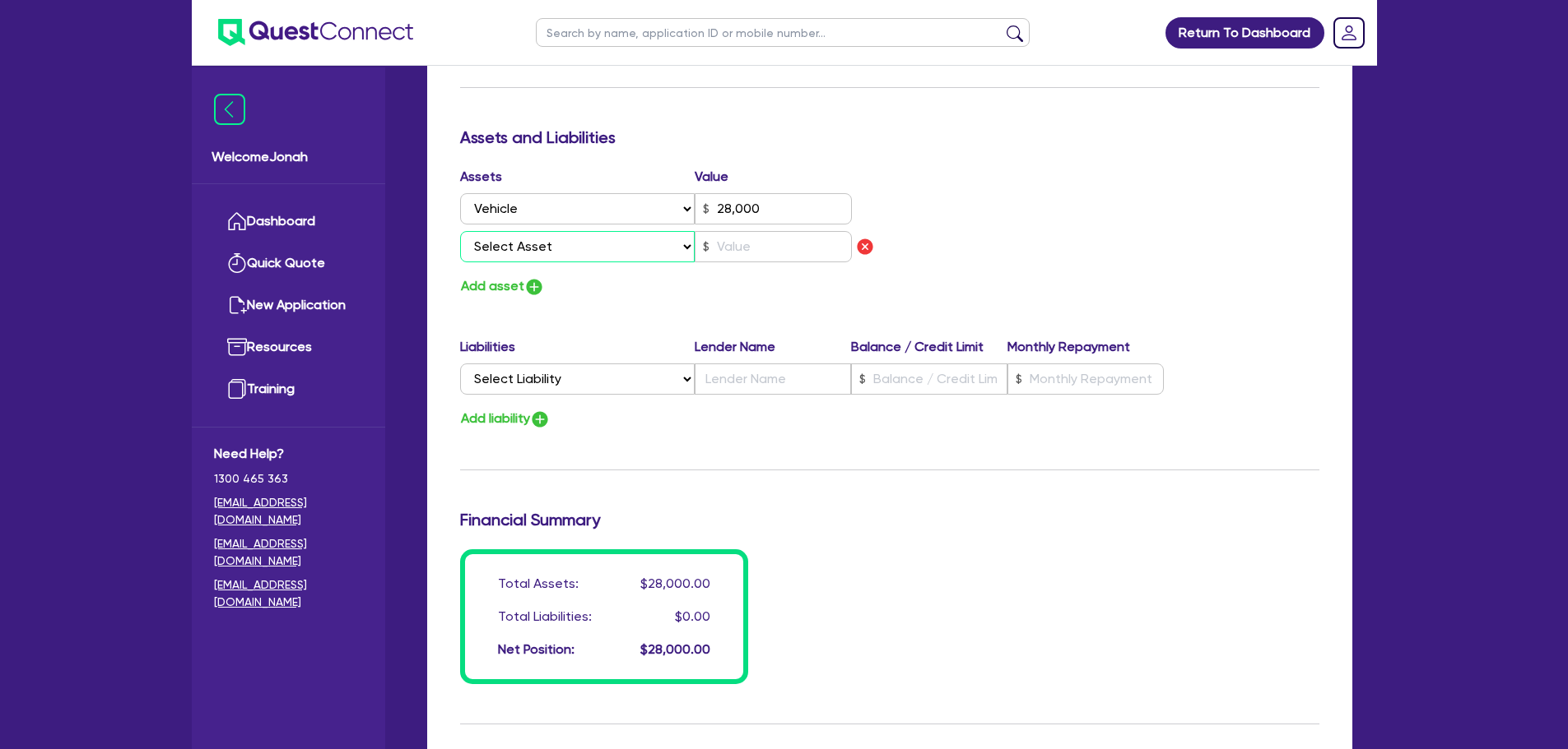
click at [547, 247] on select "Select Asset Cash Property Investment property Vehicle Truck Trailer Equipment …" at bounding box center [578, 246] width 236 height 31
click at [460, 231] on select "Select Asset Cash Property Investment property Vehicle Truck Trailer Equipment …" at bounding box center [578, 246] width 236 height 31
click at [774, 243] on input "text" at bounding box center [772, 246] width 157 height 31
click at [523, 387] on select "Select Liability Credit card Mortgage Investment property loan Vehicle loan Tru…" at bounding box center [577, 379] width 235 height 31
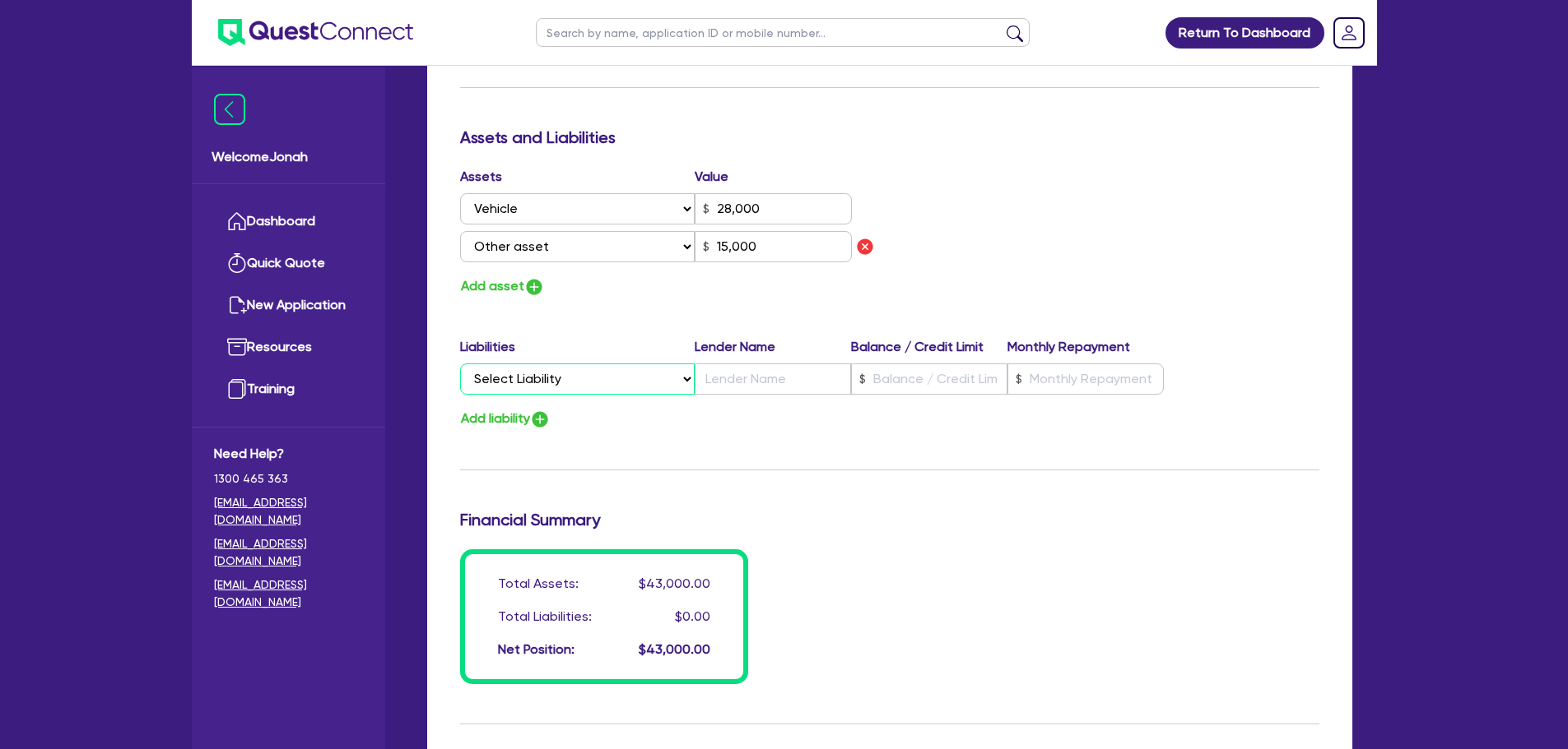
click at [523, 387] on select "Select Liability Credit card Mortgage Investment property loan Vehicle loan Tru…" at bounding box center [577, 379] width 235 height 31
click at [1047, 236] on div "Assets Value Select Asset Cash Property Investment property Vehicle Truck Trail…" at bounding box center [889, 233] width 883 height 131
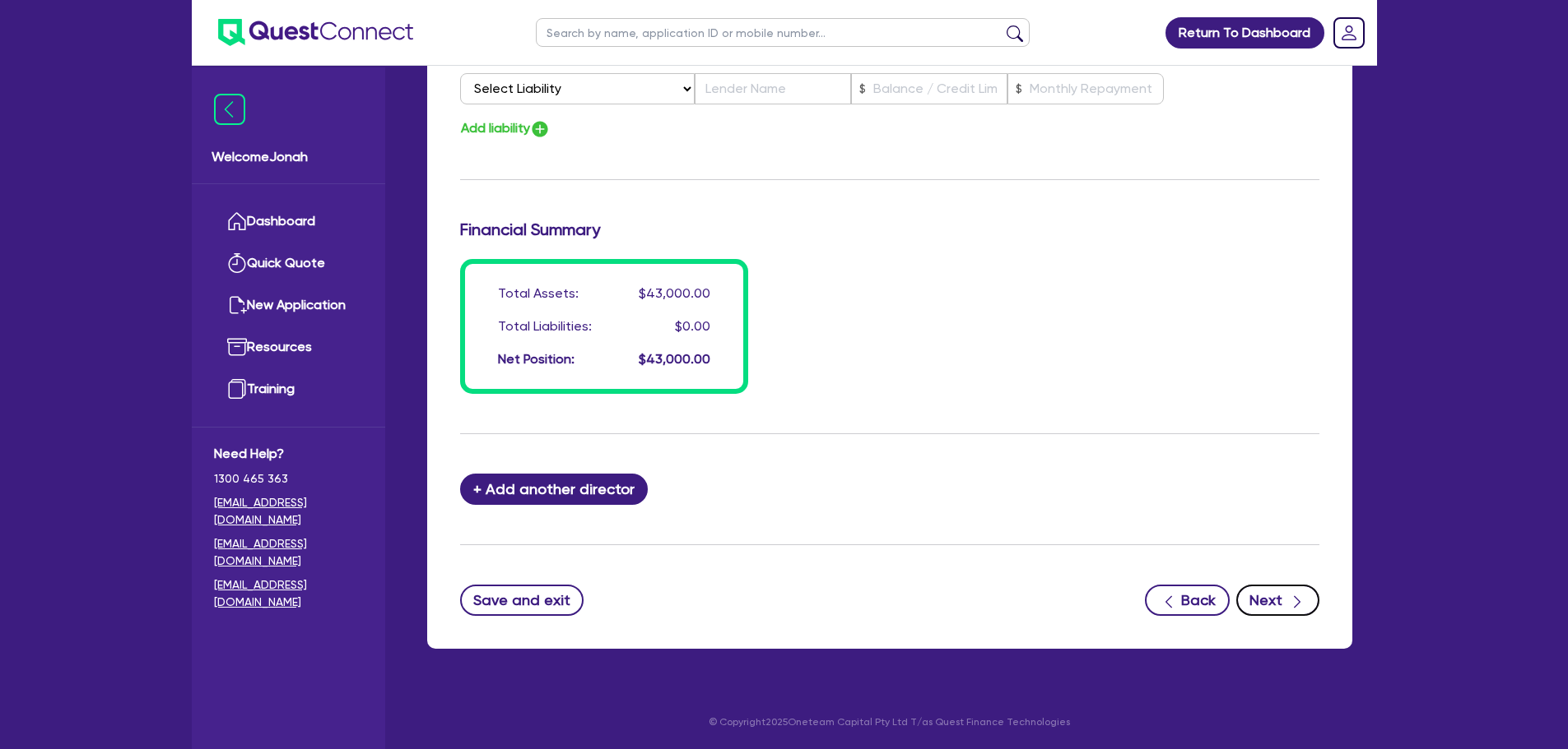
click at [1254, 609] on button "Next" at bounding box center [1277, 600] width 83 height 31
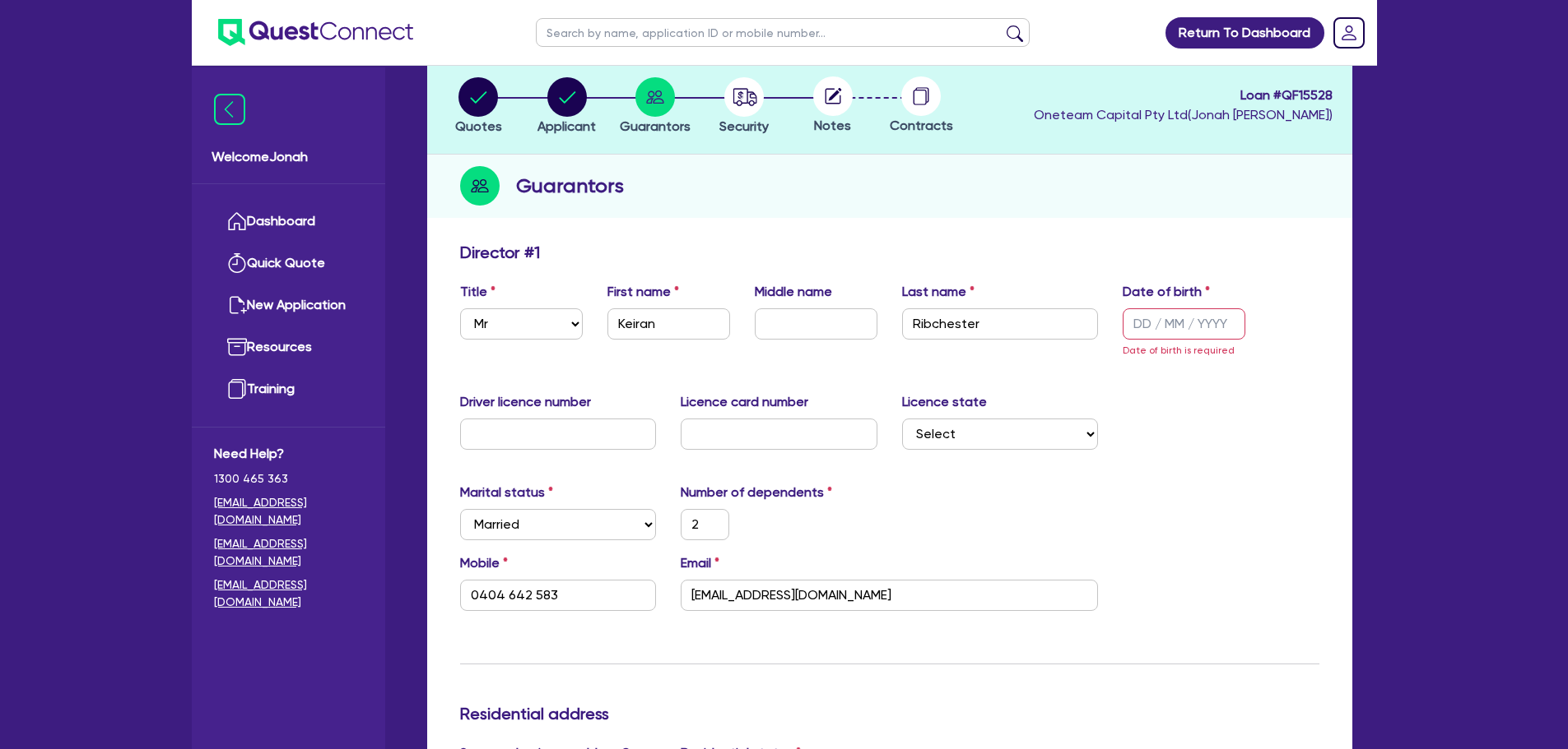
scroll to position [64, 0]
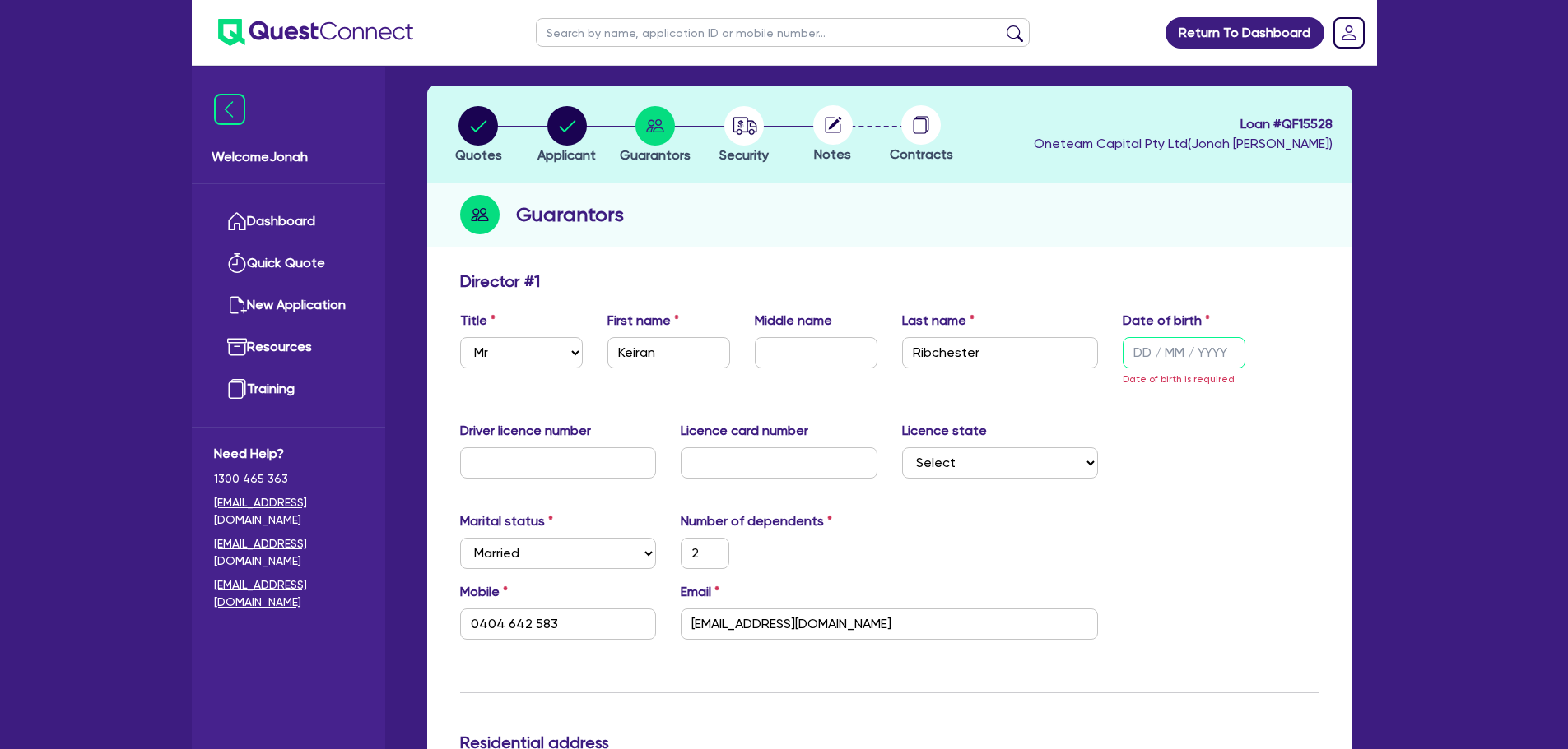
click at [1153, 347] on input "text" at bounding box center [1183, 353] width 123 height 31
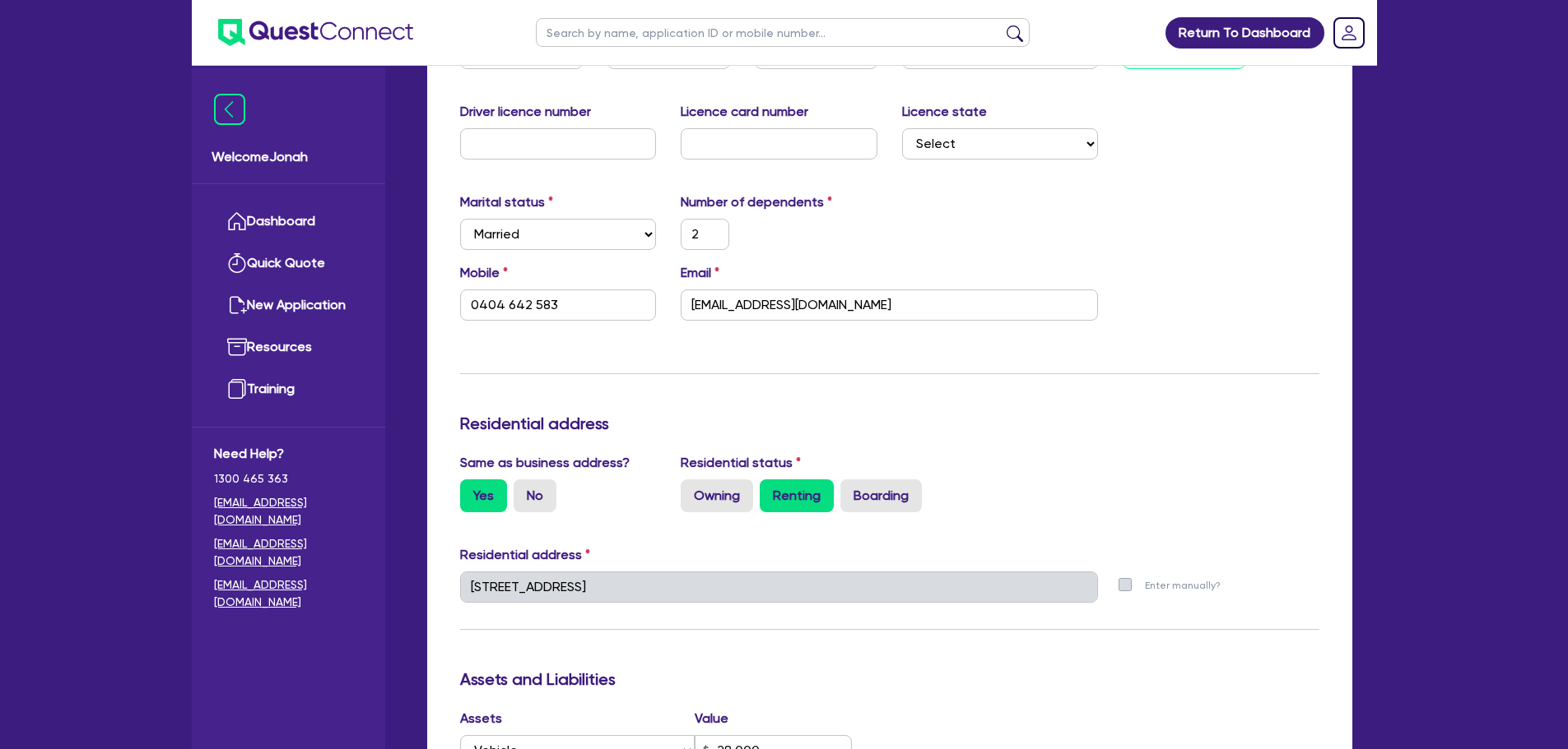
scroll to position [145, 0]
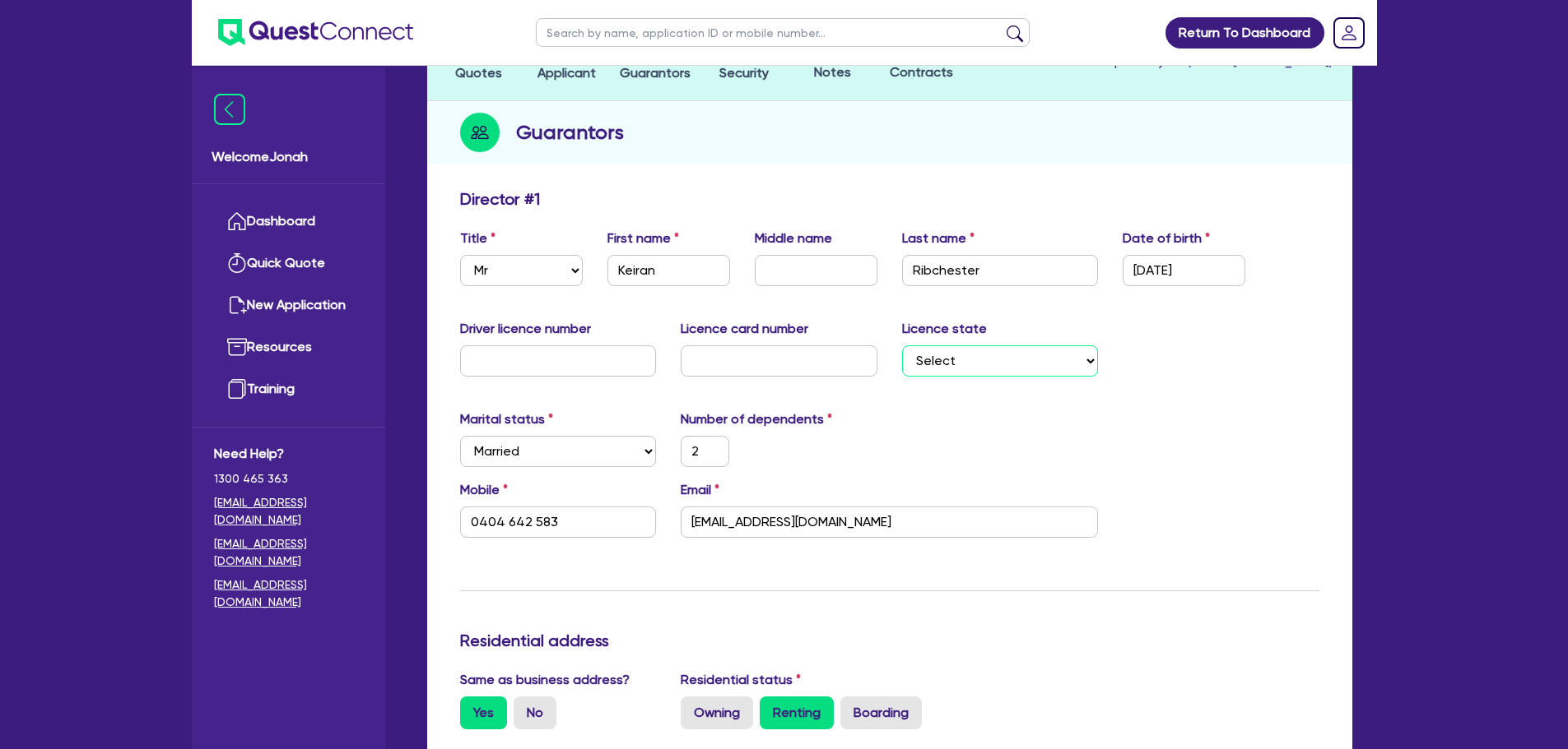
click at [1055, 367] on select "Select [GEOGRAPHIC_DATA] [GEOGRAPHIC_DATA] [GEOGRAPHIC_DATA] [GEOGRAPHIC_DATA] …" at bounding box center [1000, 360] width 197 height 31
click at [902, 345] on select "Select [GEOGRAPHIC_DATA] [GEOGRAPHIC_DATA] [GEOGRAPHIC_DATA] [GEOGRAPHIC_DATA] …" at bounding box center [1000, 360] width 197 height 31
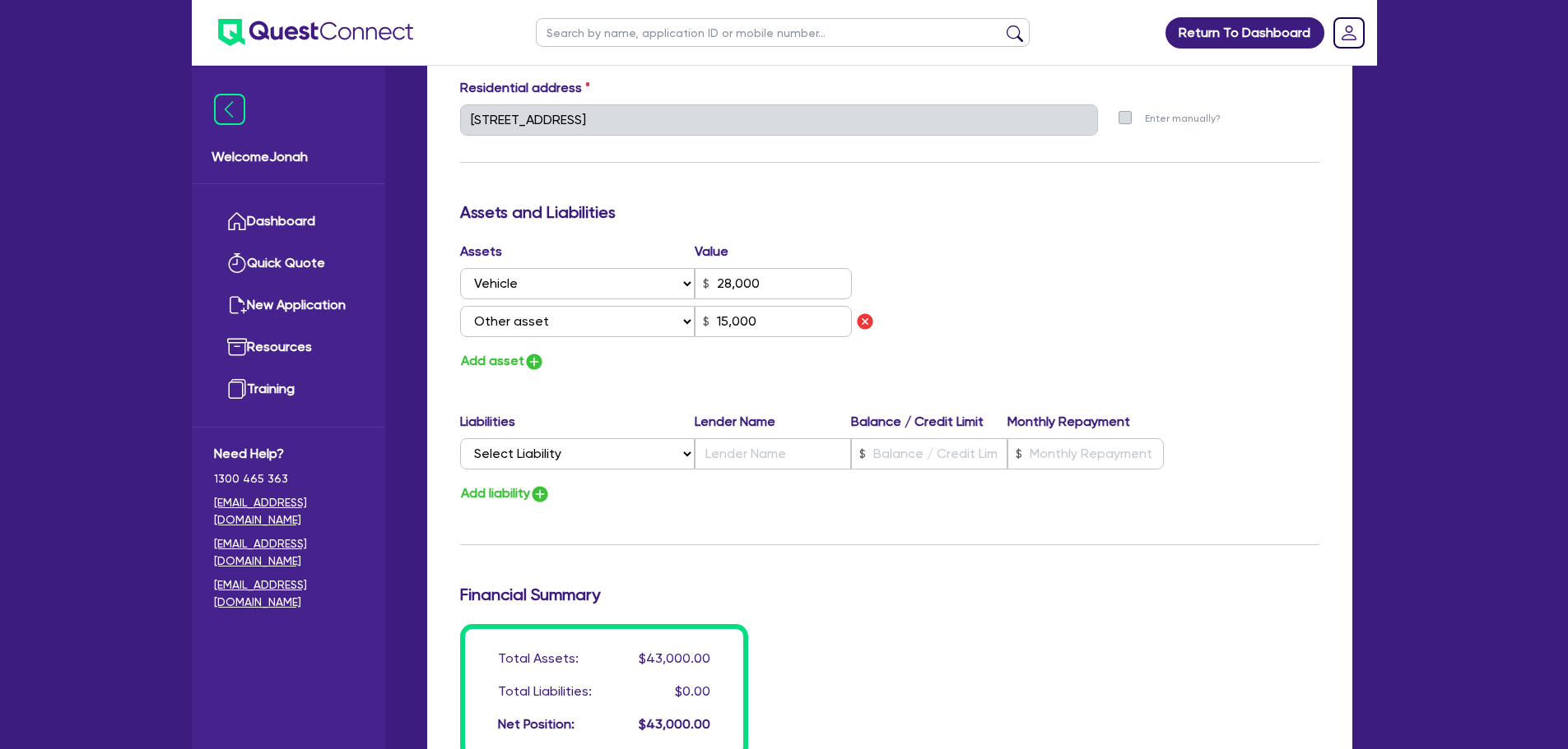
scroll to position [1133, 0]
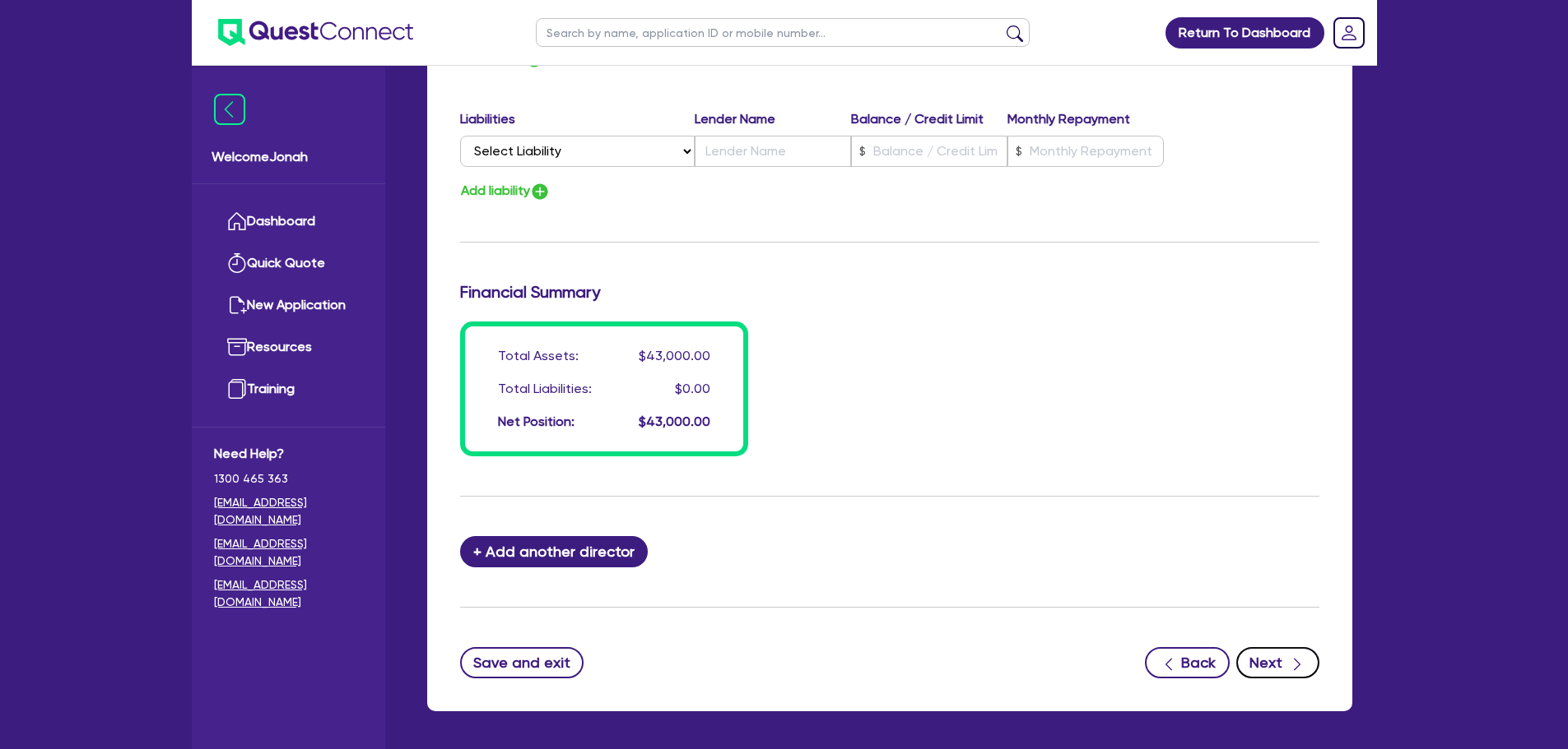
click at [1292, 665] on icon "button" at bounding box center [1296, 664] width 16 height 16
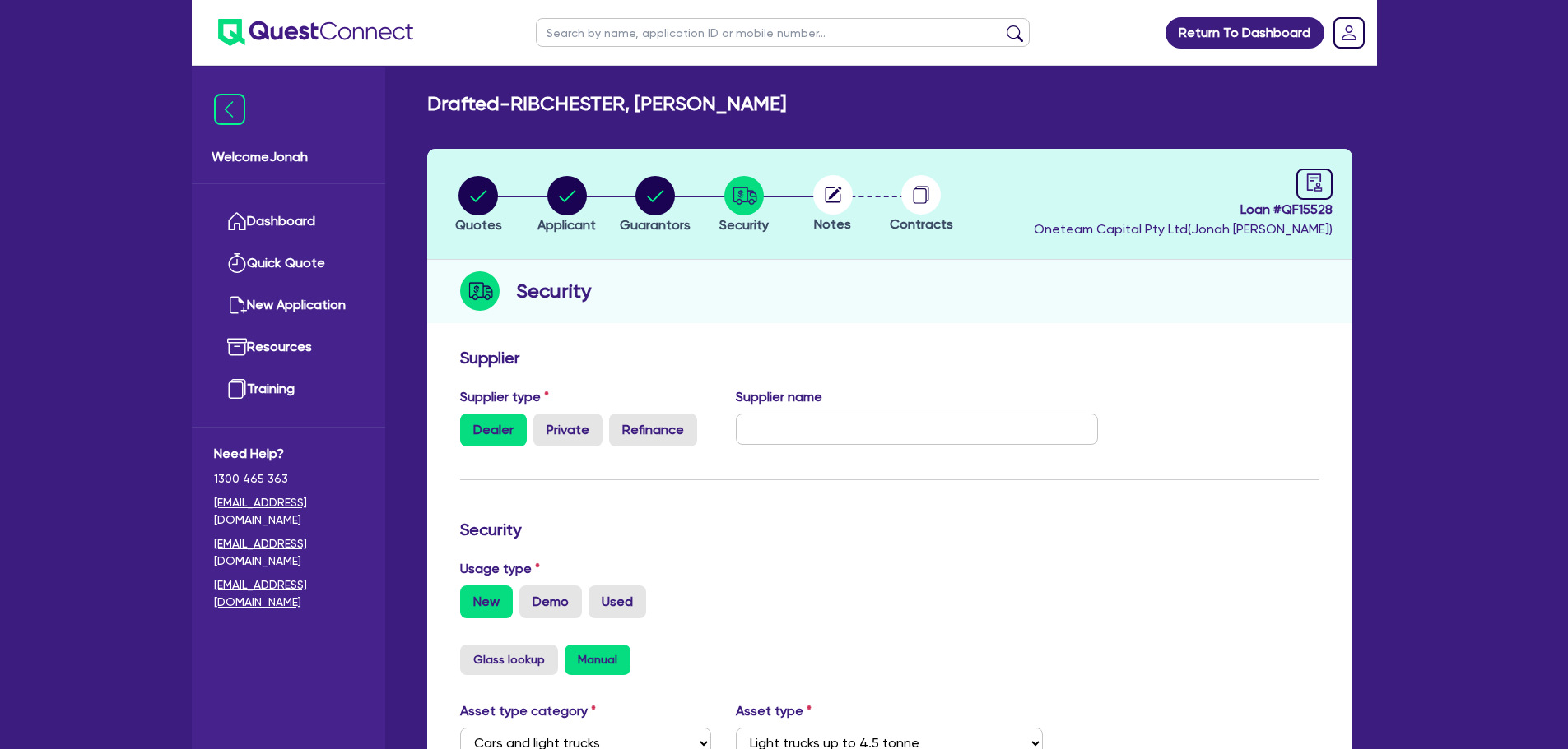
click at [841, 212] on icon at bounding box center [833, 195] width 40 height 40
drag, startPoint x: 830, startPoint y: 210, endPoint x: 855, endPoint y: 204, distance: 25.7
click at [830, 210] on circle at bounding box center [833, 195] width 40 height 40
click at [1299, 187] on div at bounding box center [1314, 183] width 36 height 31
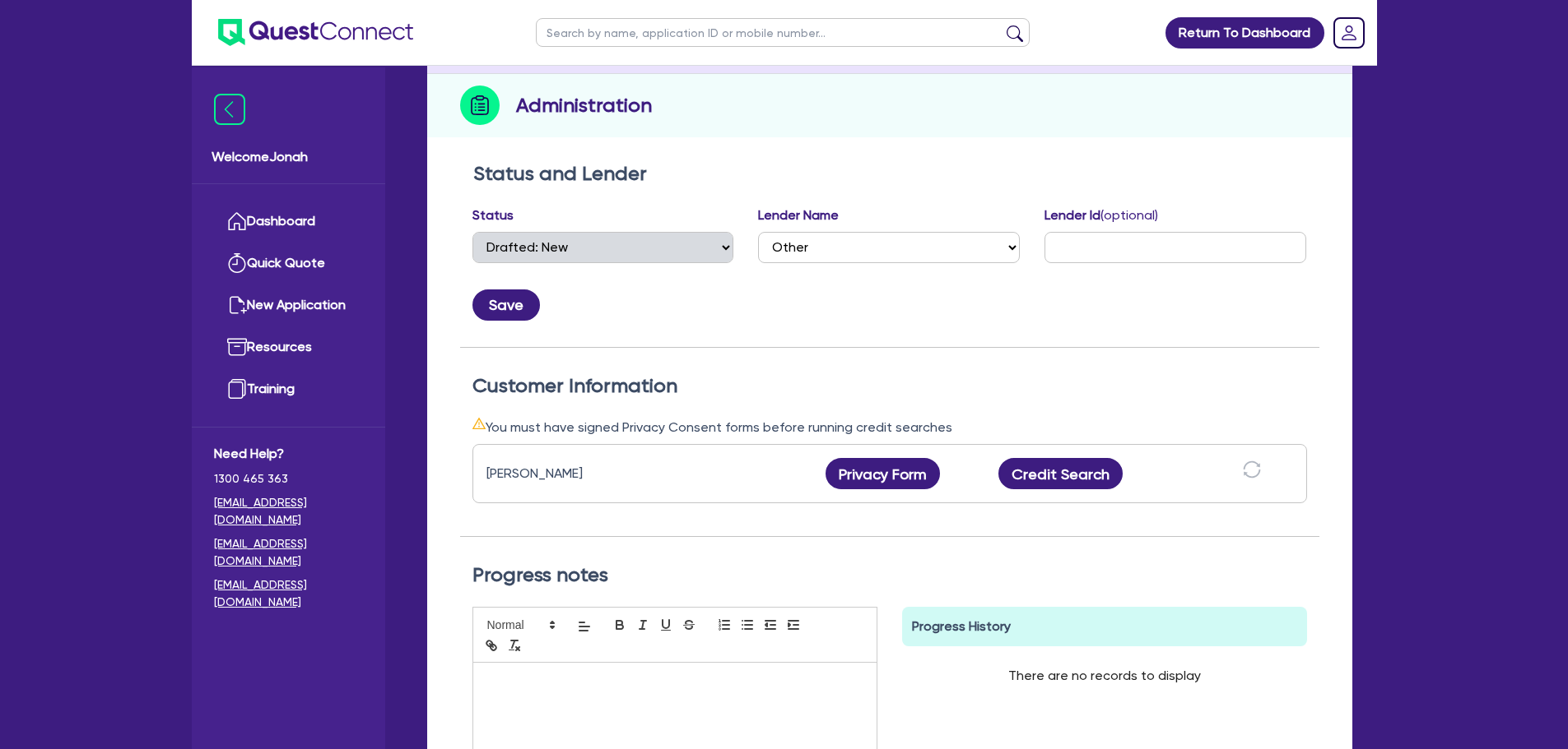
scroll to position [441, 0]
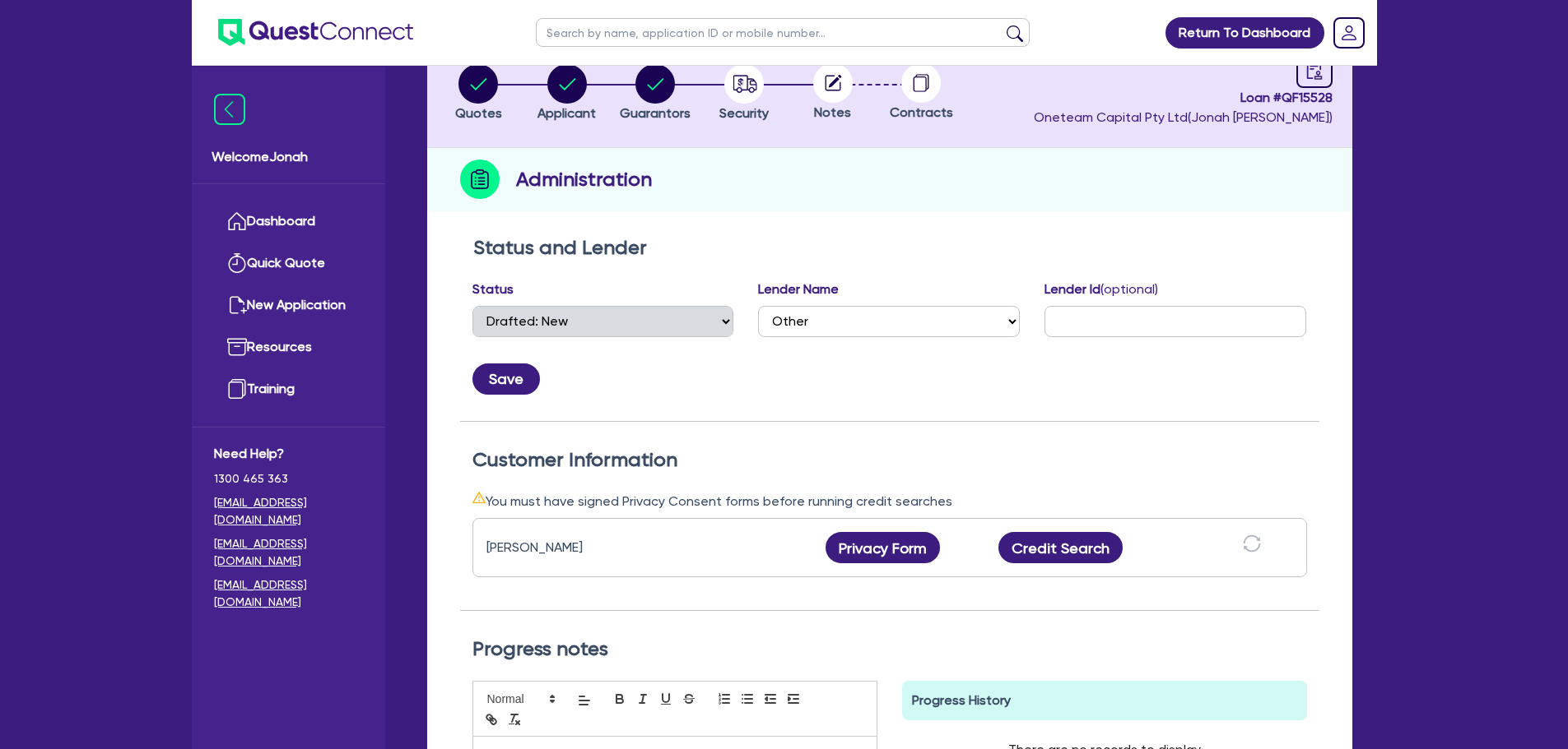
click at [818, 76] on circle at bounding box center [833, 84] width 40 height 40
click at [823, 84] on circle at bounding box center [833, 84] width 40 height 40
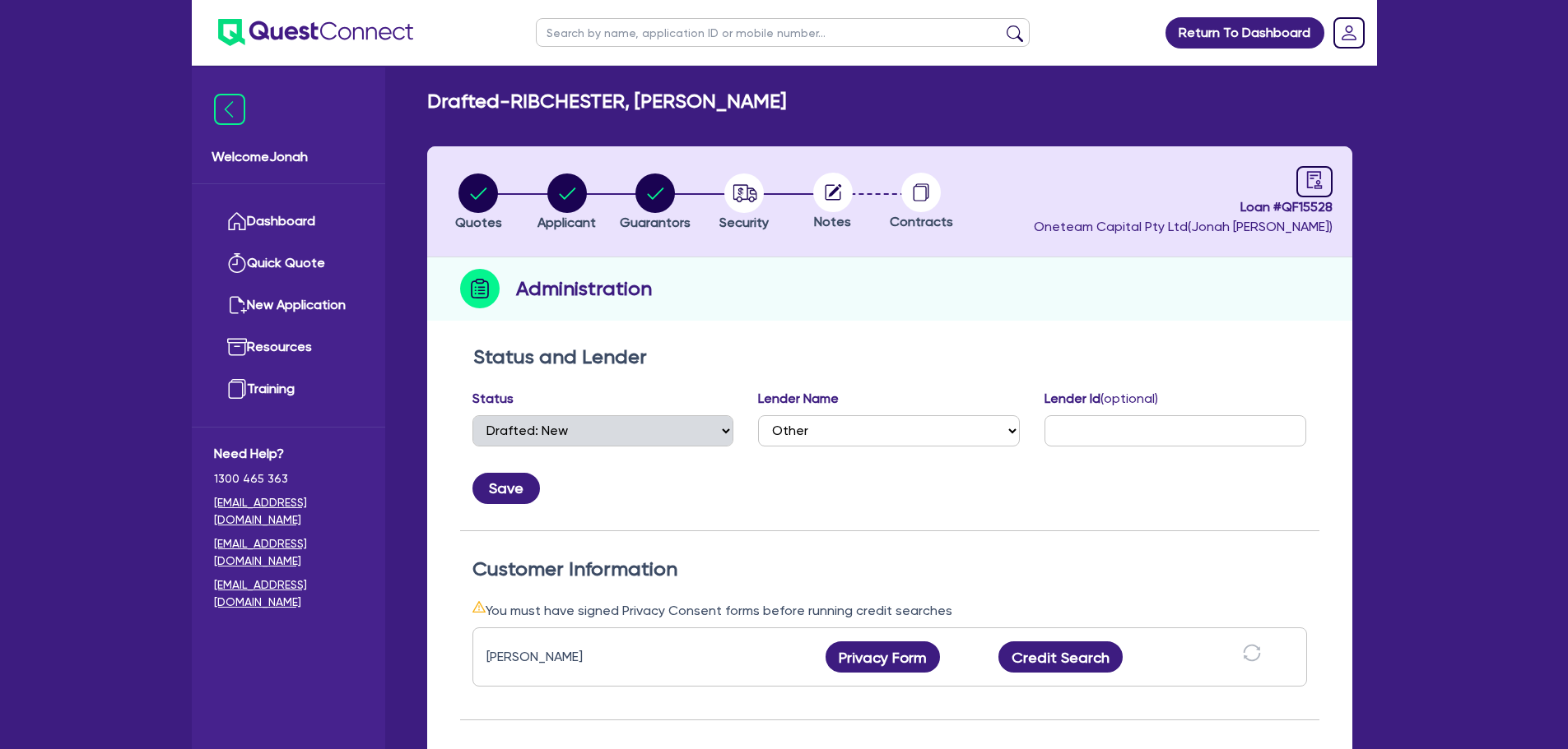
scroll to position [0, 0]
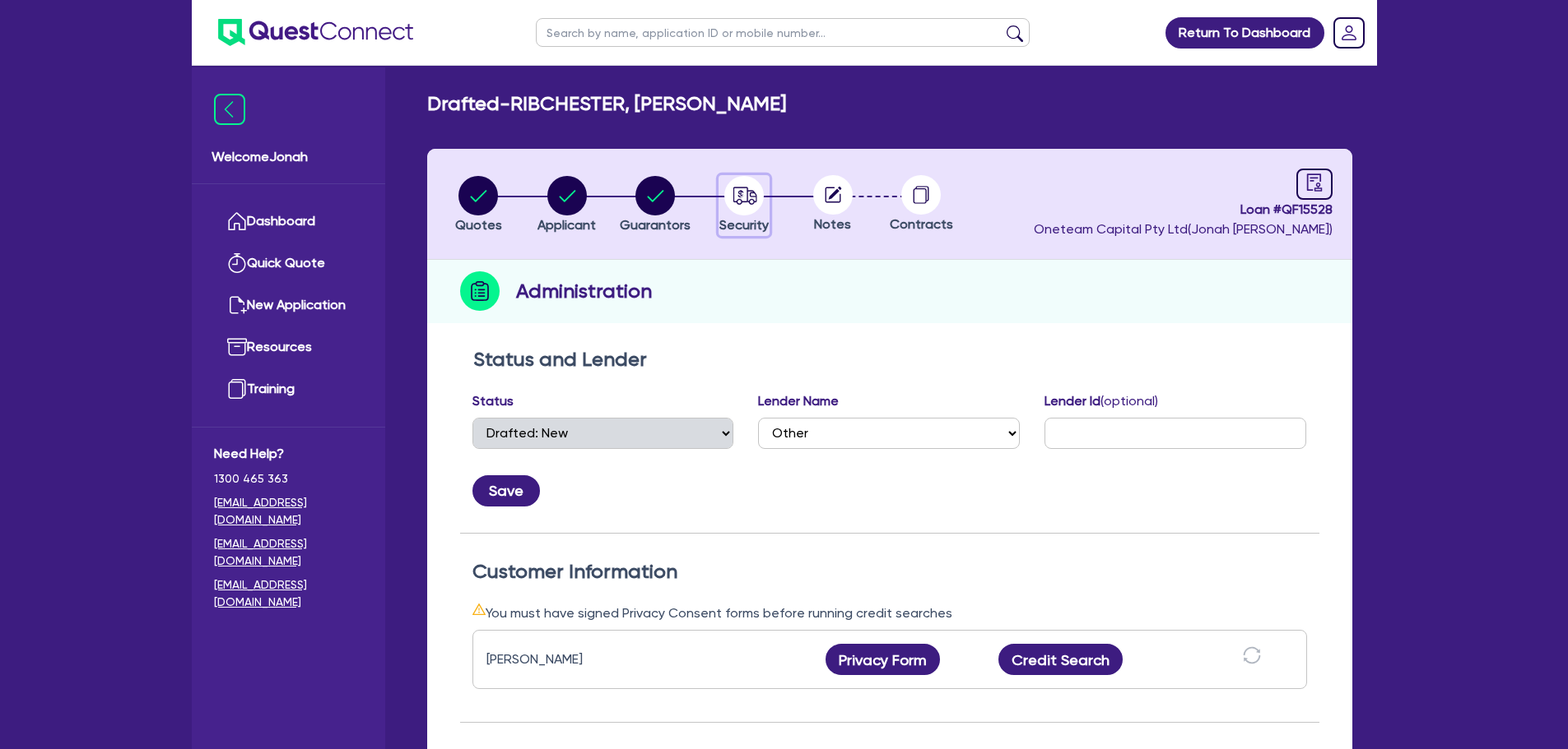
click at [738, 201] on circle "button" at bounding box center [745, 196] width 40 height 40
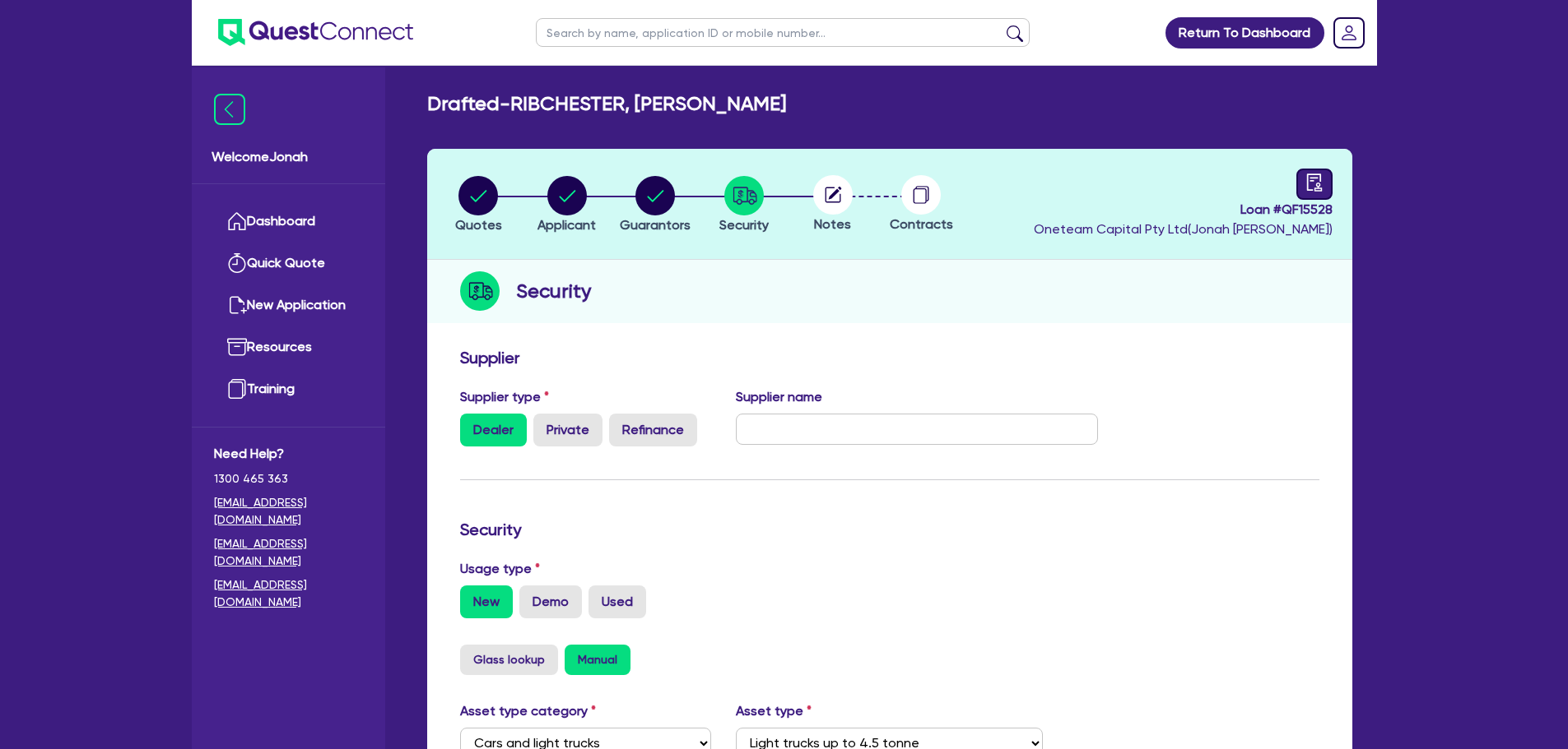
click at [1326, 179] on div at bounding box center [1314, 183] width 36 height 31
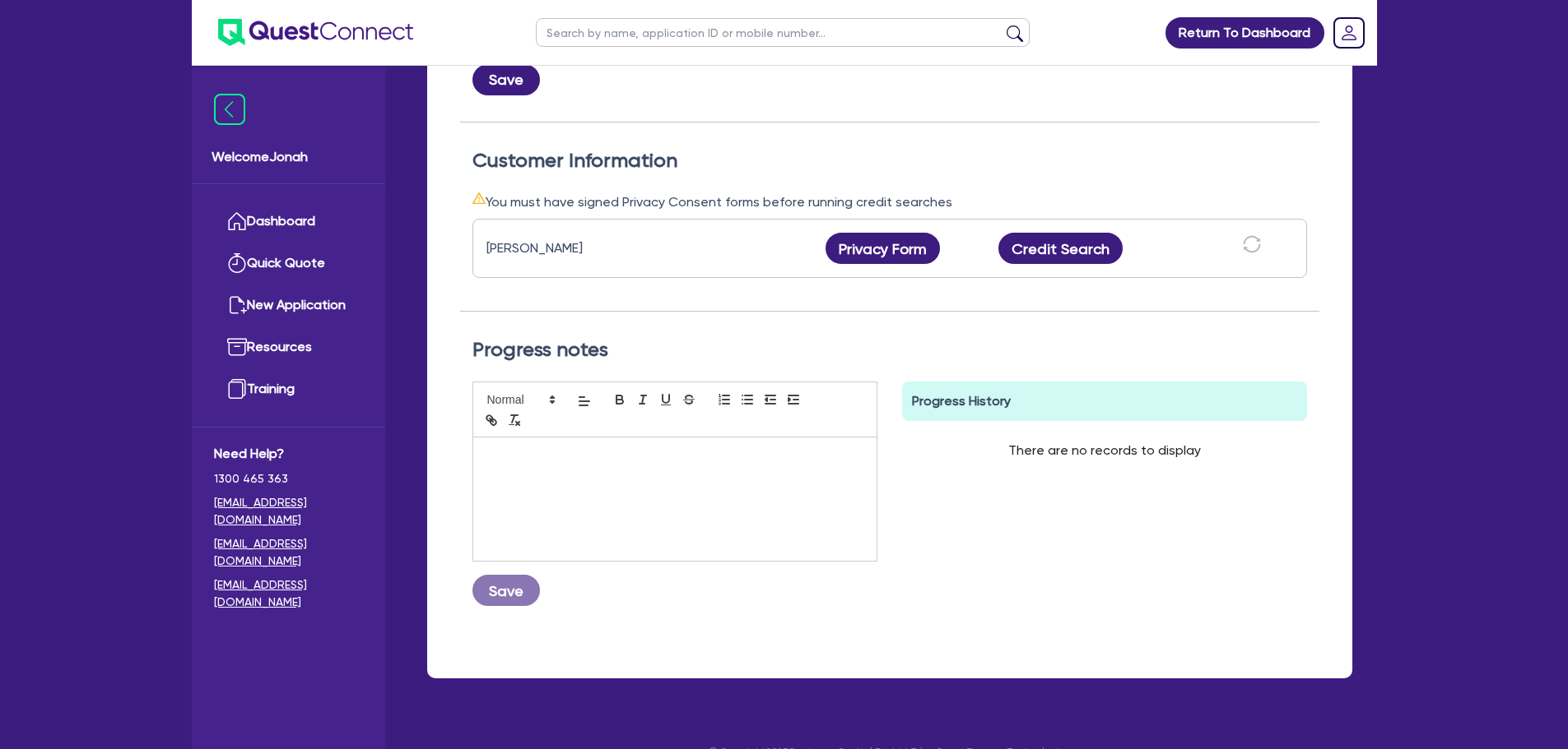
scroll to position [83, 0]
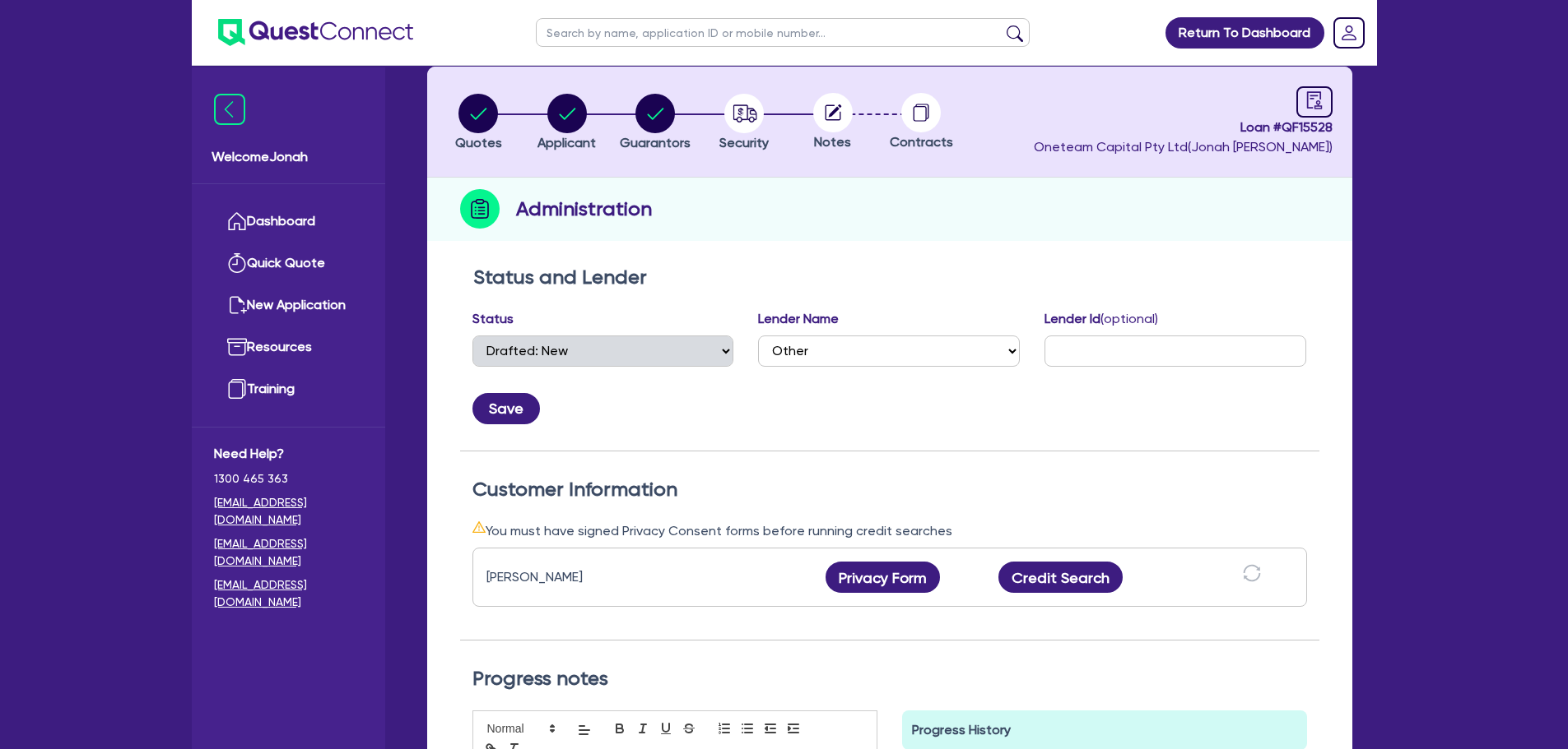
click at [834, 126] on circle at bounding box center [833, 113] width 40 height 40
drag, startPoint x: 832, startPoint y: 123, endPoint x: 745, endPoint y: 125, distance: 87.0
click at [825, 125] on circle at bounding box center [833, 113] width 40 height 40
click at [745, 125] on circle "button" at bounding box center [745, 114] width 40 height 40
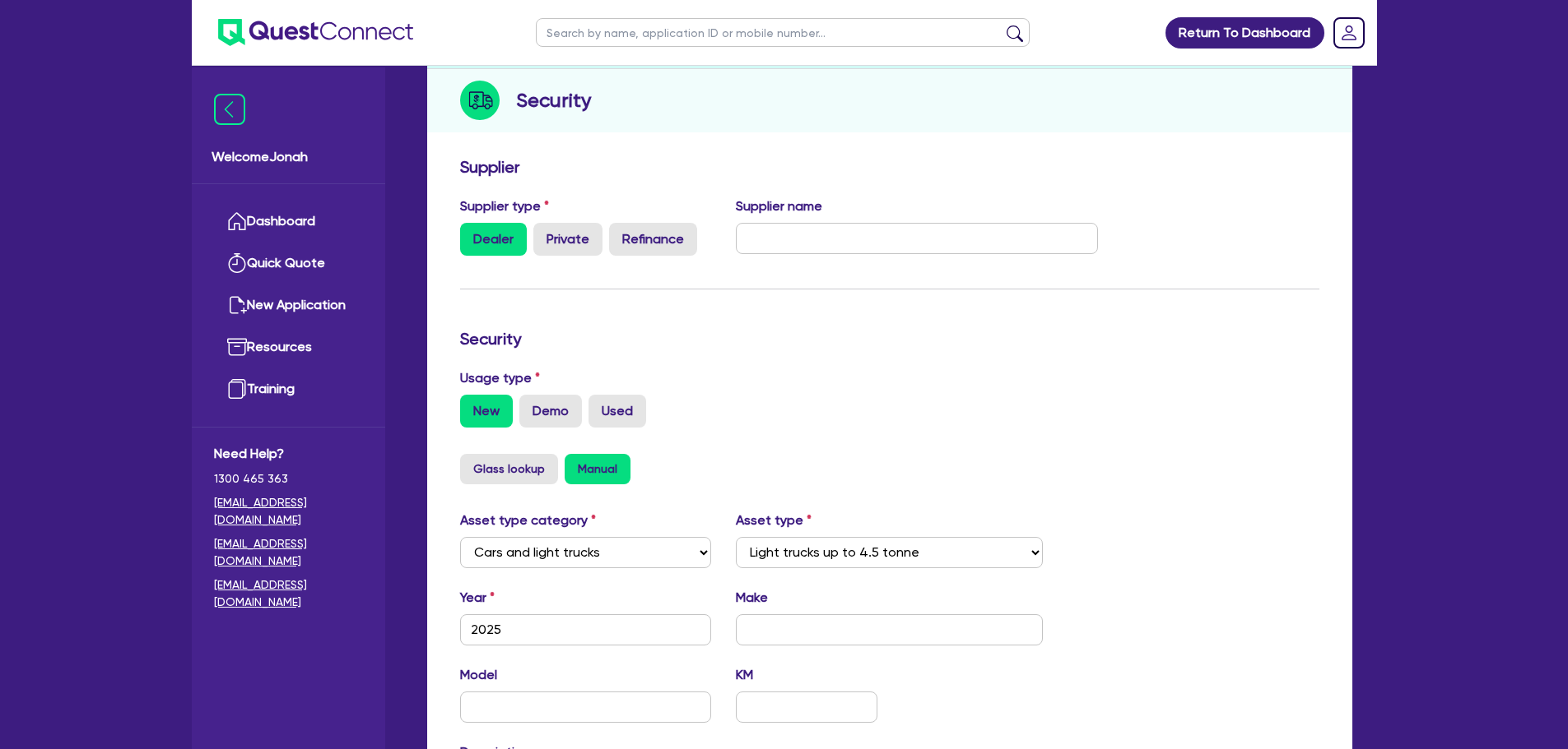
scroll to position [412, 0]
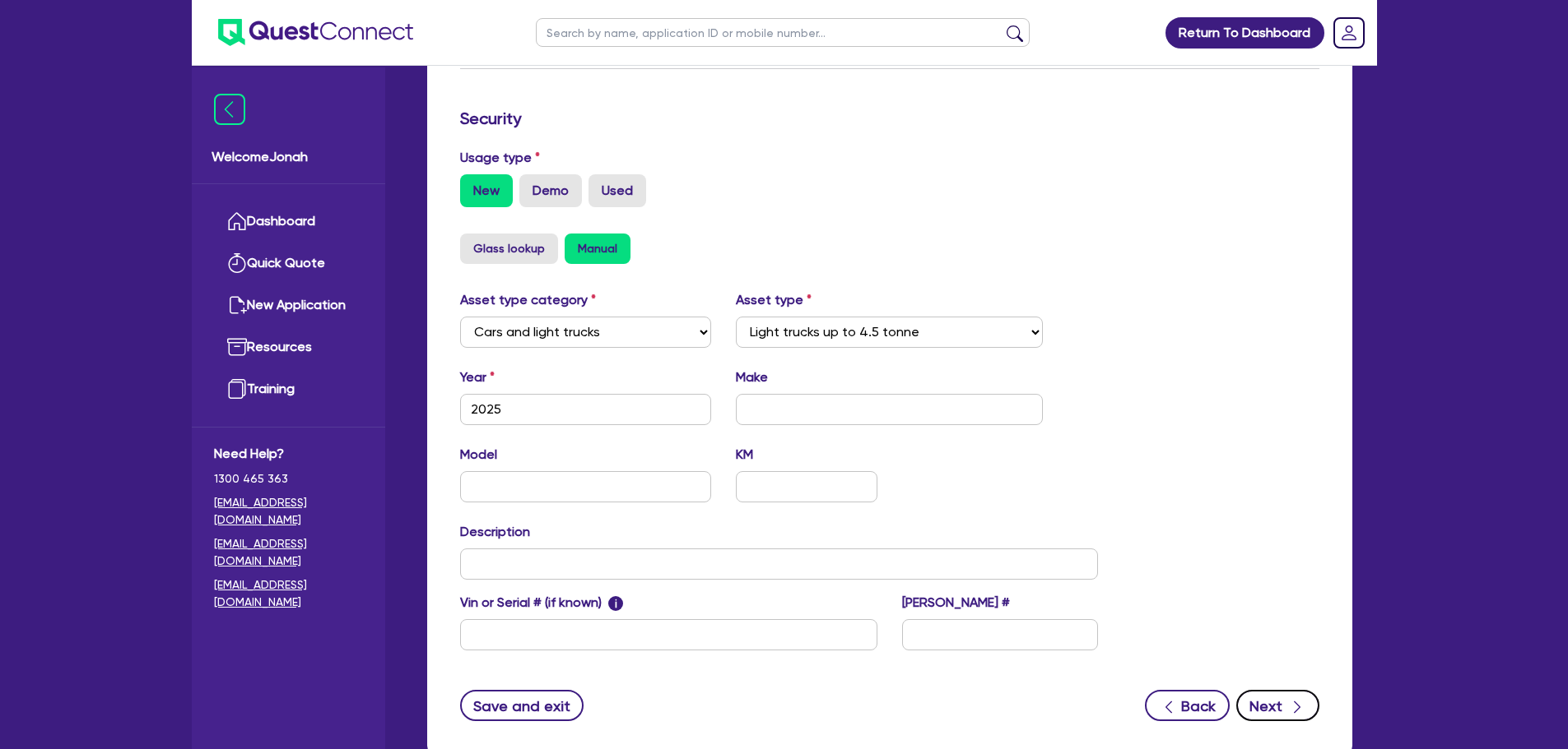
click at [1263, 712] on button "Next" at bounding box center [1277, 705] width 83 height 31
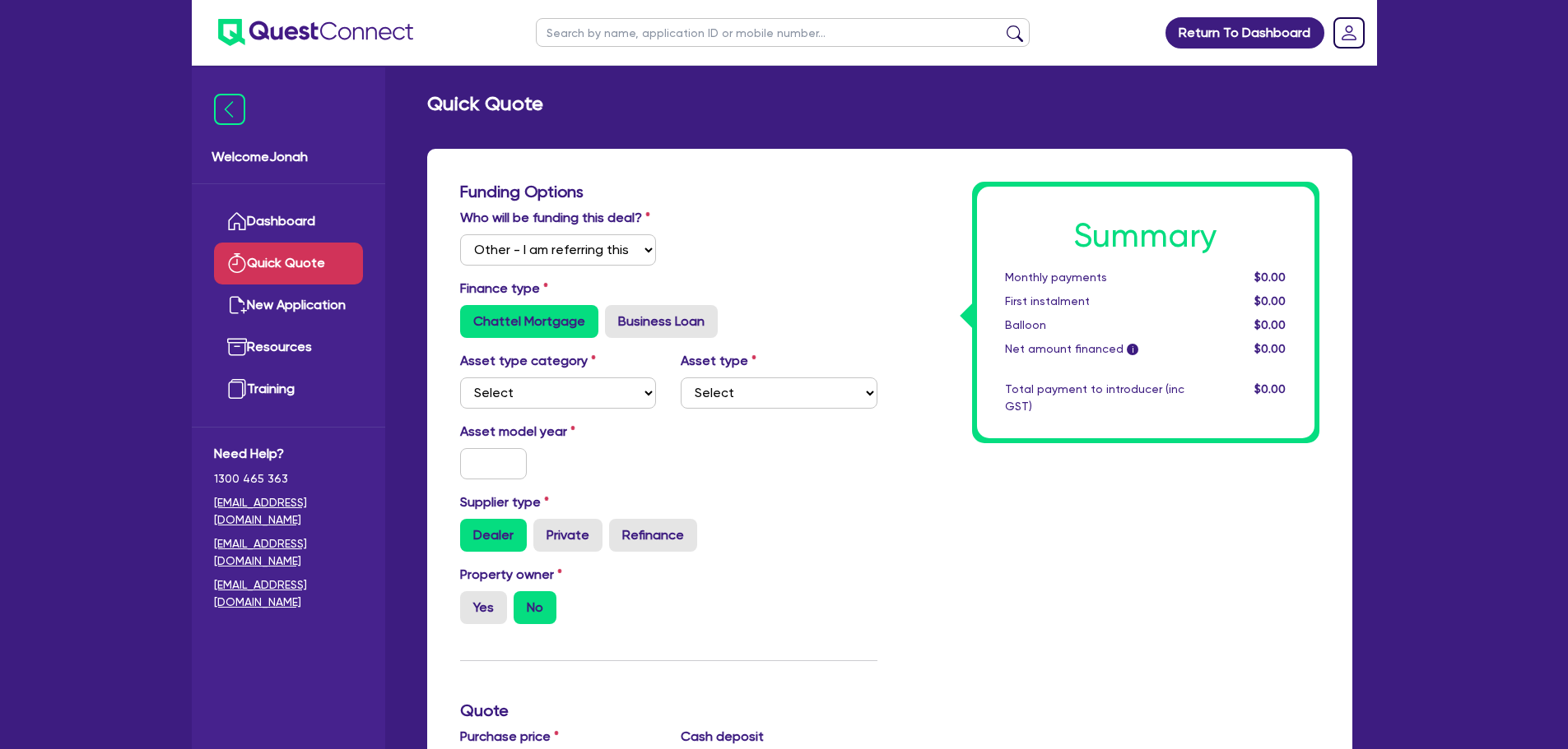
select select "Other"
click at [685, 33] on input "text" at bounding box center [782, 32] width 494 height 29
type input "hulk"
click button "submit" at bounding box center [1015, 36] width 27 height 23
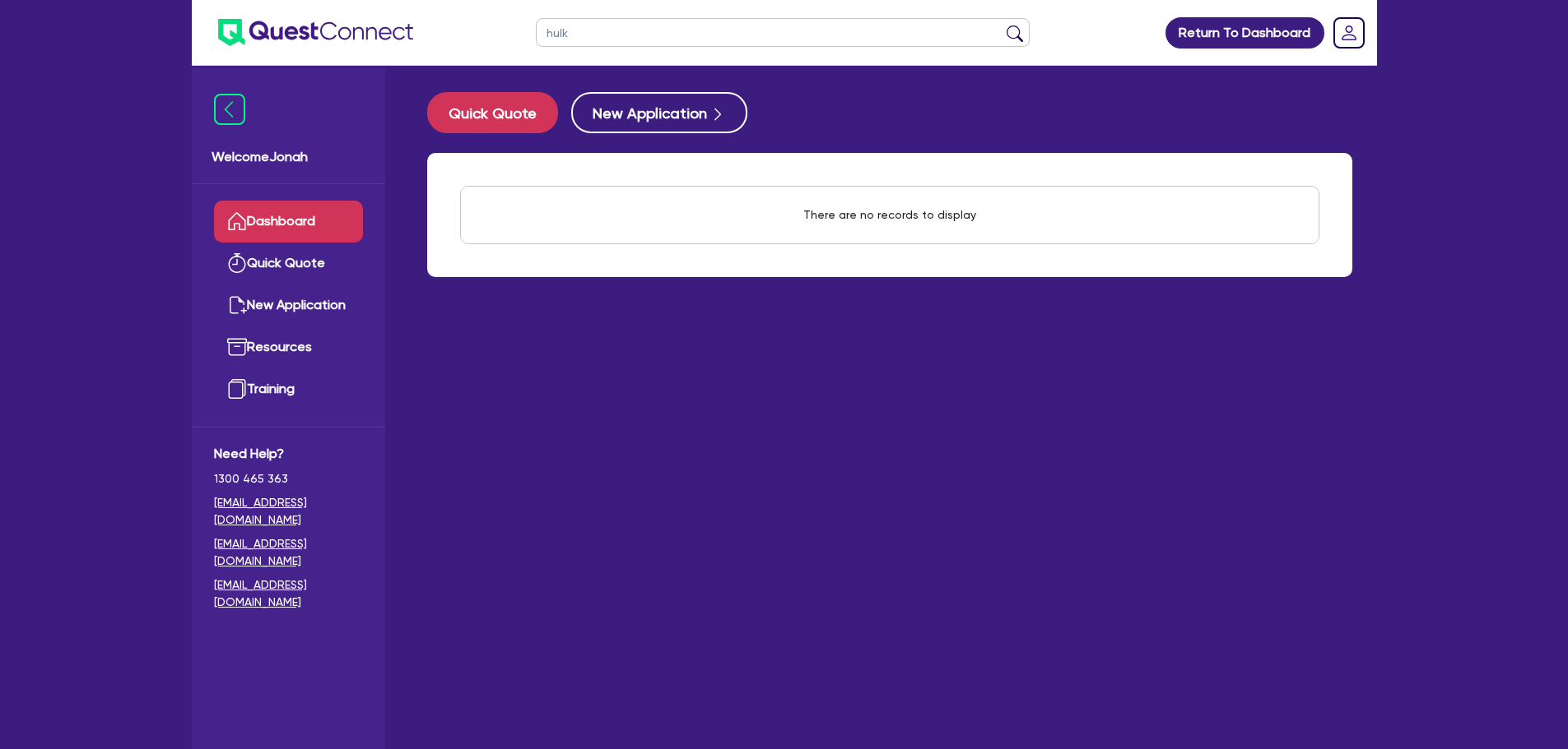
click at [655, 40] on input "hulk" at bounding box center [782, 32] width 494 height 29
drag, startPoint x: 611, startPoint y: 33, endPoint x: 535, endPoint y: 35, distance: 76.0
click at [535, 35] on ul "hulk" at bounding box center [783, 32] width 527 height 65
type input "[PERSON_NAME]"
click at [1001, 25] on button "submit" at bounding box center [1015, 36] width 27 height 23
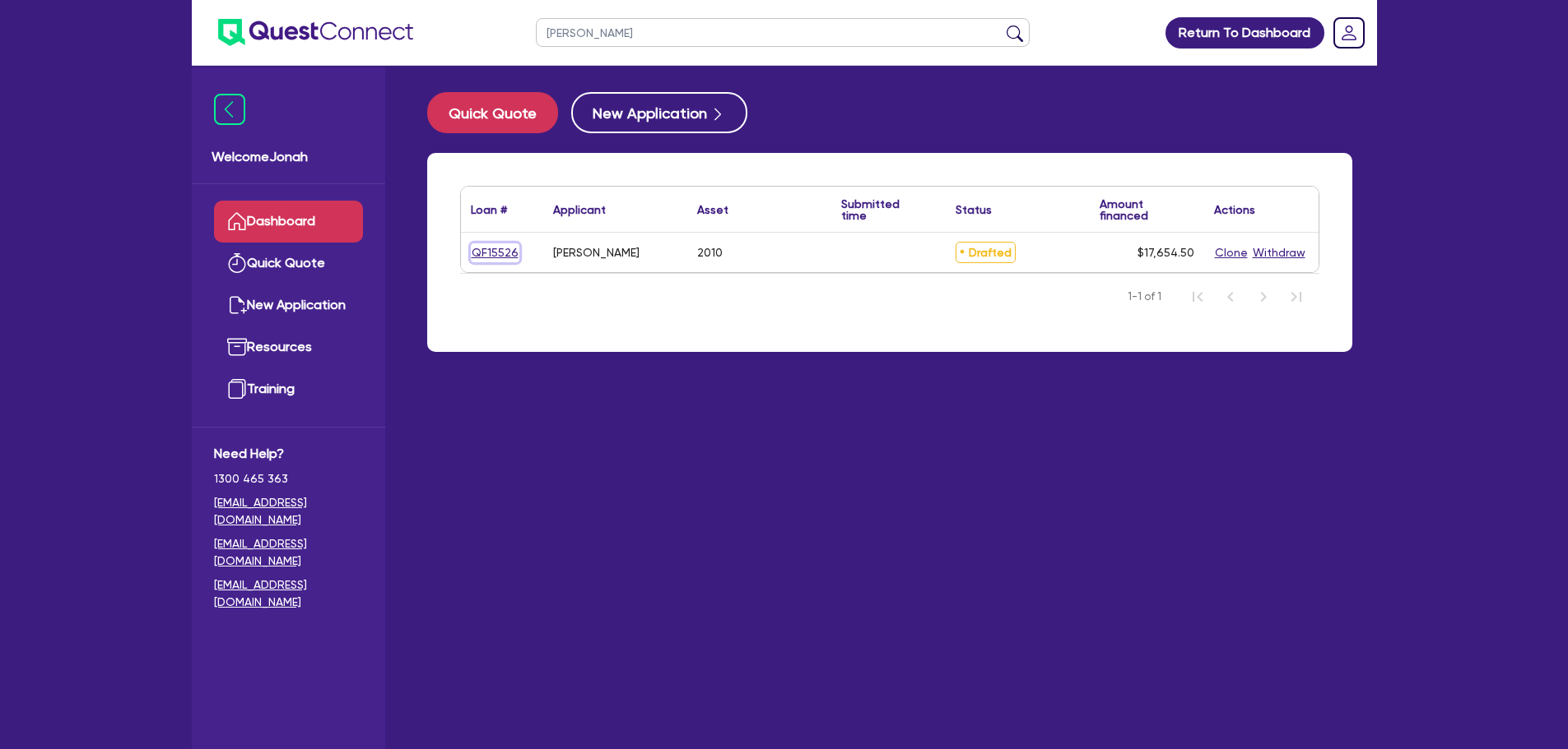
click at [474, 247] on link "QF15526" at bounding box center [494, 253] width 48 height 19
select select "Other"
select select "PRIMARY_ASSETS"
select select "TRAILERS"
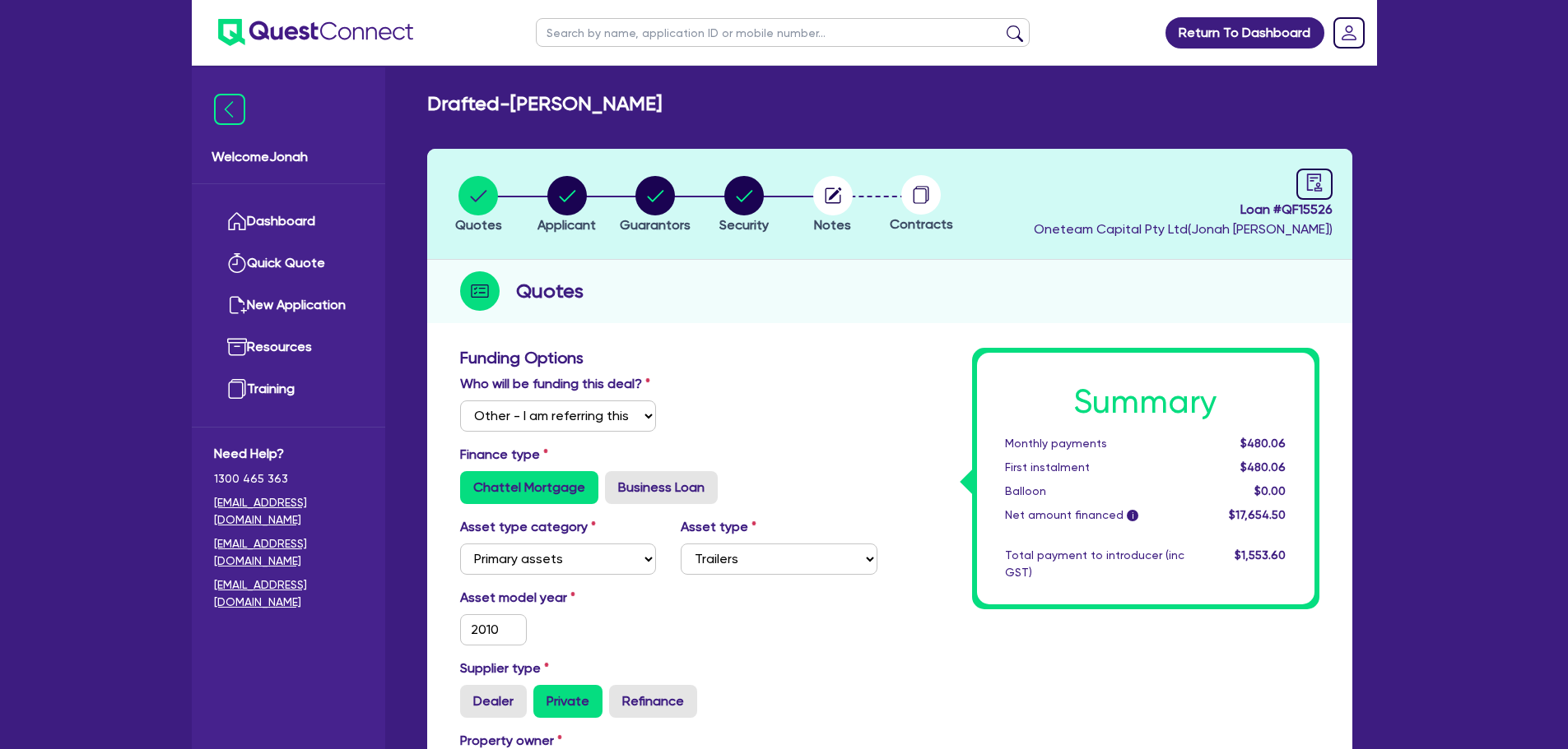
click at [1337, 192] on header "Quotes Applicant Guarantors Security Notes Contracts Loan # QF15526 Oneteam Cap…" at bounding box center [889, 204] width 925 height 111
click at [1322, 190] on icon "audit" at bounding box center [1314, 182] width 18 height 18
select select "DRAFTED_NEW"
select select "Other"
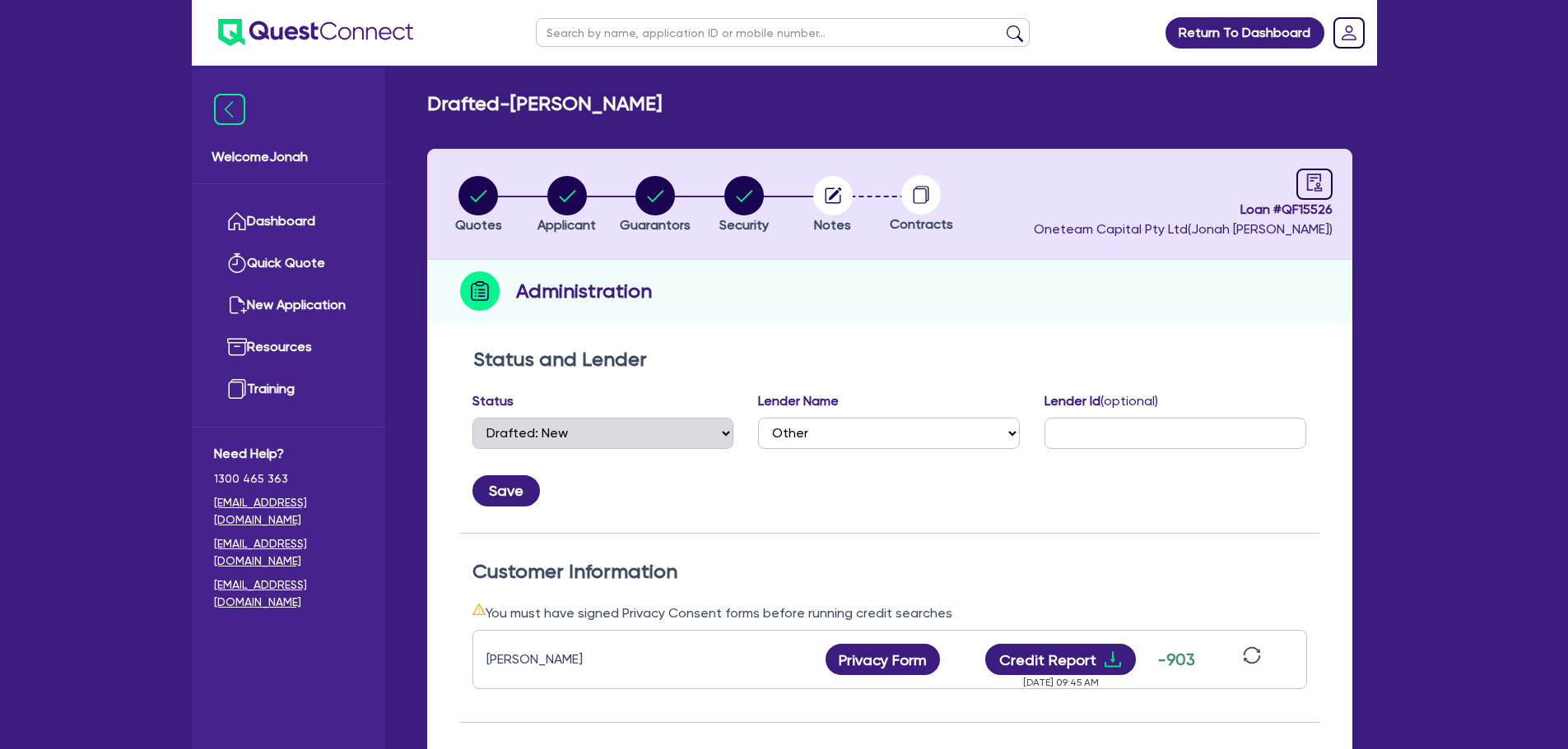
scroll to position [329, 0]
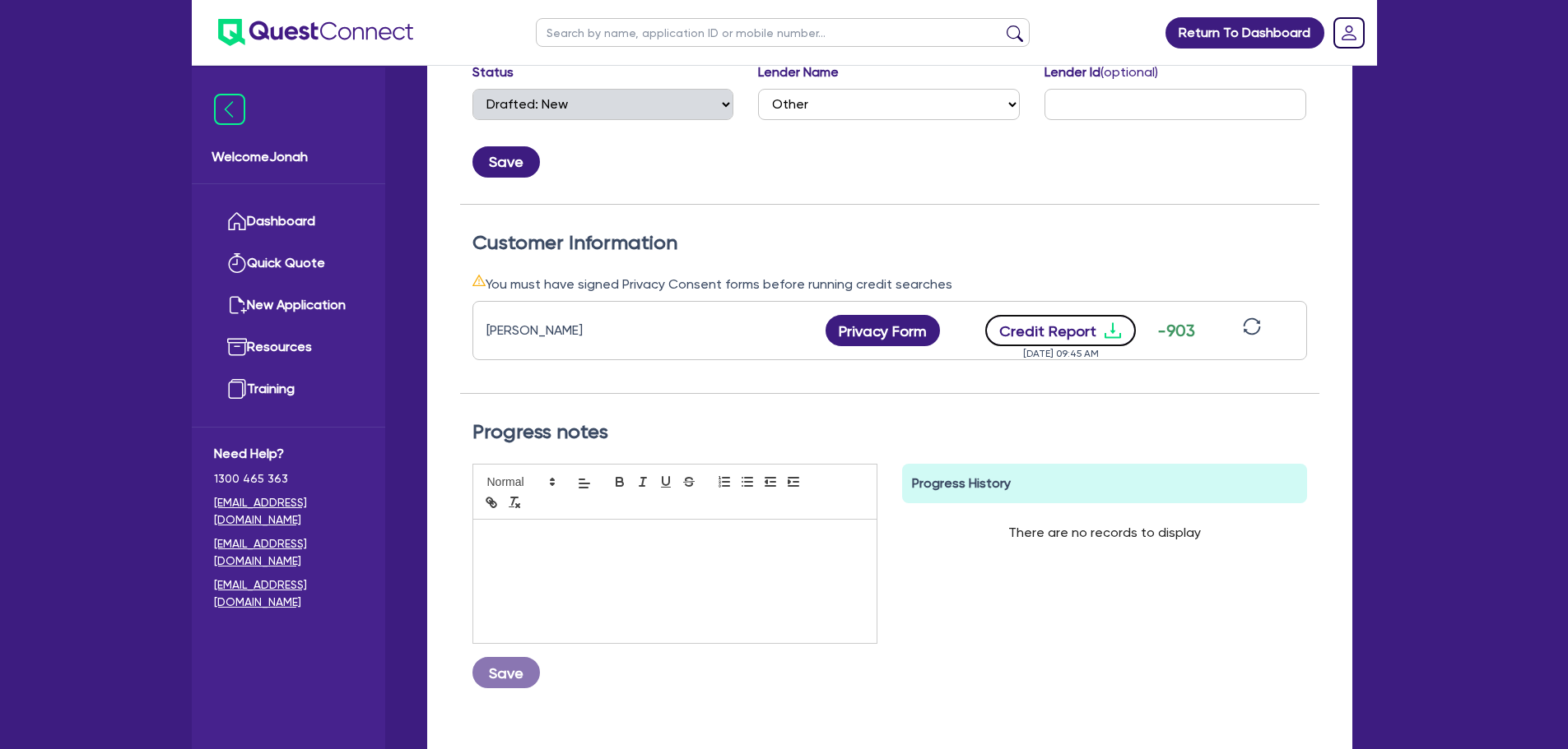
click at [1061, 325] on button "Credit Report" at bounding box center [1060, 330] width 150 height 31
